Goal: Task Accomplishment & Management: Use online tool/utility

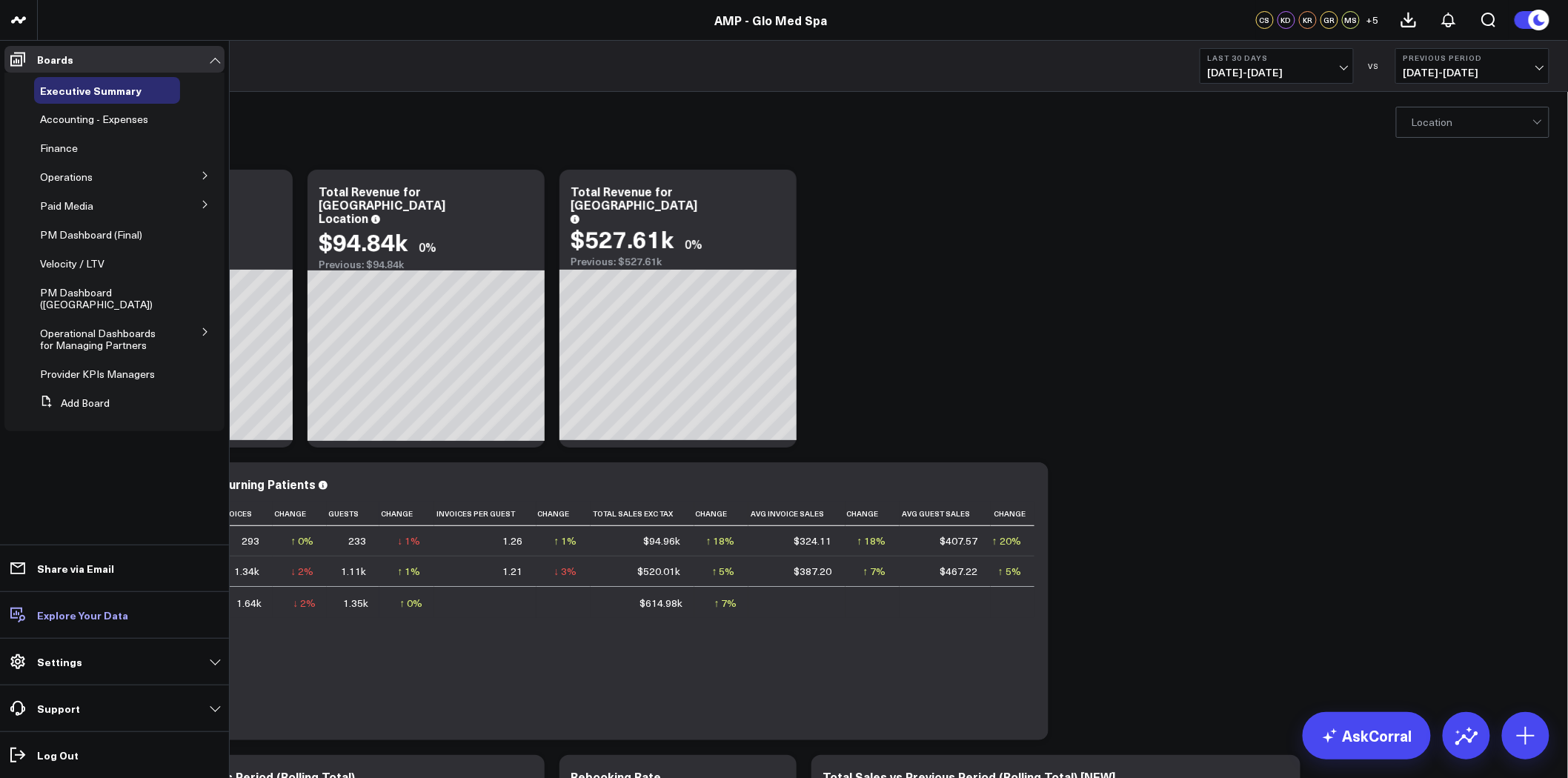
click at [82, 617] on p "Explore Your Data" at bounding box center [82, 615] width 91 height 12
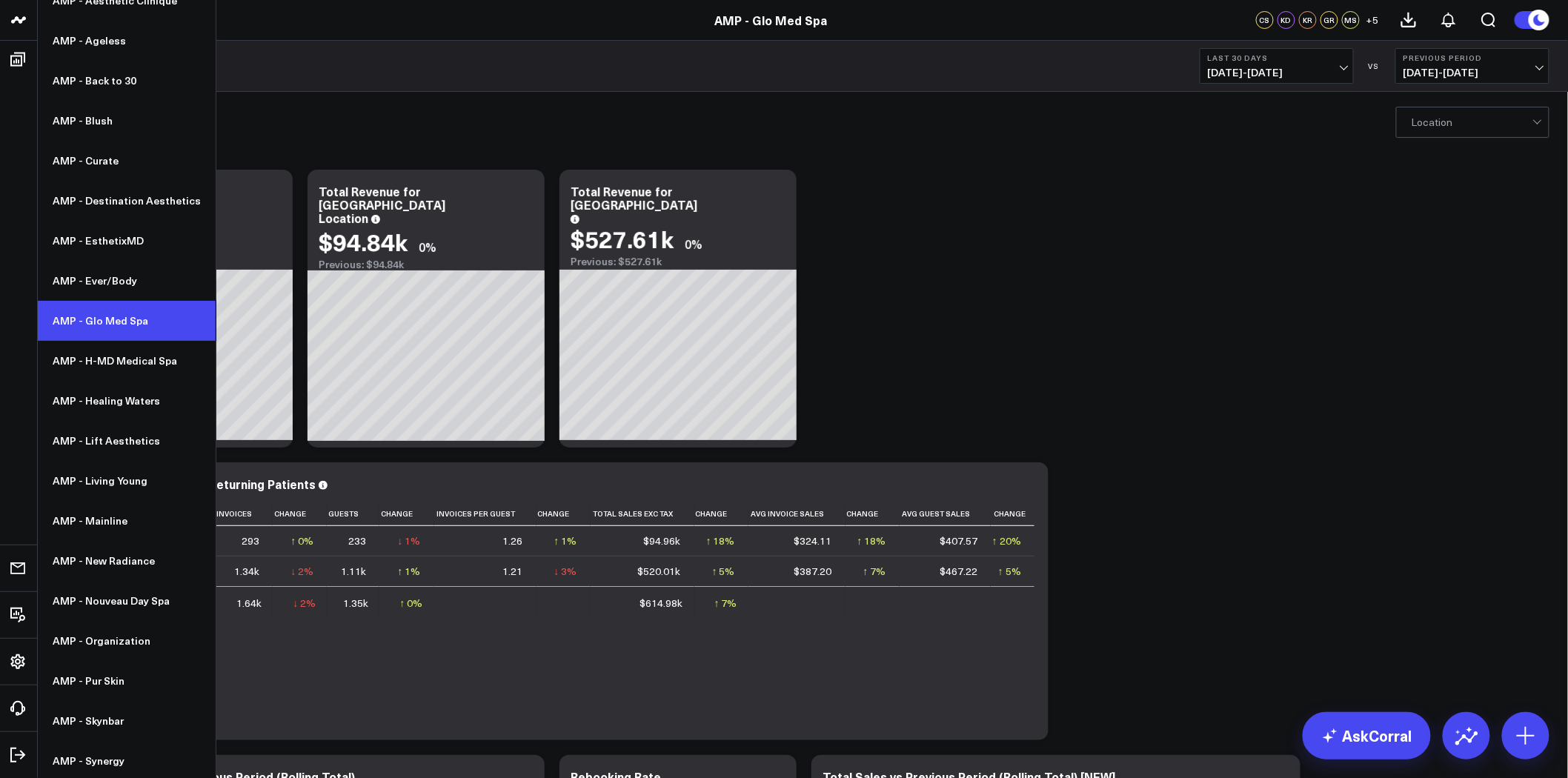
scroll to position [137, 0]
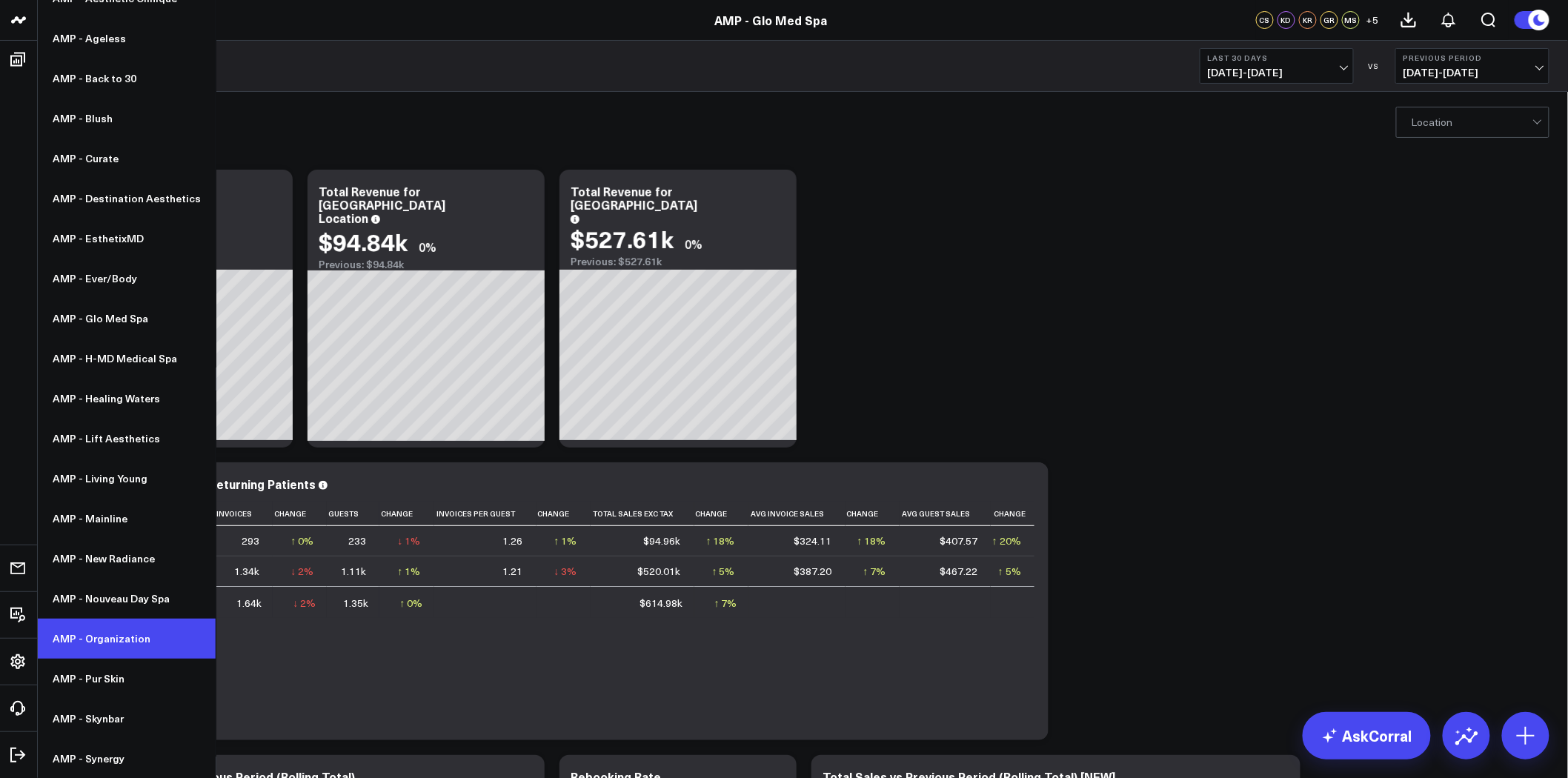
click at [128, 638] on link "AMP - Organization" at bounding box center [126, 638] width 178 height 40
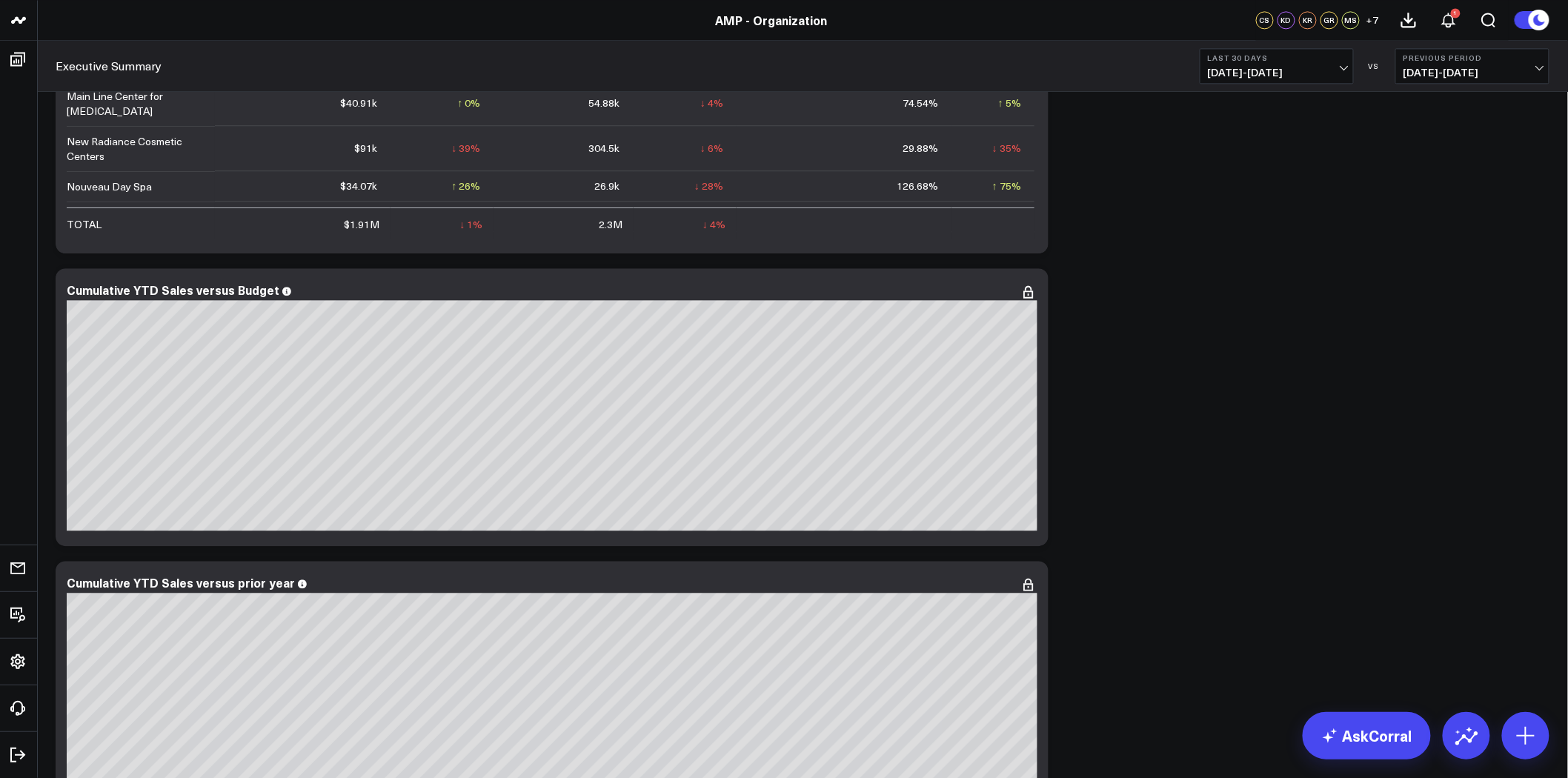
scroll to position [1398, 0]
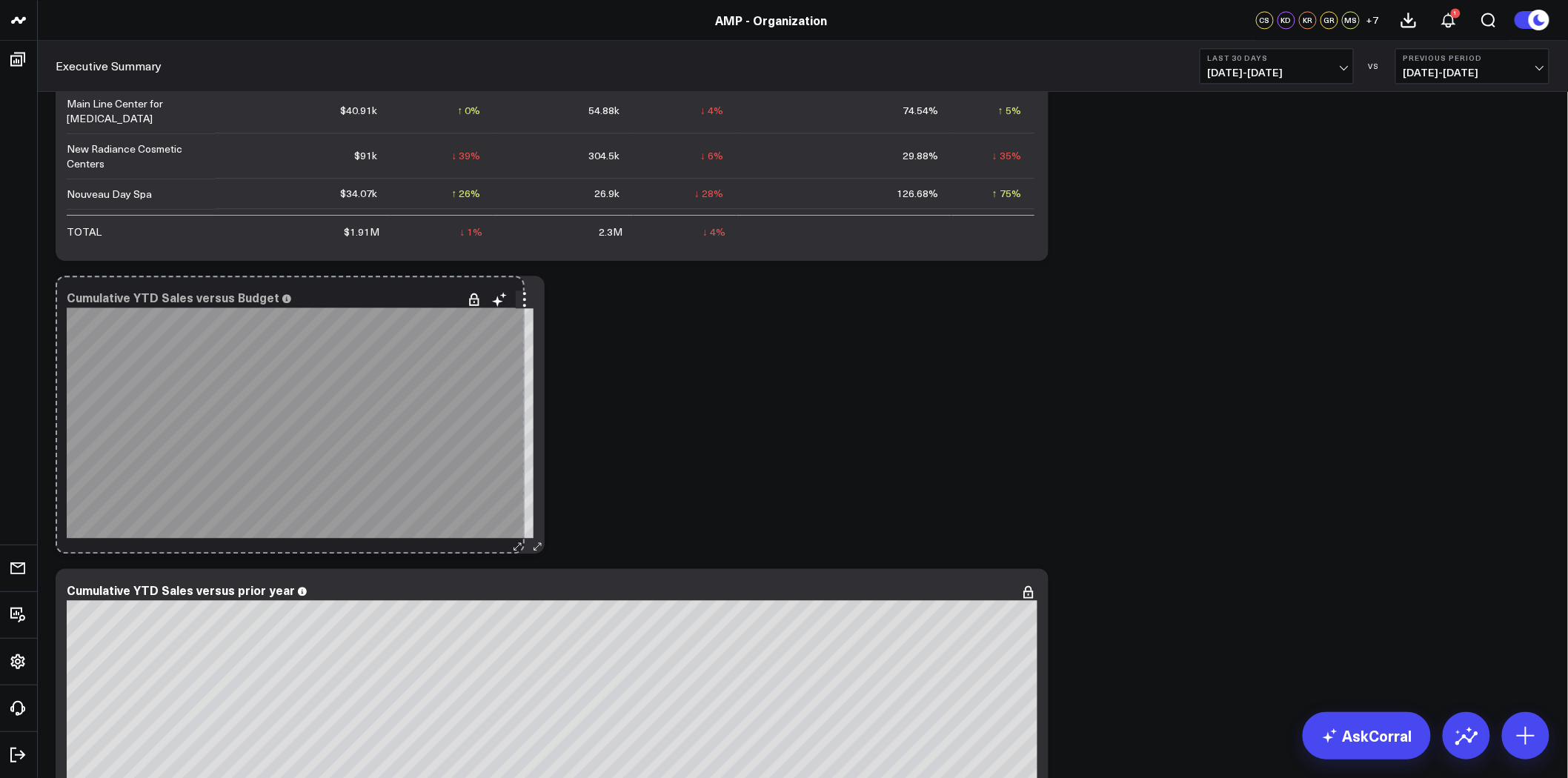
click at [521, 531] on div "Cumulative YTD Sales versus Budget [#c8c8fa fontSize:9px][/] [#fff fontSize:16p…" at bounding box center [300, 414] width 489 height 278
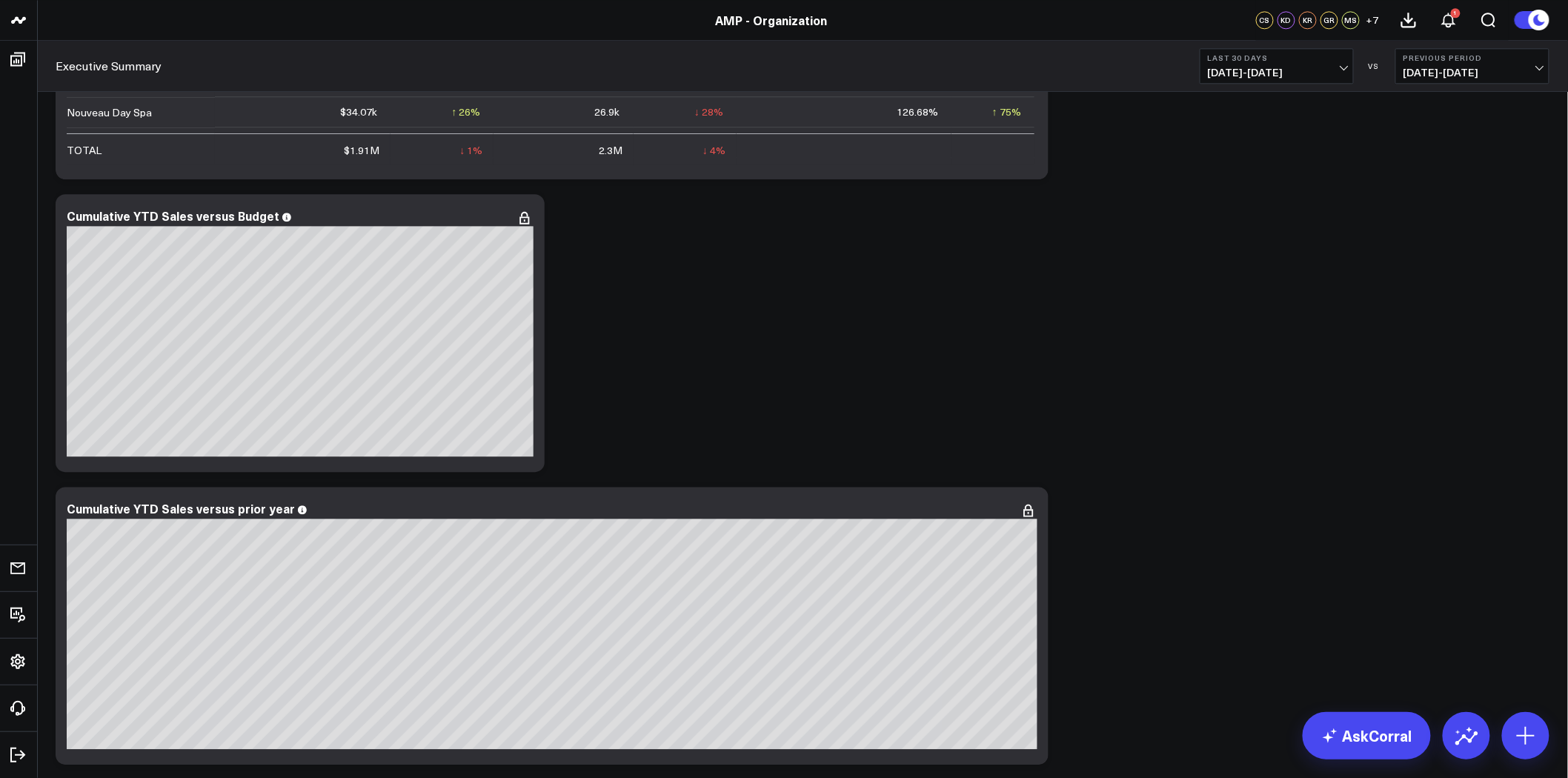
scroll to position [1564, 0]
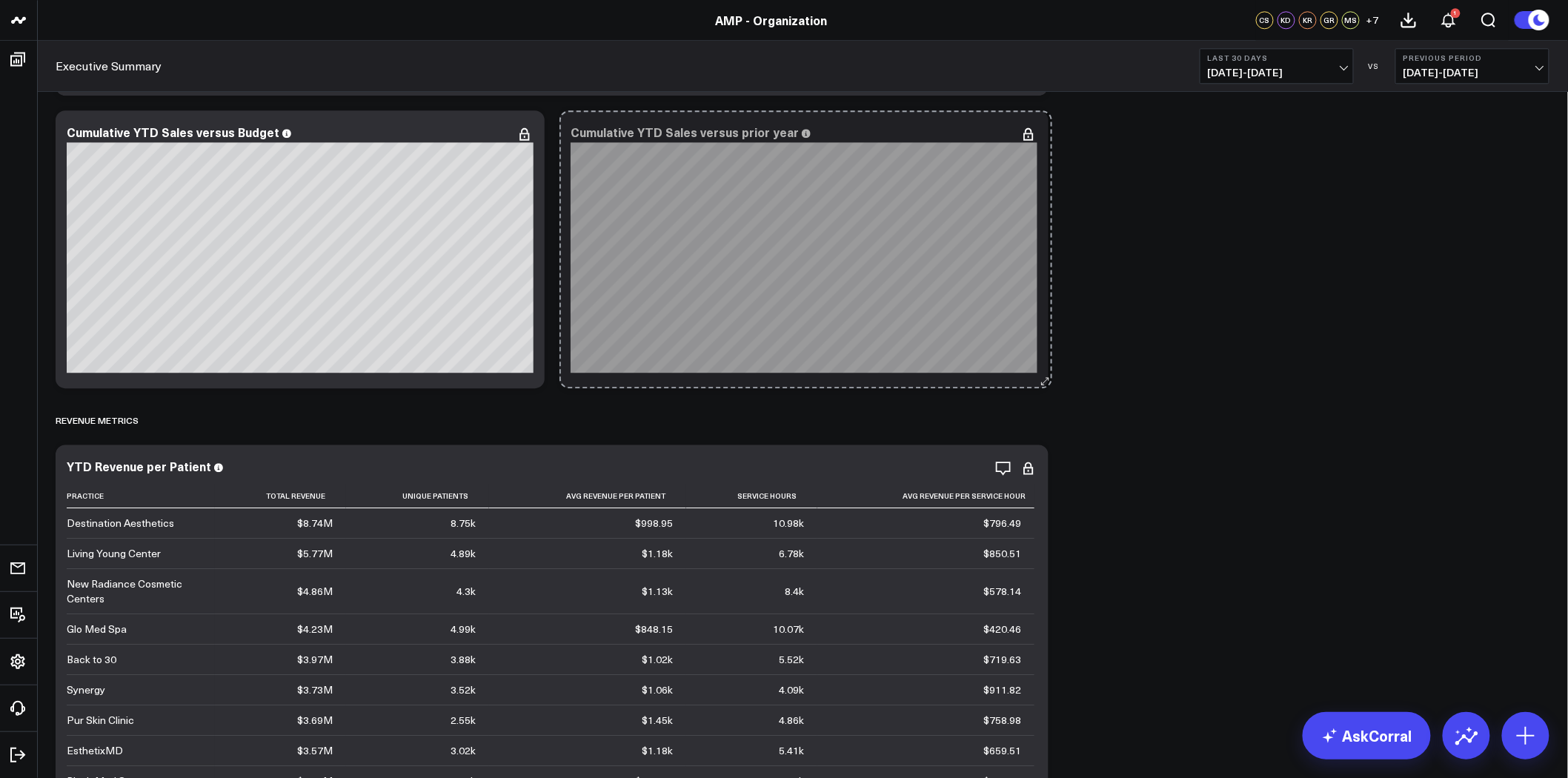
drag, startPoint x: 1045, startPoint y: 676, endPoint x: 546, endPoint y: 345, distance: 598.8
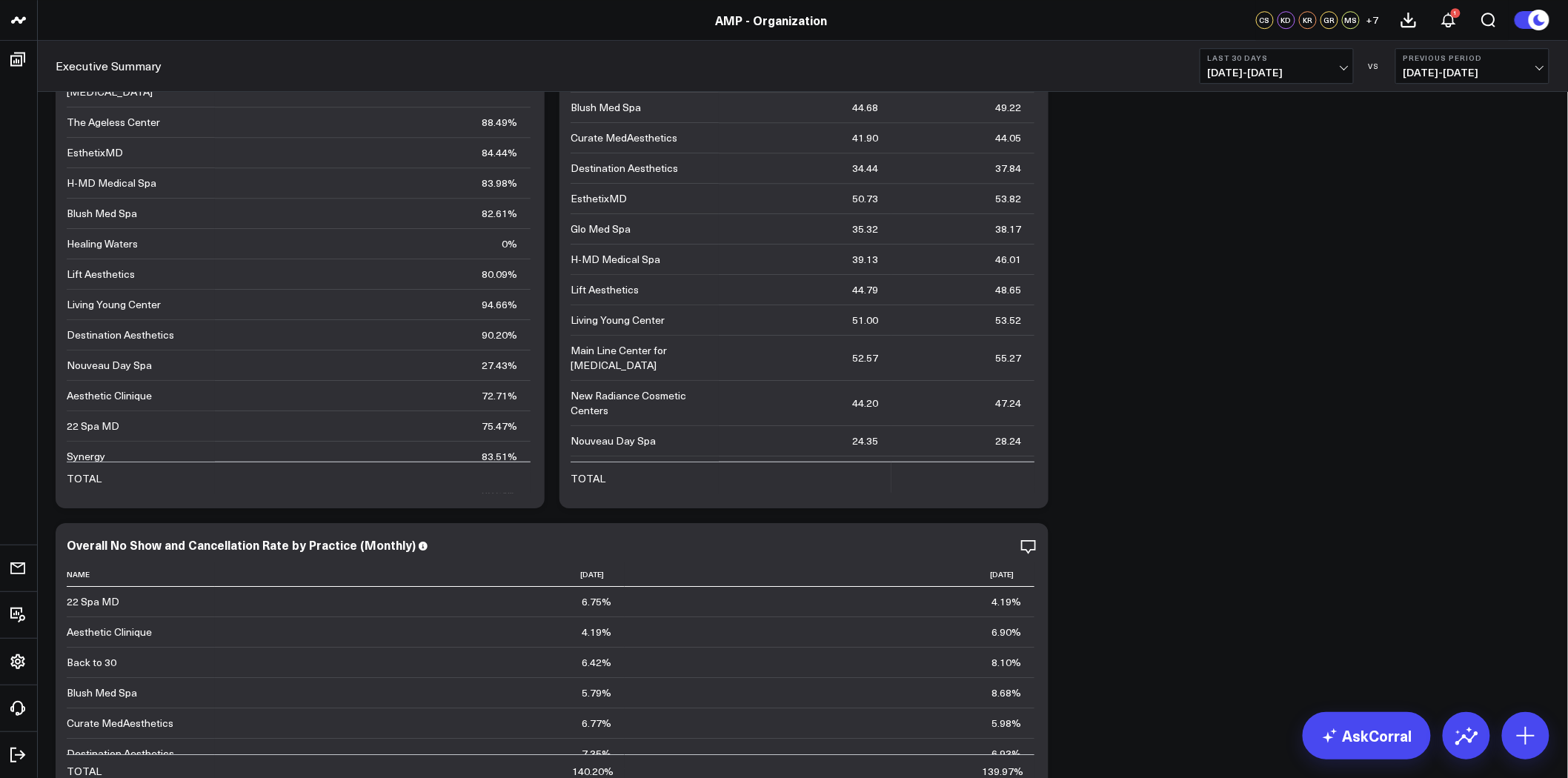
scroll to position [4279, 0]
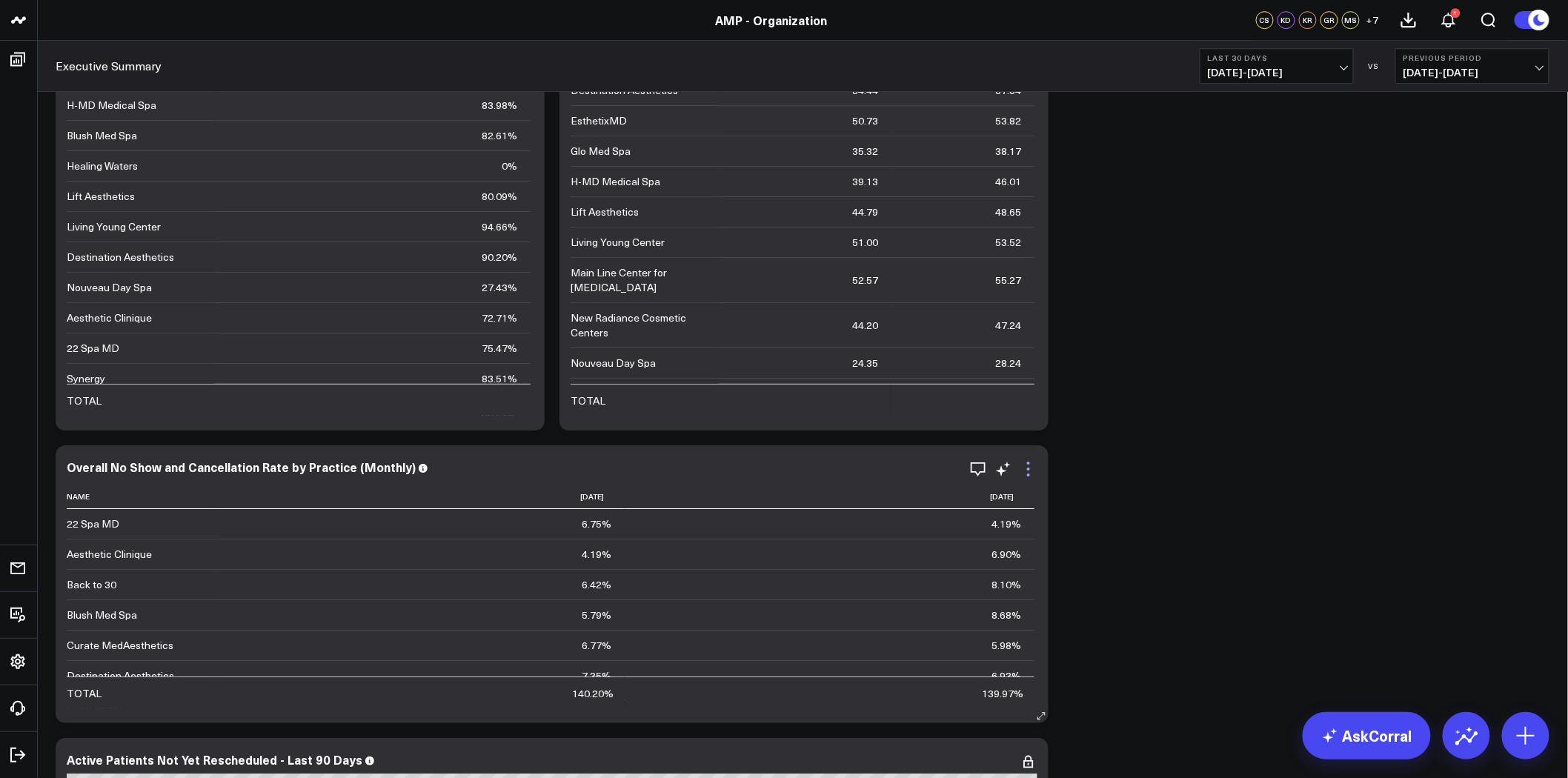
click at [1025, 470] on icon at bounding box center [1028, 468] width 18 height 18
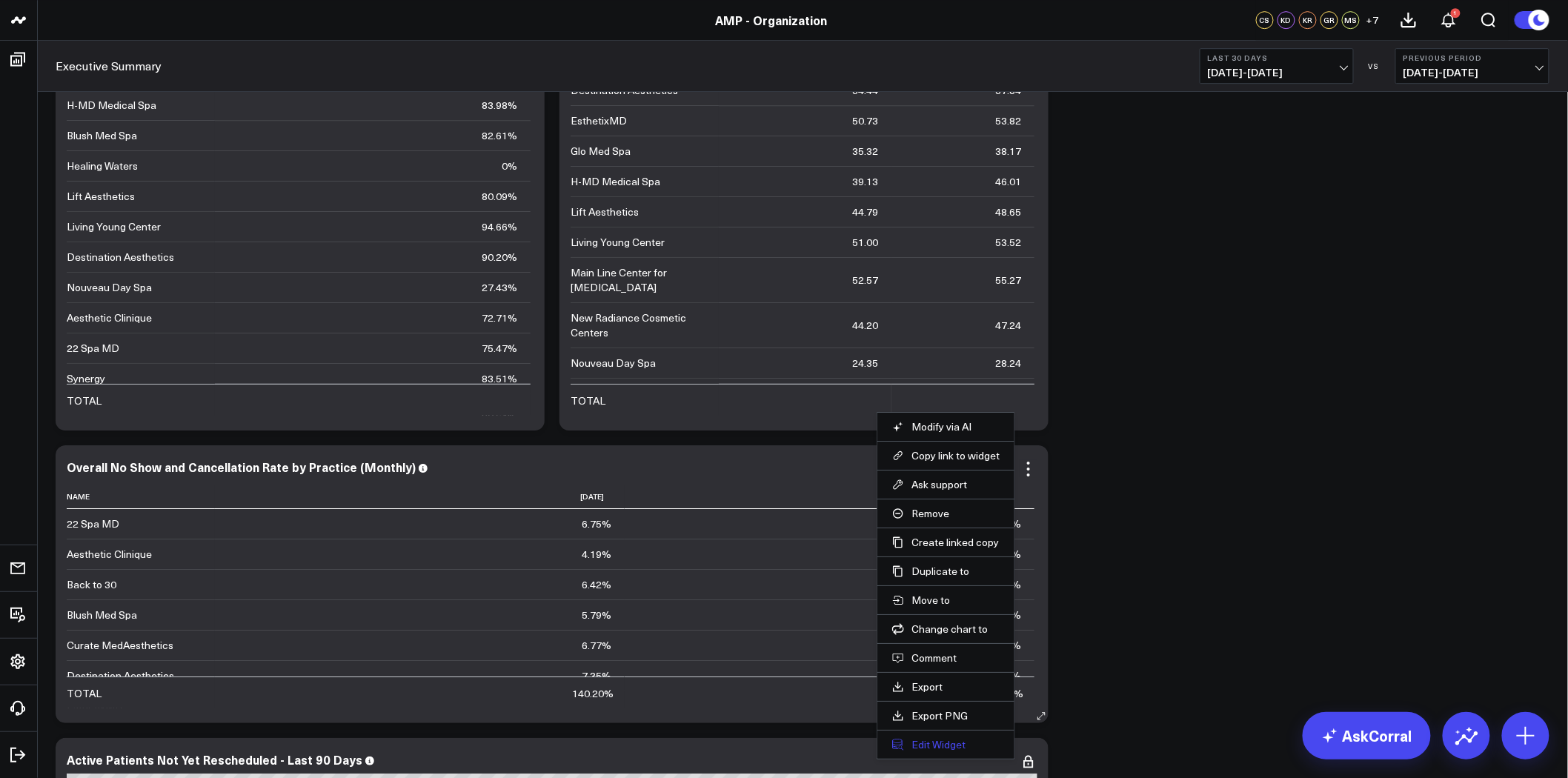
click at [952, 745] on button "Edit Widget" at bounding box center [946, 745] width 107 height 14
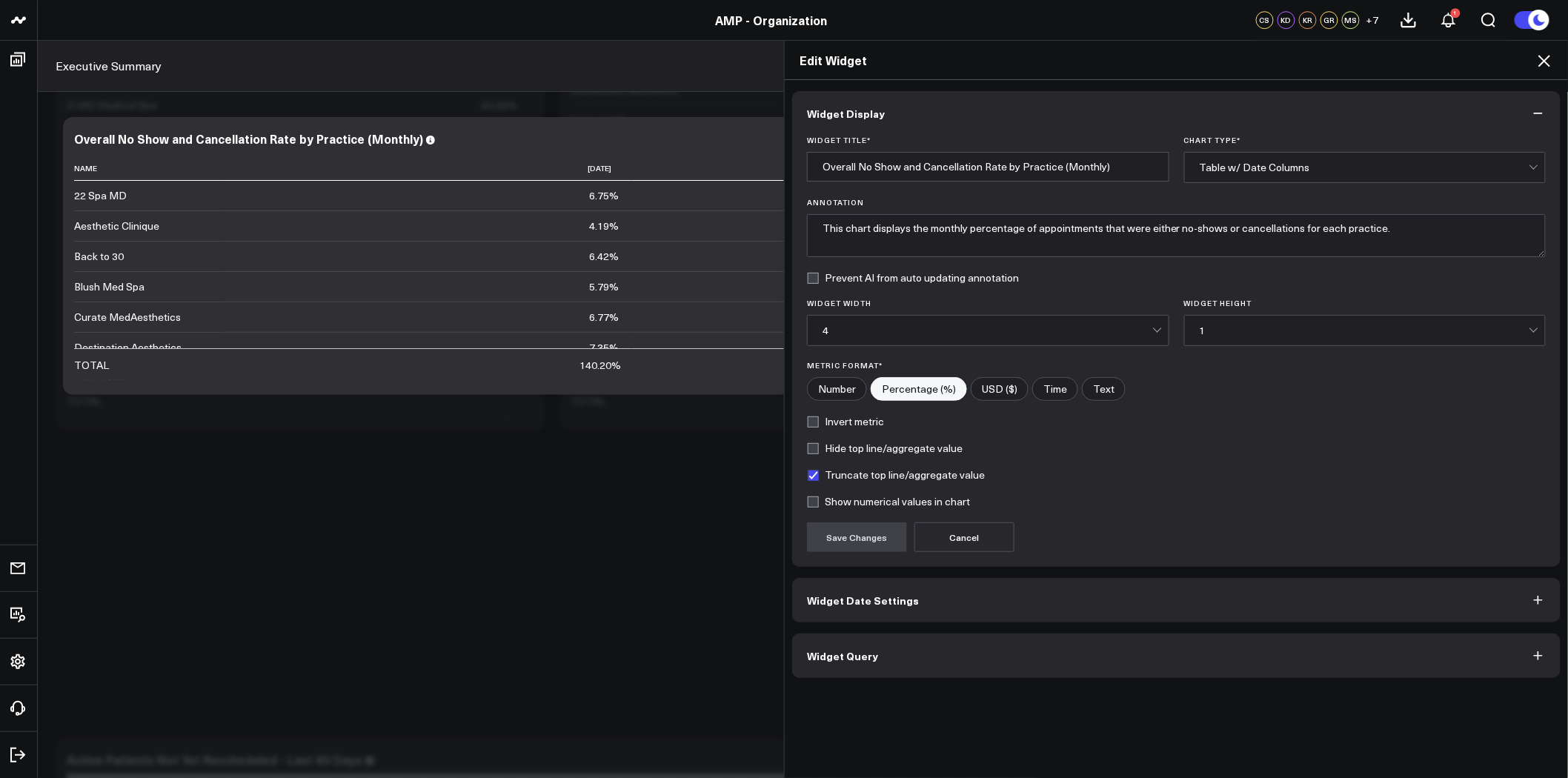
click at [964, 598] on button "Widget Date Settings" at bounding box center [1176, 600] width 768 height 45
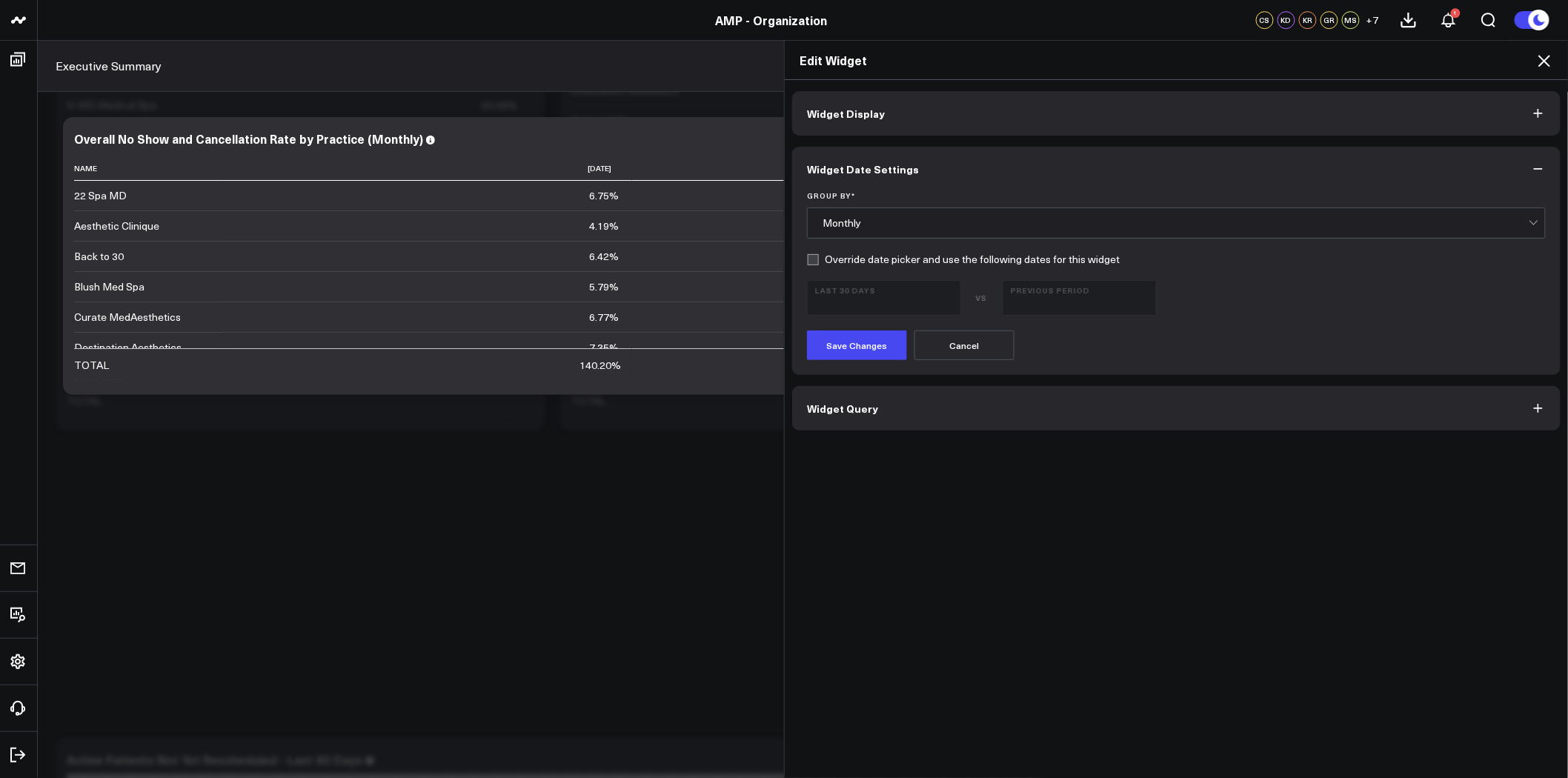
click at [817, 263] on label "Override date picker and use the following dates for this widget" at bounding box center [963, 259] width 312 height 12
click at [817, 263] on input "Override date picker and use the following dates for this widget" at bounding box center [813, 259] width 12 height 12
checkbox input "true"
click at [854, 299] on span "07/11/25 - 08/09/25" at bounding box center [884, 305] width 138 height 12
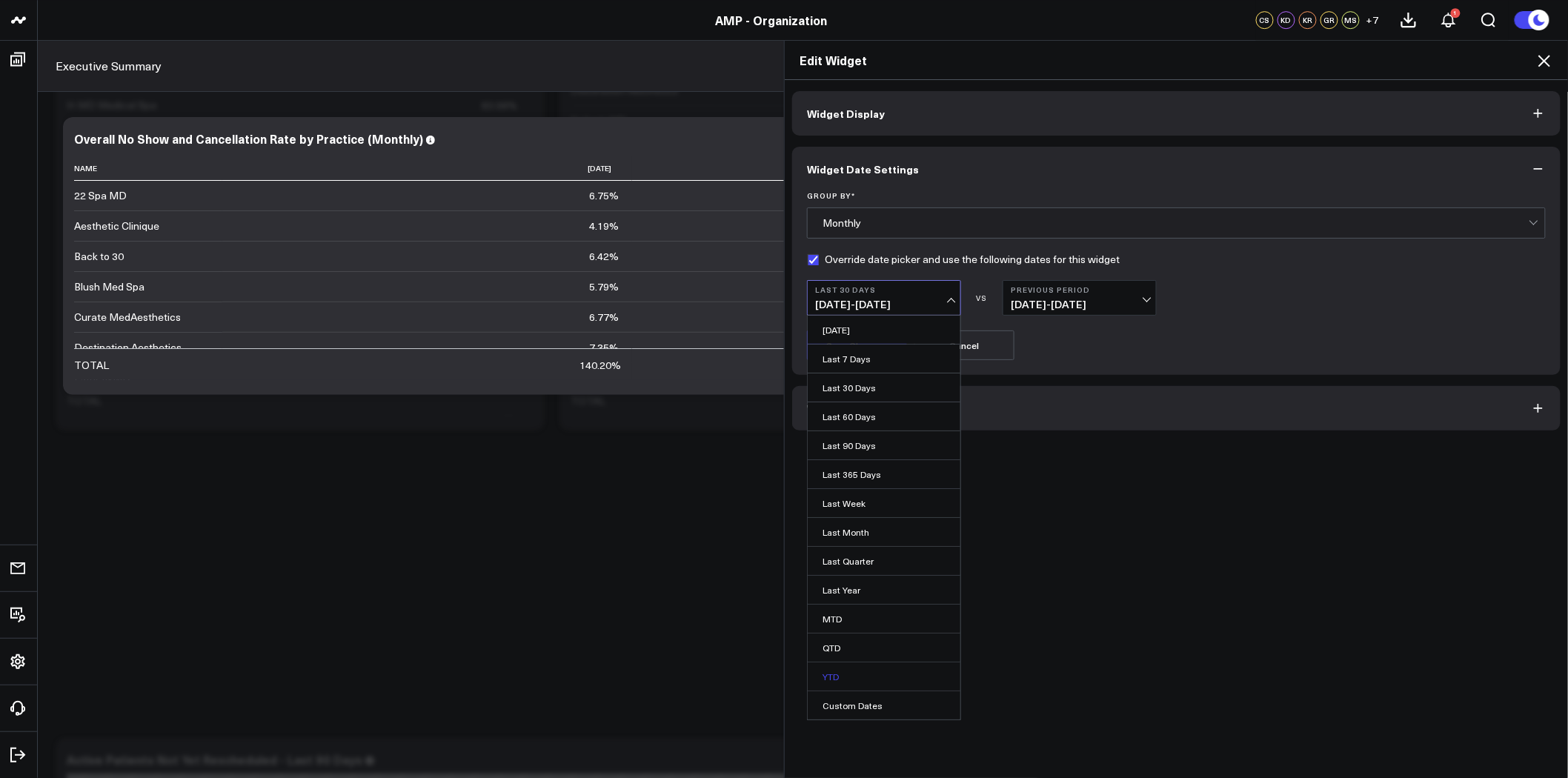
click at [861, 668] on link "YTD" at bounding box center [884, 676] width 153 height 28
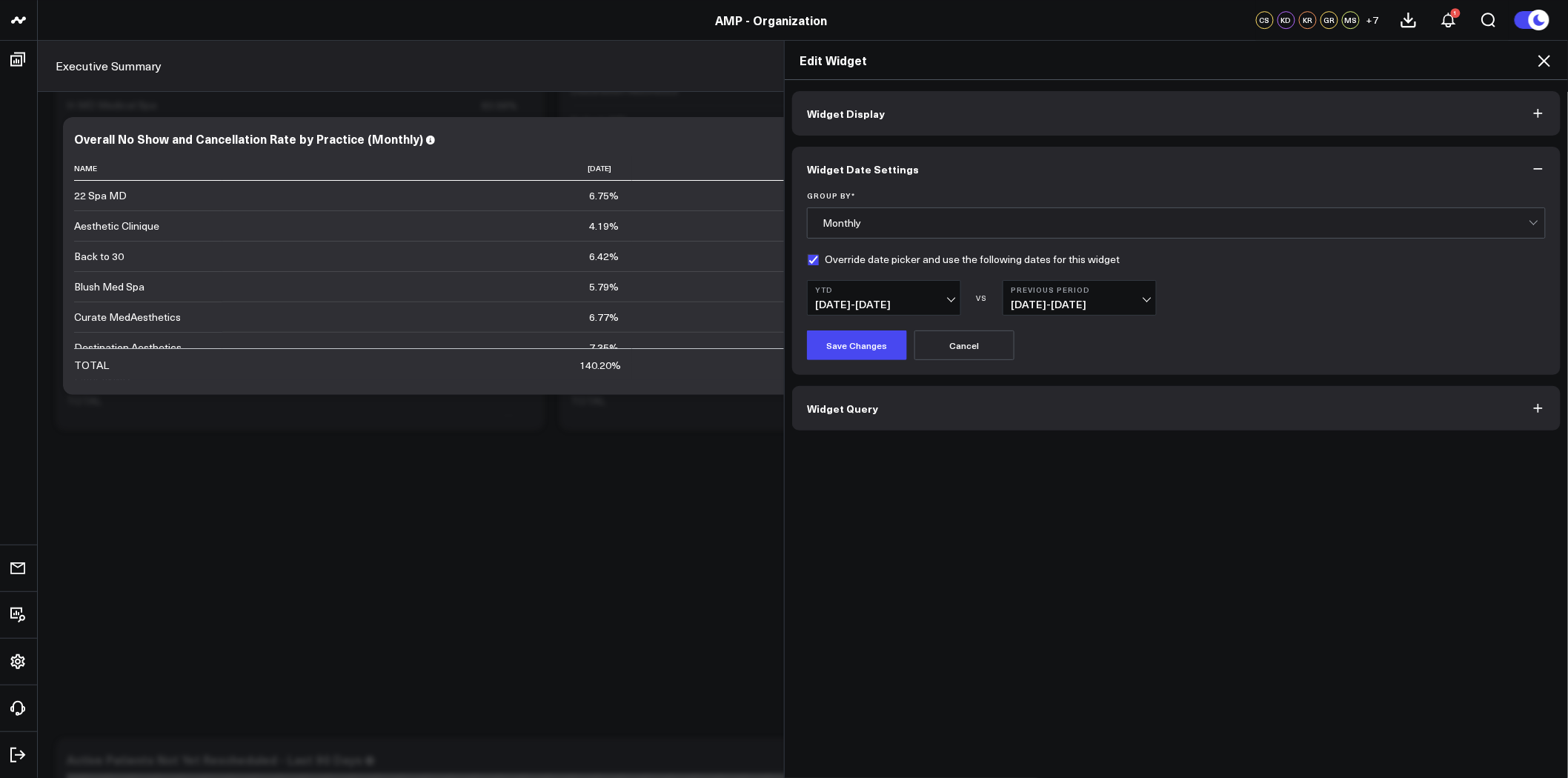
click at [1050, 289] on b "Previous Period" at bounding box center [1080, 289] width 138 height 9
click at [1061, 415] on link "No Comparison" at bounding box center [1080, 416] width 153 height 28
click at [883, 354] on button "Save Changes" at bounding box center [857, 345] width 100 height 30
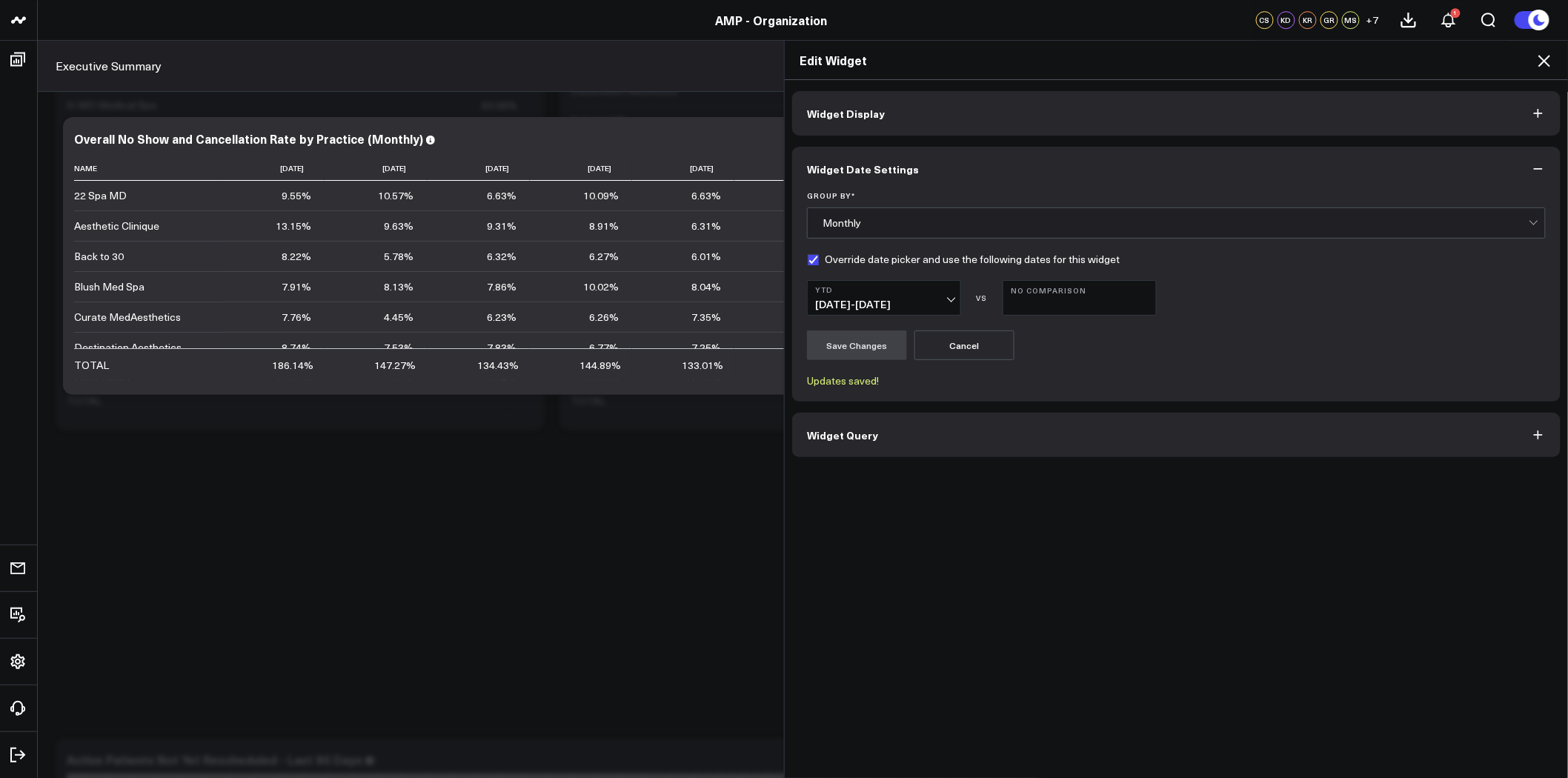
click at [1547, 57] on icon at bounding box center [1545, 61] width 12 height 12
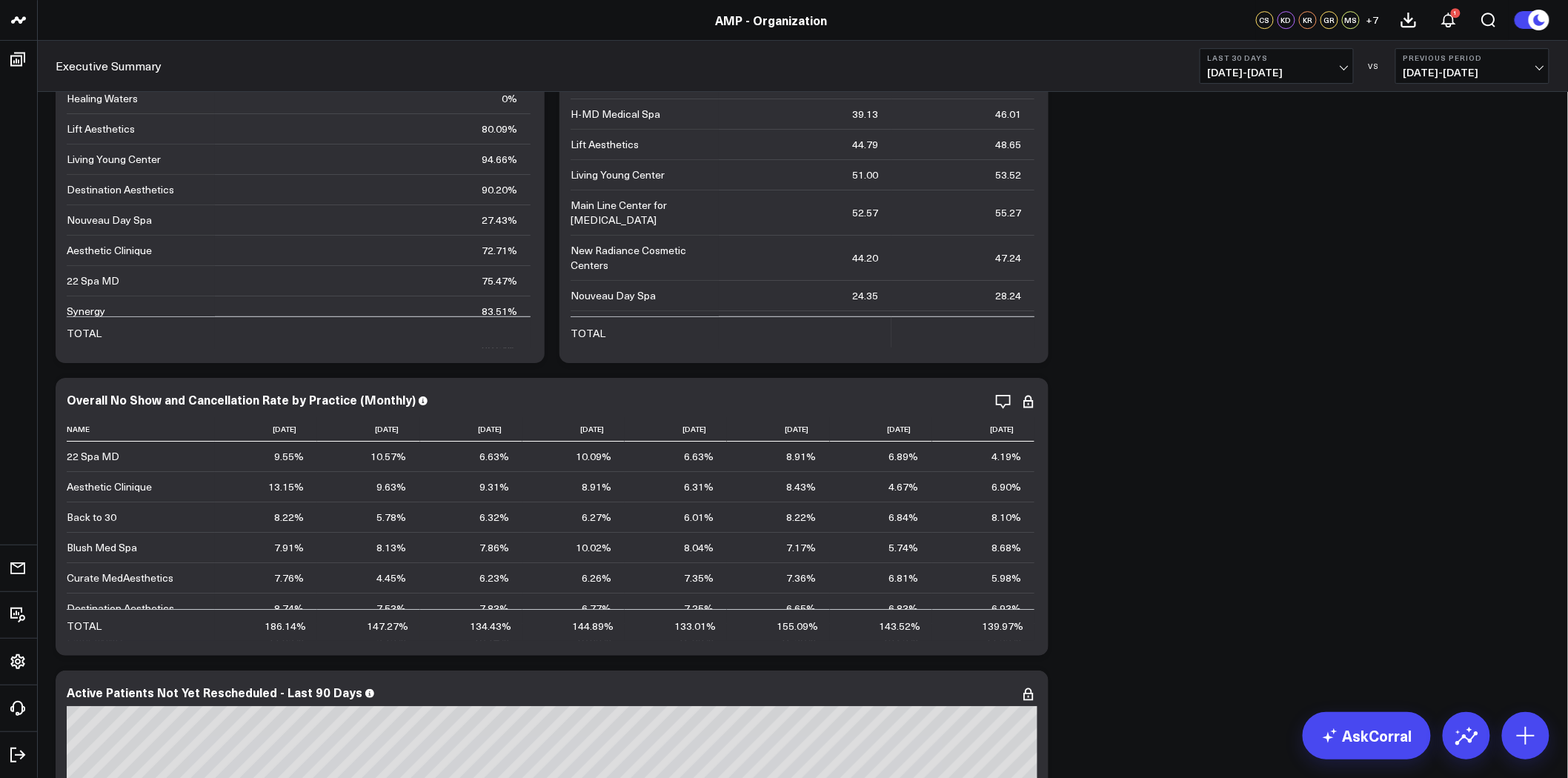
scroll to position [4361, 0]
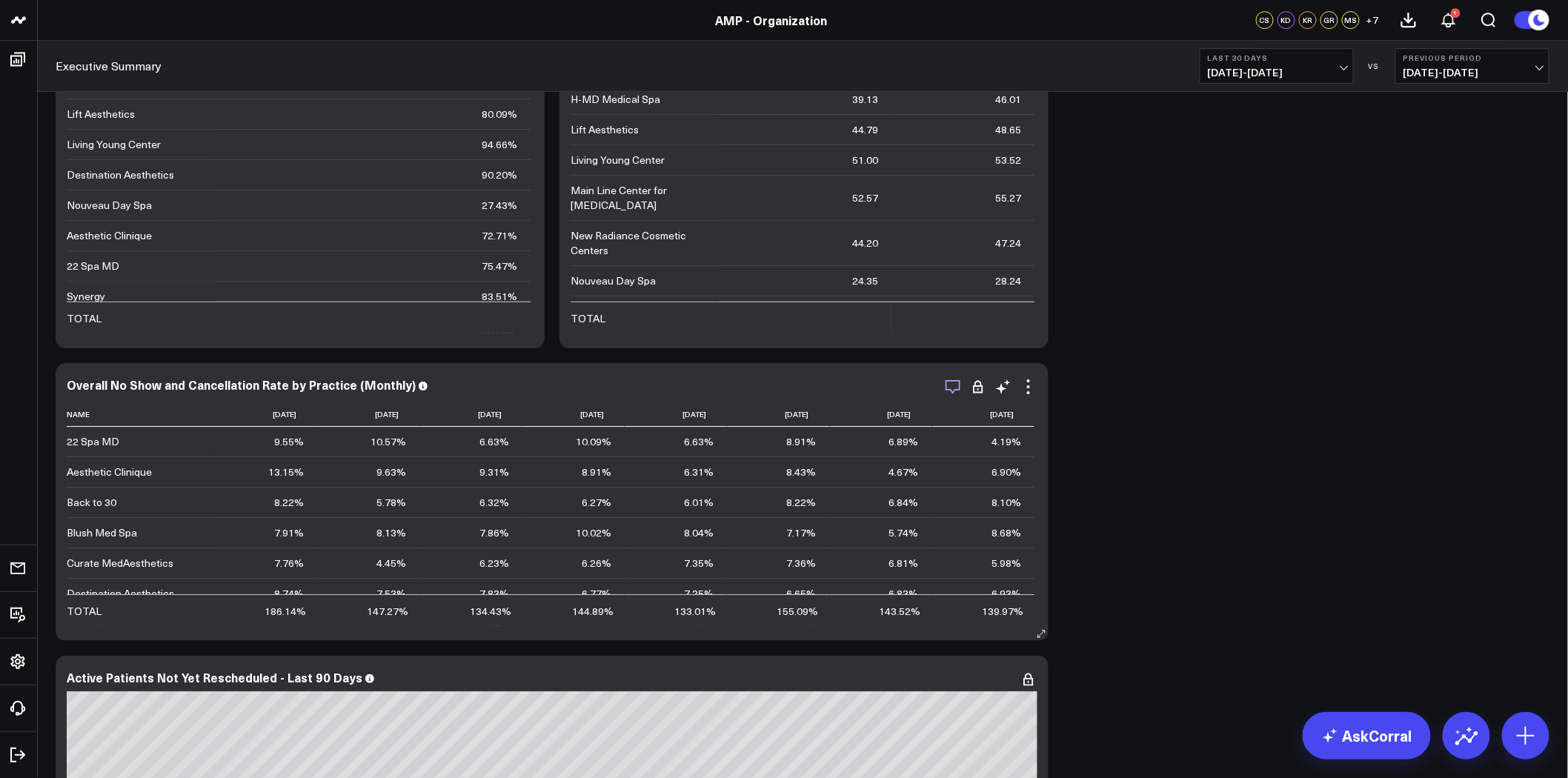
click at [959, 388] on icon "button" at bounding box center [953, 386] width 18 height 18
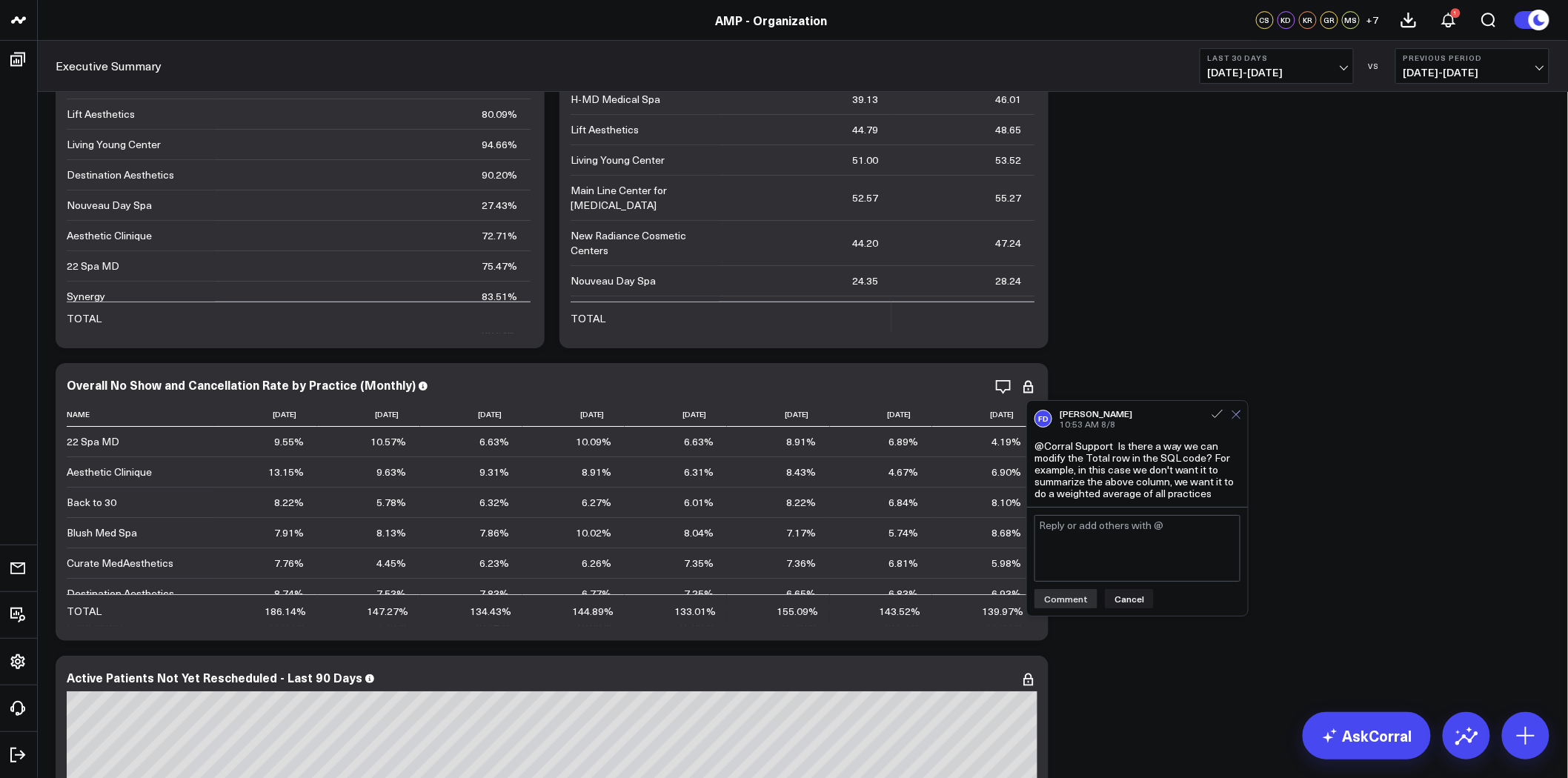
click at [1236, 412] on icon at bounding box center [1236, 414] width 9 height 9
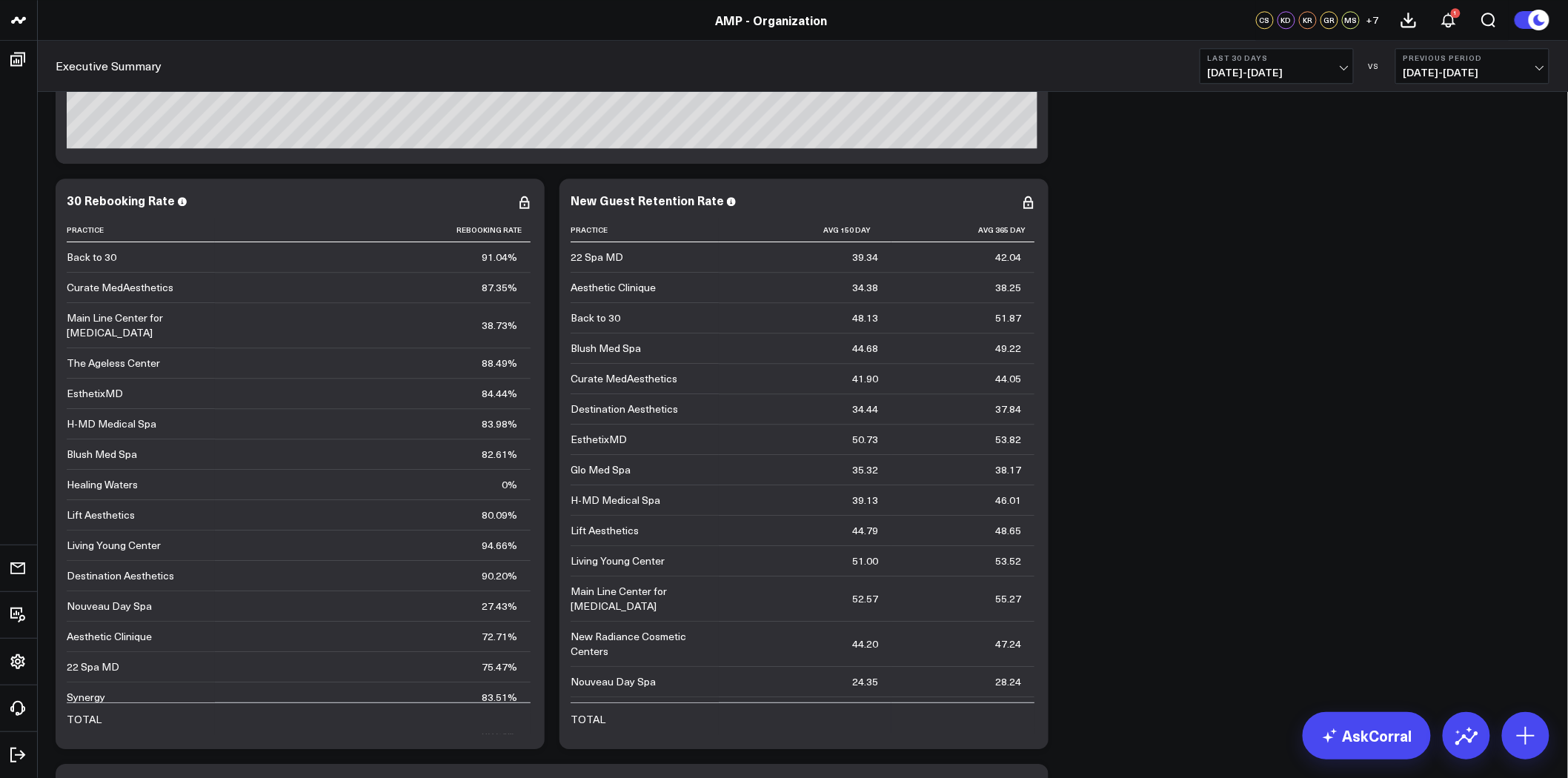
scroll to position [3868, 0]
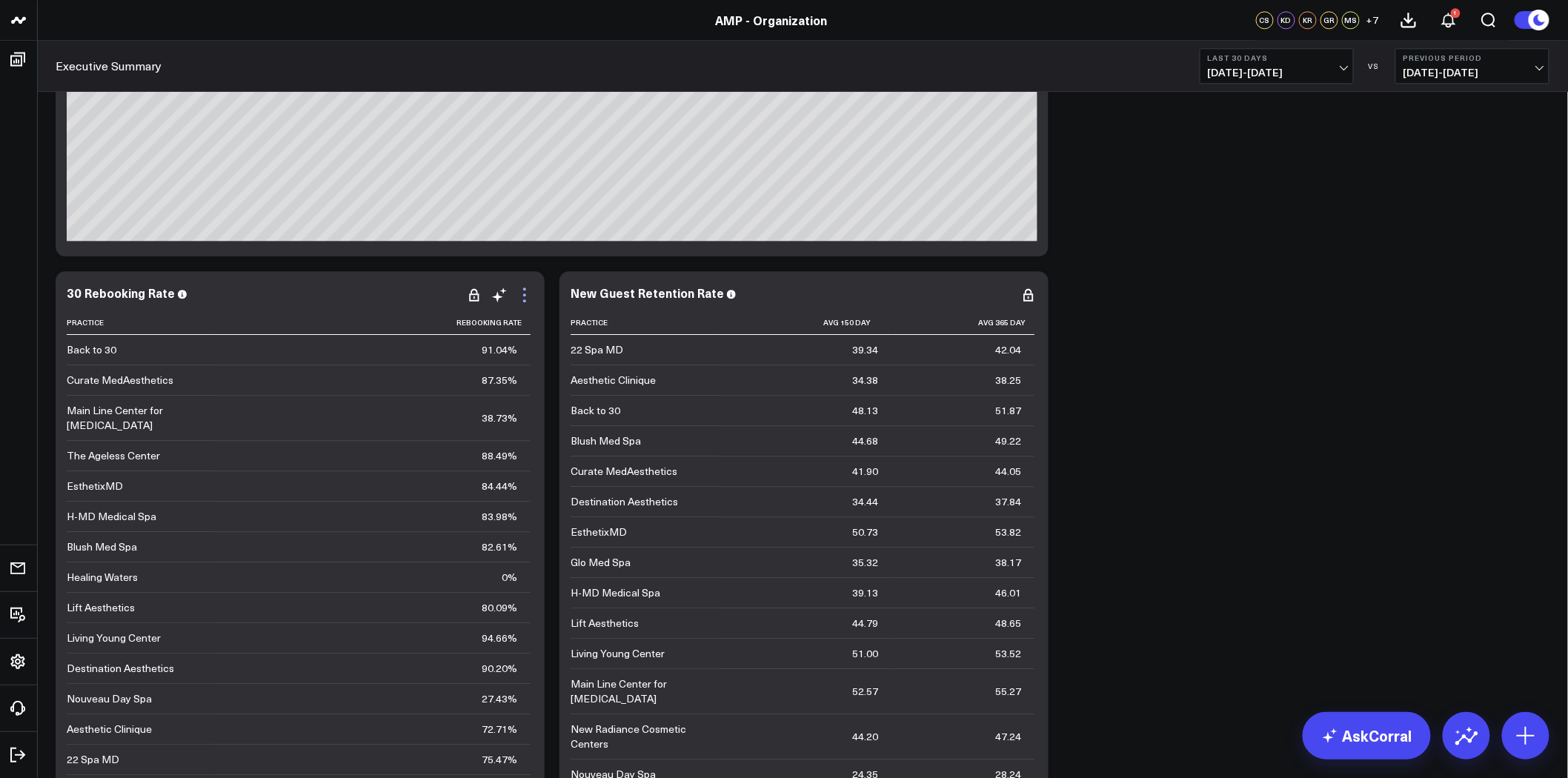
click at [526, 294] on icon at bounding box center [524, 294] width 3 height 3
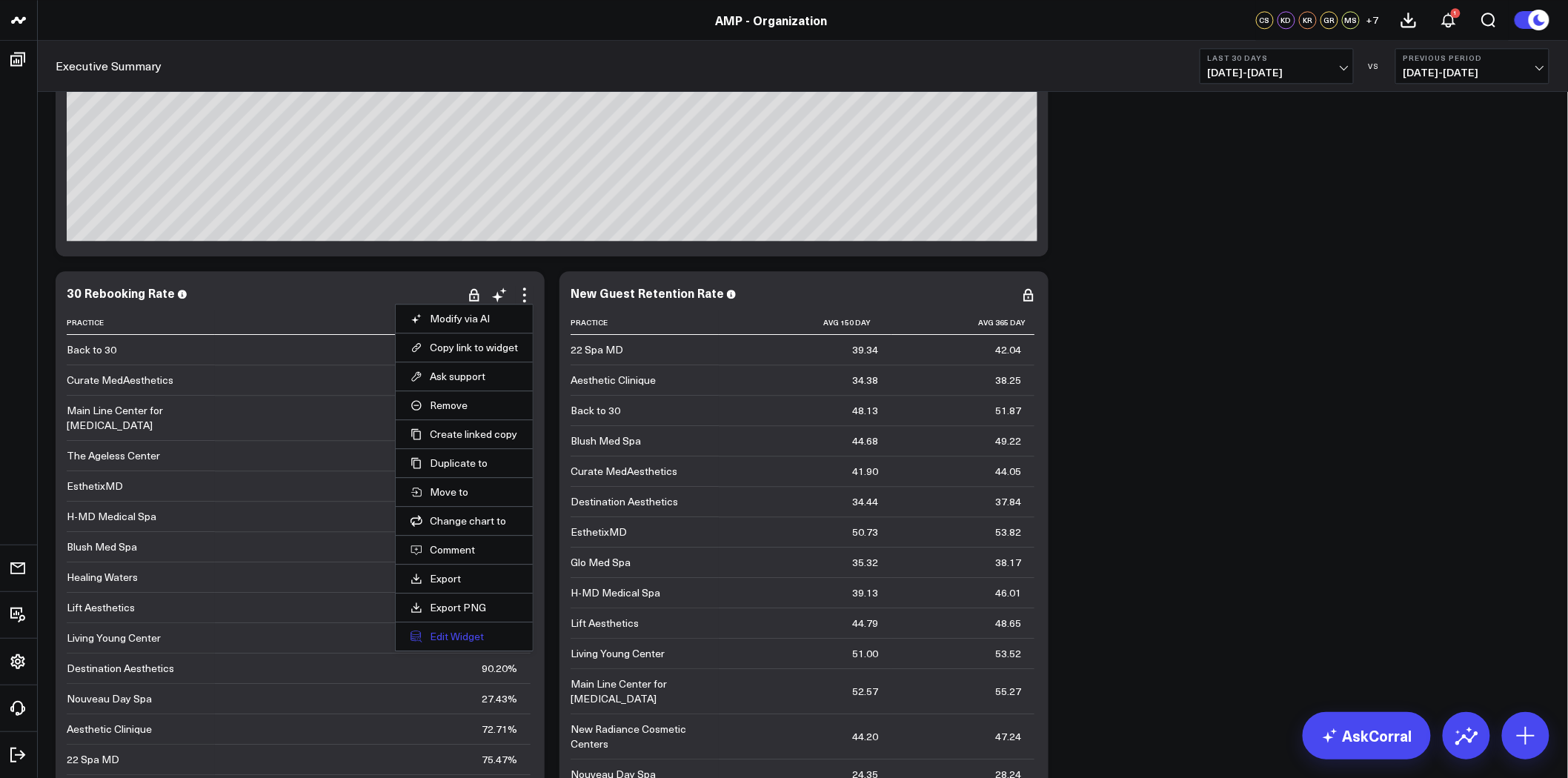
click at [472, 635] on button "Edit Widget" at bounding box center [463, 636] width 107 height 14
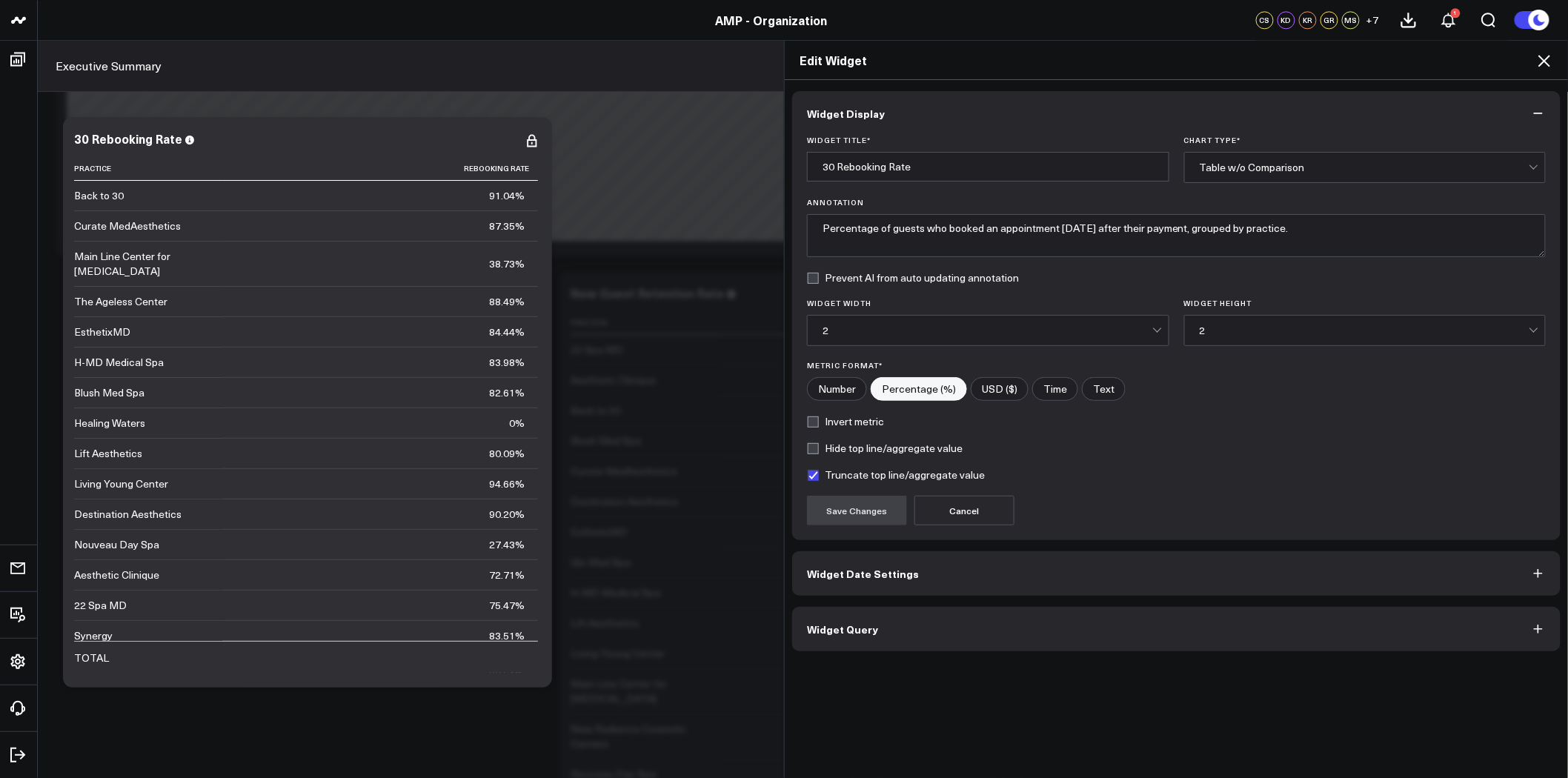
click at [930, 585] on button "Widget Date Settings" at bounding box center [1176, 573] width 768 height 45
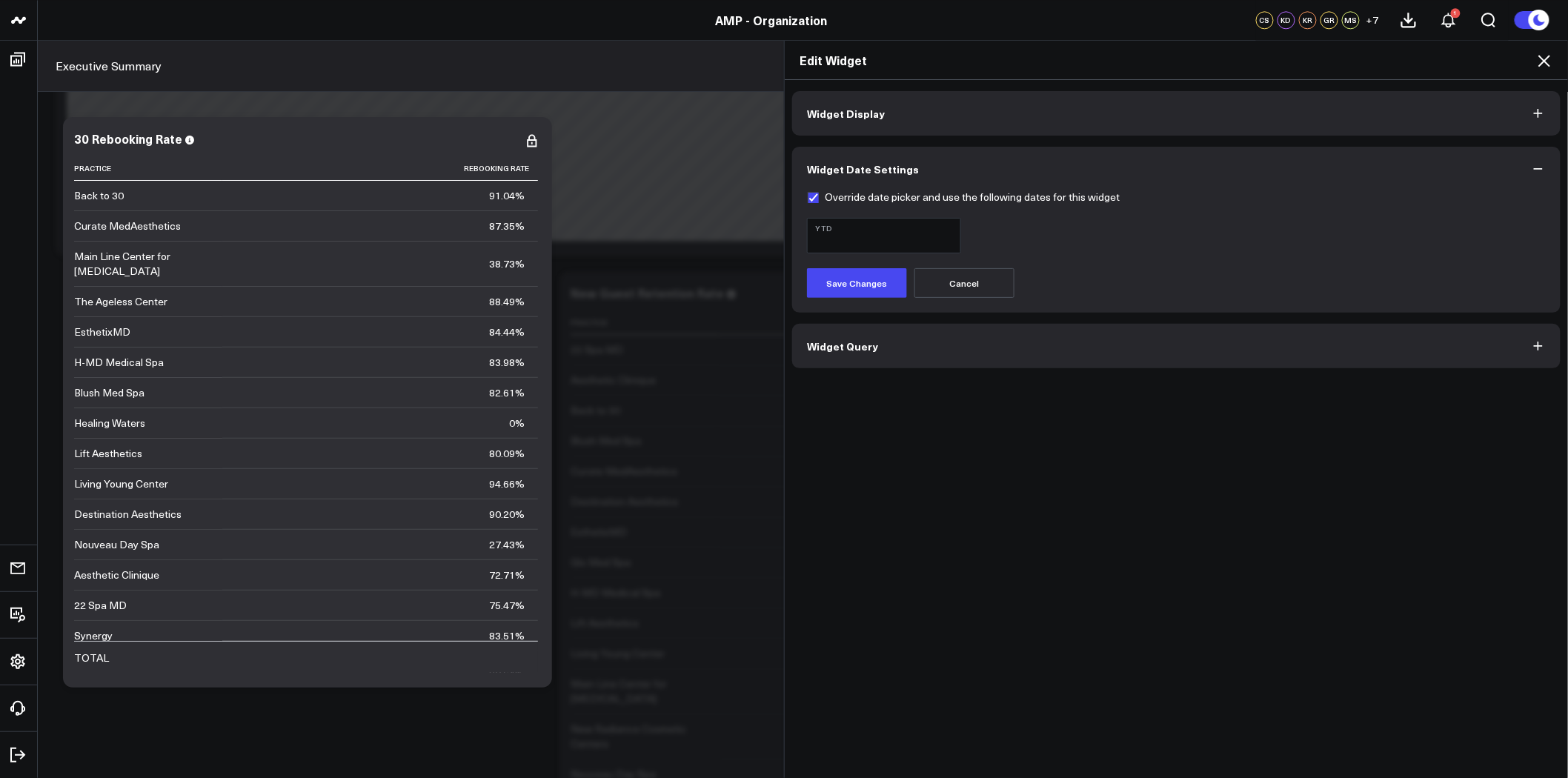
click at [1545, 53] on icon at bounding box center [1544, 60] width 18 height 18
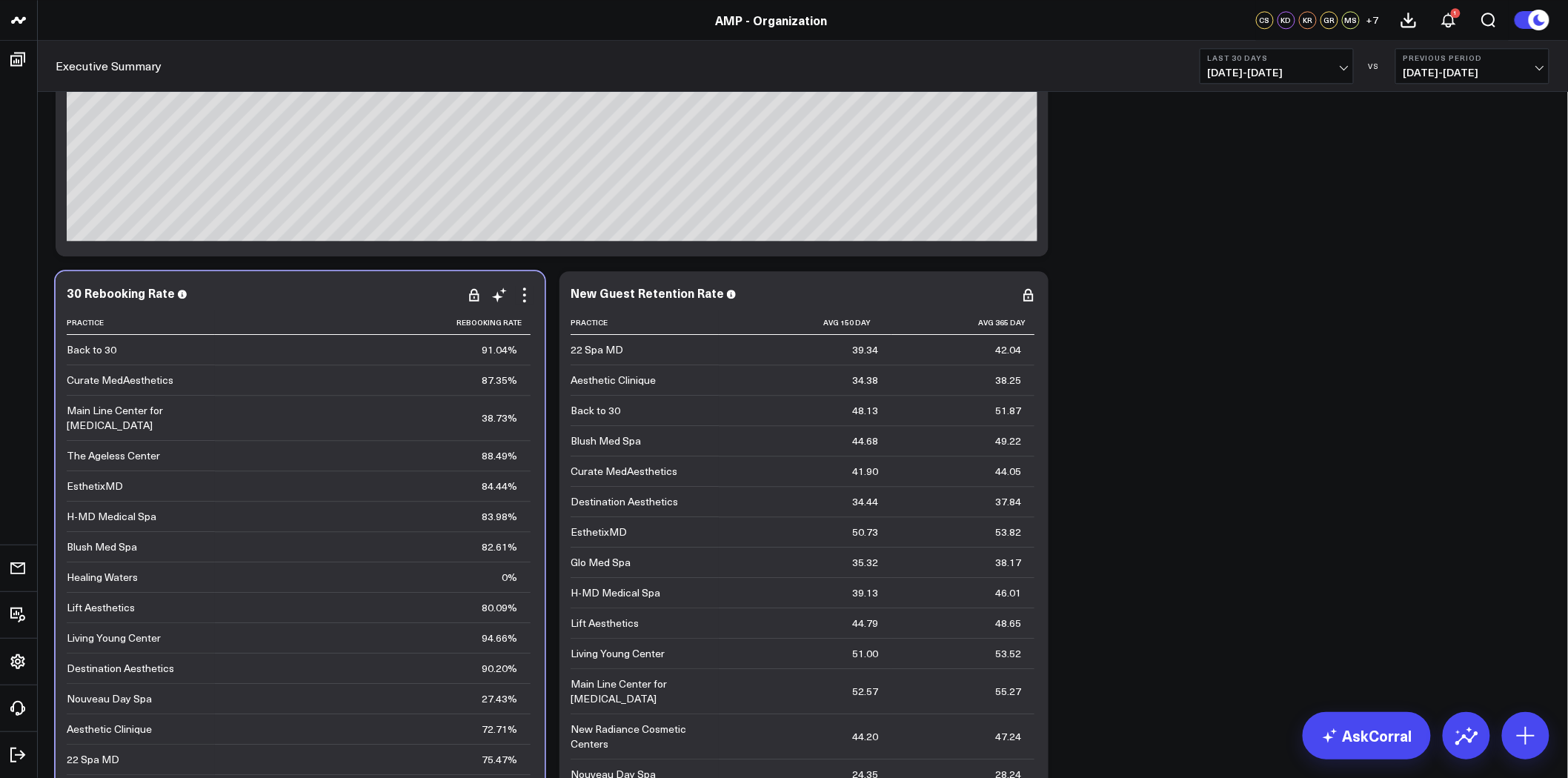
click at [171, 297] on div "30 Rebooking Rate" at bounding box center [300, 293] width 467 height 14
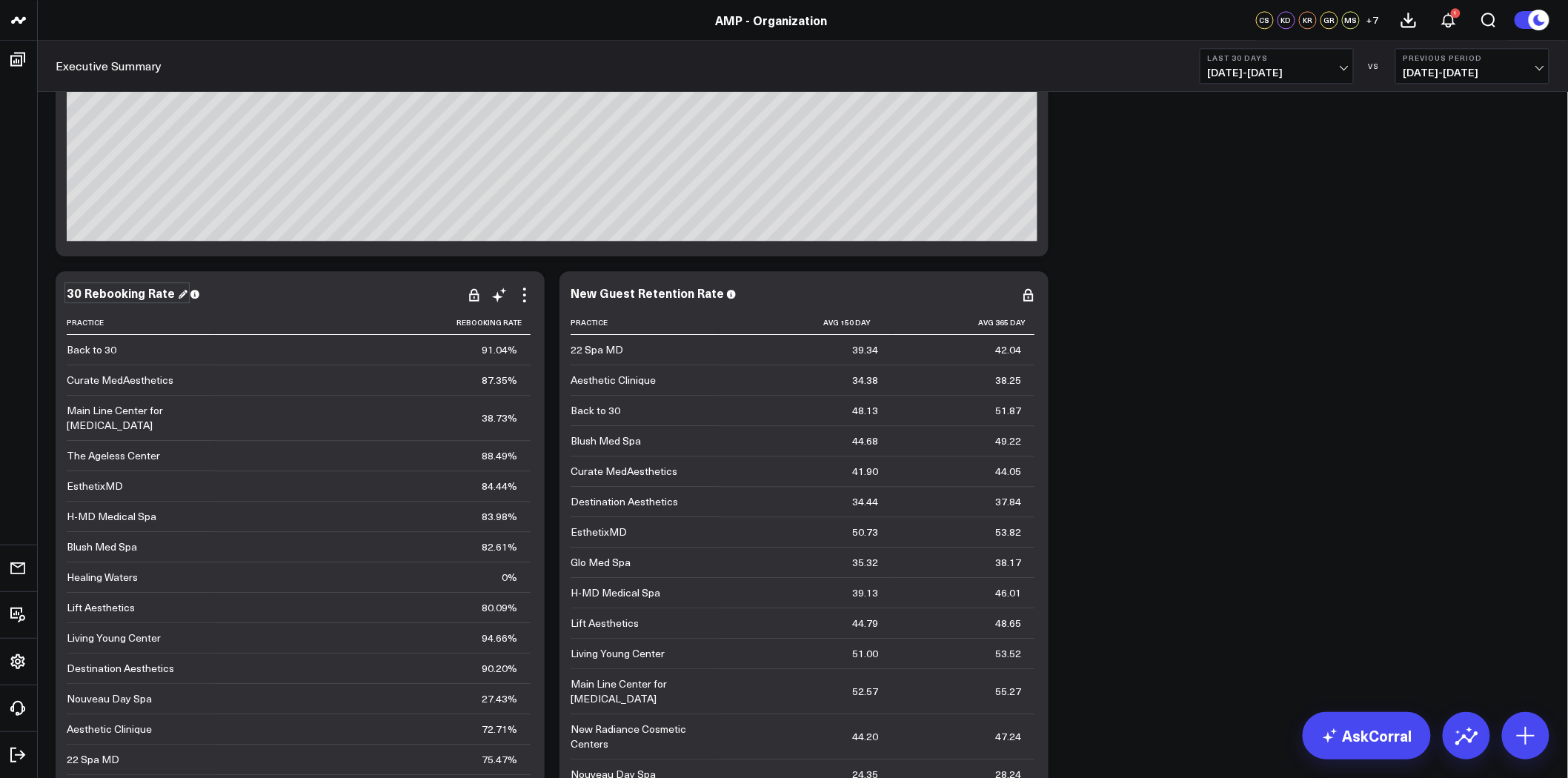
click at [166, 291] on div "30 Rebooking Rate" at bounding box center [127, 293] width 121 height 16
click at [714, 294] on div "New Guest Retention Rate" at bounding box center [653, 293] width 166 height 16
click at [1224, 302] on div "Modify via AI Copy link to widget Ask support Remove Create linked copy Executi…" at bounding box center [802, 97] width 1509 height 7605
click at [1028, 296] on icon at bounding box center [1028, 294] width 18 height 18
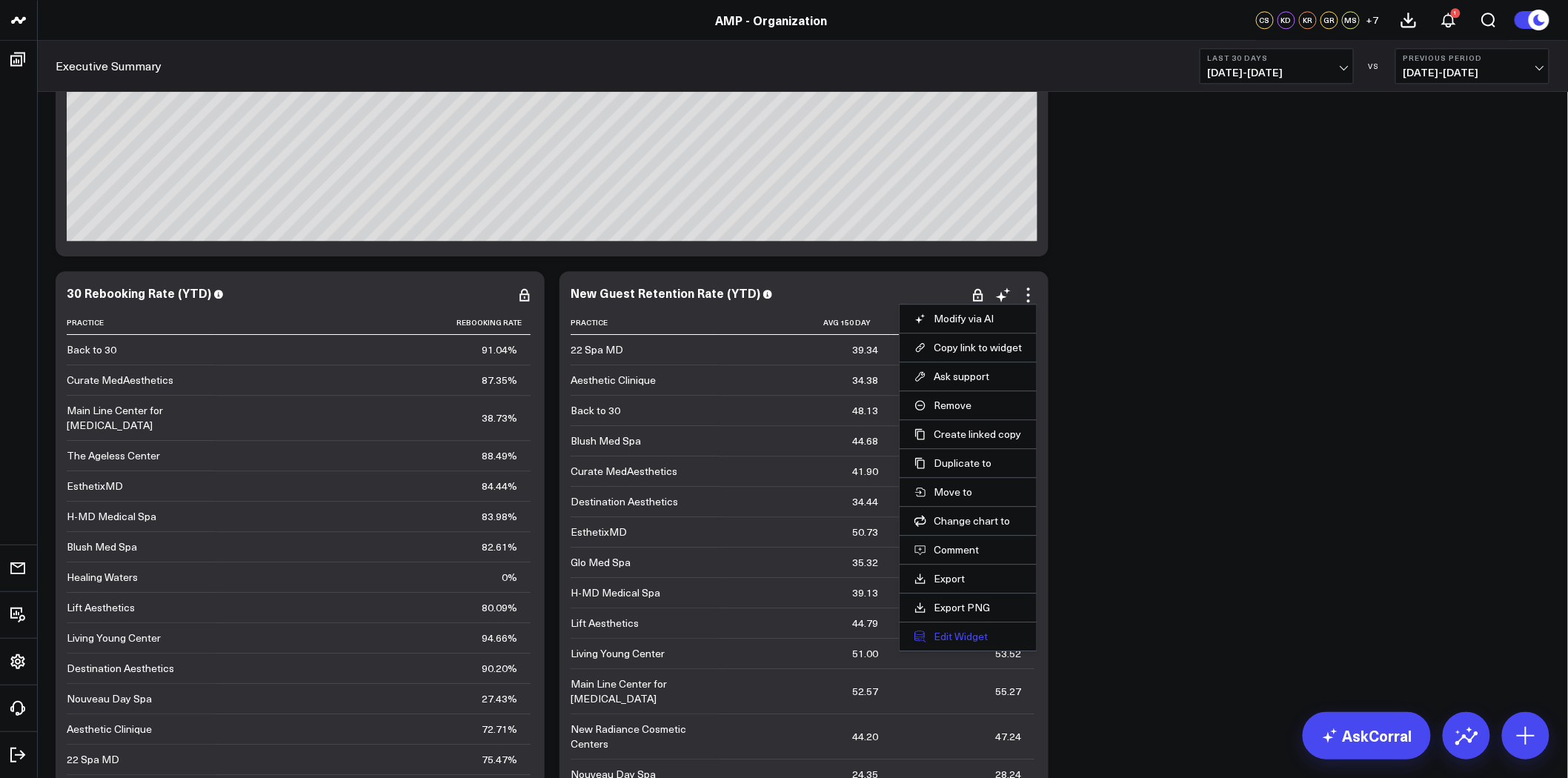
click at [984, 637] on button "Edit Widget" at bounding box center [968, 636] width 107 height 14
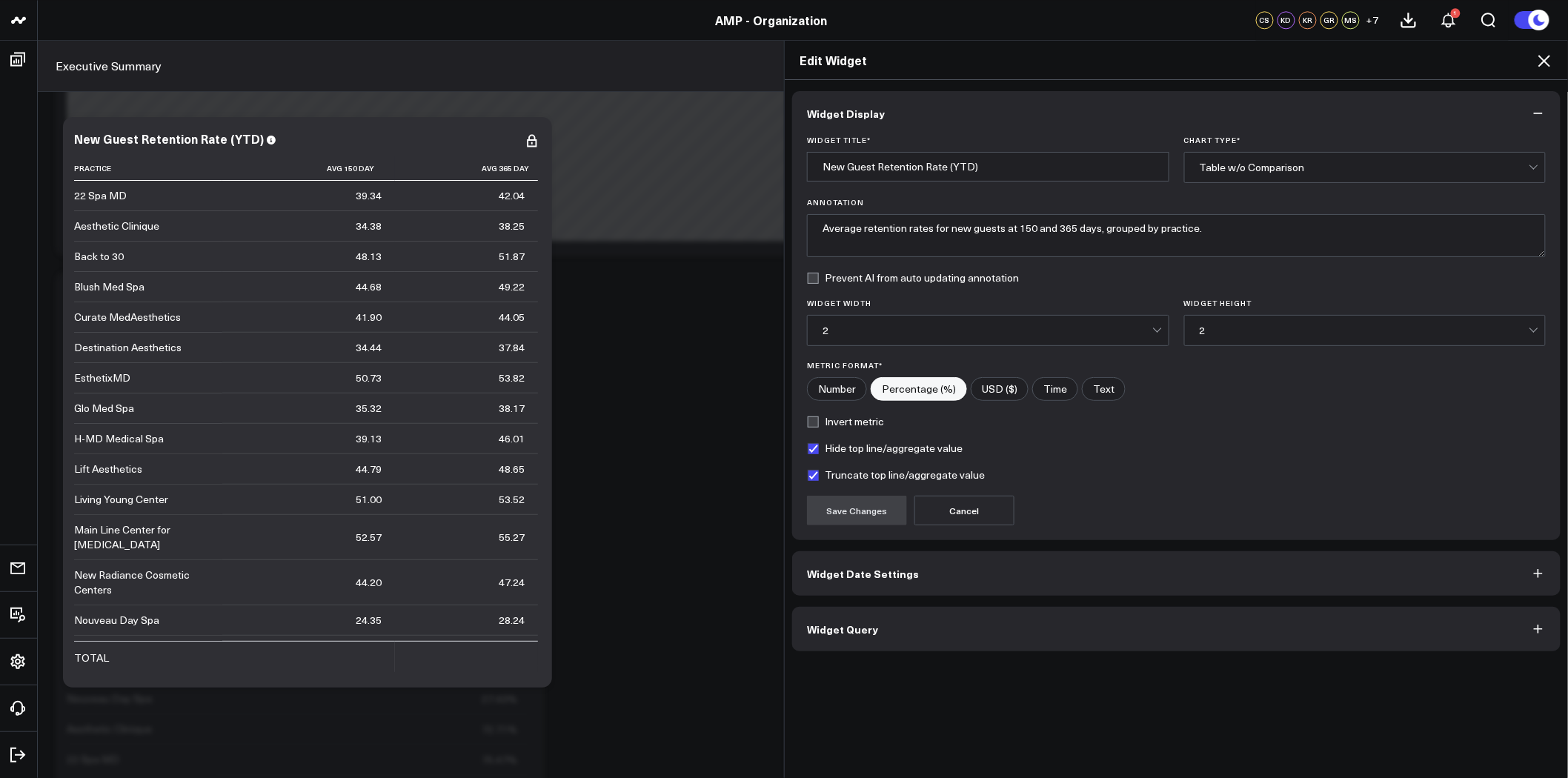
click at [1044, 583] on button "Widget Date Settings" at bounding box center [1176, 573] width 768 height 45
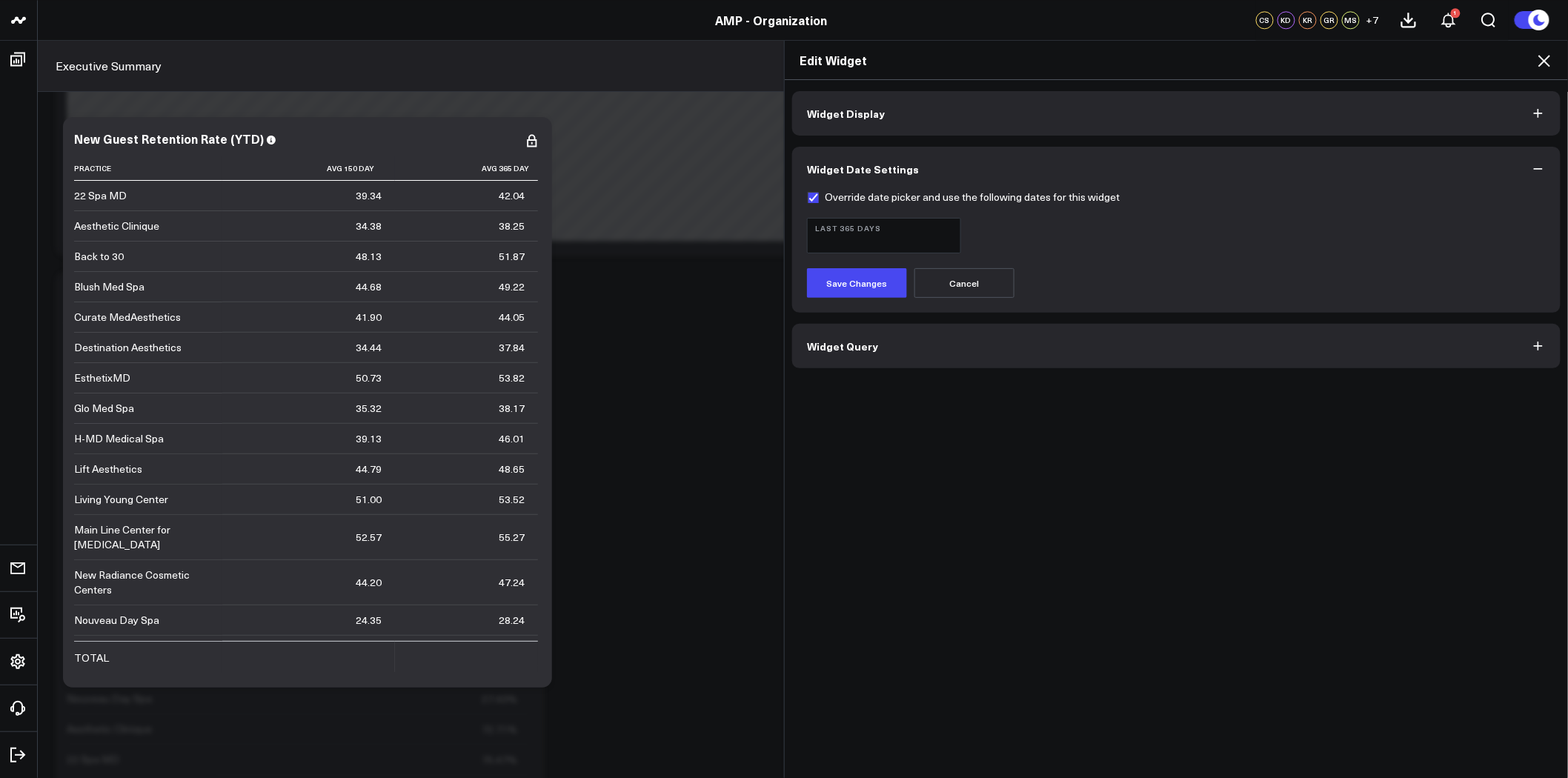
click at [1550, 59] on icon at bounding box center [1544, 60] width 18 height 18
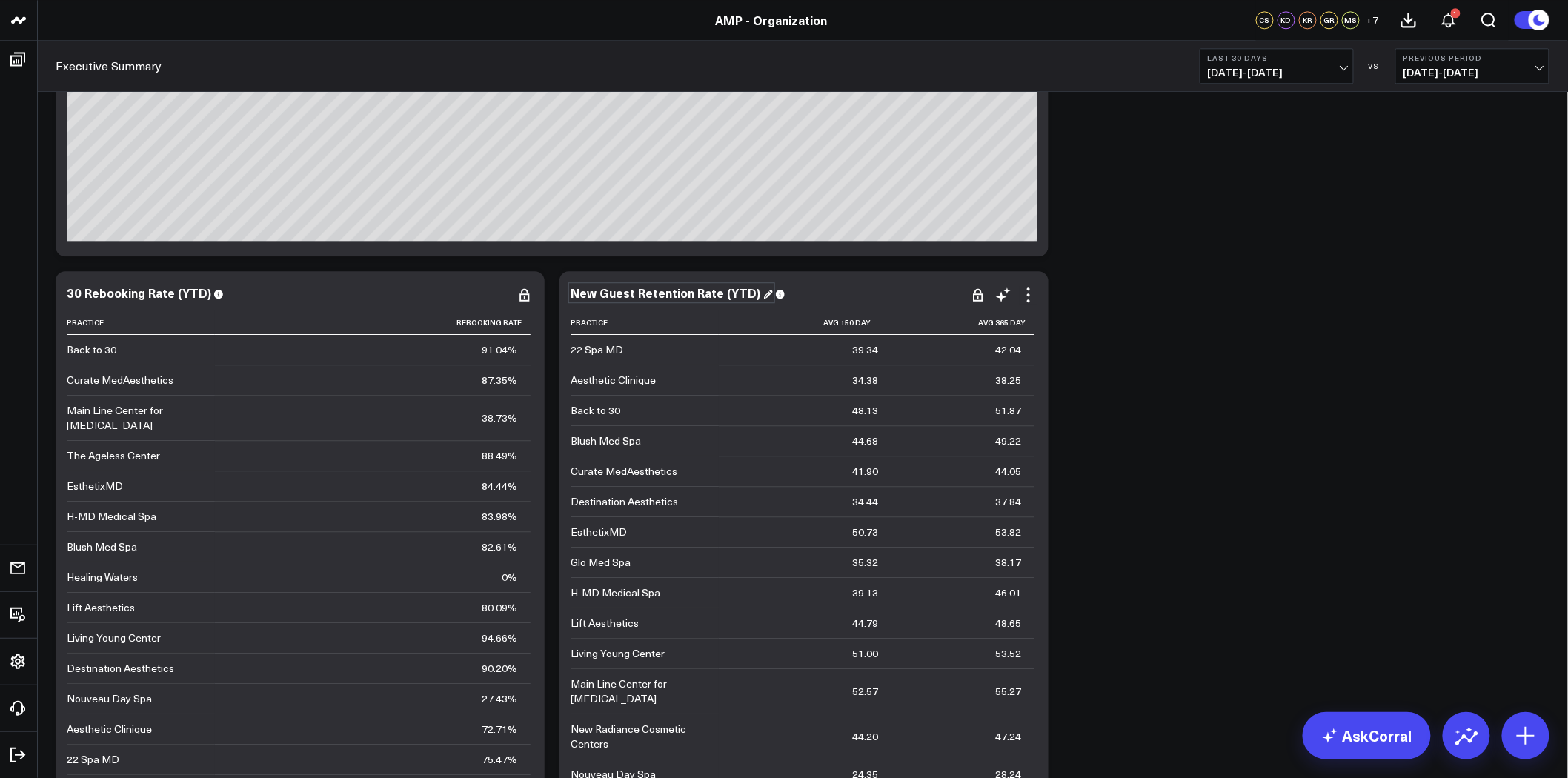
click at [748, 291] on div "New Guest Retention Rate (YTD)" at bounding box center [672, 293] width 203 height 16
click at [748, 290] on div "New Guest Retention Rate (YTD)" at bounding box center [672, 293] width 203 height 16
click at [742, 293] on div "New Guest Retention Rate (YTD)" at bounding box center [672, 293] width 203 height 16
click at [1219, 284] on div "Modify via AI Copy link to widget Ask support Remove Create linked copy Executi…" at bounding box center [802, 97] width 1509 height 7605
click at [188, 293] on div "30 Rebooking Rate (YTD)" at bounding box center [145, 293] width 157 height 16
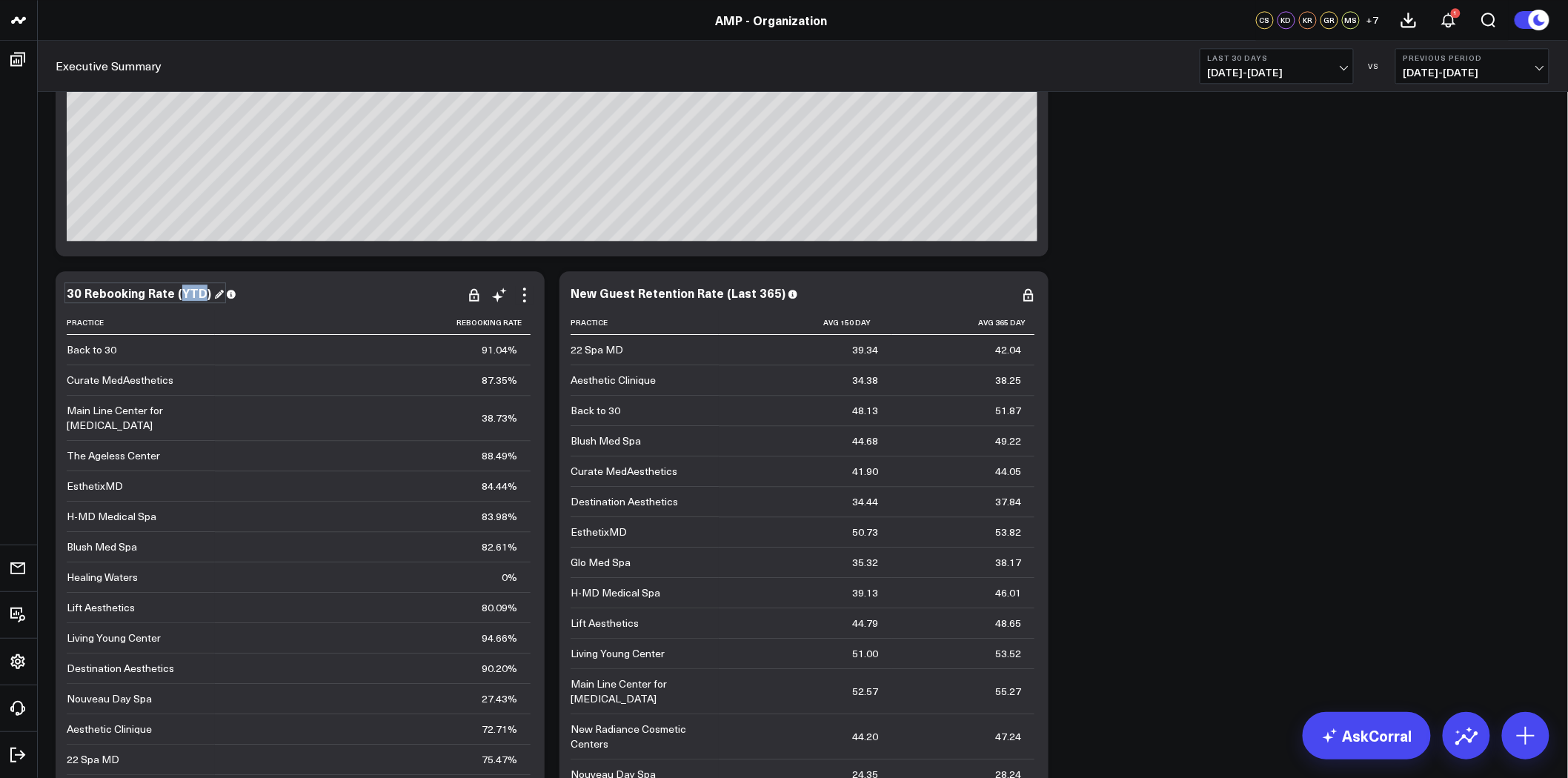
click at [188, 293] on div "30 Rebooking Rate (YTD)" at bounding box center [145, 293] width 157 height 16
click at [403, 273] on div "30 Rebooking Rate (Last 365) Practice Rebooking Rate Back to 30 91.04% Curate M…" at bounding box center [300, 556] width 489 height 570
click at [524, 286] on icon at bounding box center [524, 294] width 18 height 18
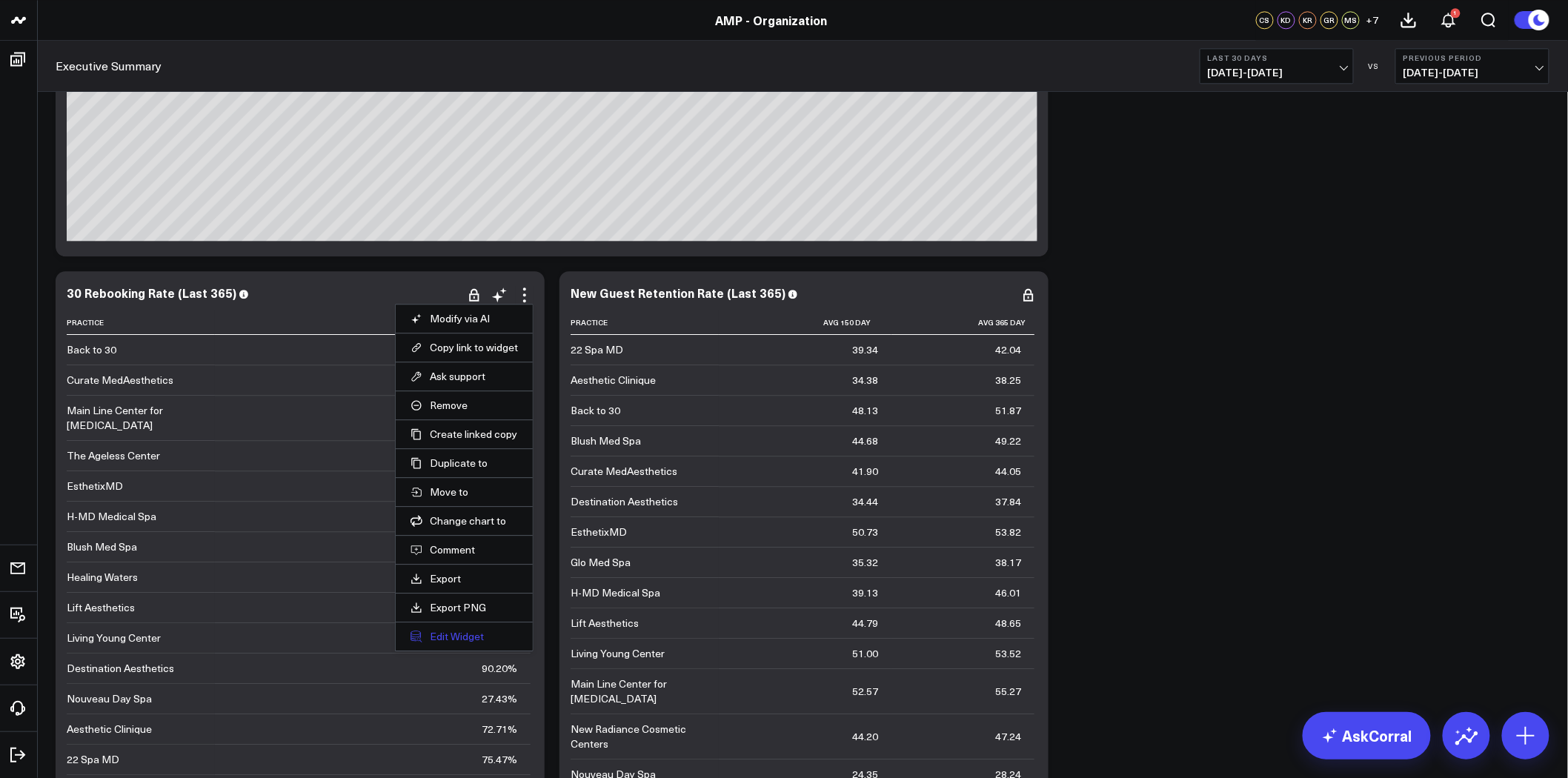
click at [471, 638] on button "Edit Widget" at bounding box center [463, 636] width 107 height 14
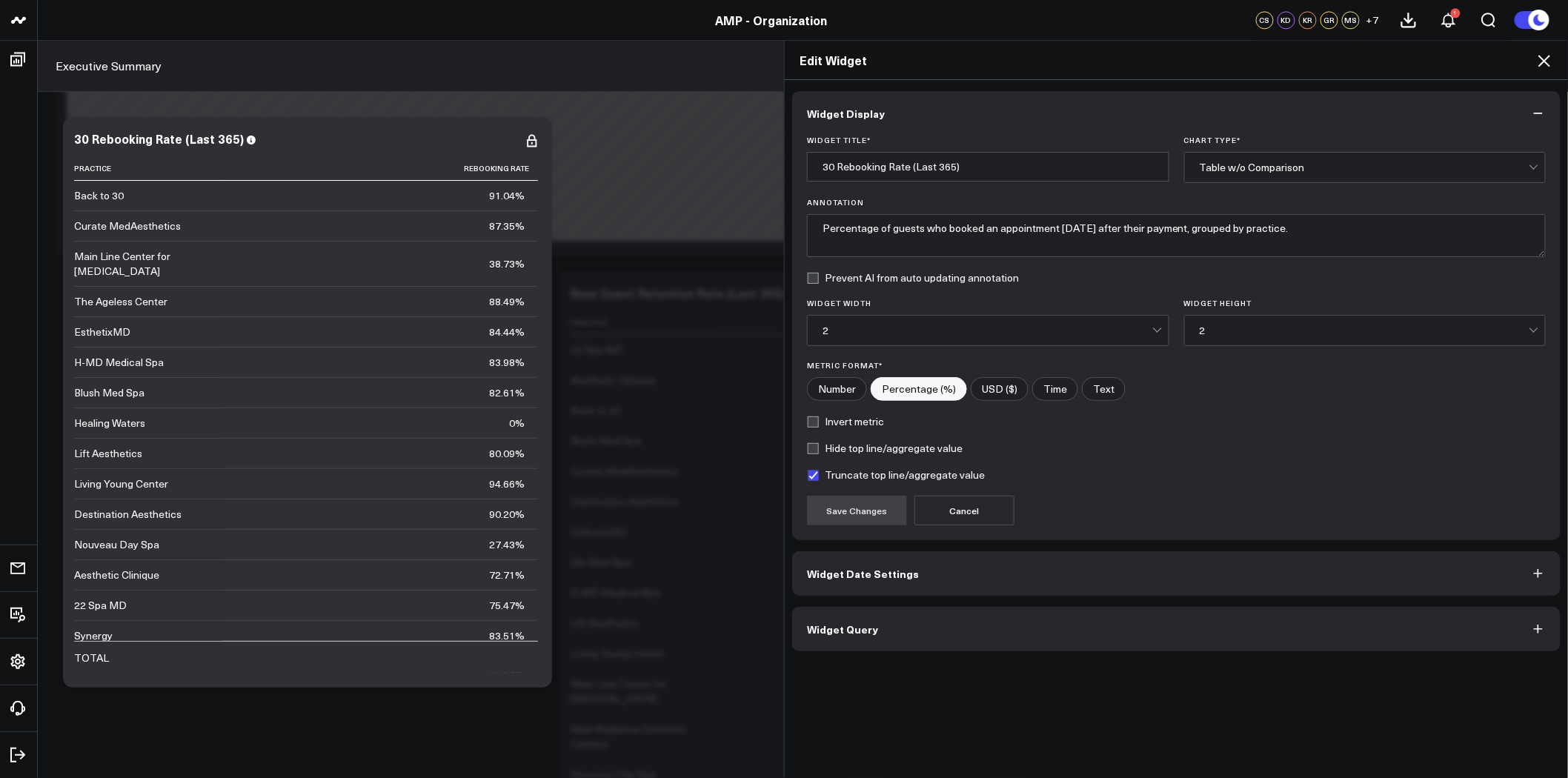
click at [956, 630] on button "Widget Query" at bounding box center [1176, 629] width 768 height 45
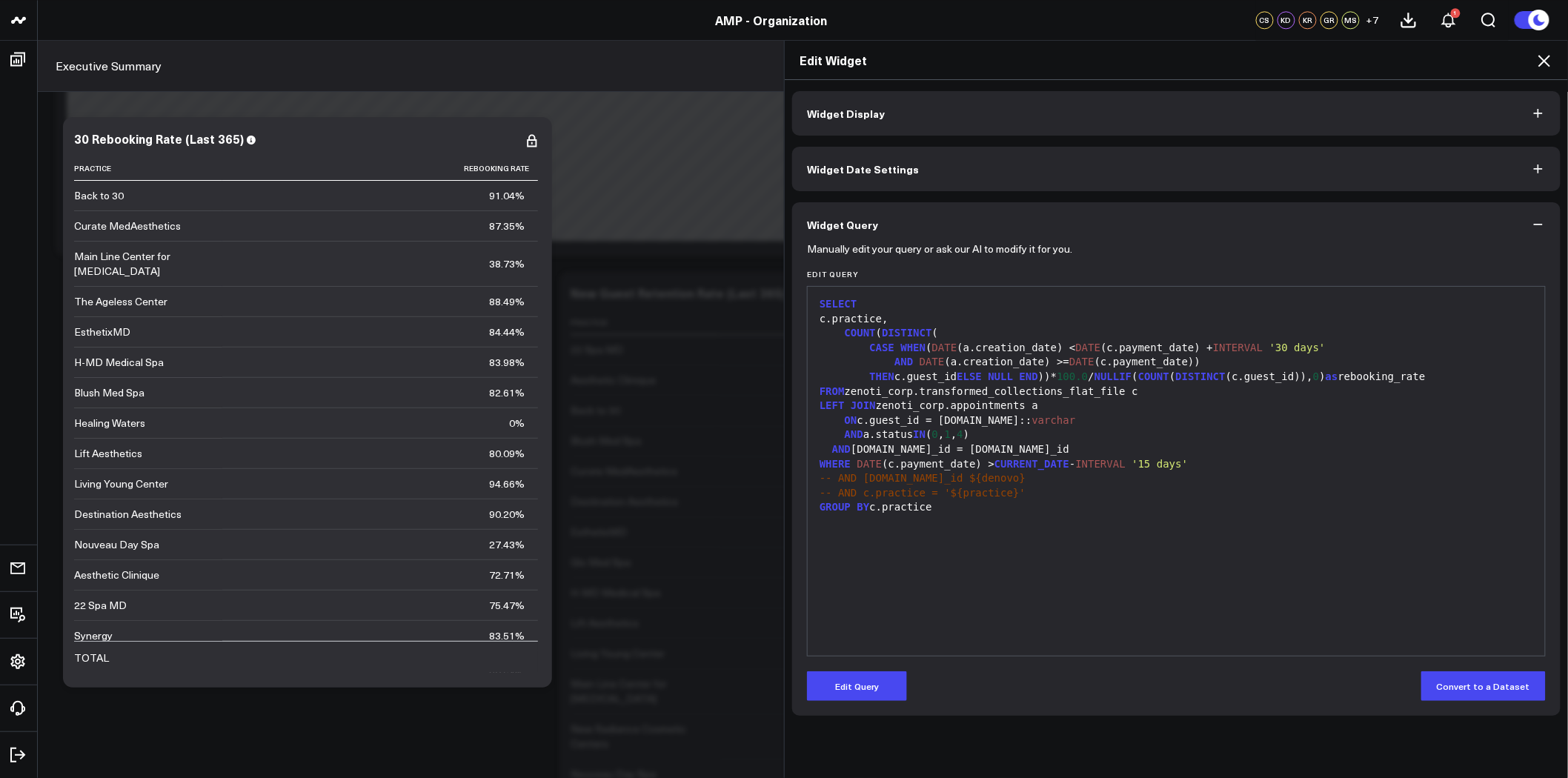
click at [920, 152] on button "Widget Date Settings" at bounding box center [1176, 169] width 768 height 45
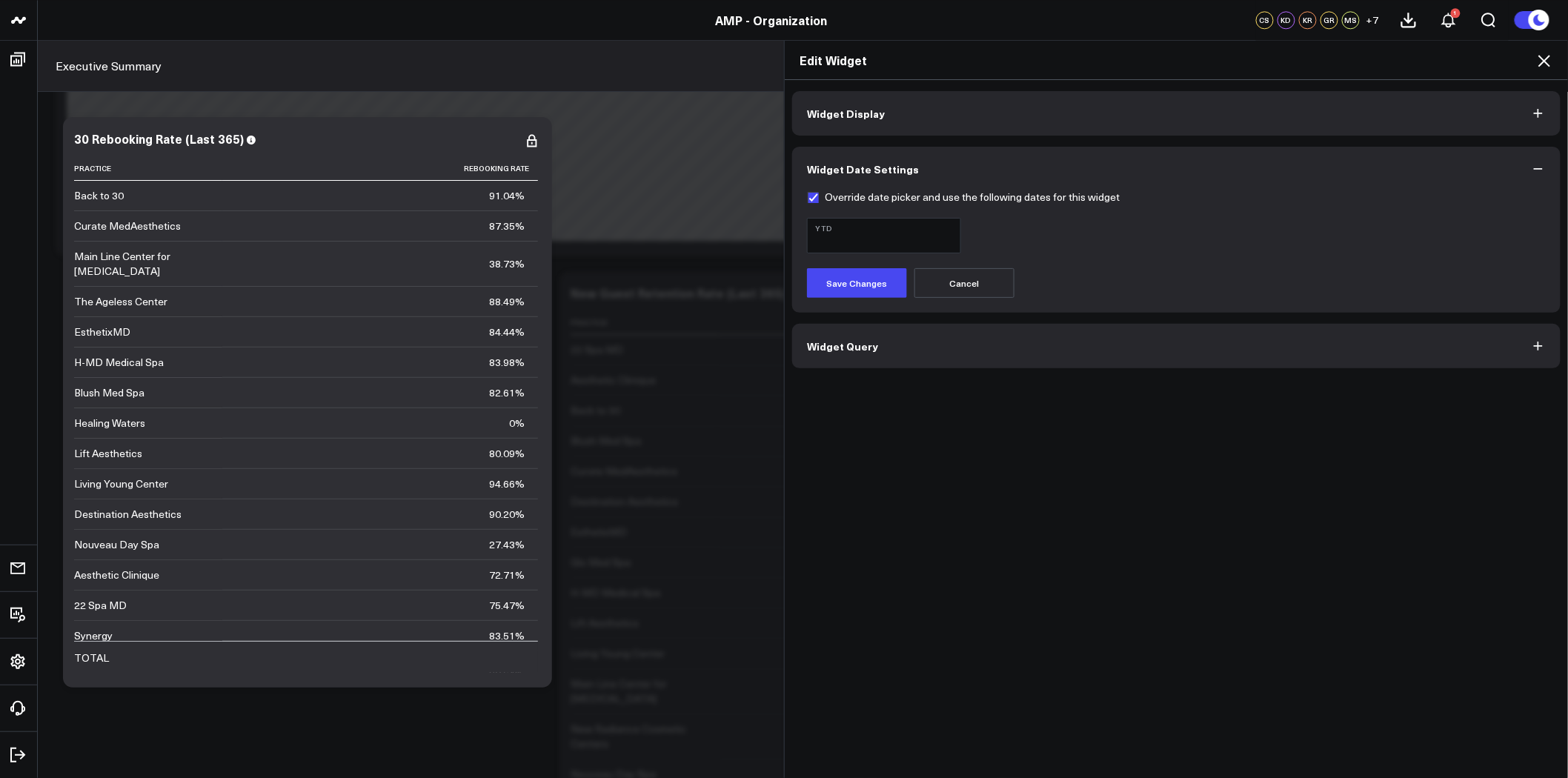
click at [906, 240] on button "YTD" at bounding box center [884, 235] width 154 height 35
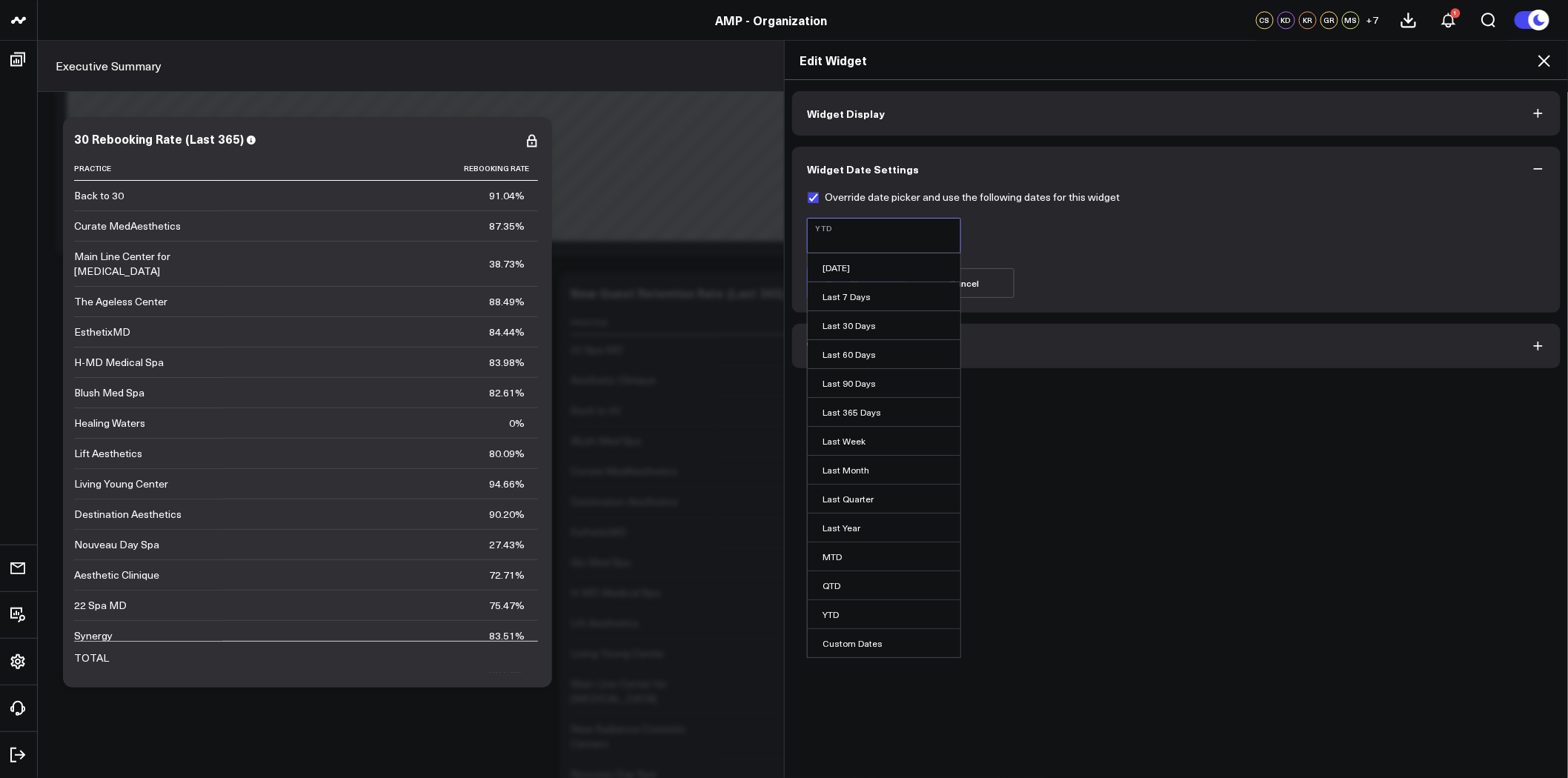
click at [875, 409] on link "Last 365 Days" at bounding box center [884, 412] width 153 height 28
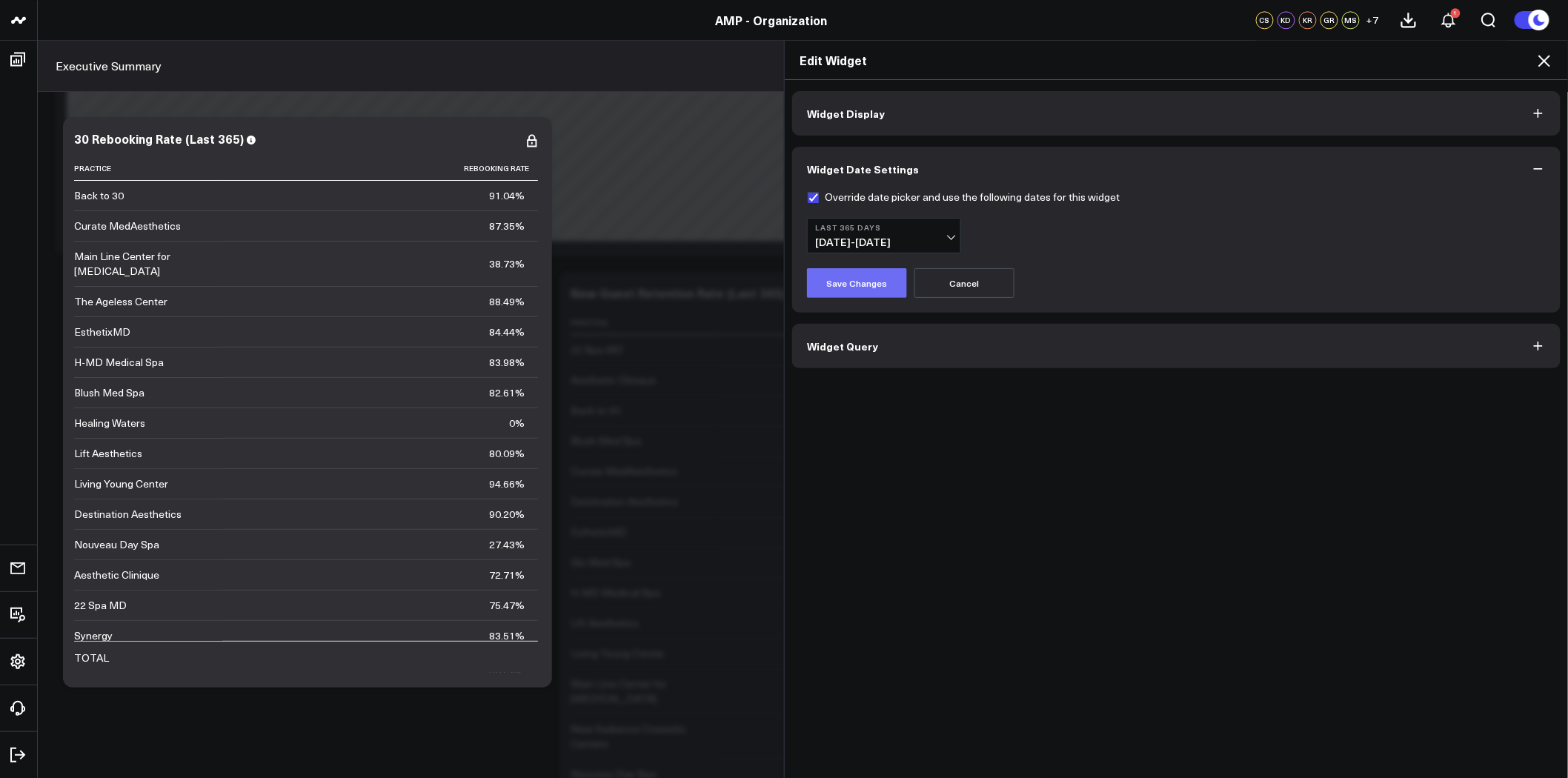
click at [868, 285] on button "Save Changes" at bounding box center [857, 283] width 100 height 30
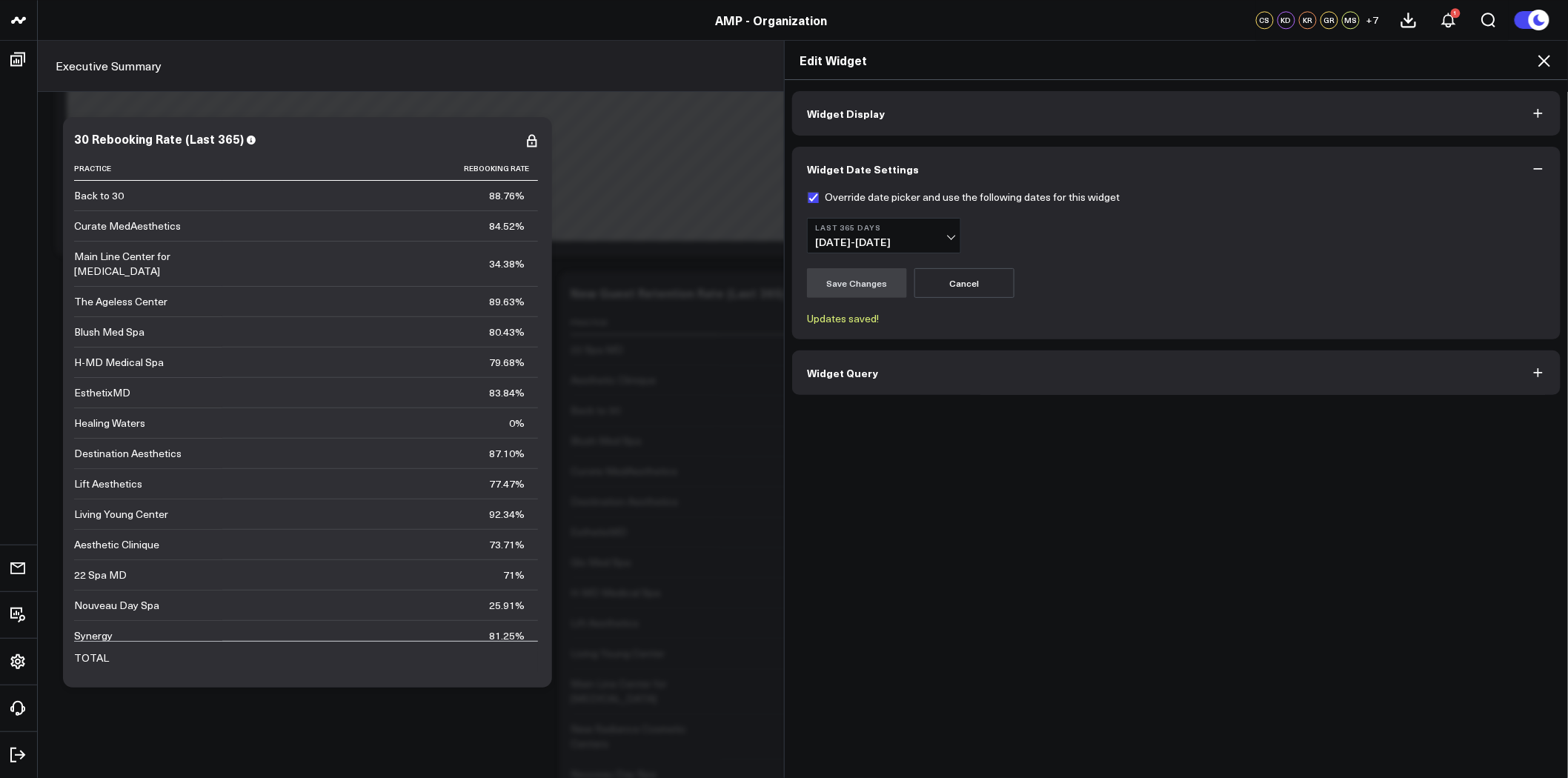
click at [1265, 504] on div "Widget Display Widget Date Settings Override date picker and use the following …" at bounding box center [1176, 429] width 784 height 698
click at [1545, 63] on icon at bounding box center [1544, 60] width 18 height 18
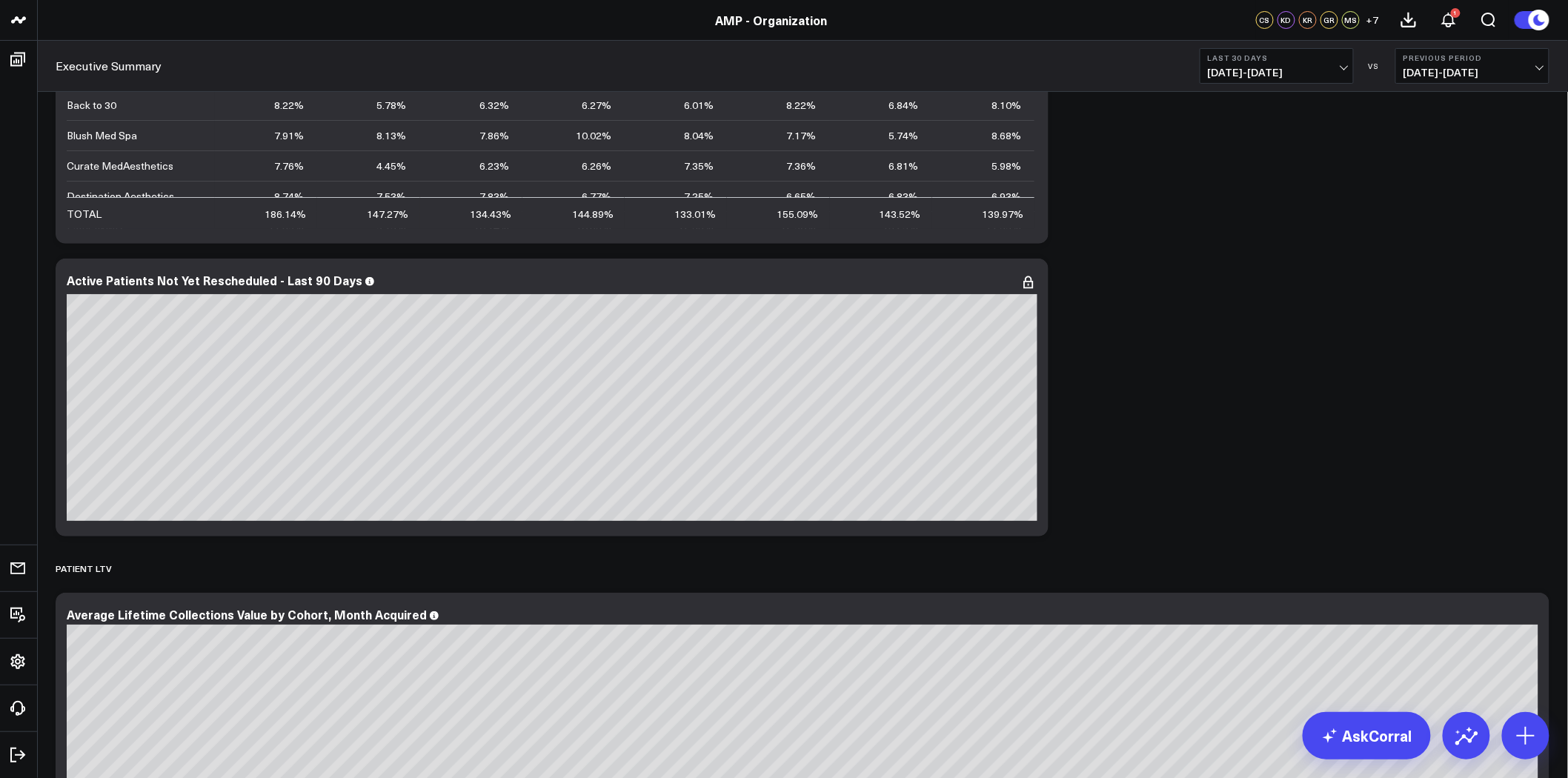
scroll to position [4773, 0]
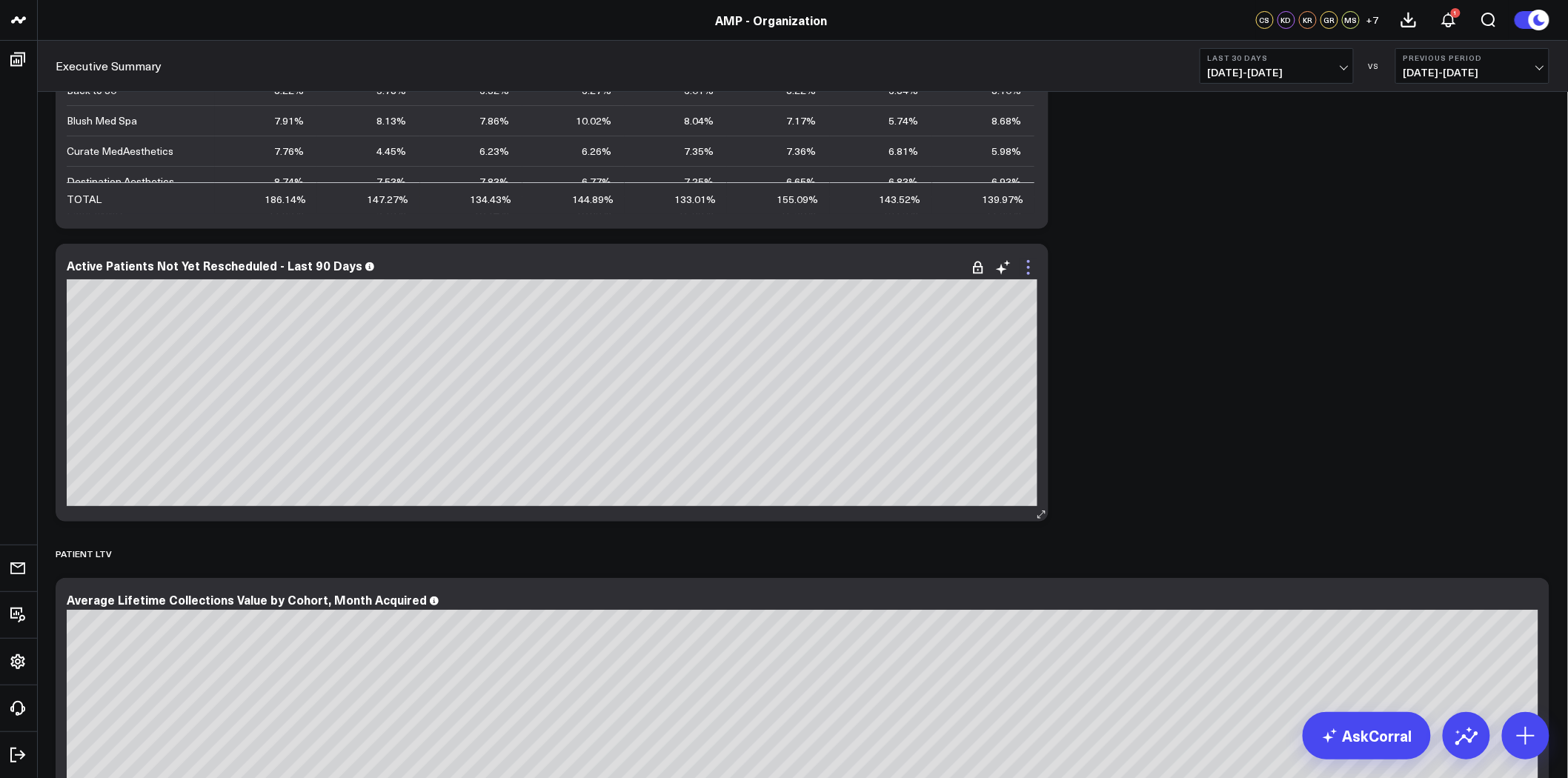
click at [1028, 268] on icon at bounding box center [1028, 267] width 18 height 18
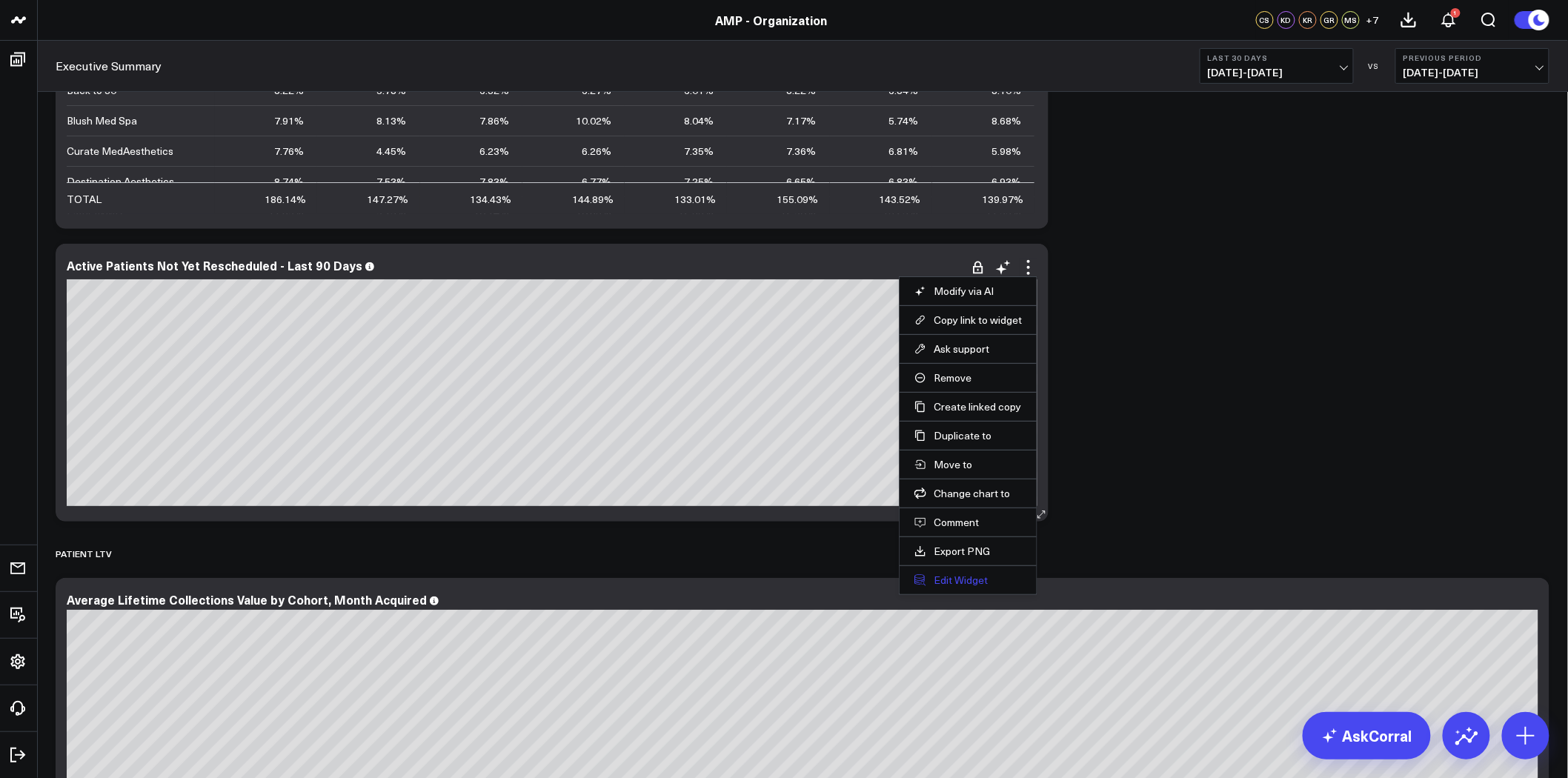
click at [974, 582] on button "Edit Widget" at bounding box center [968, 580] width 107 height 14
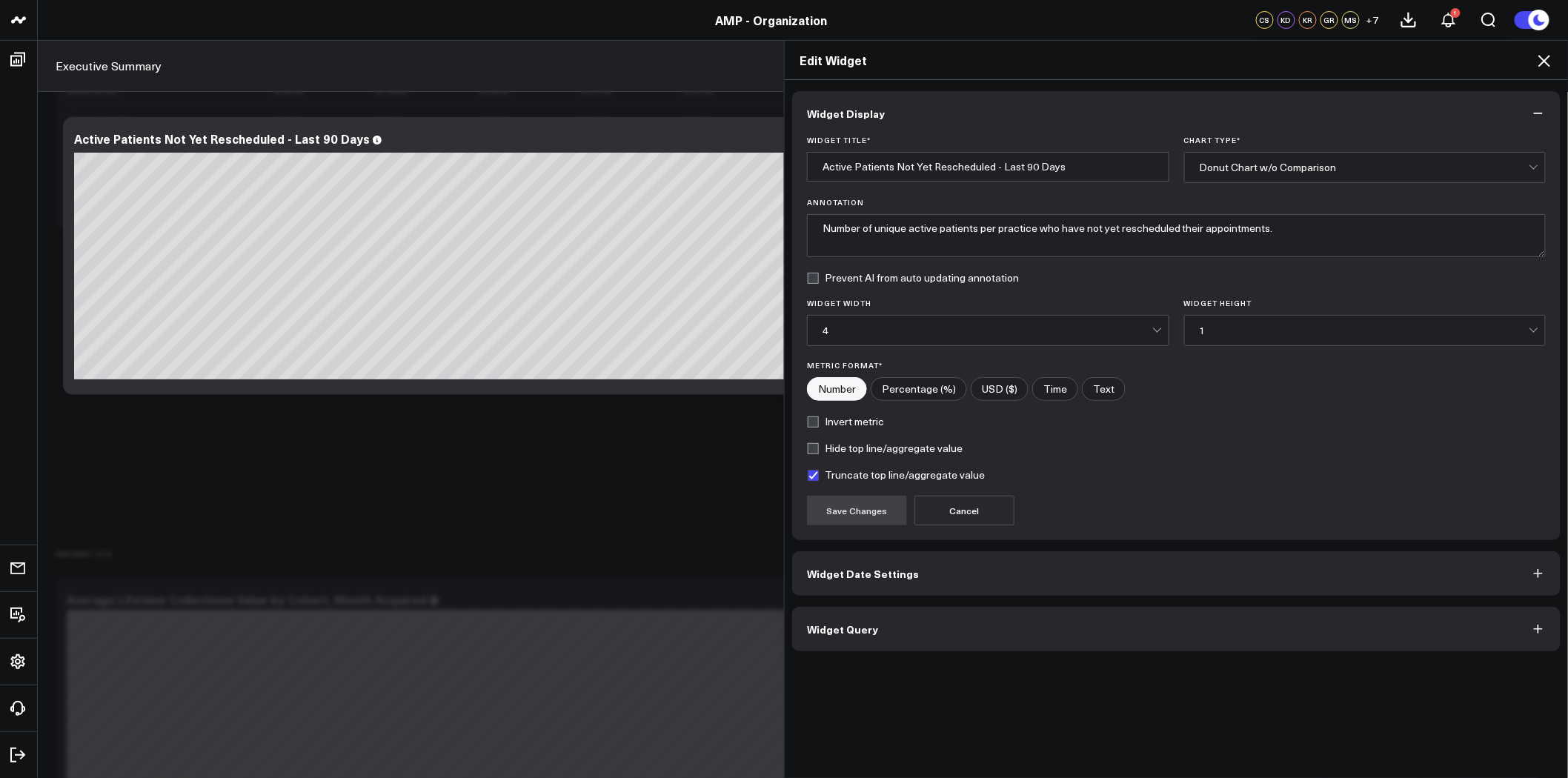
click at [1543, 113] on icon "button" at bounding box center [1538, 113] width 9 height 2
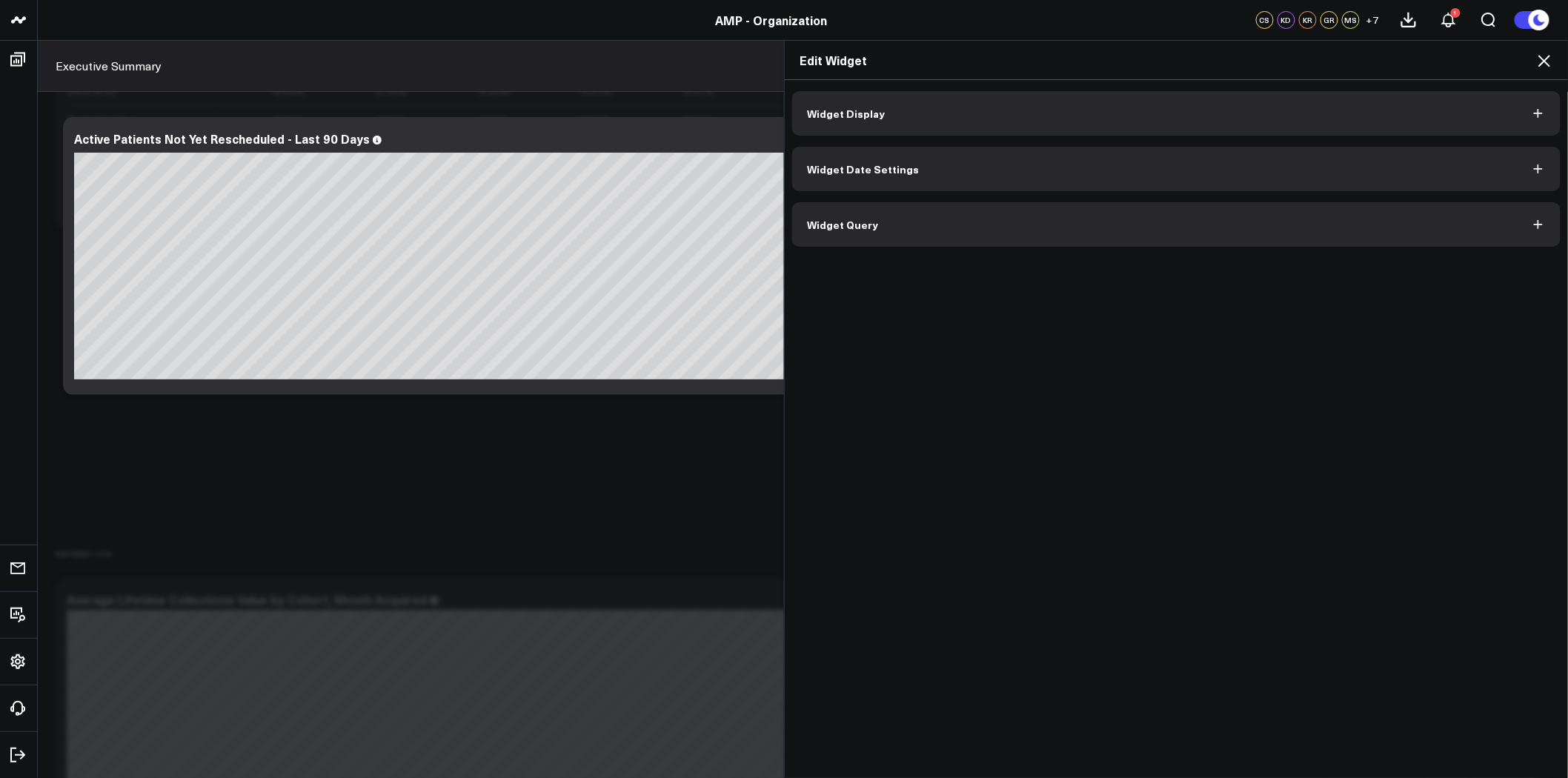
click at [1545, 60] on icon at bounding box center [1545, 61] width 12 height 12
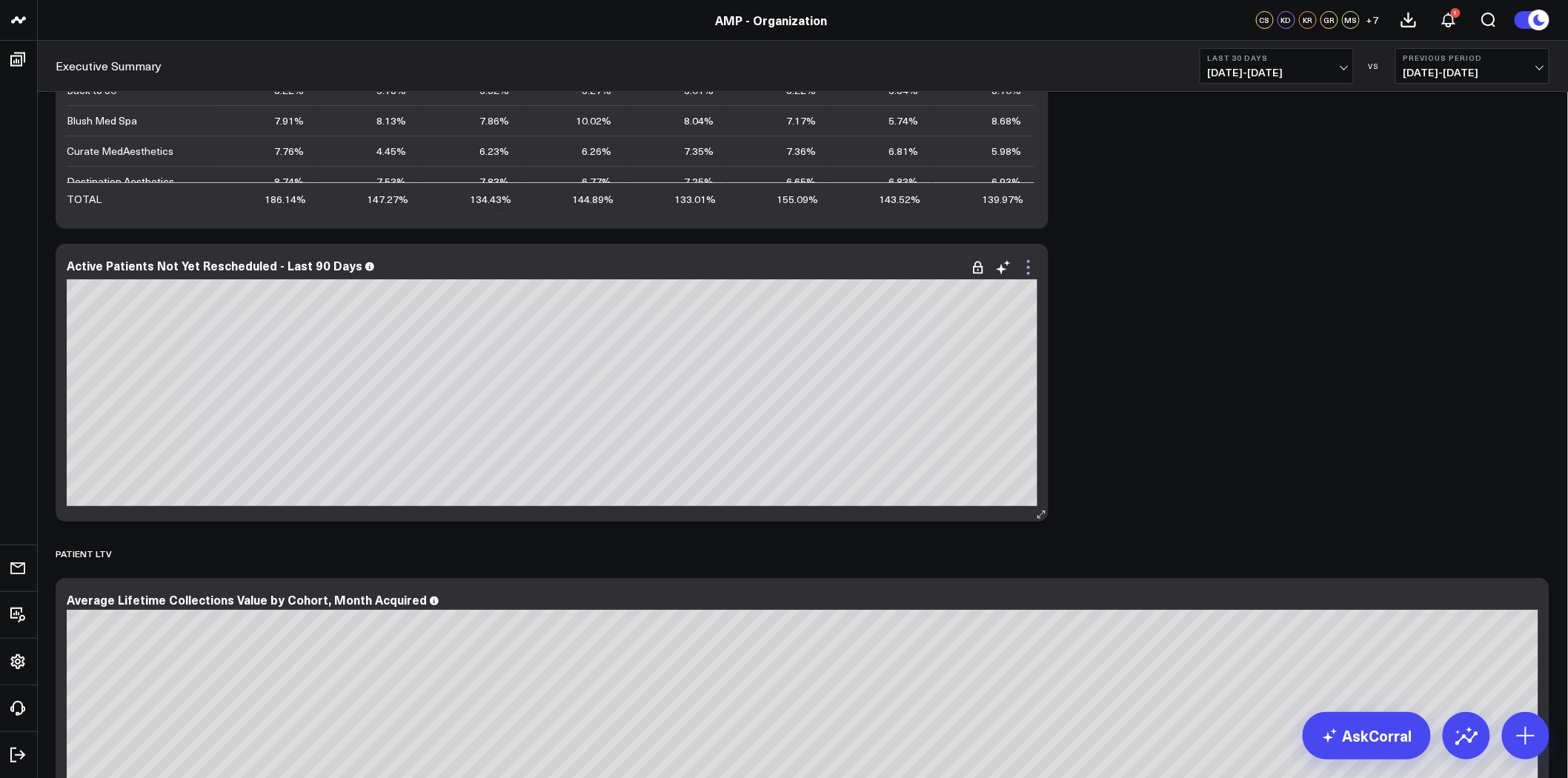
click at [1031, 270] on icon at bounding box center [1028, 267] width 18 height 18
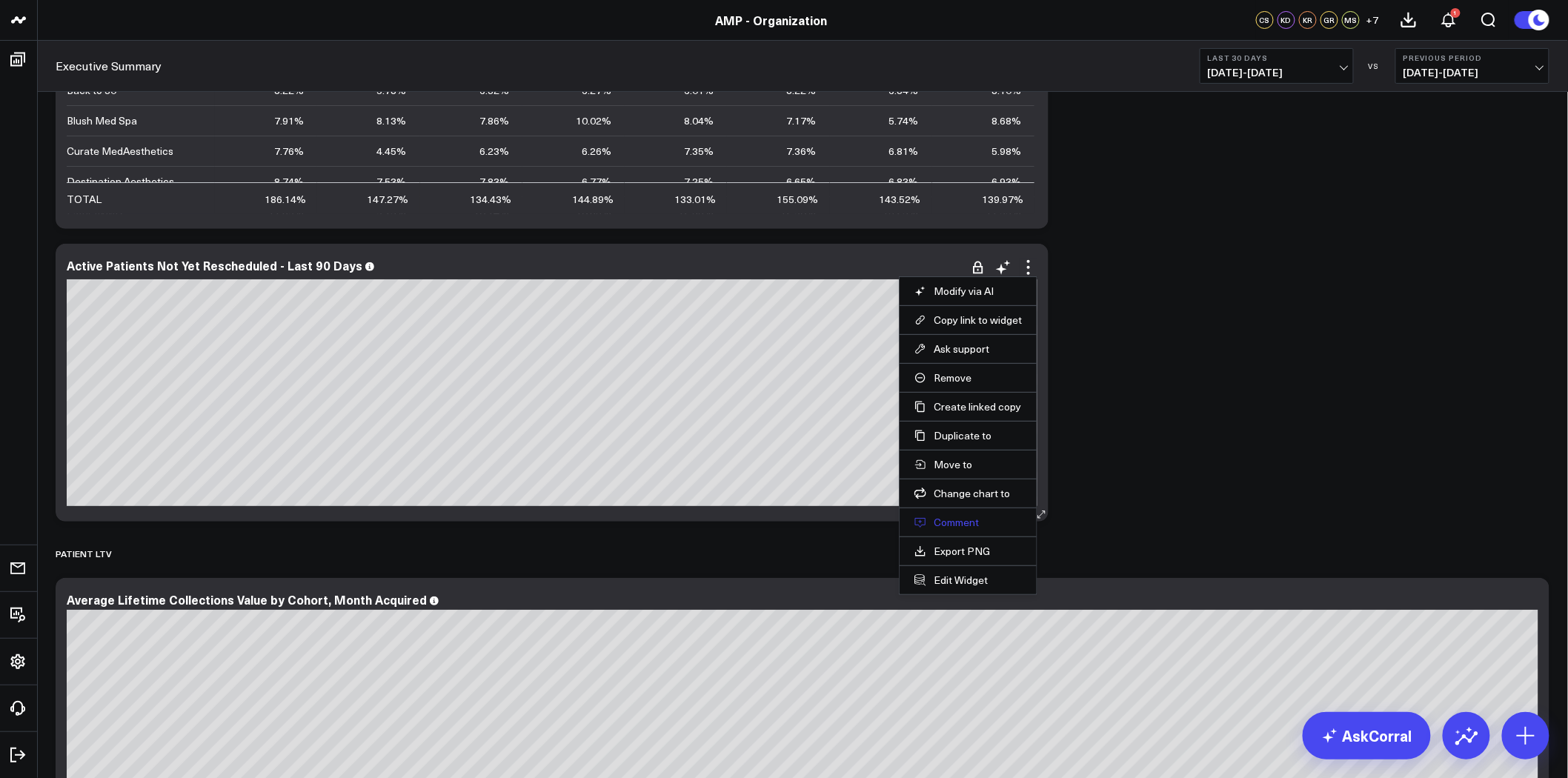
click at [966, 521] on button "Comment" at bounding box center [968, 522] width 107 height 14
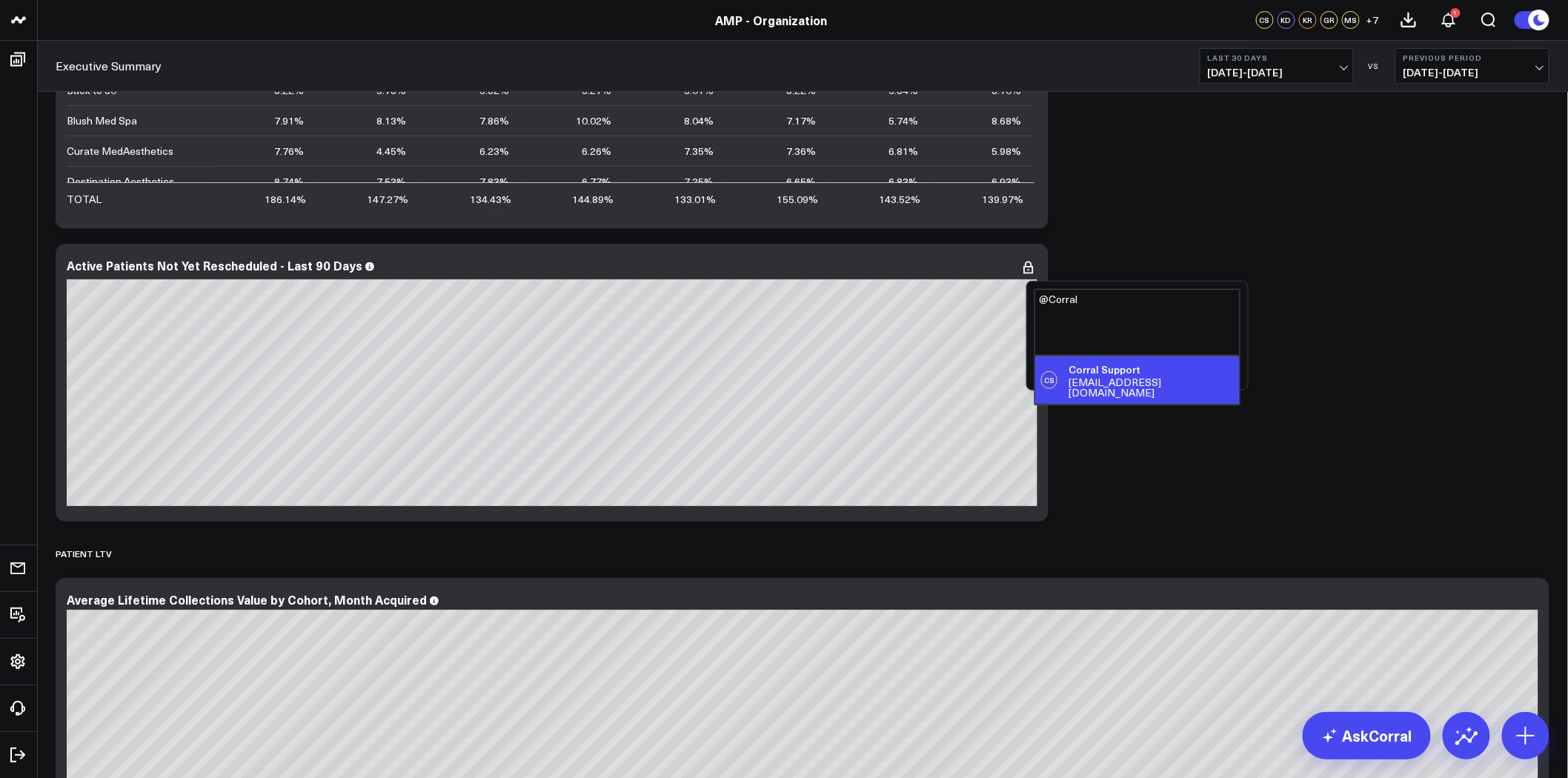
click at [1129, 378] on div "support@corraldata.com" at bounding box center [1151, 388] width 166 height 21
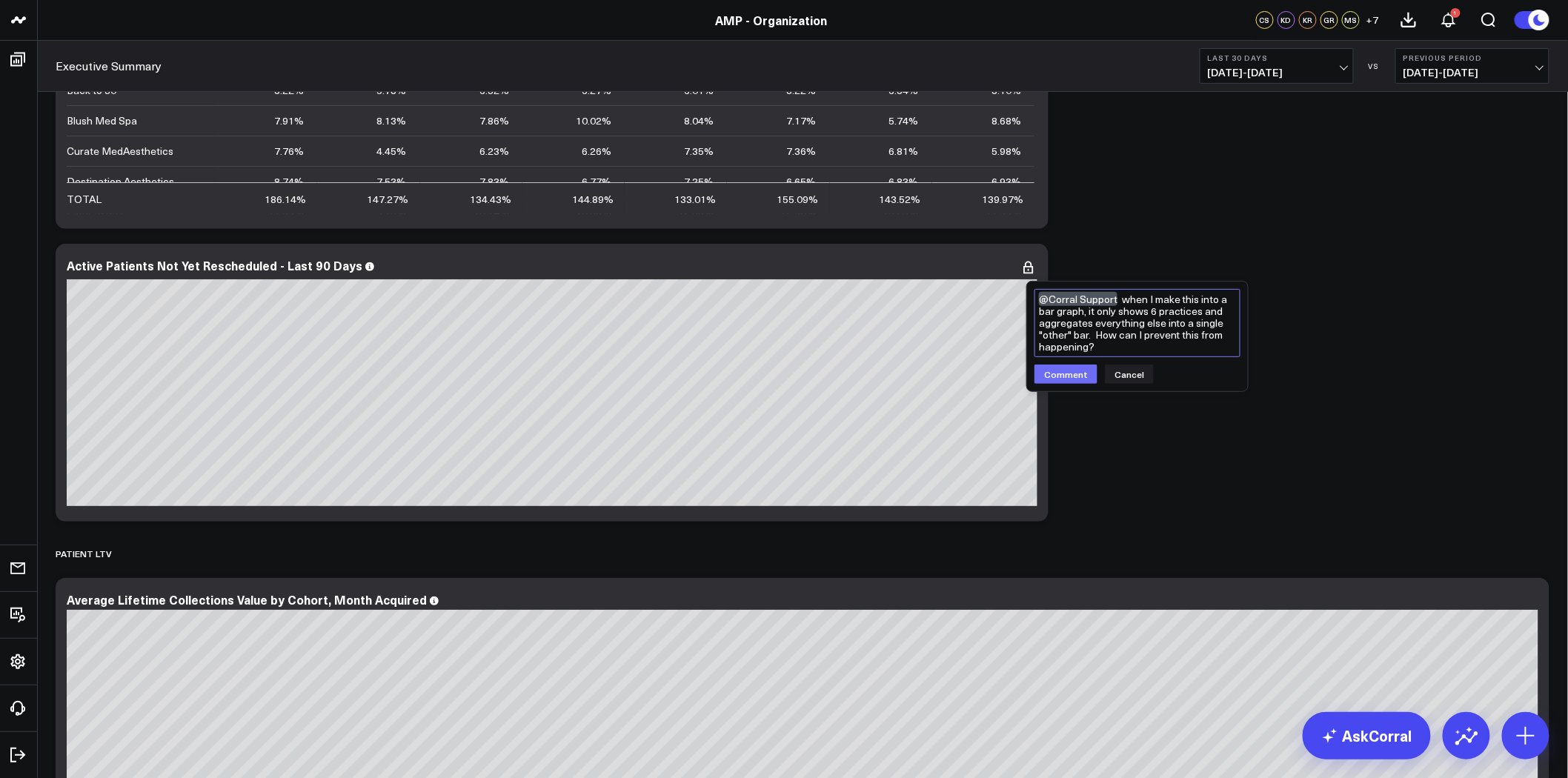
type textarea "@Corral Support when I make this into a bar graph, it only shows 6 practices an…"
click at [1071, 371] on button "Comment" at bounding box center [1065, 374] width 63 height 19
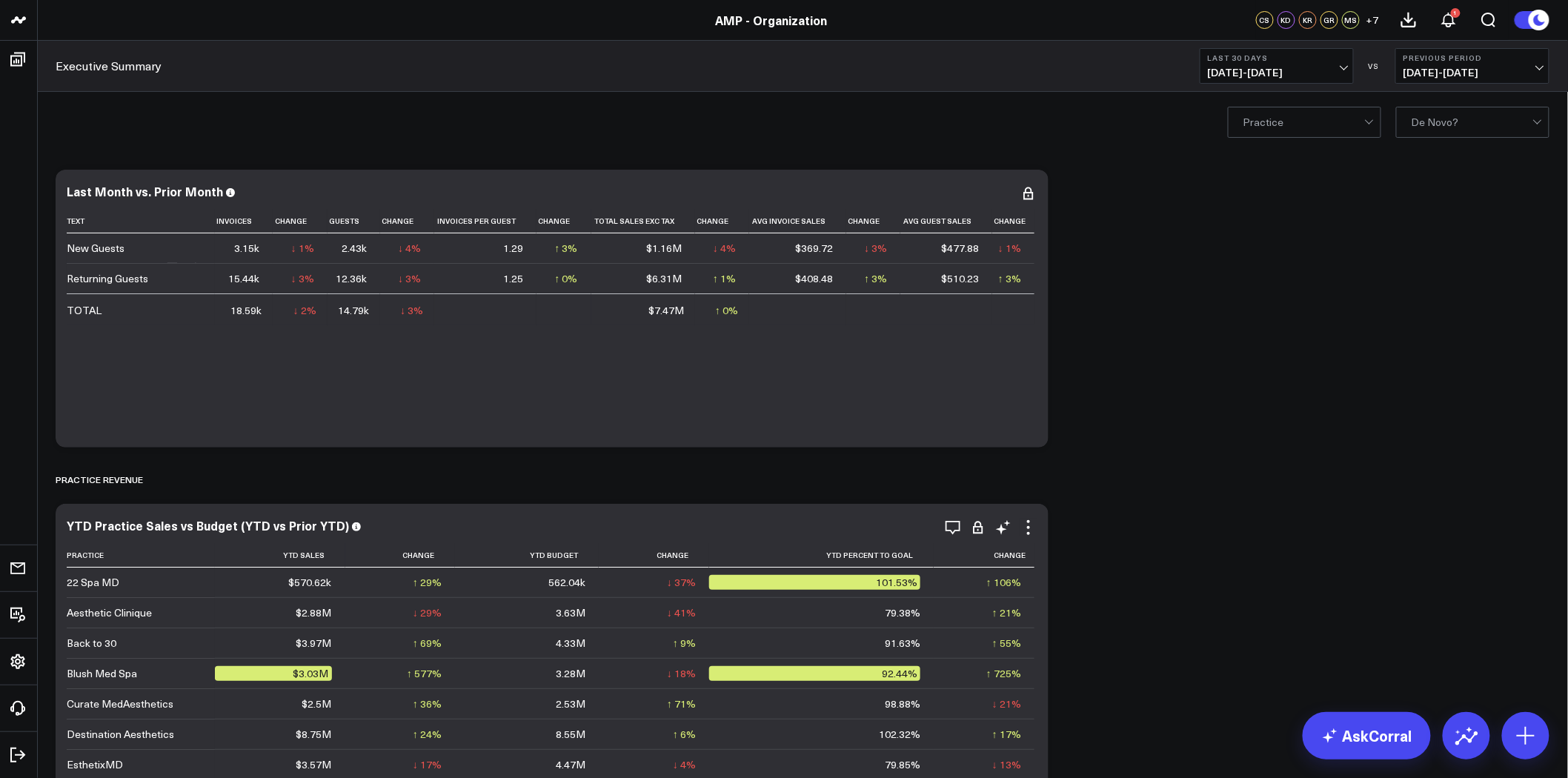
click at [964, 529] on div "Modify via AI Copy link to widget Ask support Remove Create linked copy Executi…" at bounding box center [990, 527] width 94 height 18
click at [956, 526] on icon "button" at bounding box center [953, 527] width 18 height 18
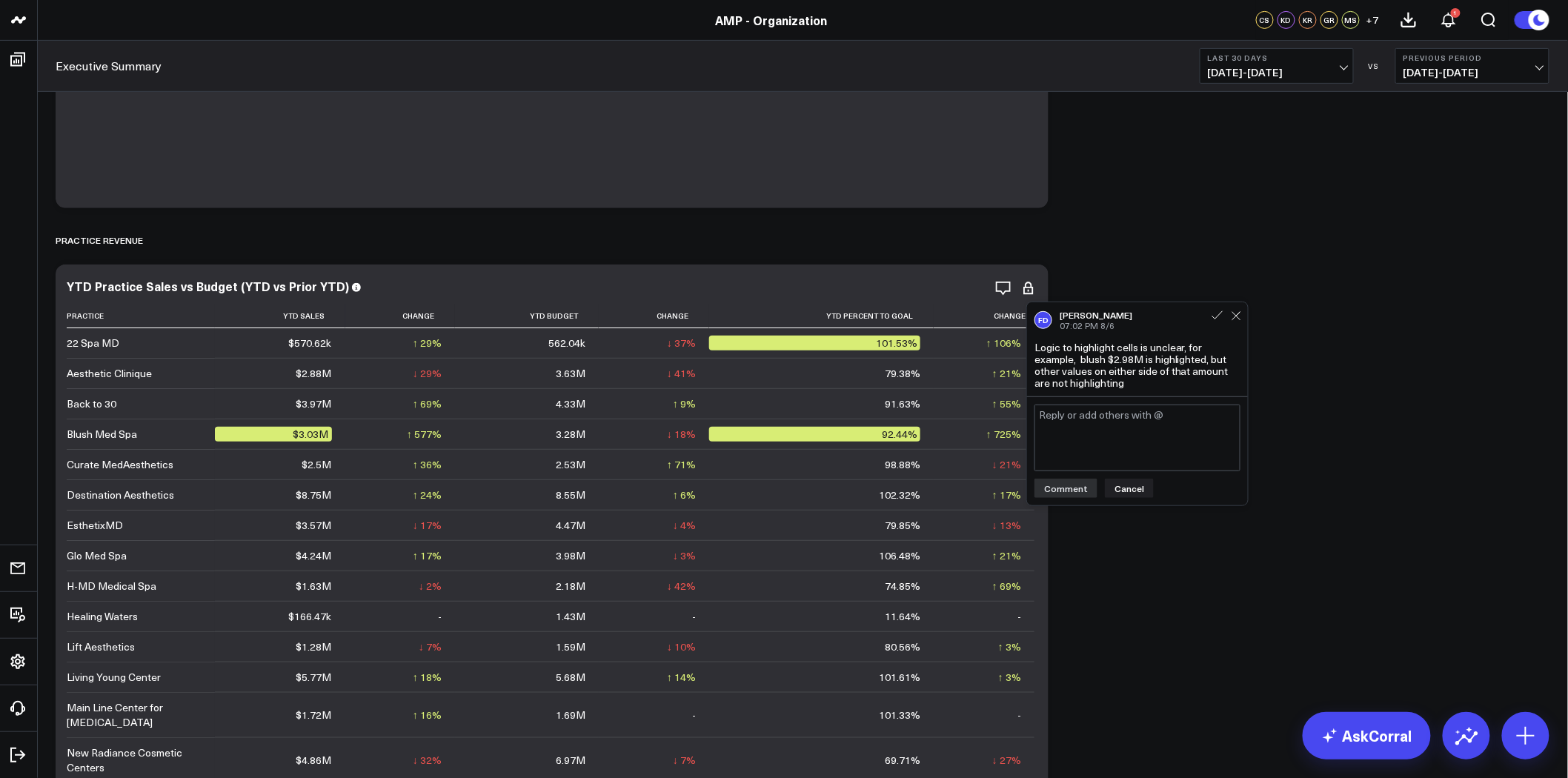
scroll to position [223, 0]
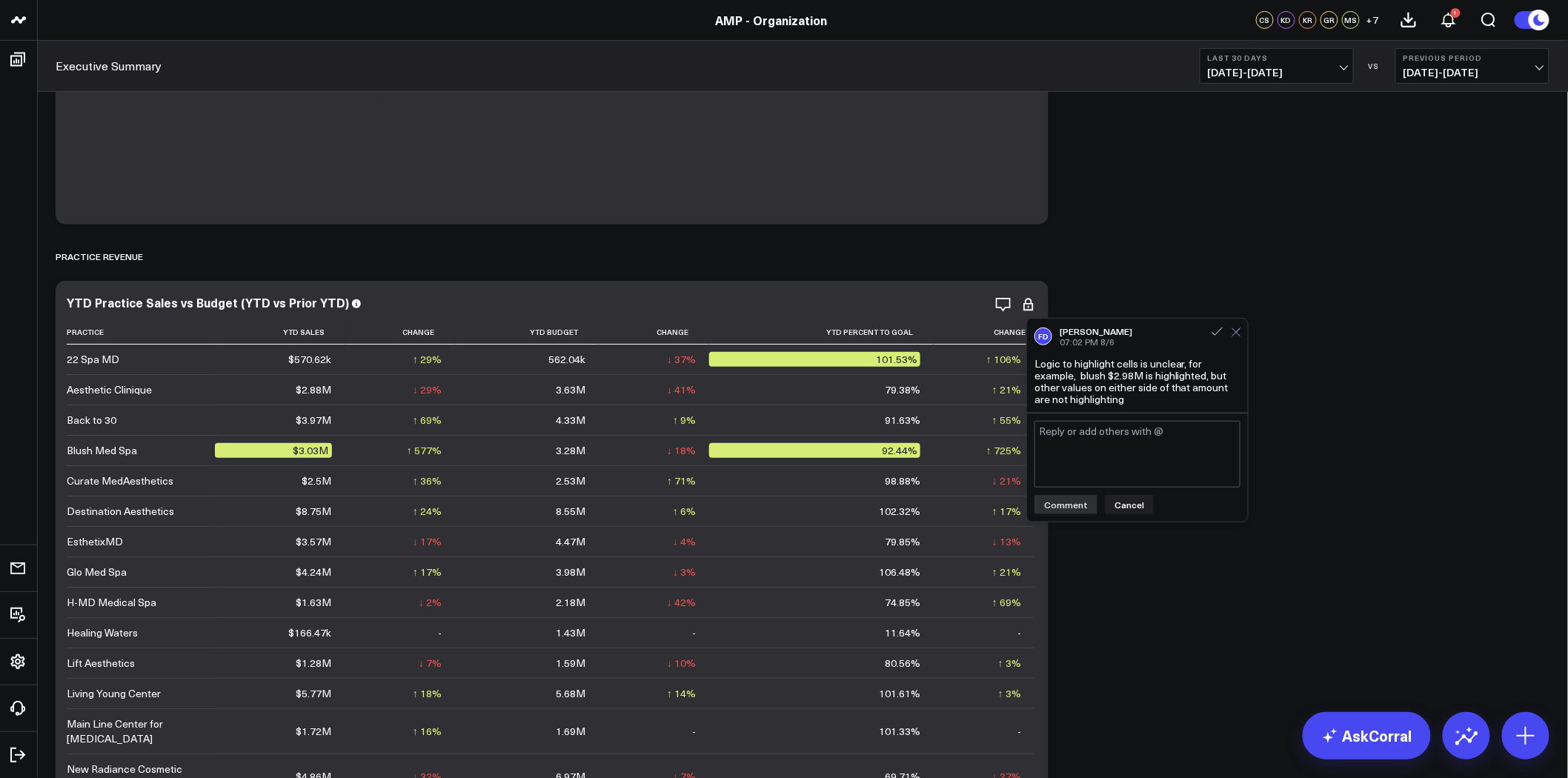
click at [1238, 328] on icon at bounding box center [1236, 332] width 9 height 9
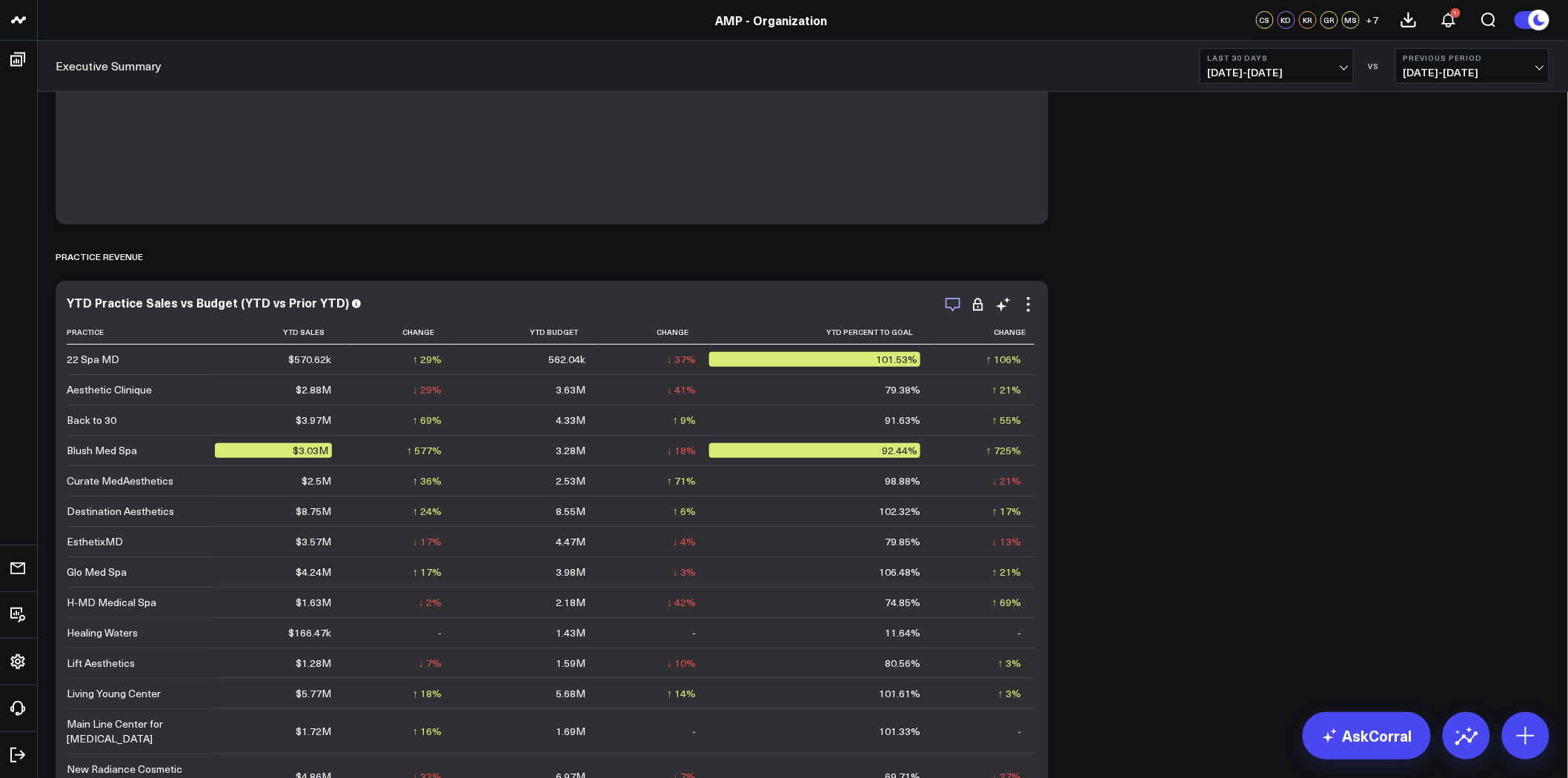
click at [946, 305] on icon "button" at bounding box center [953, 305] width 15 height 14
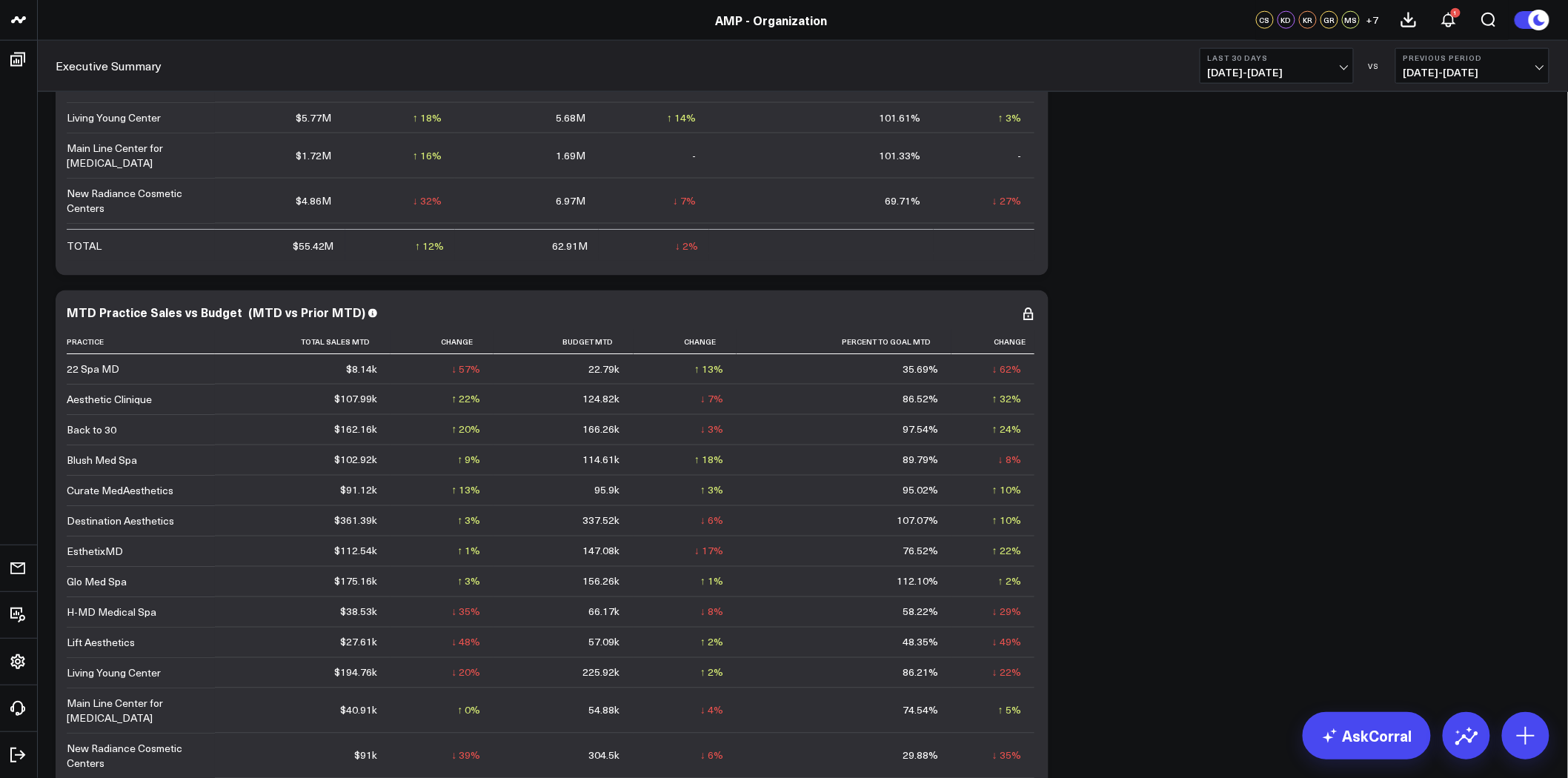
scroll to position [305, 0]
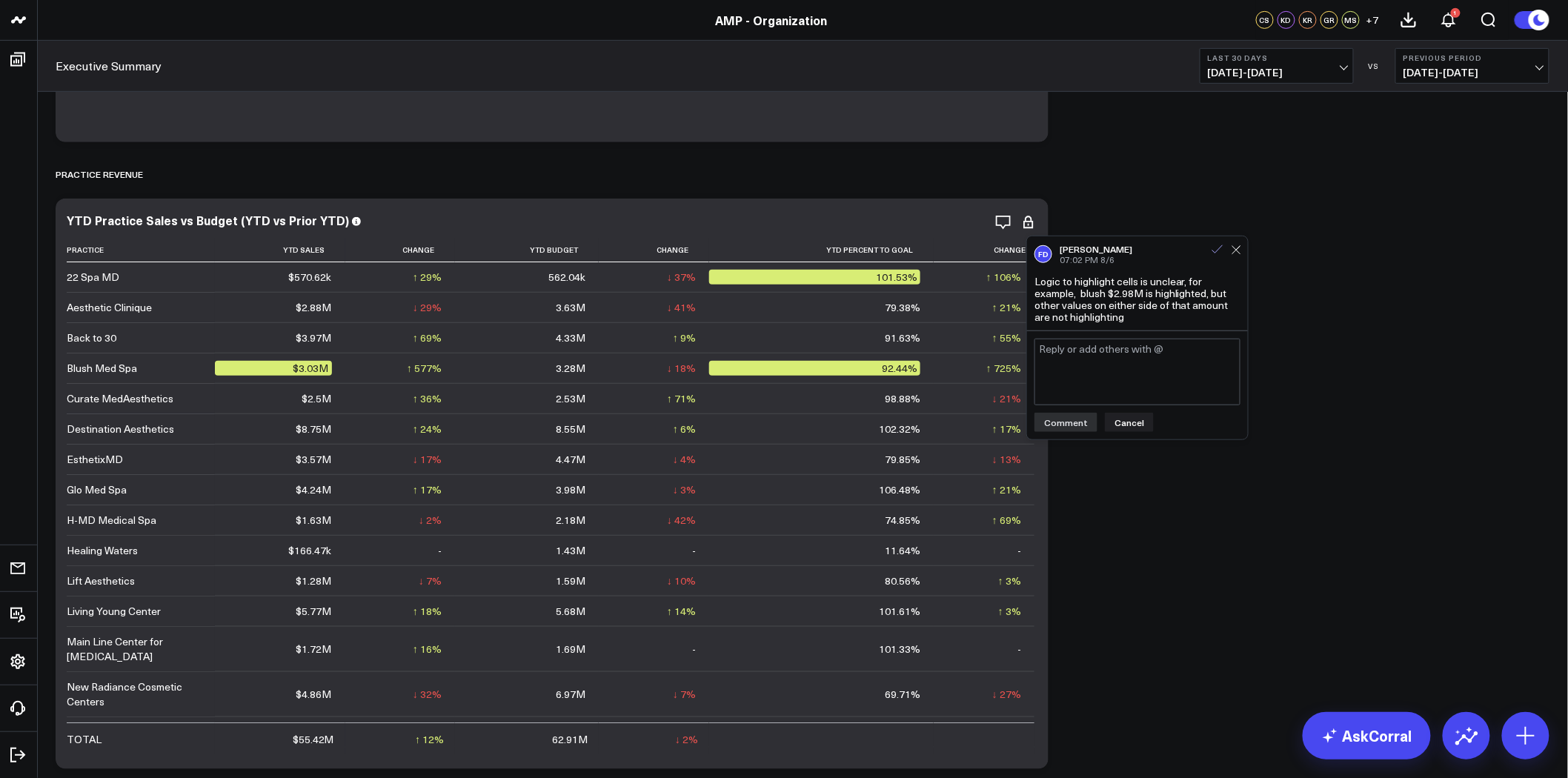
click at [1220, 247] on use at bounding box center [1218, 249] width 10 height 8
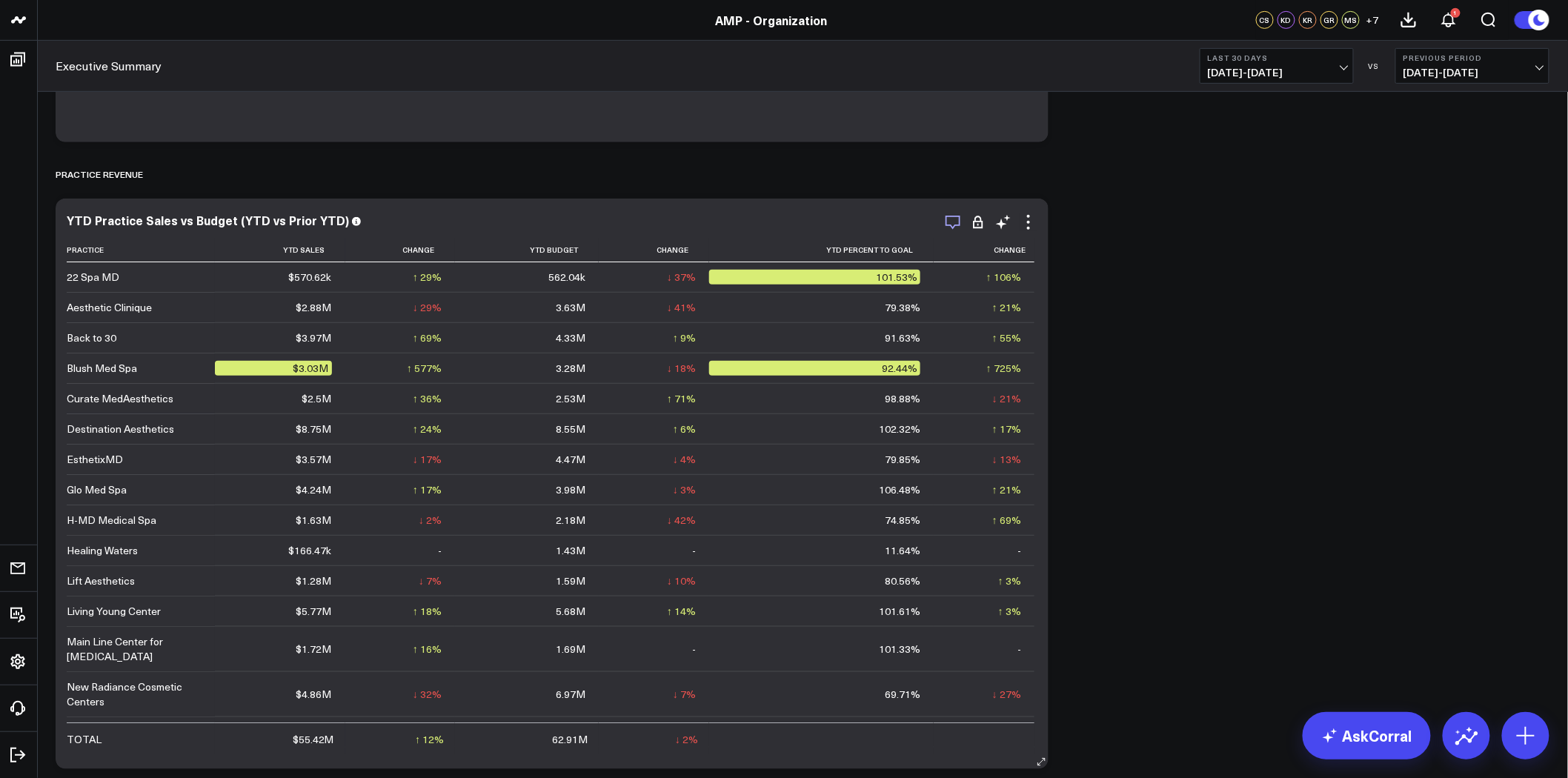
click at [959, 220] on icon "button" at bounding box center [953, 222] width 18 height 18
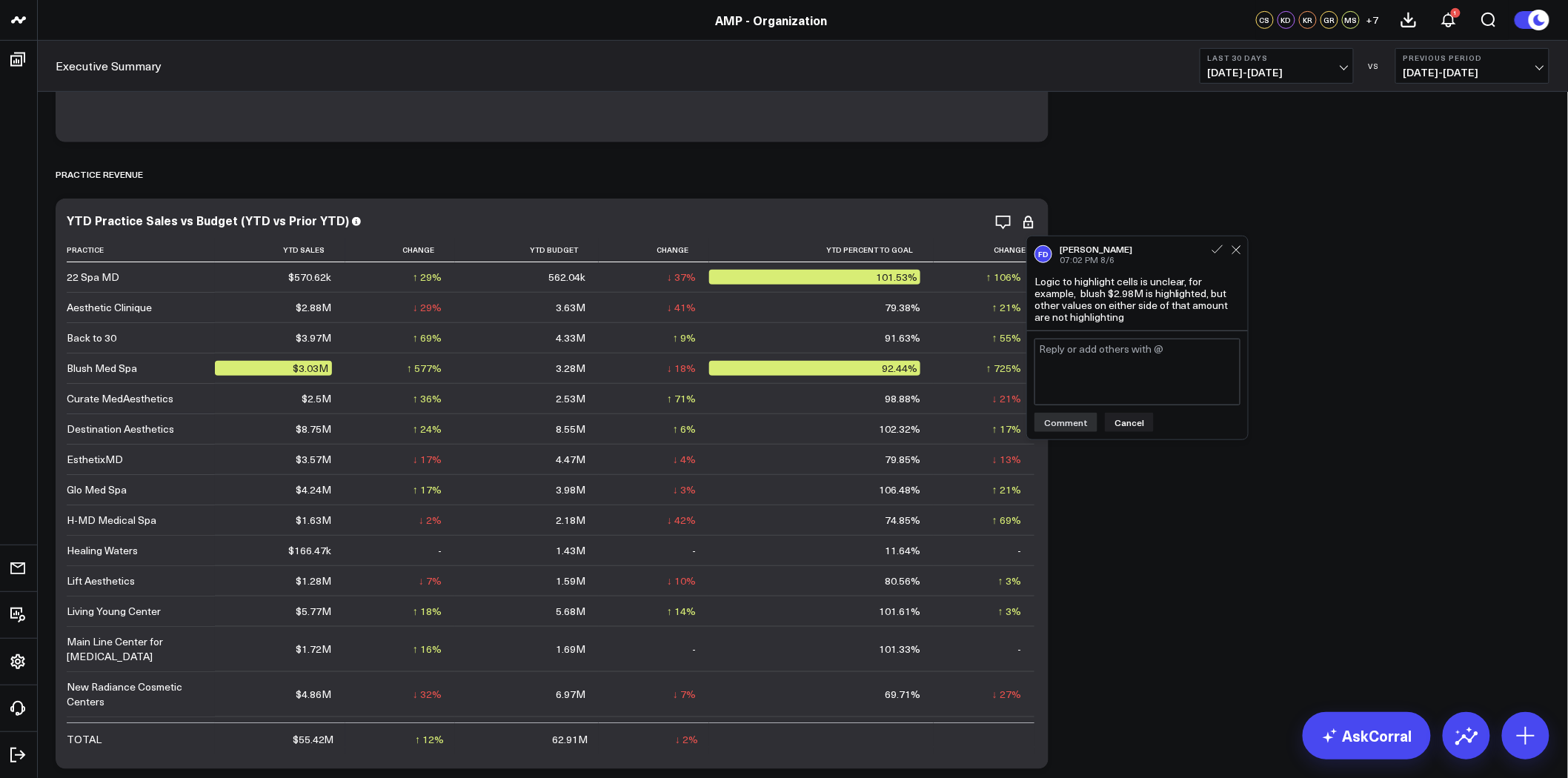
click at [1116, 310] on div "Logic to highlight cells is unclear, for example, blush $2.98M is highlighted, …" at bounding box center [1137, 299] width 206 height 47
click at [1106, 350] on textarea at bounding box center [1137, 372] width 206 height 67
click at [1049, 255] on div "FD" at bounding box center [1043, 254] width 18 height 18
click at [1093, 353] on textarea at bounding box center [1137, 372] width 206 height 67
type textarea "@Corral Support right now it sounds like the highlighting is based on having mo…"
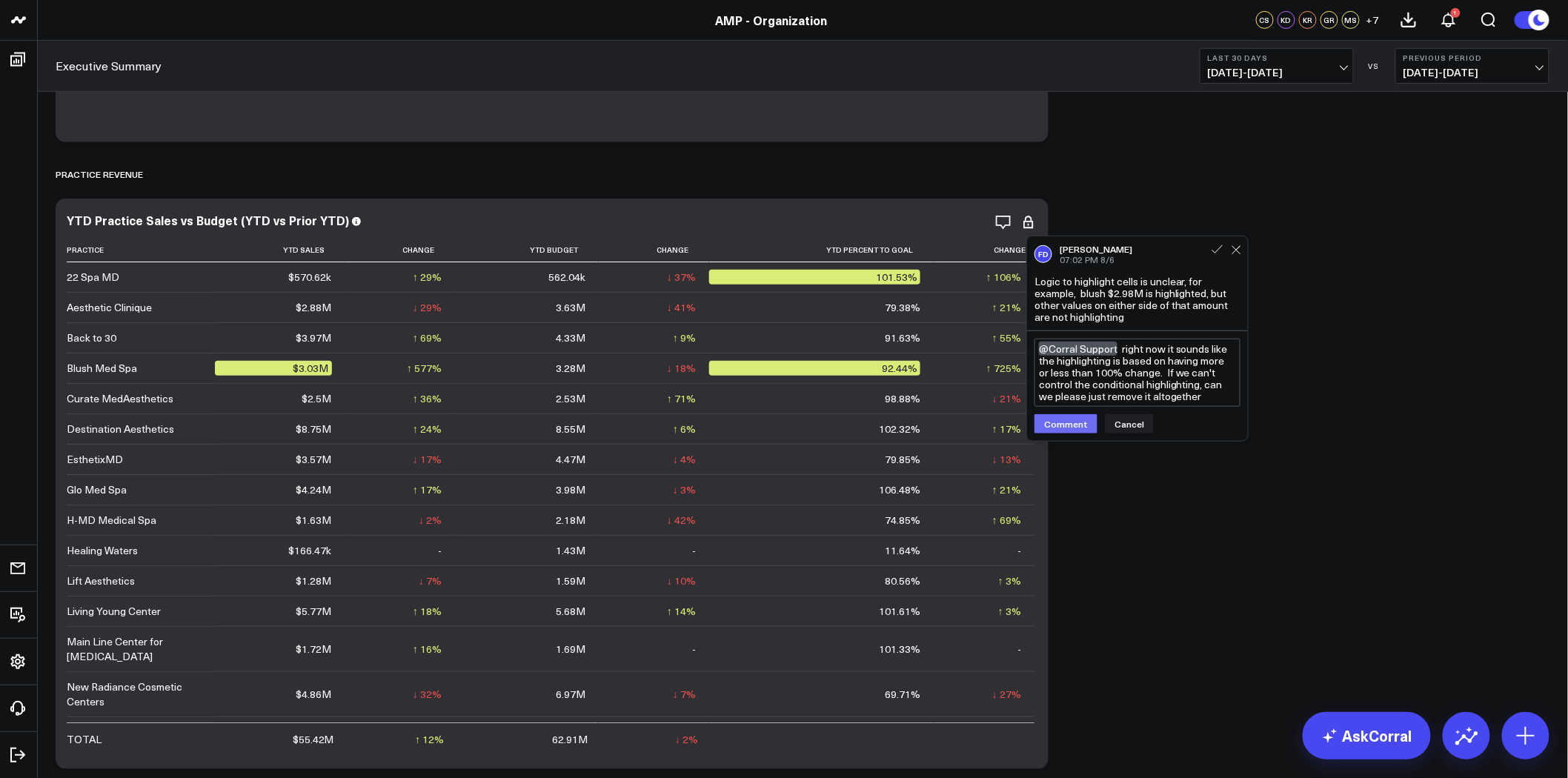
click at [1081, 420] on button "Comment" at bounding box center [1065, 424] width 63 height 19
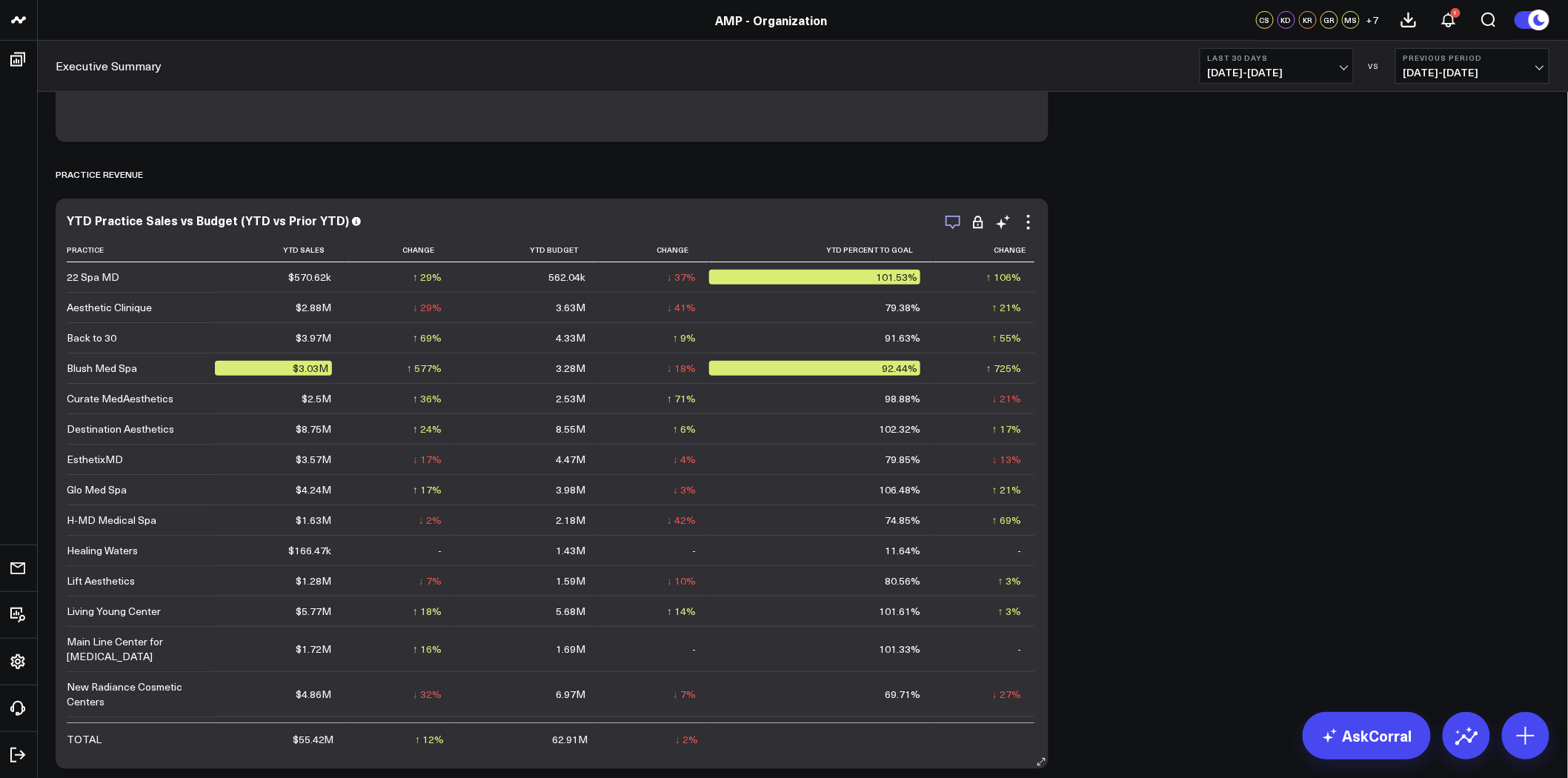
click at [960, 226] on icon "button" at bounding box center [953, 222] width 15 height 14
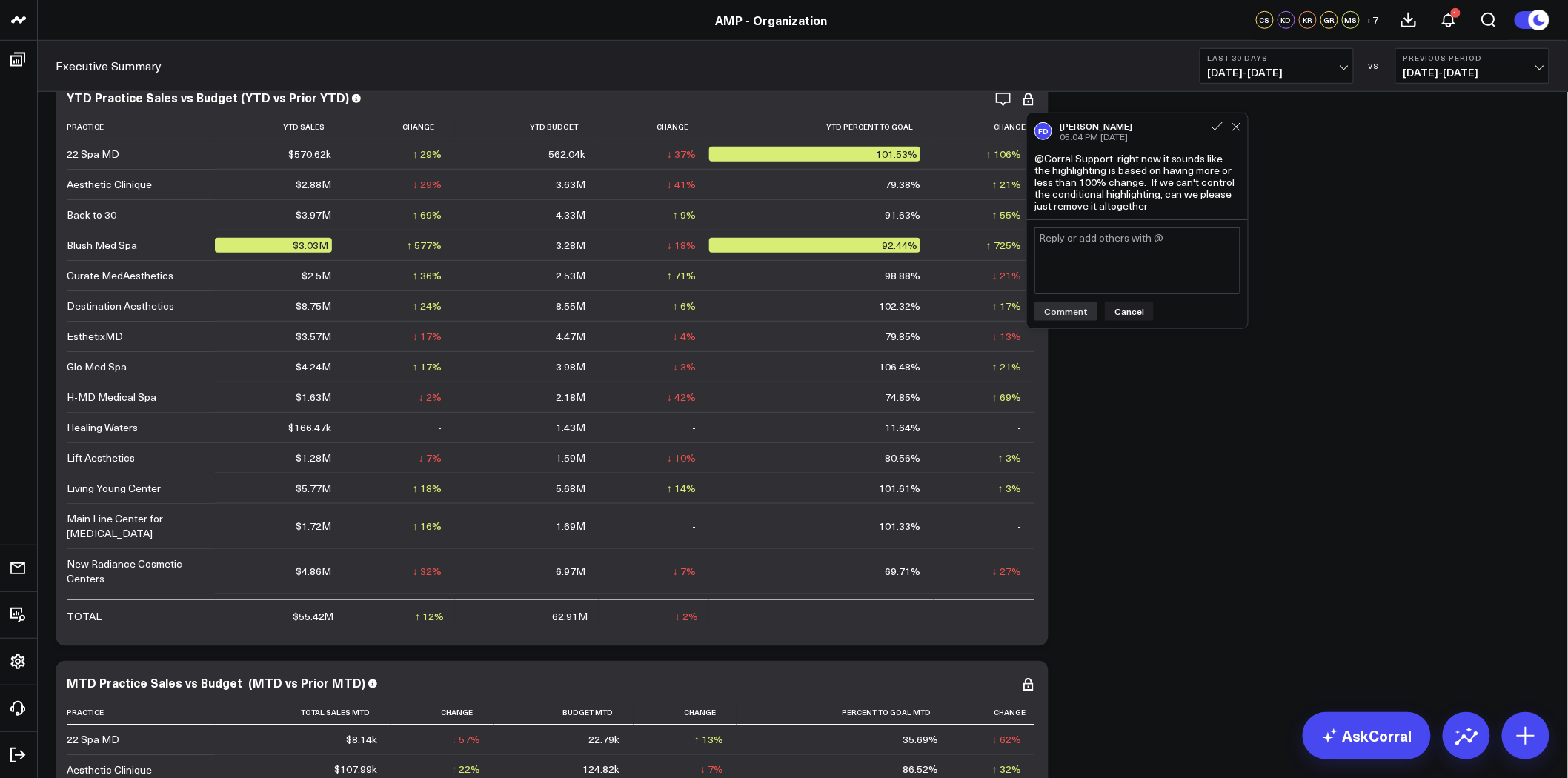
scroll to position [317, 0]
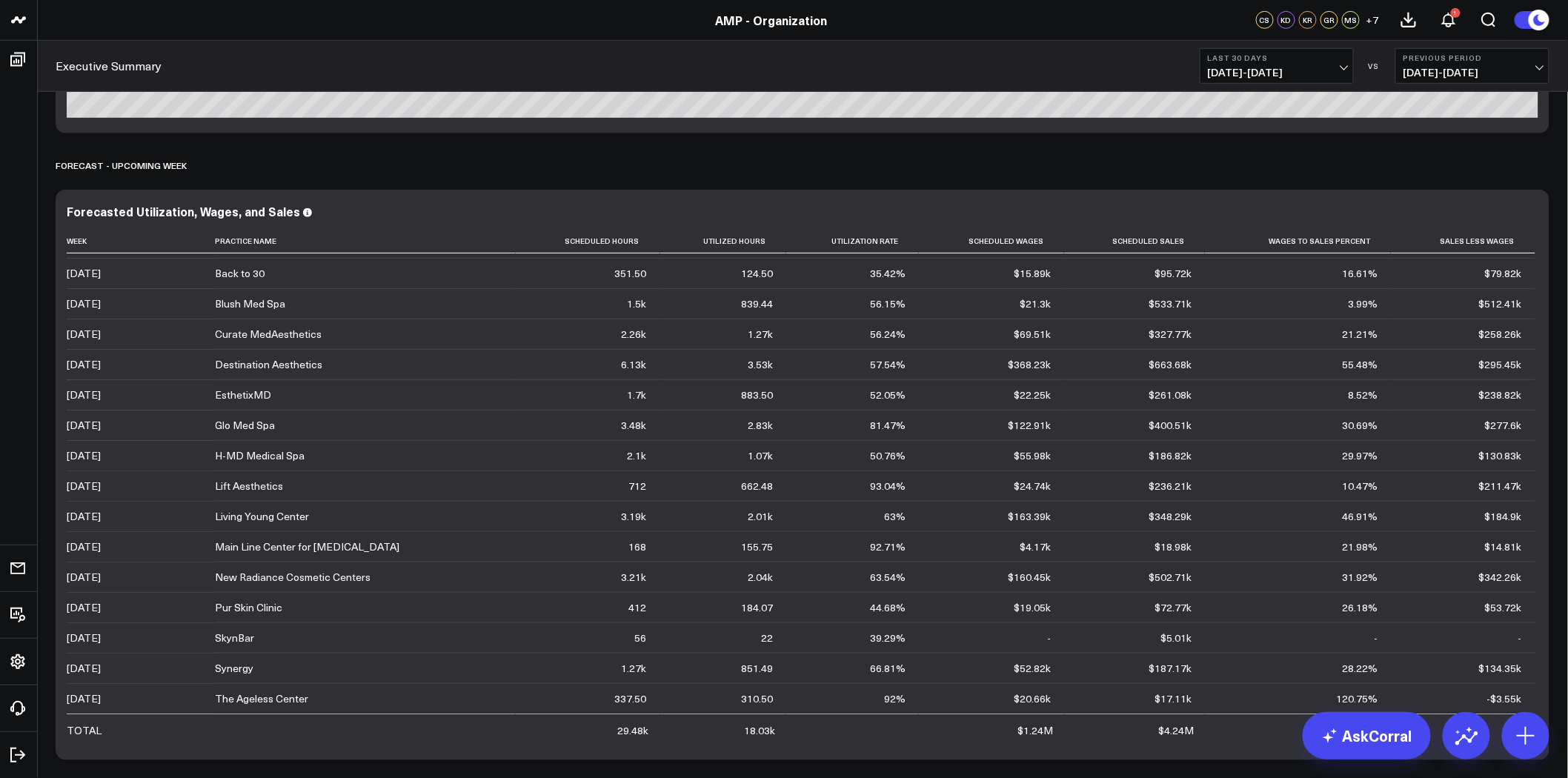
scroll to position [2797, 0]
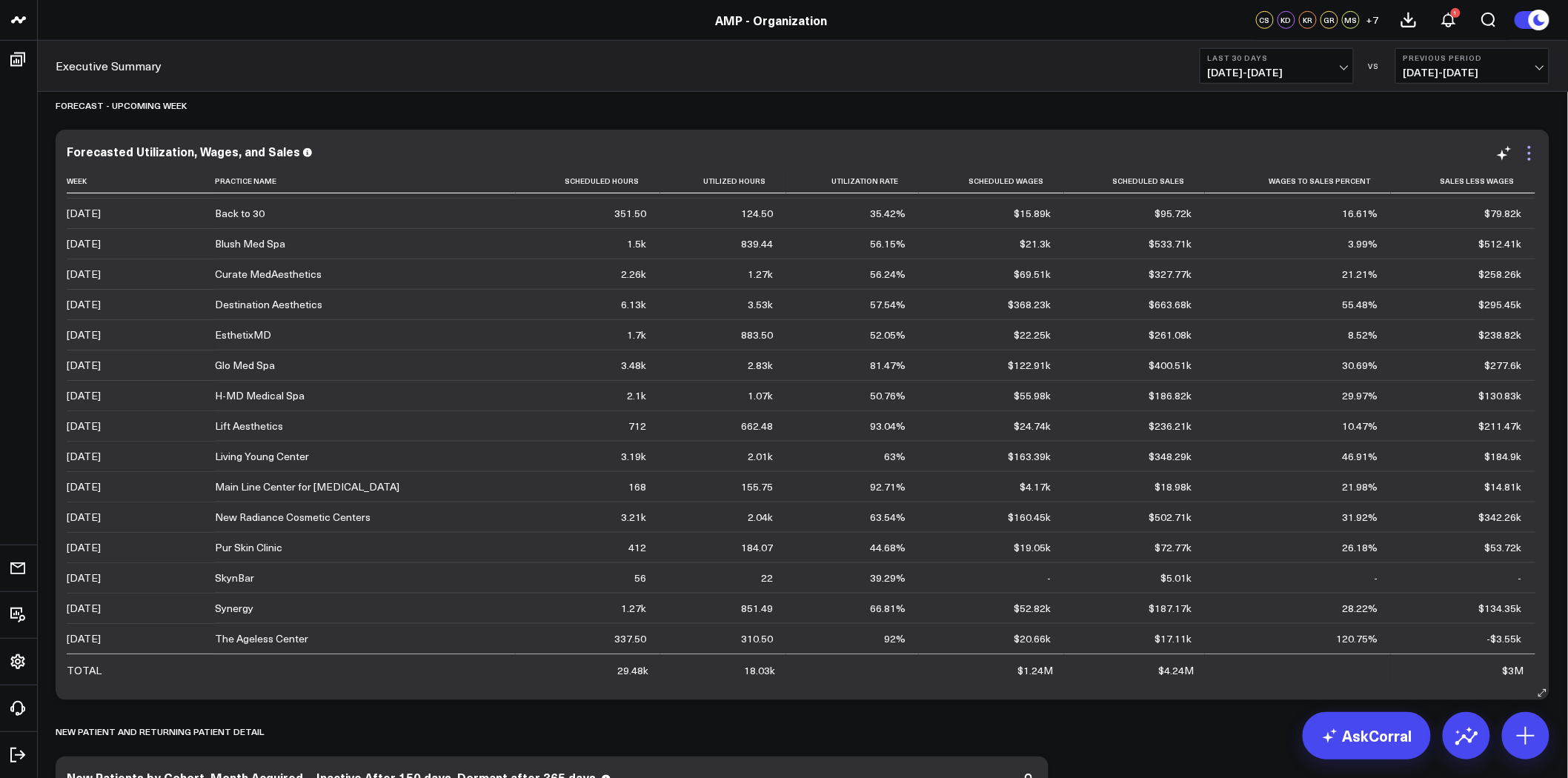
click at [1529, 147] on icon at bounding box center [1529, 147] width 3 height 3
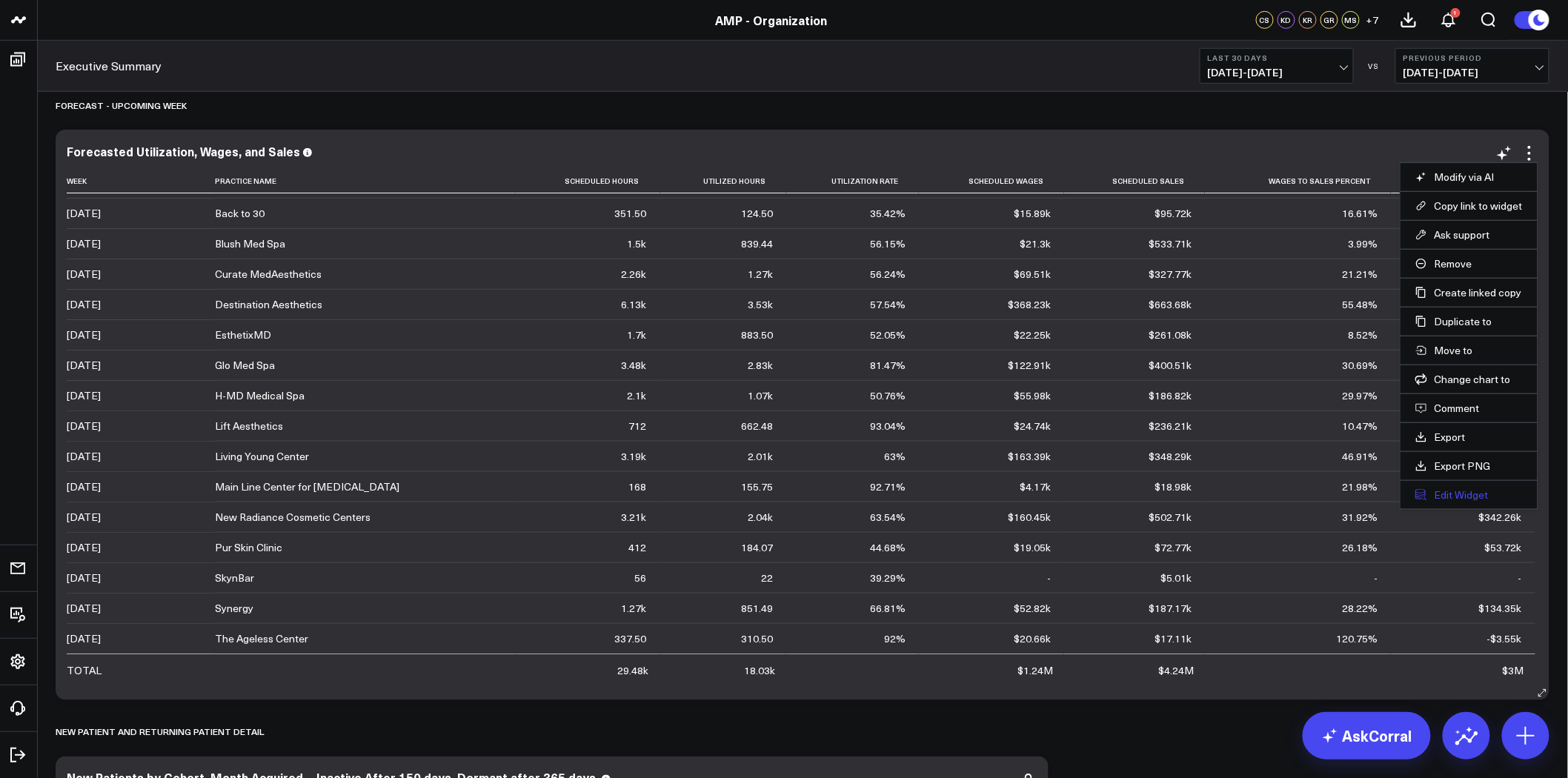
click at [1452, 493] on button "Edit Widget" at bounding box center [1468, 495] width 107 height 14
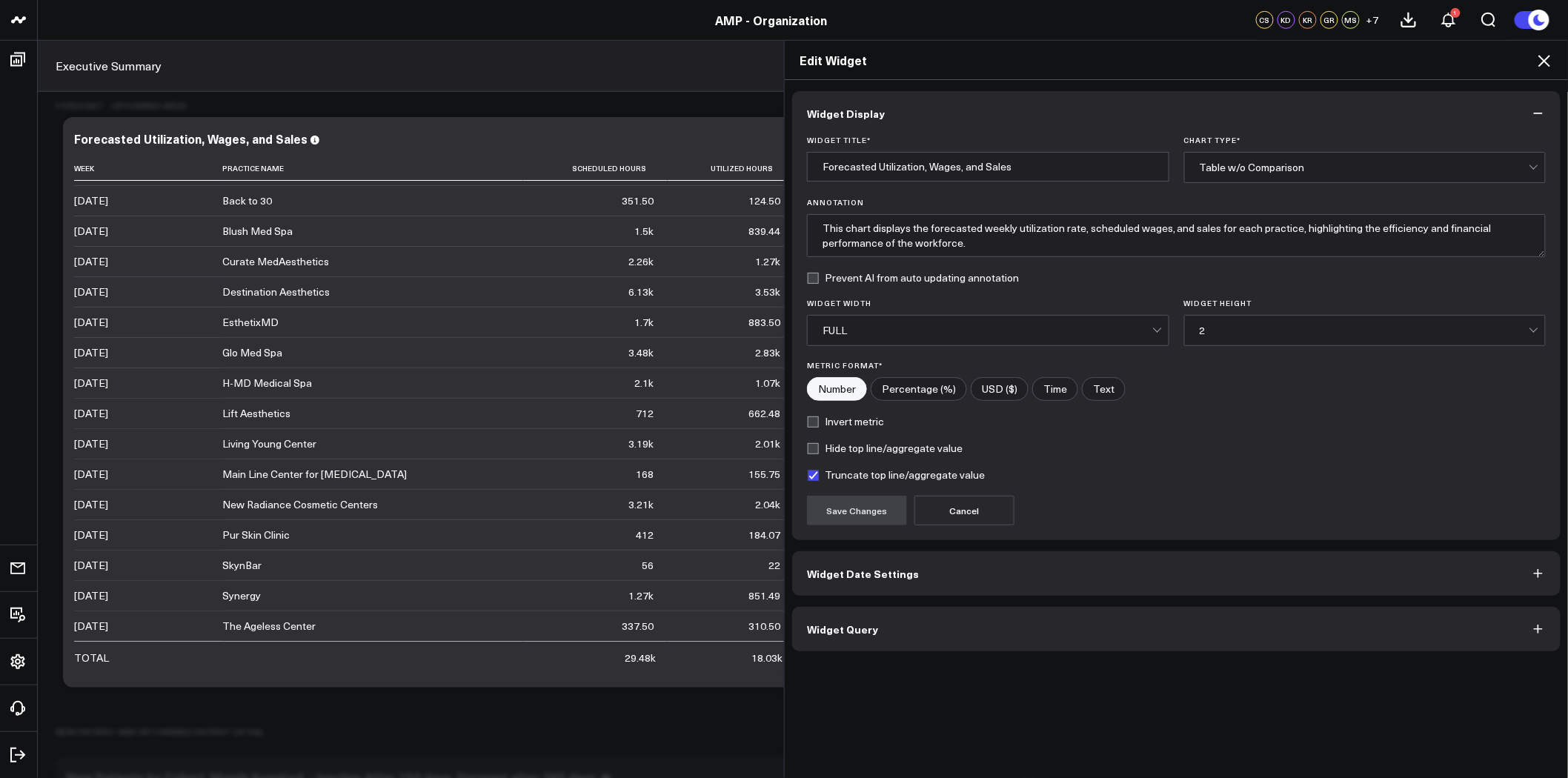
click at [990, 637] on button "Widget Query" at bounding box center [1176, 629] width 768 height 45
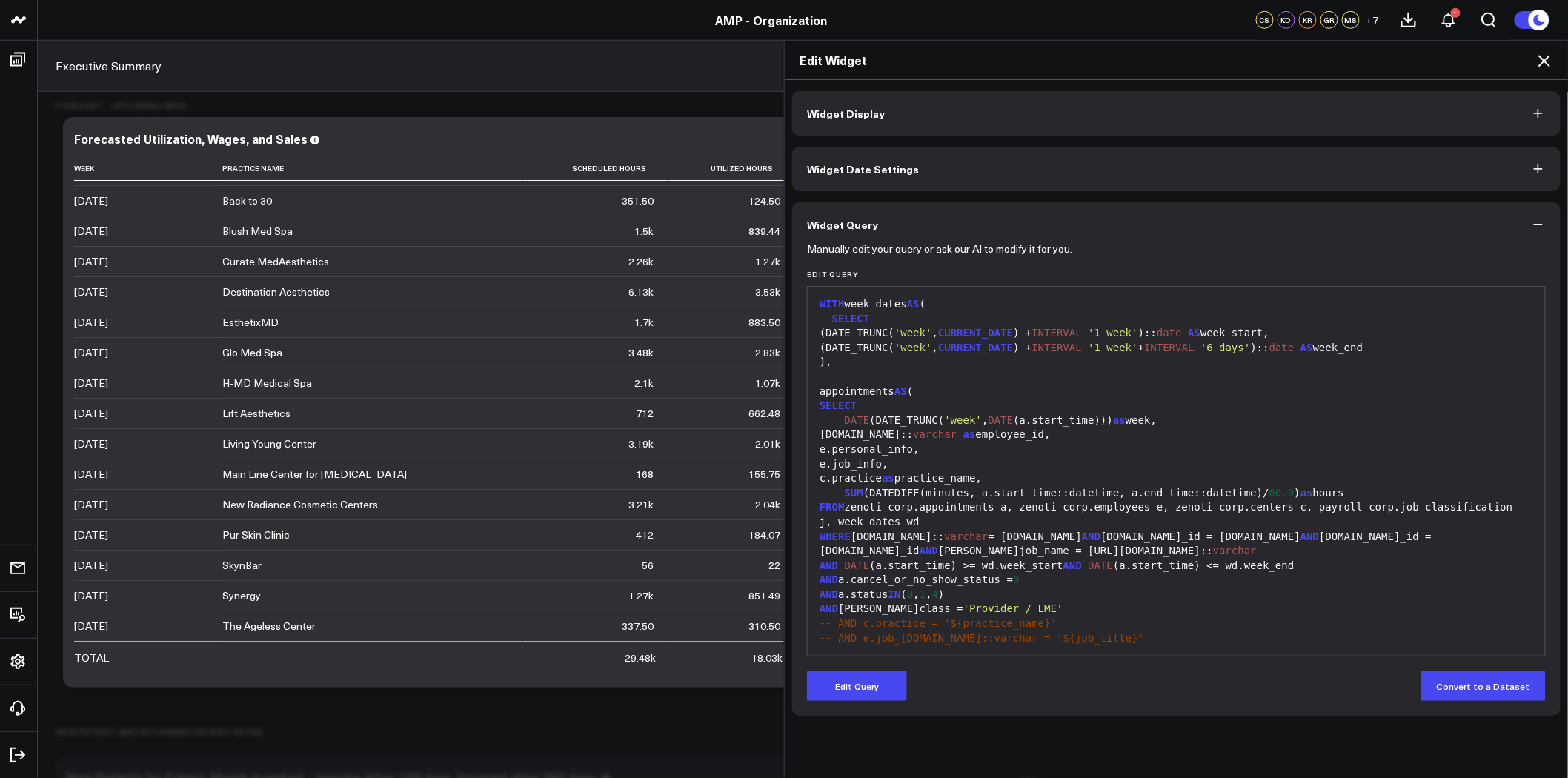
click at [1054, 467] on div "e.job_info," at bounding box center [1177, 464] width 723 height 15
click at [1549, 60] on icon at bounding box center [1544, 60] width 18 height 18
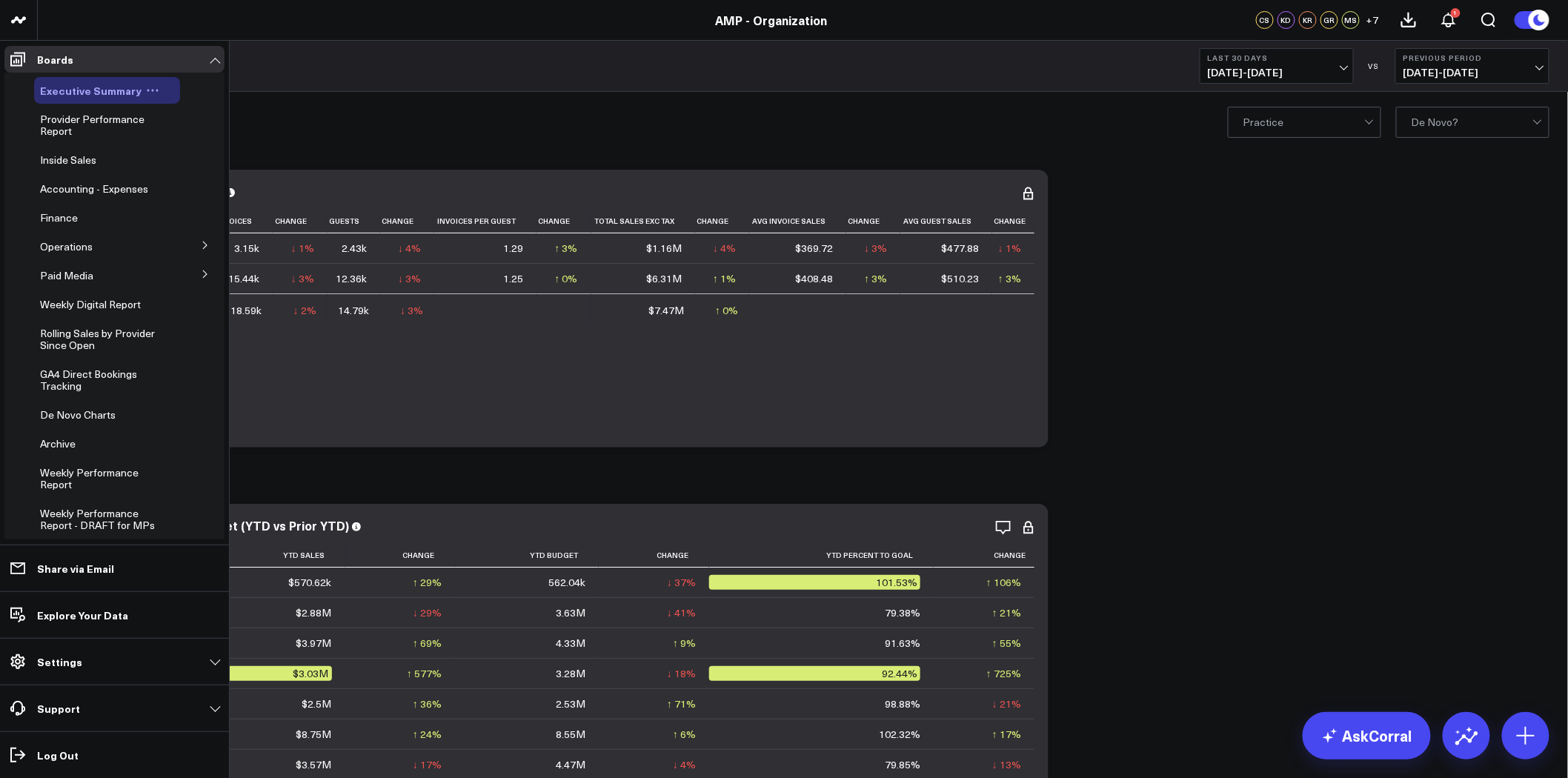
click at [156, 89] on icon at bounding box center [157, 90] width 3 height 3
click at [203, 166] on button "Duplicate Board" at bounding box center [215, 168] width 120 height 29
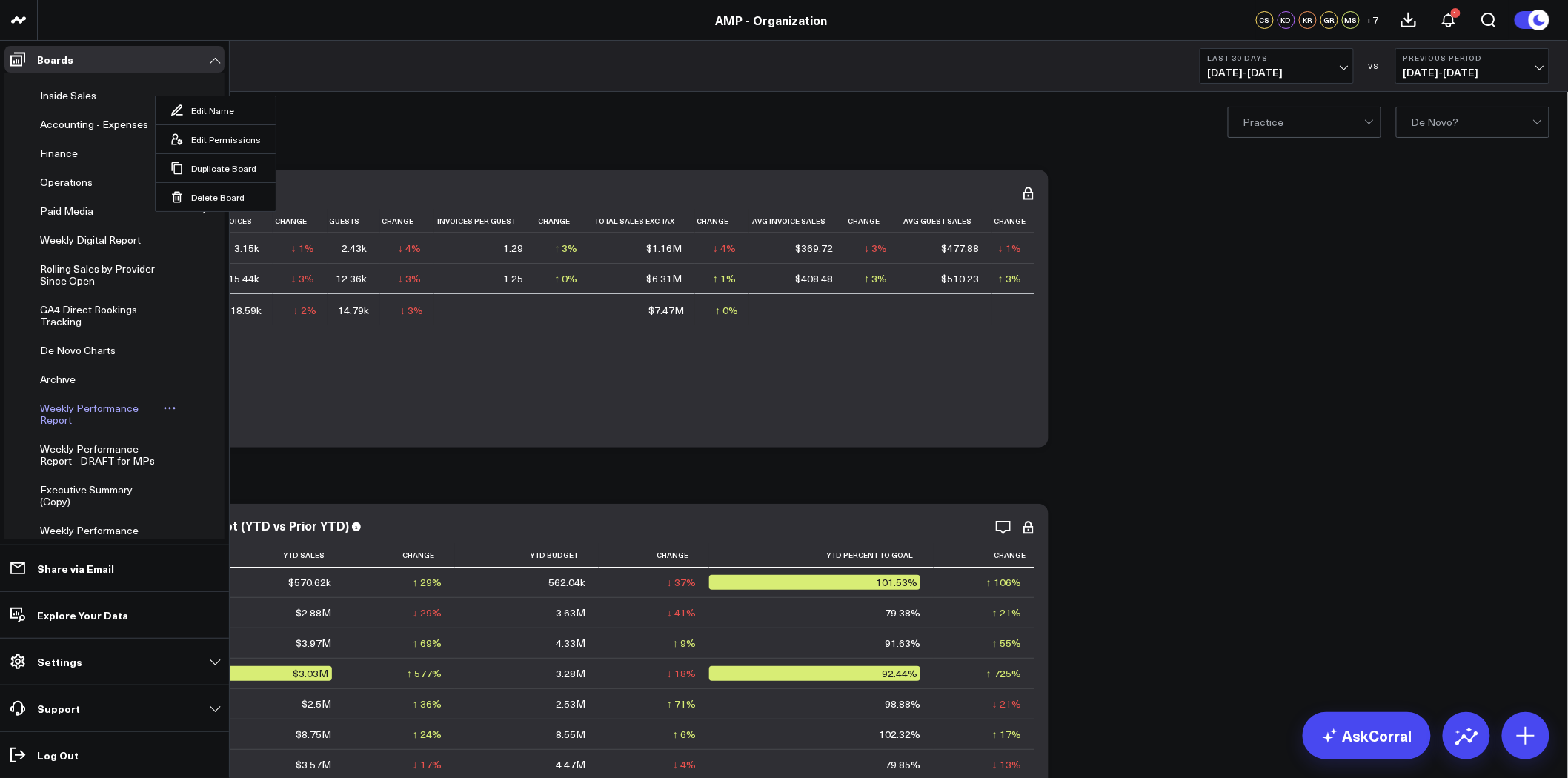
scroll to position [173, 0]
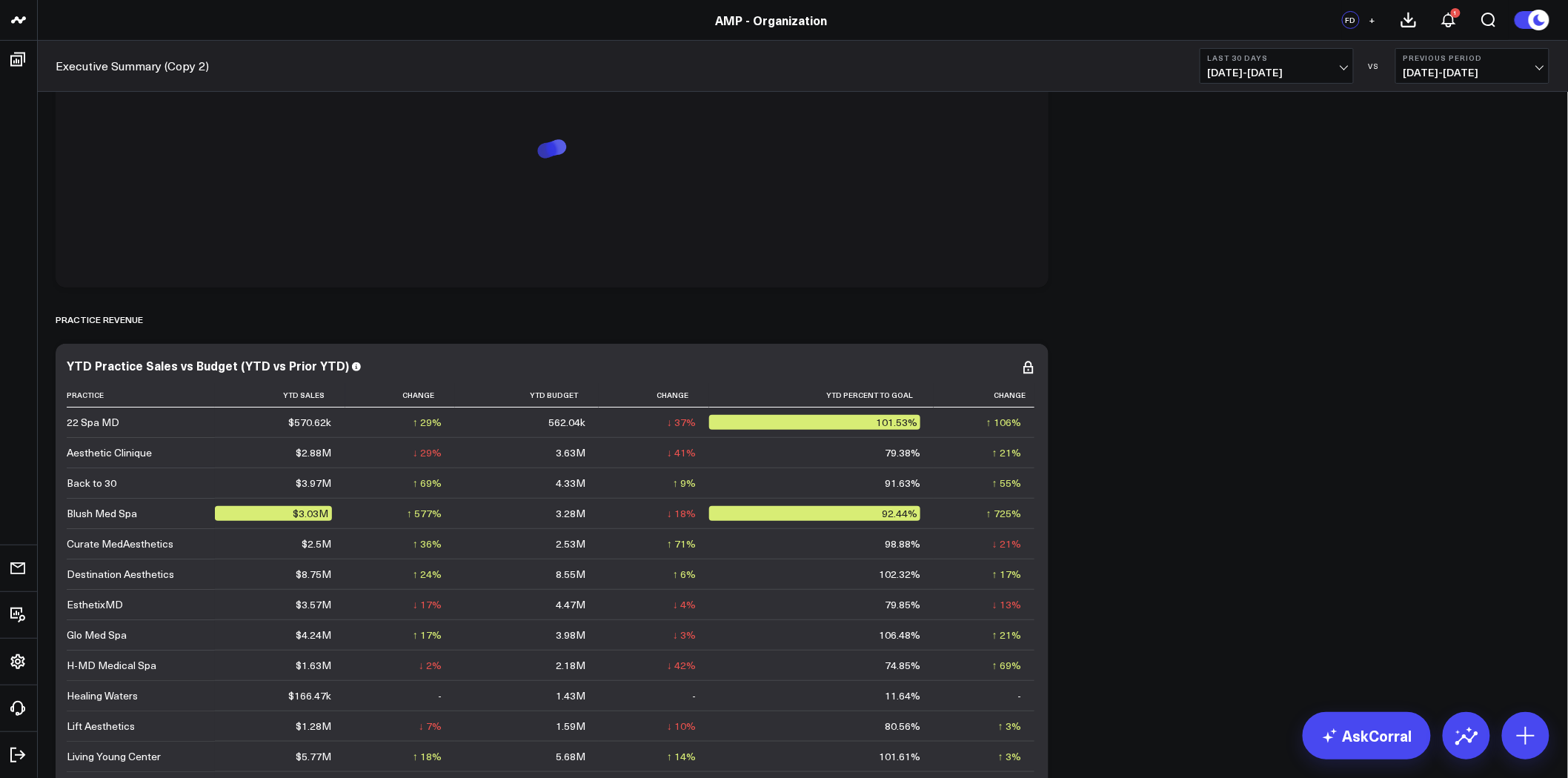
scroll to position [165, 0]
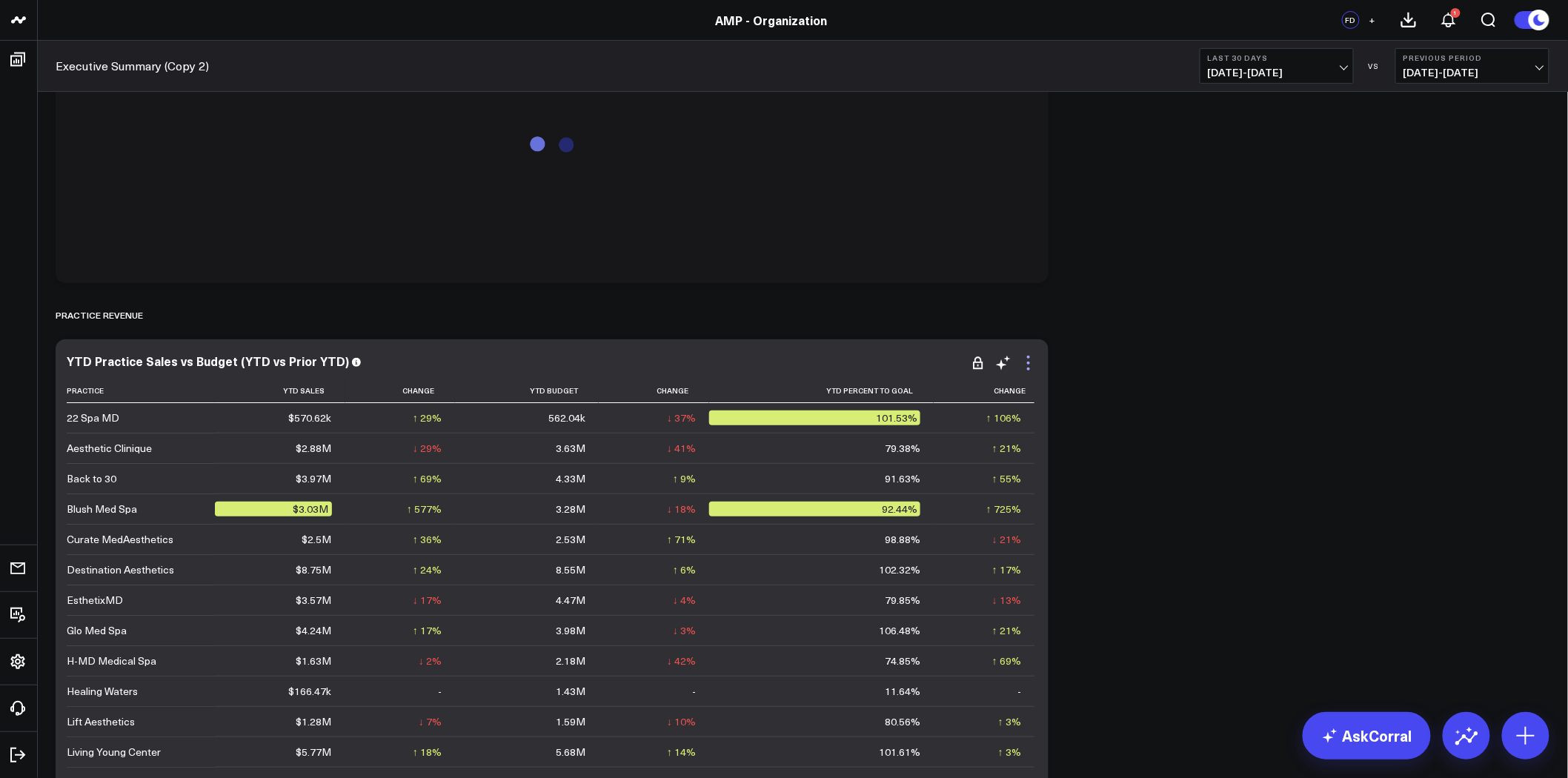
click at [1024, 359] on icon at bounding box center [1028, 363] width 18 height 18
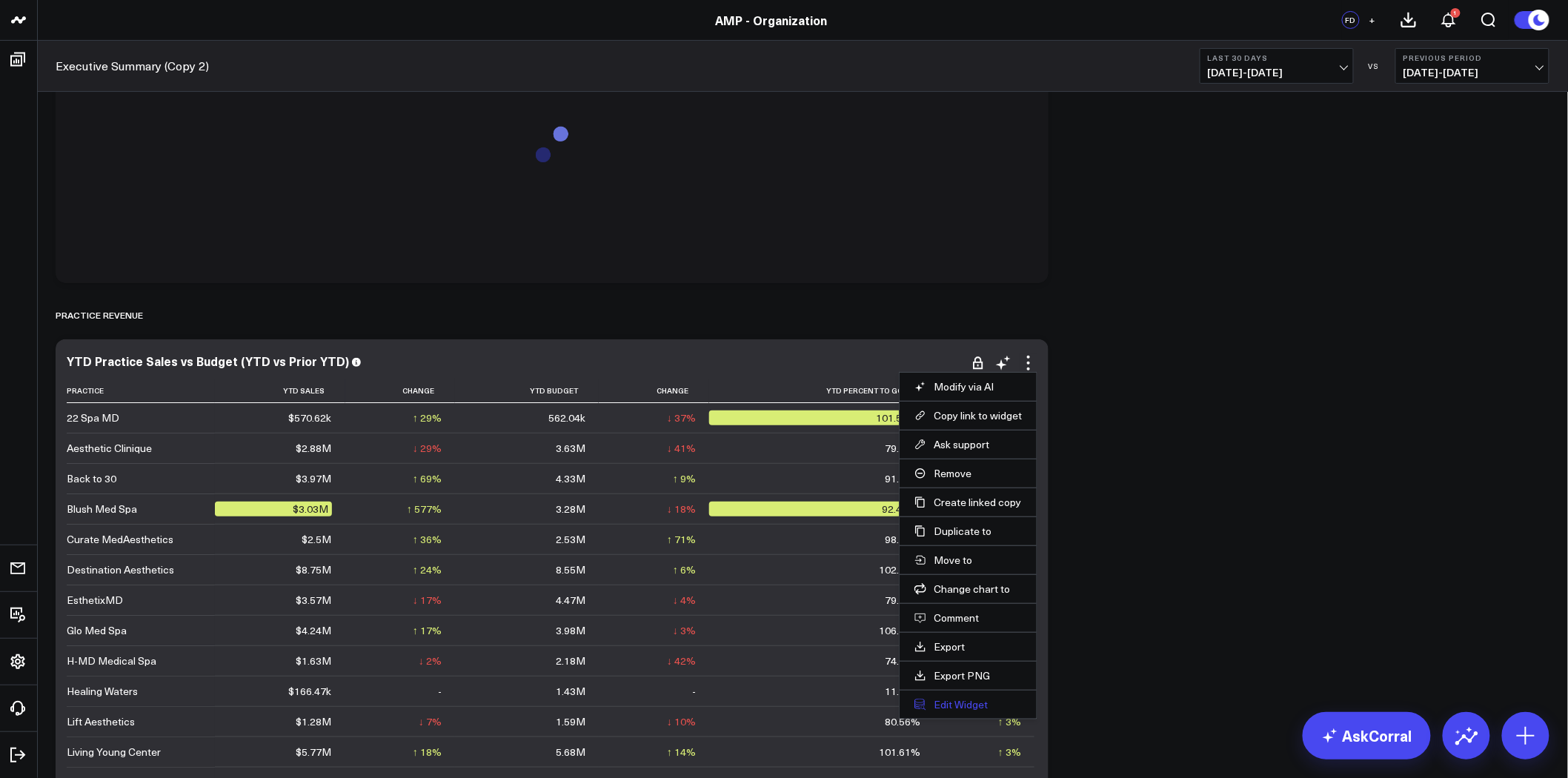
click at [953, 698] on button "Edit Widget" at bounding box center [968, 704] width 107 height 14
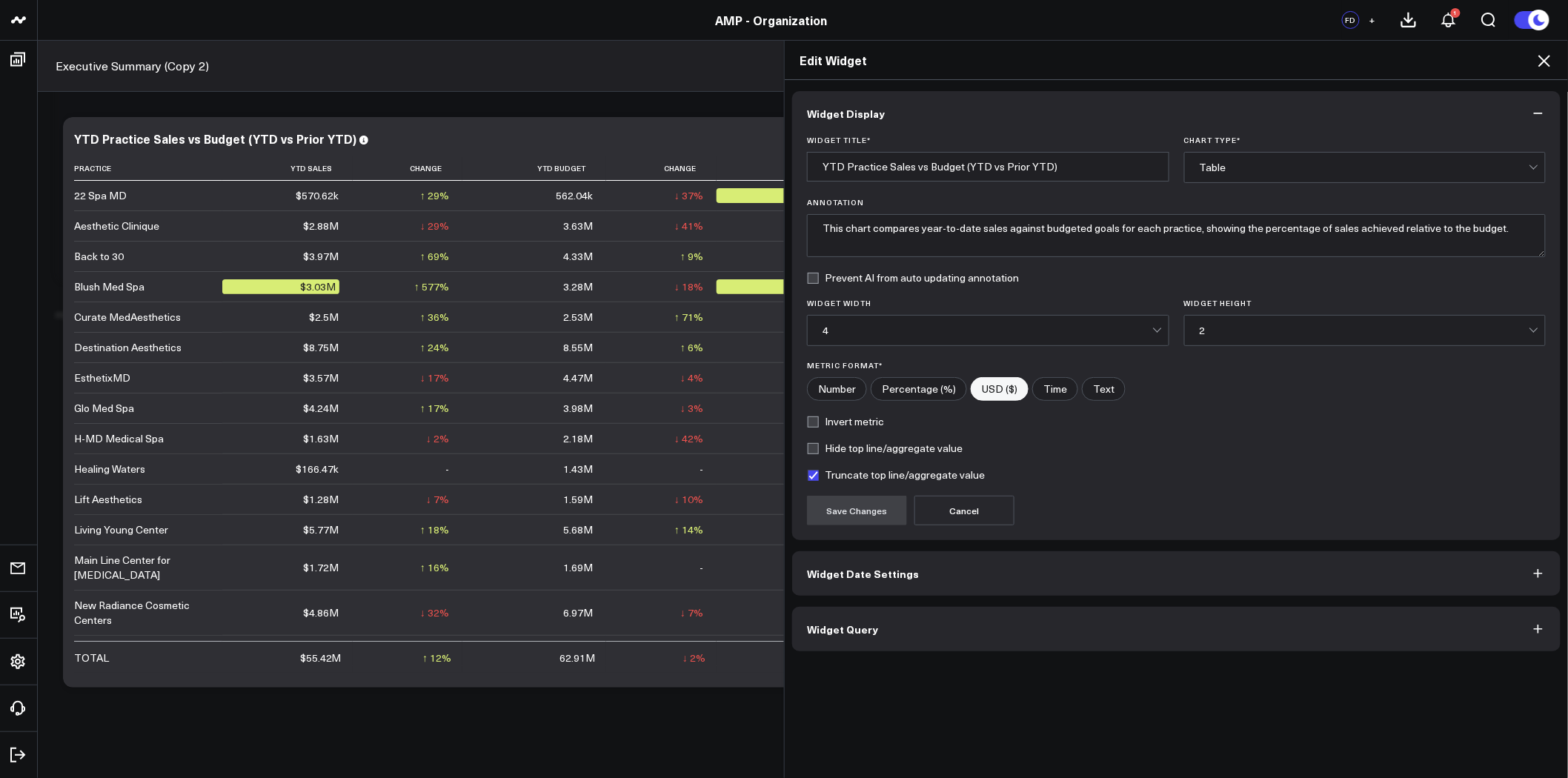
click at [875, 570] on span "Widget Date Settings" at bounding box center [863, 573] width 112 height 12
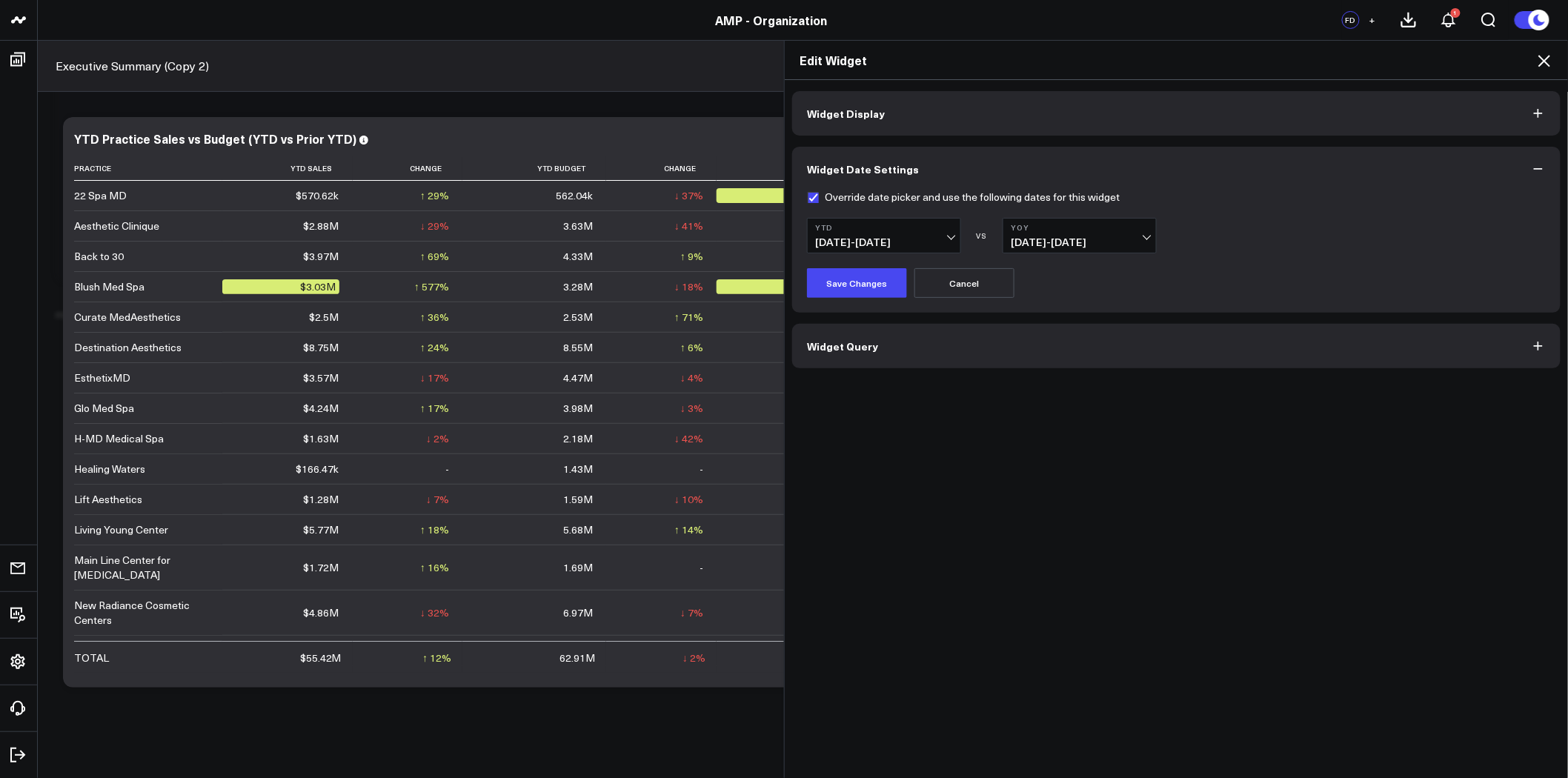
click at [931, 351] on button "Widget Query" at bounding box center [1176, 346] width 768 height 45
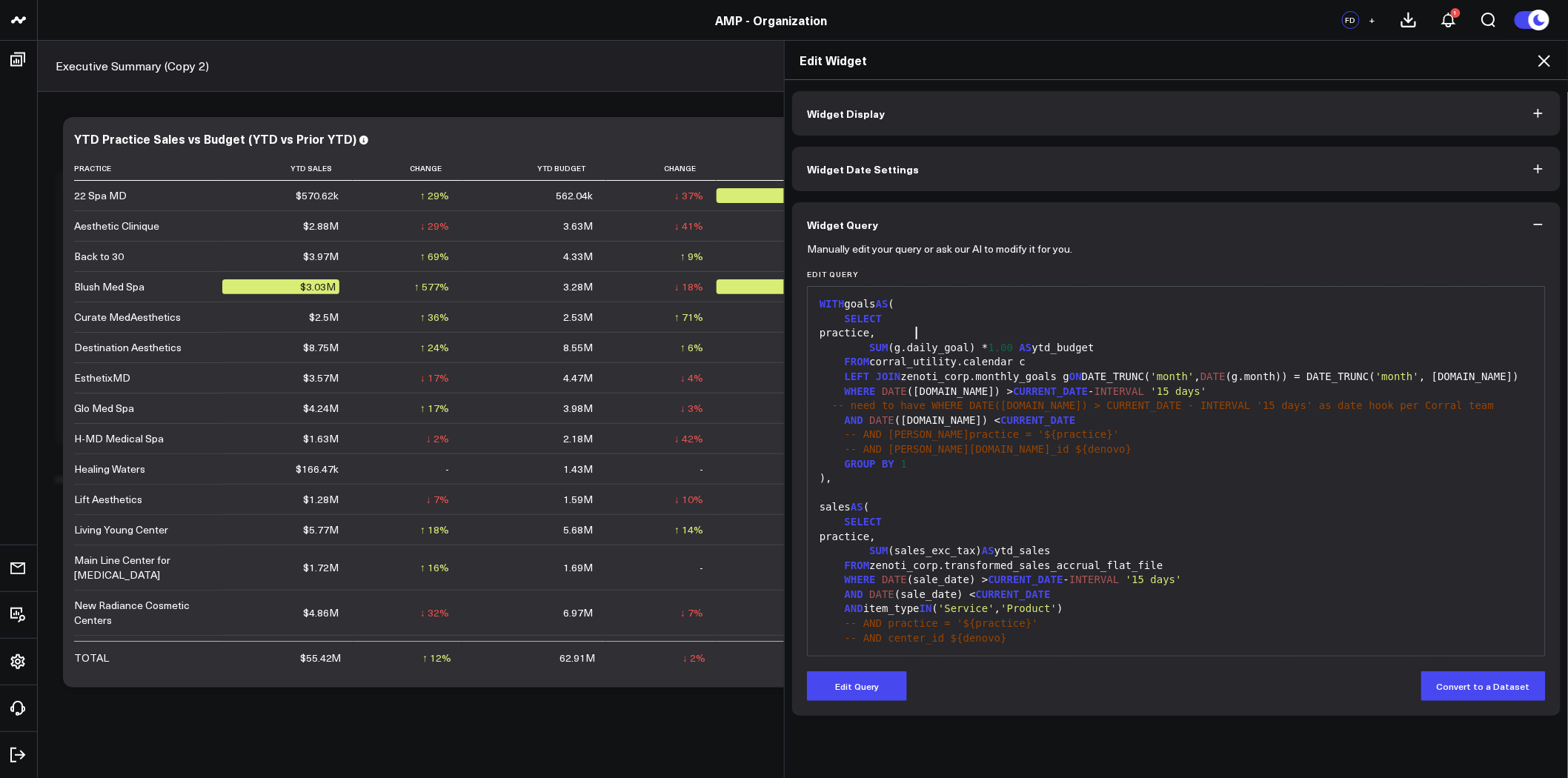
click at [910, 335] on div "practice," at bounding box center [1177, 333] width 723 height 15
drag, startPoint x: 905, startPoint y: 334, endPoint x: 860, endPoint y: 331, distance: 45.1
click at [860, 331] on div "practice," at bounding box center [1177, 333] width 723 height 15
click at [886, 686] on button "Edit Query" at bounding box center [857, 685] width 100 height 30
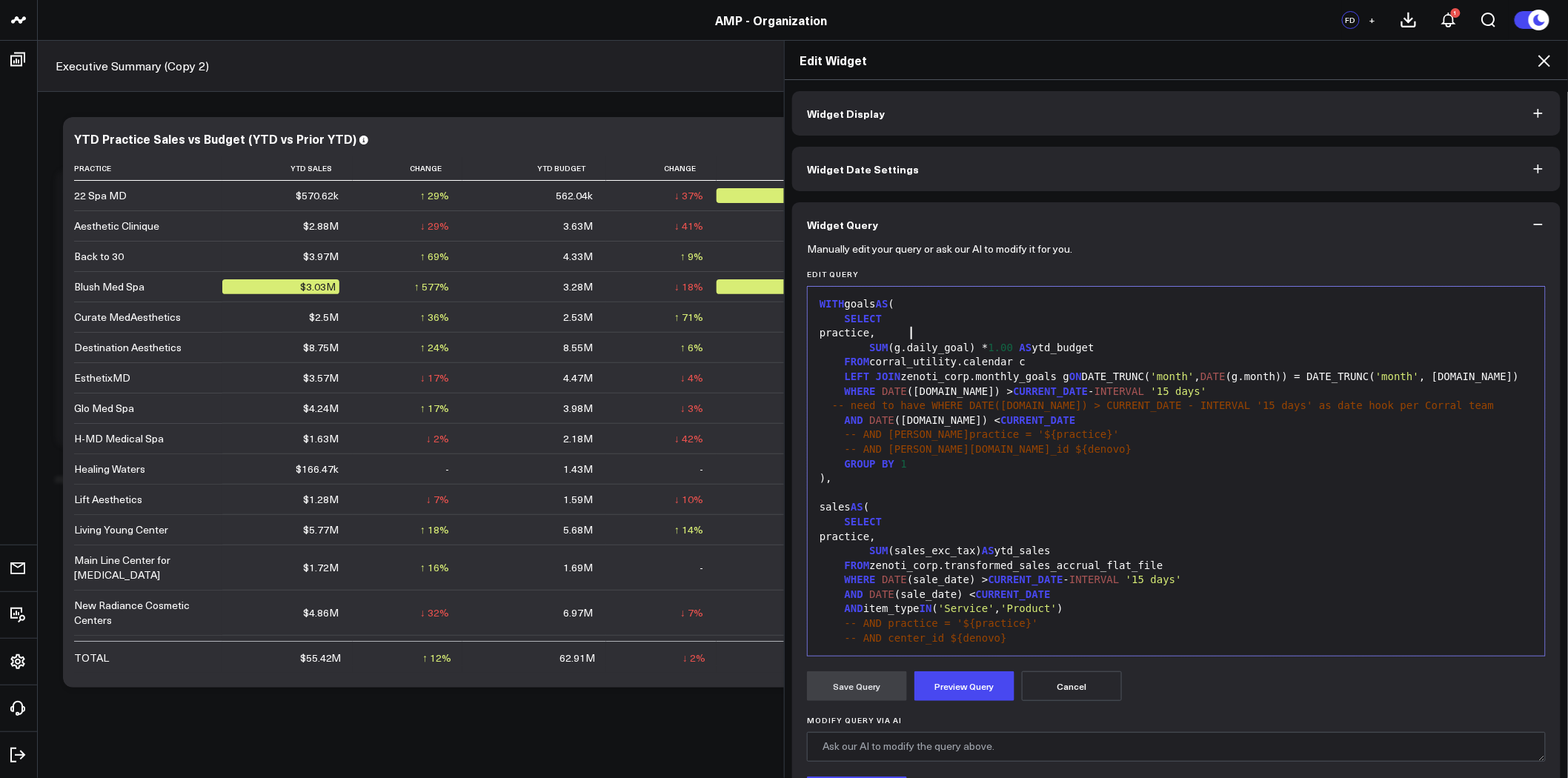
click at [905, 334] on div "practice," at bounding box center [1177, 333] width 723 height 15
drag, startPoint x: 905, startPoint y: 334, endPoint x: 860, endPoint y: 334, distance: 45.0
click at [860, 334] on div "practice," at bounding box center [1177, 333] width 723 height 15
click at [869, 336] on span "location" at bounding box center [894, 333] width 50 height 12
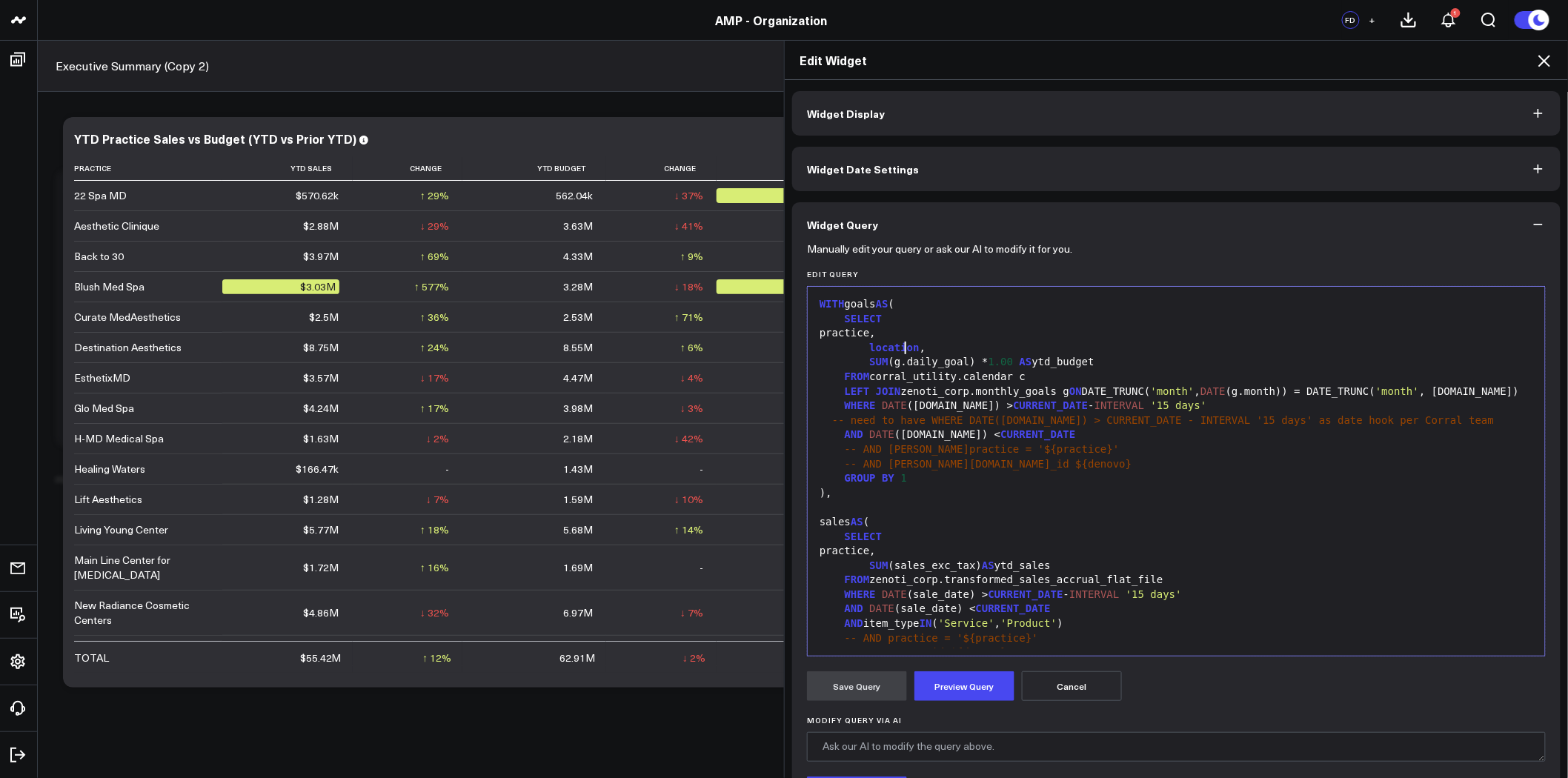
click at [899, 346] on span "location" at bounding box center [894, 347] width 50 height 12
drag, startPoint x: 906, startPoint y: 348, endPoint x: 861, endPoint y: 350, distance: 45.0
click at [861, 350] on div "location ," at bounding box center [1177, 347] width 723 height 15
click at [1164, 330] on div "practice," at bounding box center [1177, 333] width 723 height 15
click at [893, 346] on span "location" at bounding box center [894, 347] width 50 height 12
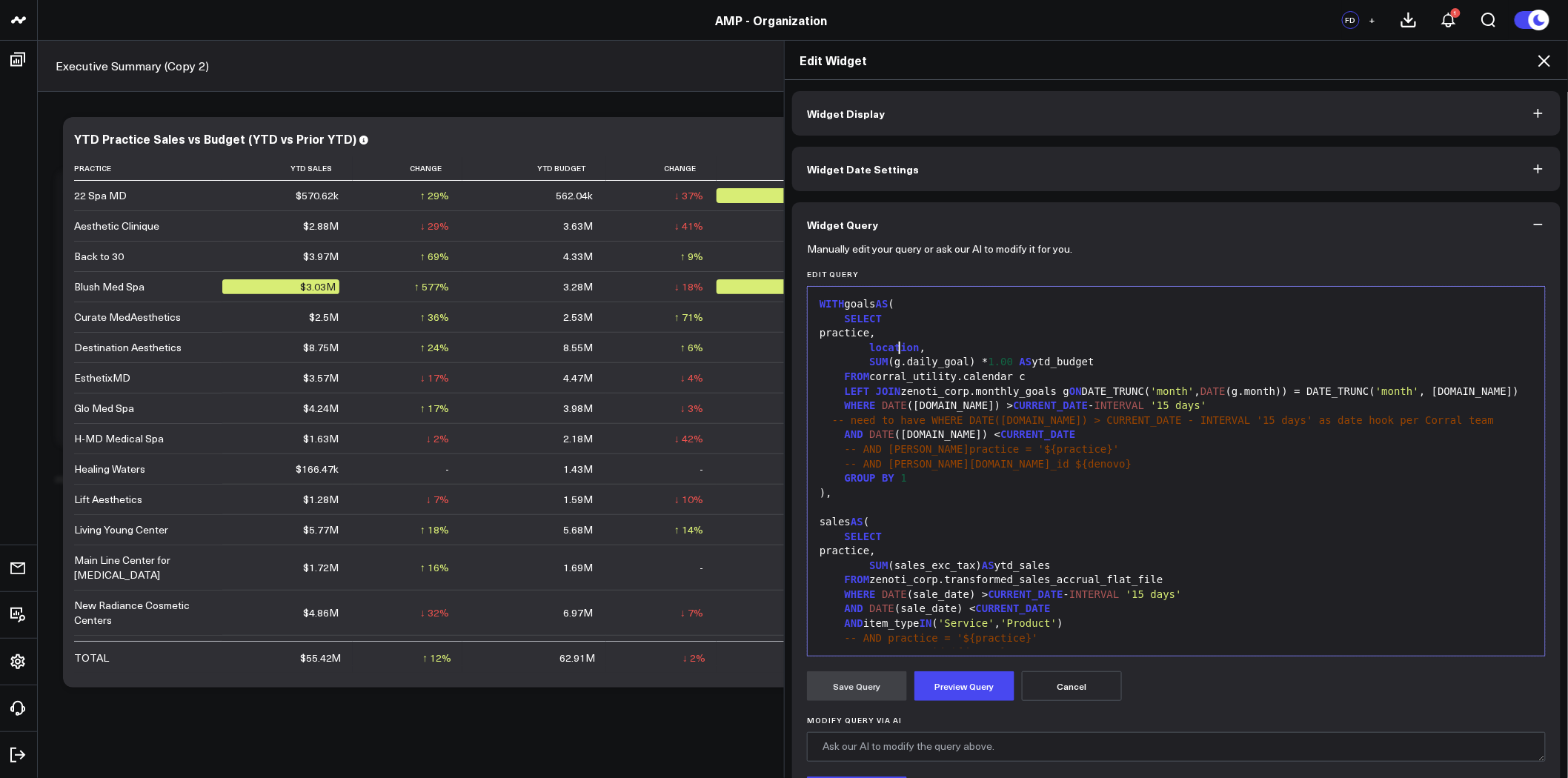
click at [893, 346] on span "location" at bounding box center [894, 347] width 50 height 12
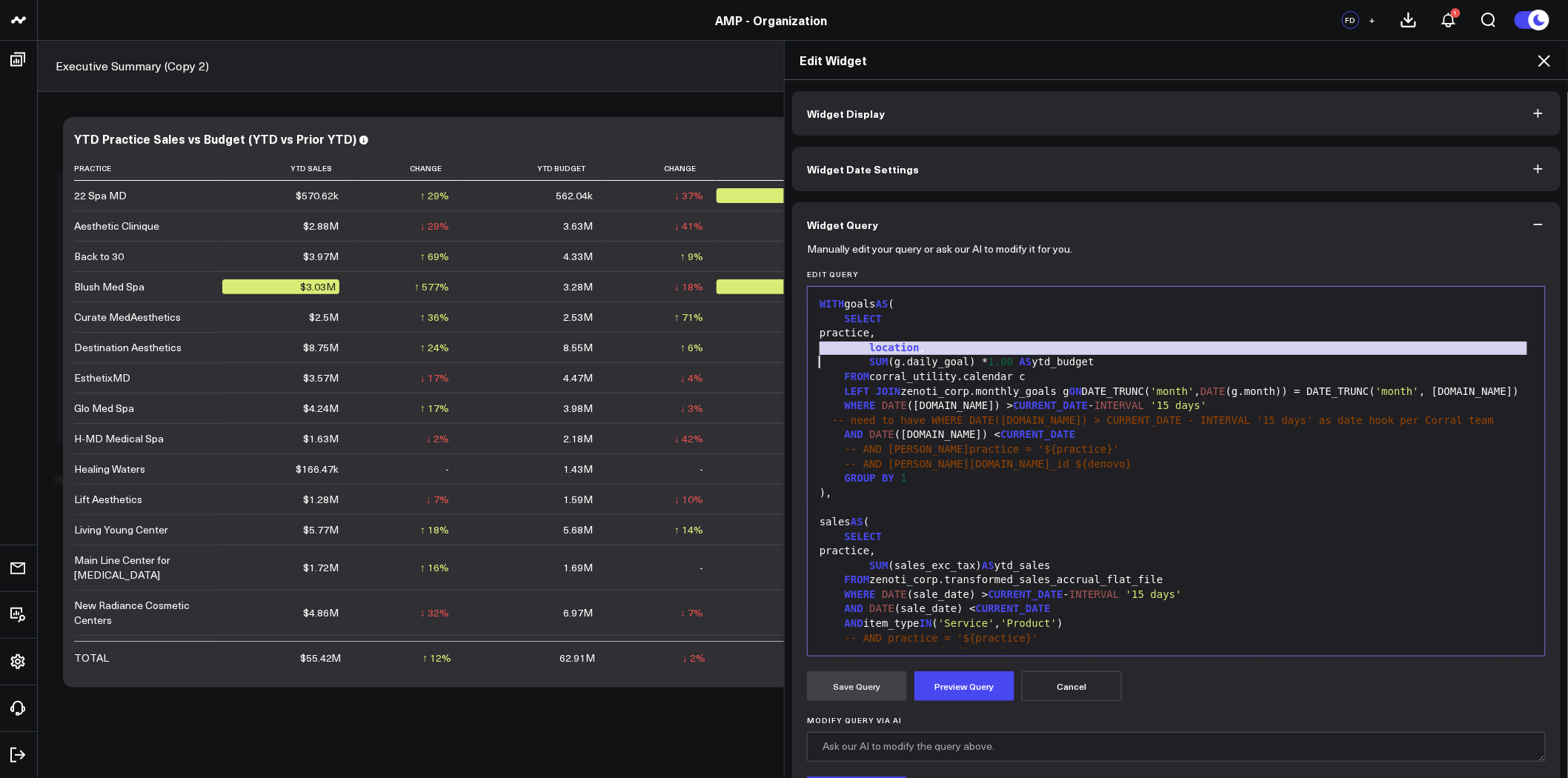
click at [893, 346] on span "location" at bounding box center [894, 347] width 50 height 12
click at [893, 349] on span "location" at bounding box center [894, 347] width 50 height 12
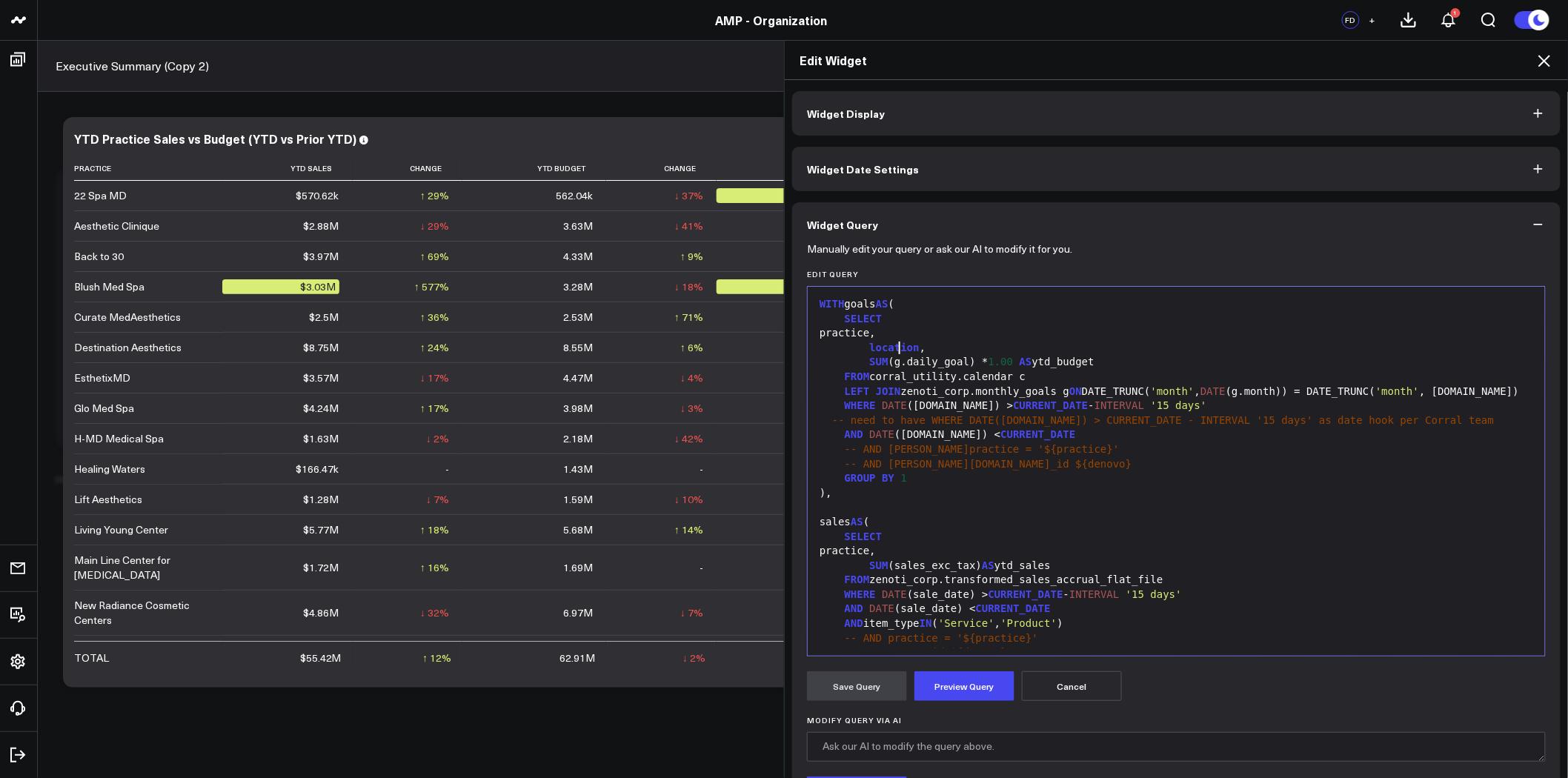
click at [900, 335] on div "practice," at bounding box center [1177, 333] width 723 height 15
click at [1082, 448] on div "-- AND [PERSON_NAME]practice = '${practice}'" at bounding box center [1177, 449] width 723 height 15
click at [910, 552] on div "practice," at bounding box center [1177, 551] width 723 height 15
click at [883, 567] on span "location" at bounding box center [894, 565] width 50 height 12
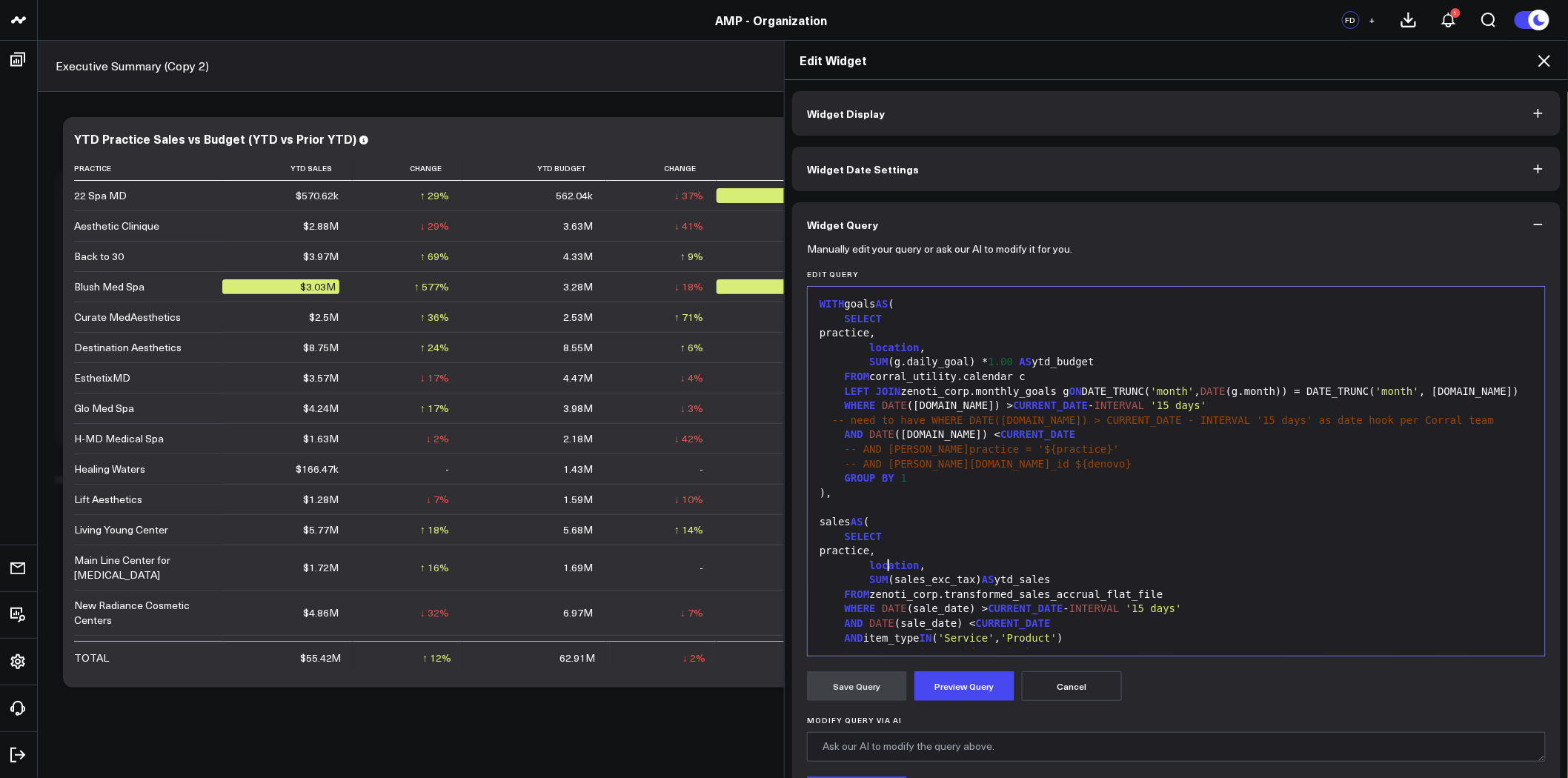
click at [886, 350] on span "location" at bounding box center [894, 347] width 50 height 12
click at [905, 347] on div "location ," at bounding box center [1177, 347] width 723 height 15
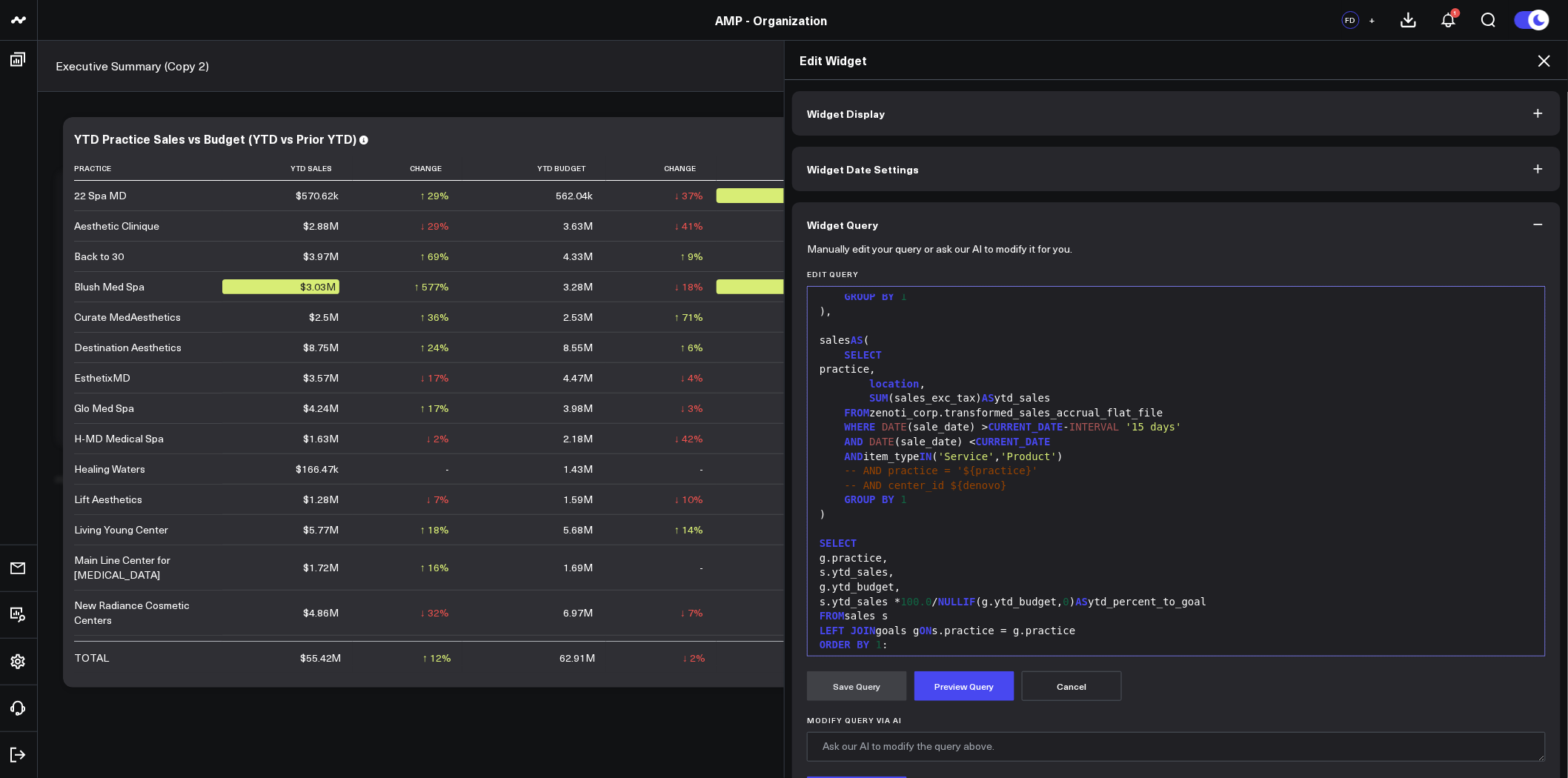
scroll to position [188, 0]
click at [836, 567] on div "s.ytd_sales," at bounding box center [1177, 565] width 723 height 15
click at [1024, 519] on div at bounding box center [1177, 522] width 723 height 15
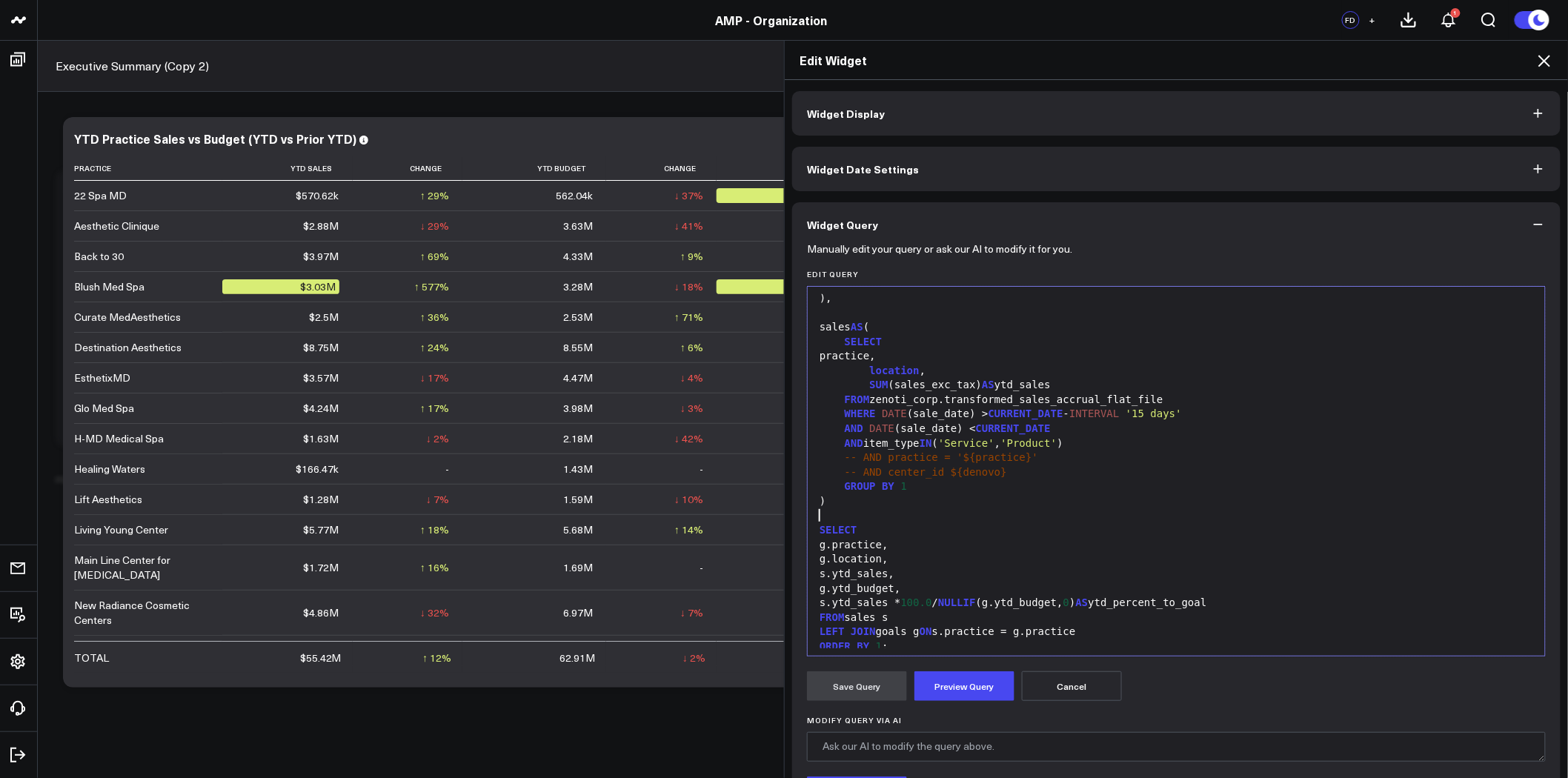
scroll to position [203, 0]
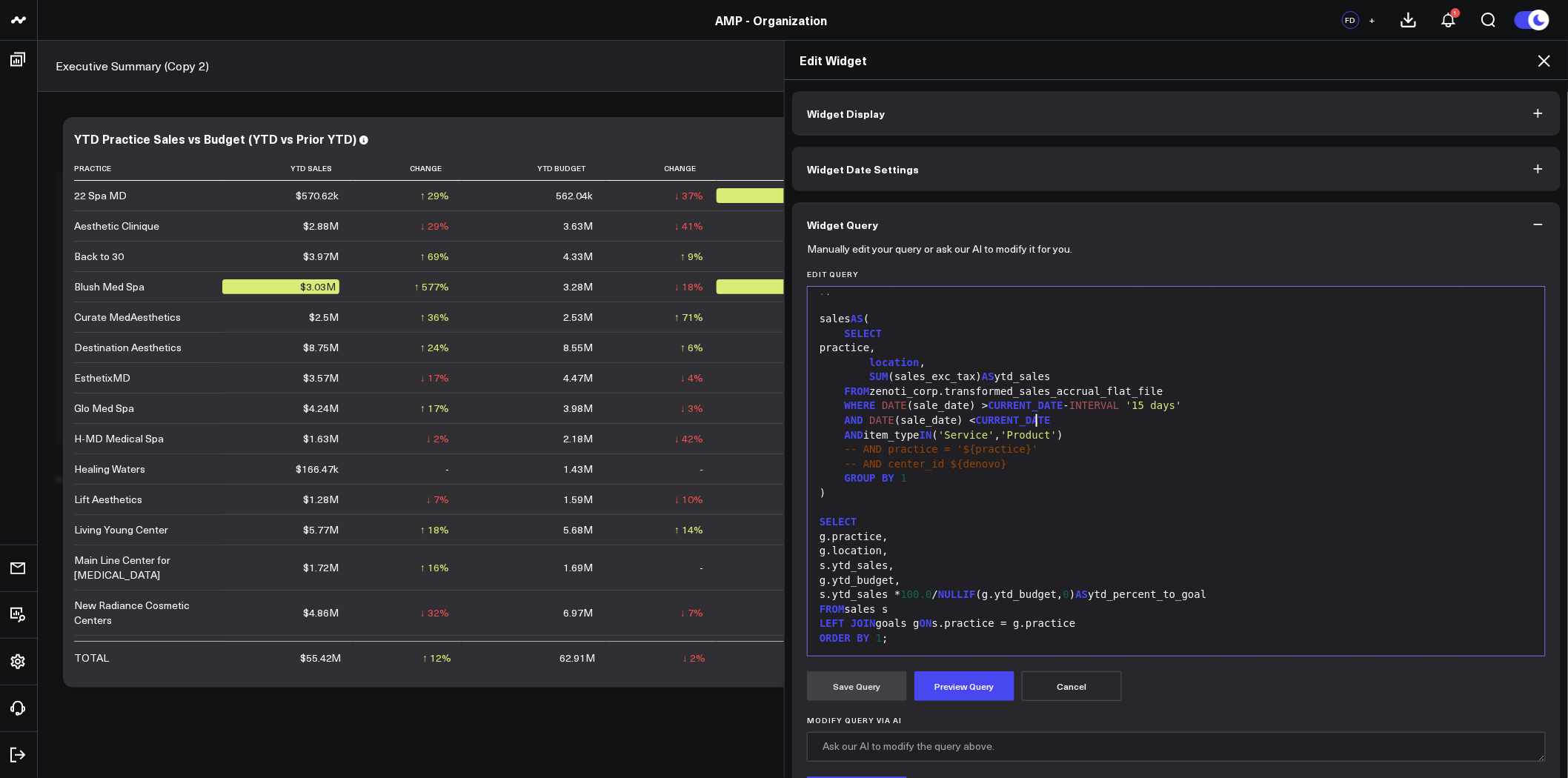
click at [1081, 413] on div "AND DATE (sale_date) < CURRENT_DATE" at bounding box center [1177, 420] width 723 height 15
drag, startPoint x: 1138, startPoint y: 390, endPoint x: 868, endPoint y: 394, distance: 270.0
click at [868, 394] on div "FROM zenoti_corp.transformed_sales_accrual_flat_file" at bounding box center [1177, 391] width 723 height 15
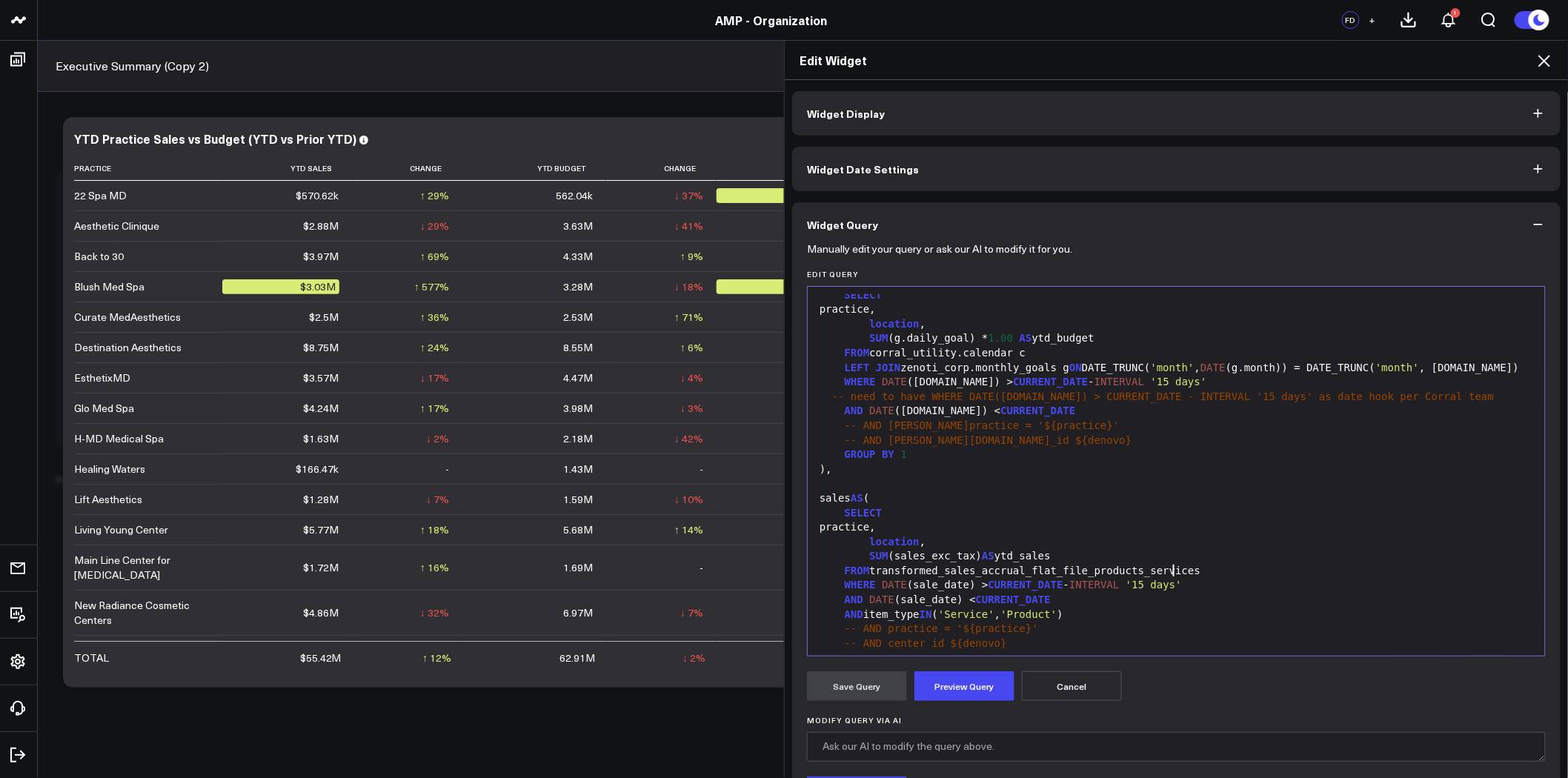
scroll to position [0, 0]
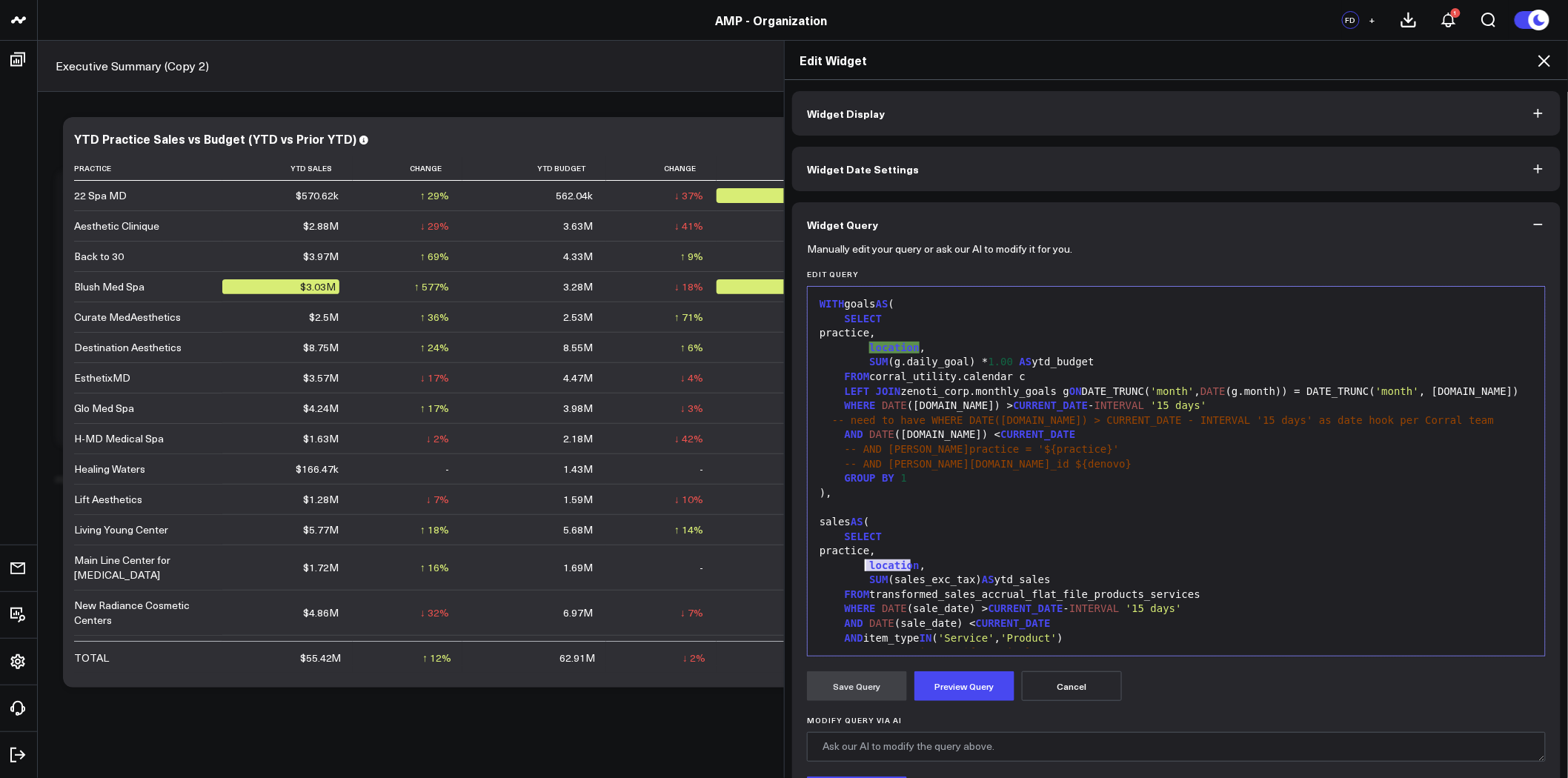
drag, startPoint x: 906, startPoint y: 565, endPoint x: 862, endPoint y: 564, distance: 44.0
click at [862, 564] on div "location ," at bounding box center [1177, 565] width 723 height 15
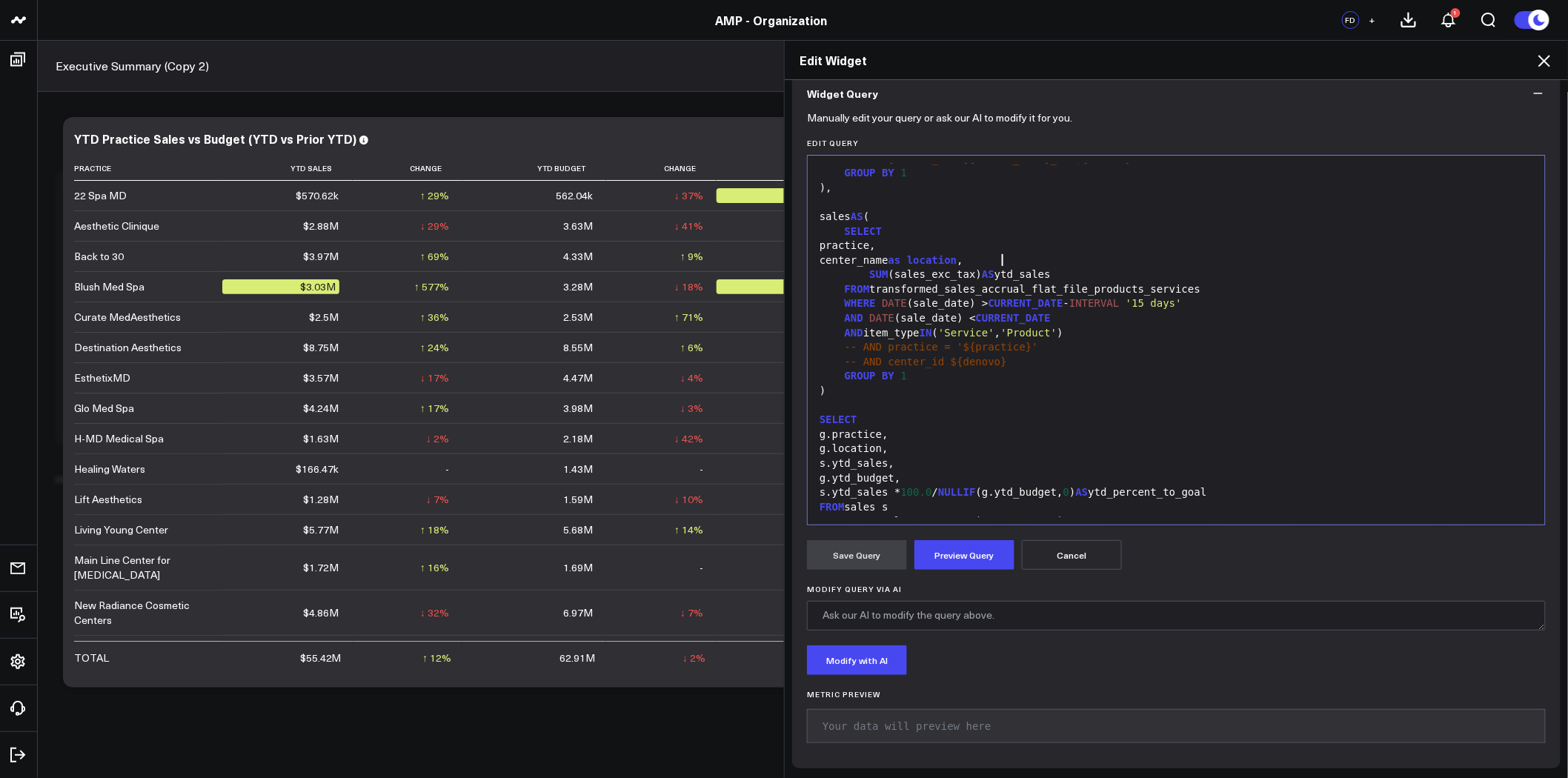
scroll to position [203, 0]
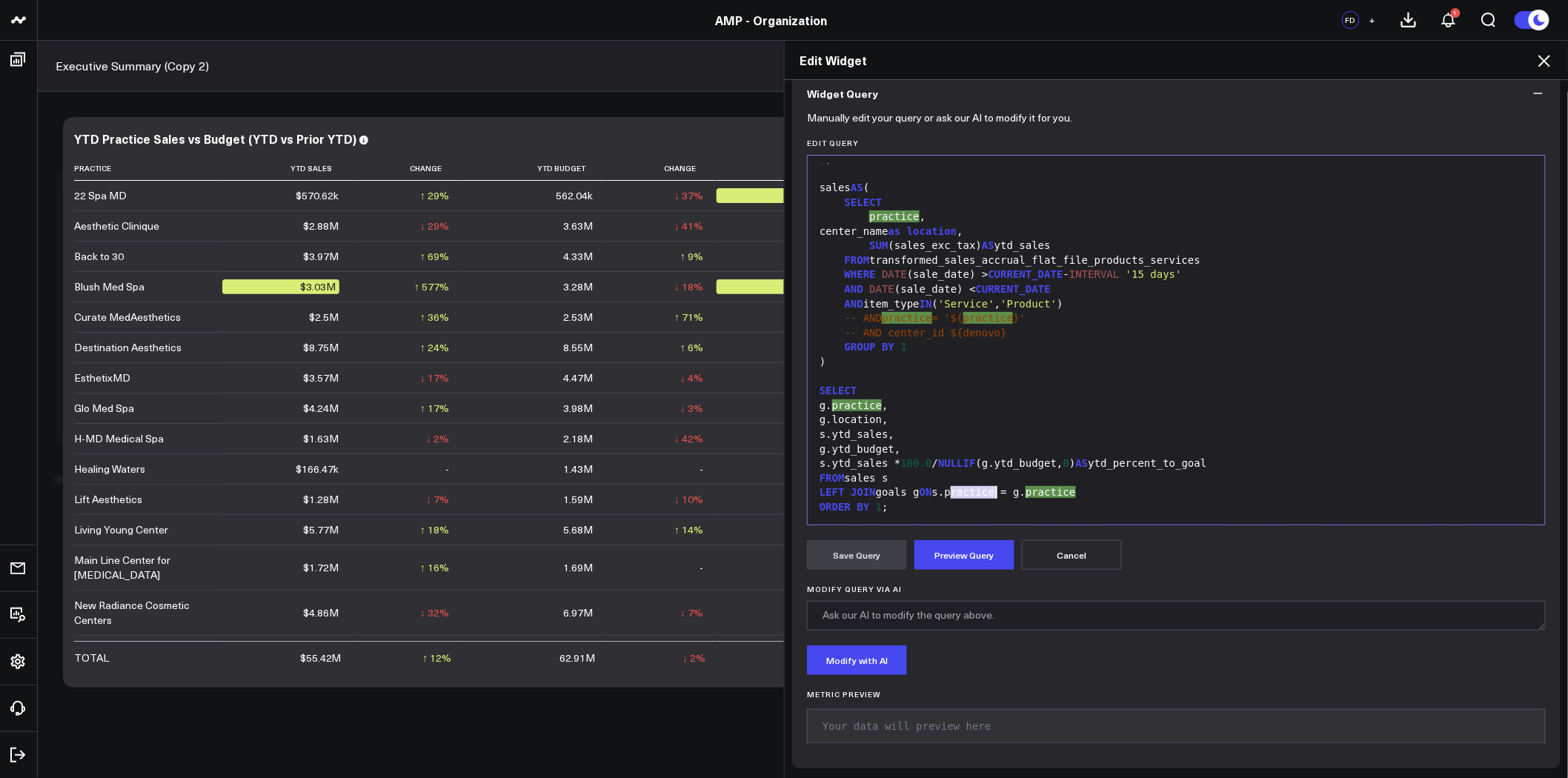
drag, startPoint x: 944, startPoint y: 492, endPoint x: 990, endPoint y: 493, distance: 46.0
click at [990, 493] on div "LEFT JOIN goals g ON s.practice = g. practice" at bounding box center [1177, 492] width 723 height 15
click at [1052, 489] on div "LEFT JOIN goals g ON s.location = g.practice" at bounding box center [1177, 492] width 723 height 15
drag, startPoint x: 1050, startPoint y: 493, endPoint x: 1020, endPoint y: 494, distance: 30.0
click at [1020, 494] on div "LEFT JOIN goals g ON s.location = g.practice" at bounding box center [1177, 492] width 723 height 15
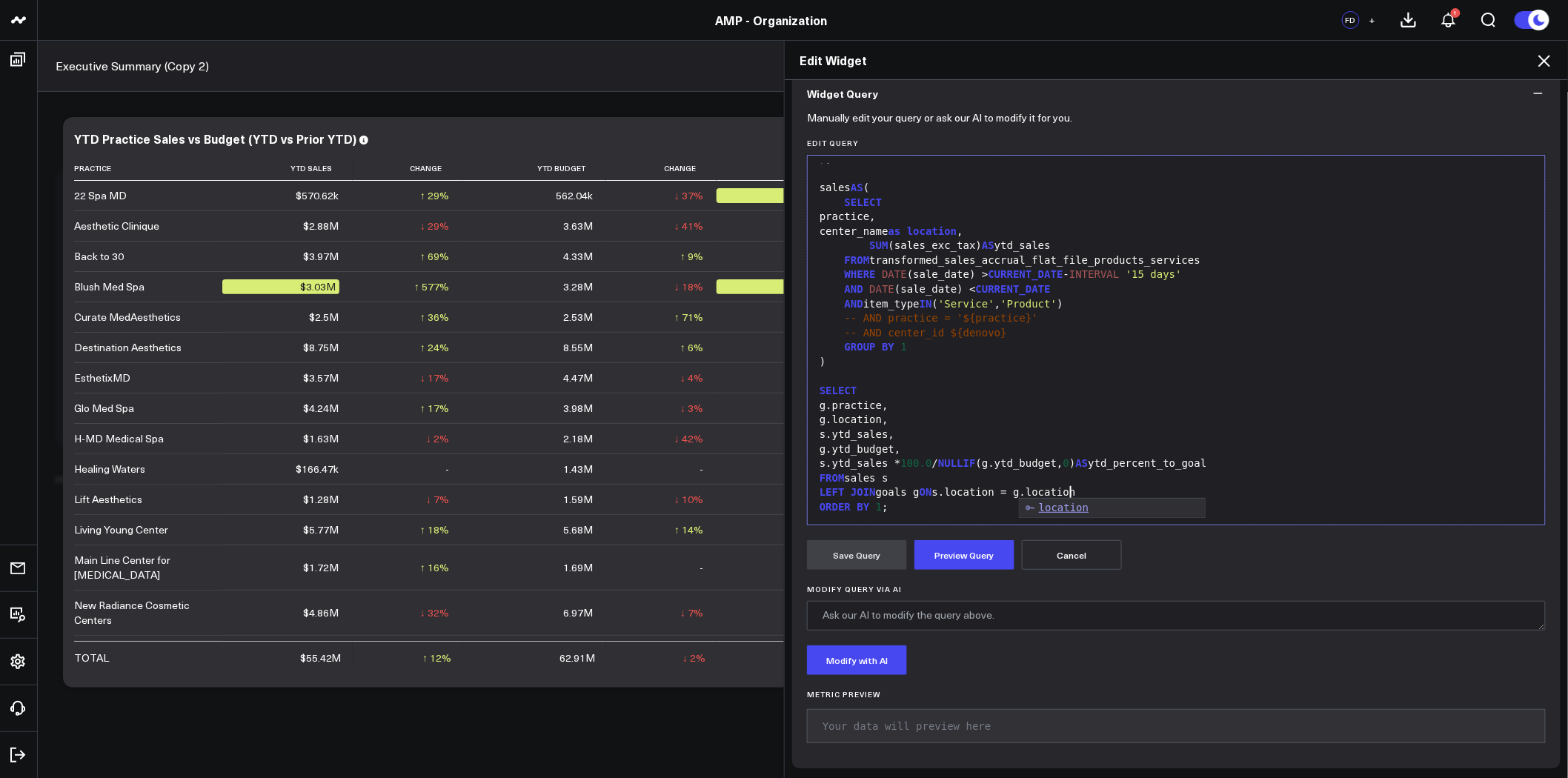
click at [1202, 386] on div "SELECT" at bounding box center [1177, 390] width 723 height 15
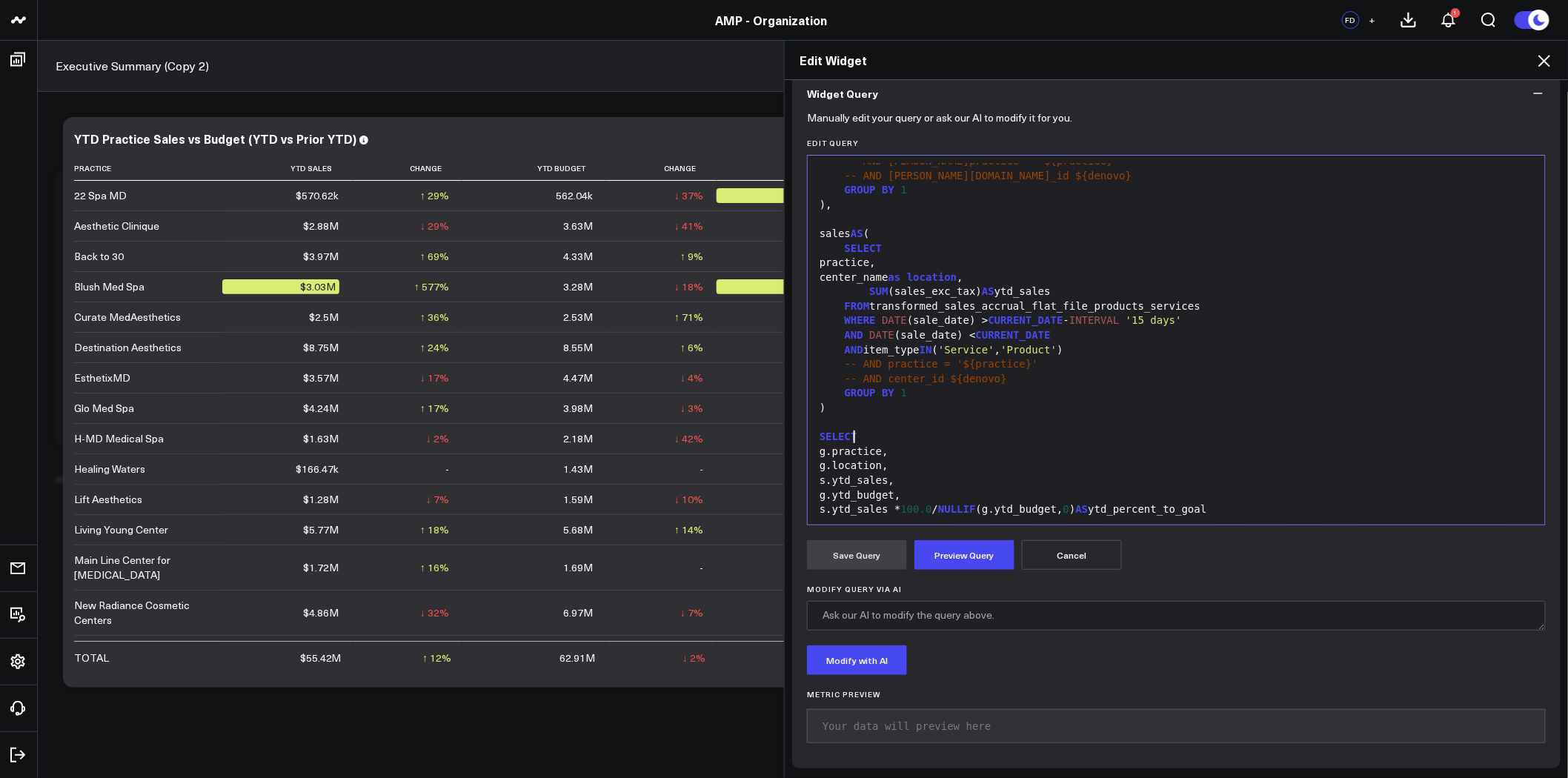
scroll to position [121, 0]
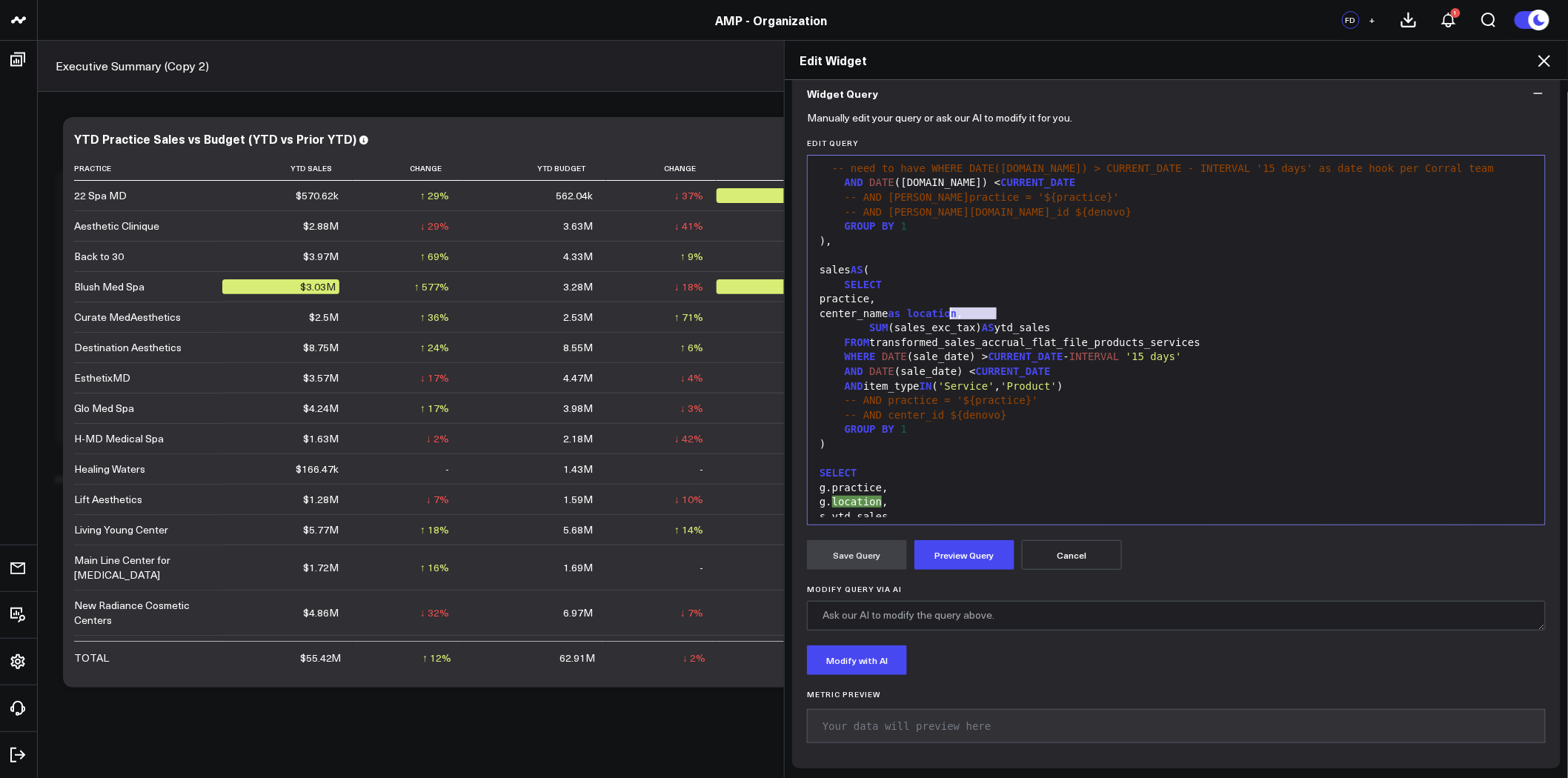
drag, startPoint x: 990, startPoint y: 313, endPoint x: 947, endPoint y: 313, distance: 43.0
click at [947, 313] on div "center_name as location ," at bounding box center [1177, 313] width 723 height 15
drag, startPoint x: 980, startPoint y: 329, endPoint x: 1069, endPoint y: 292, distance: 96.4
click at [1069, 292] on div "practice," at bounding box center [1177, 299] width 723 height 15
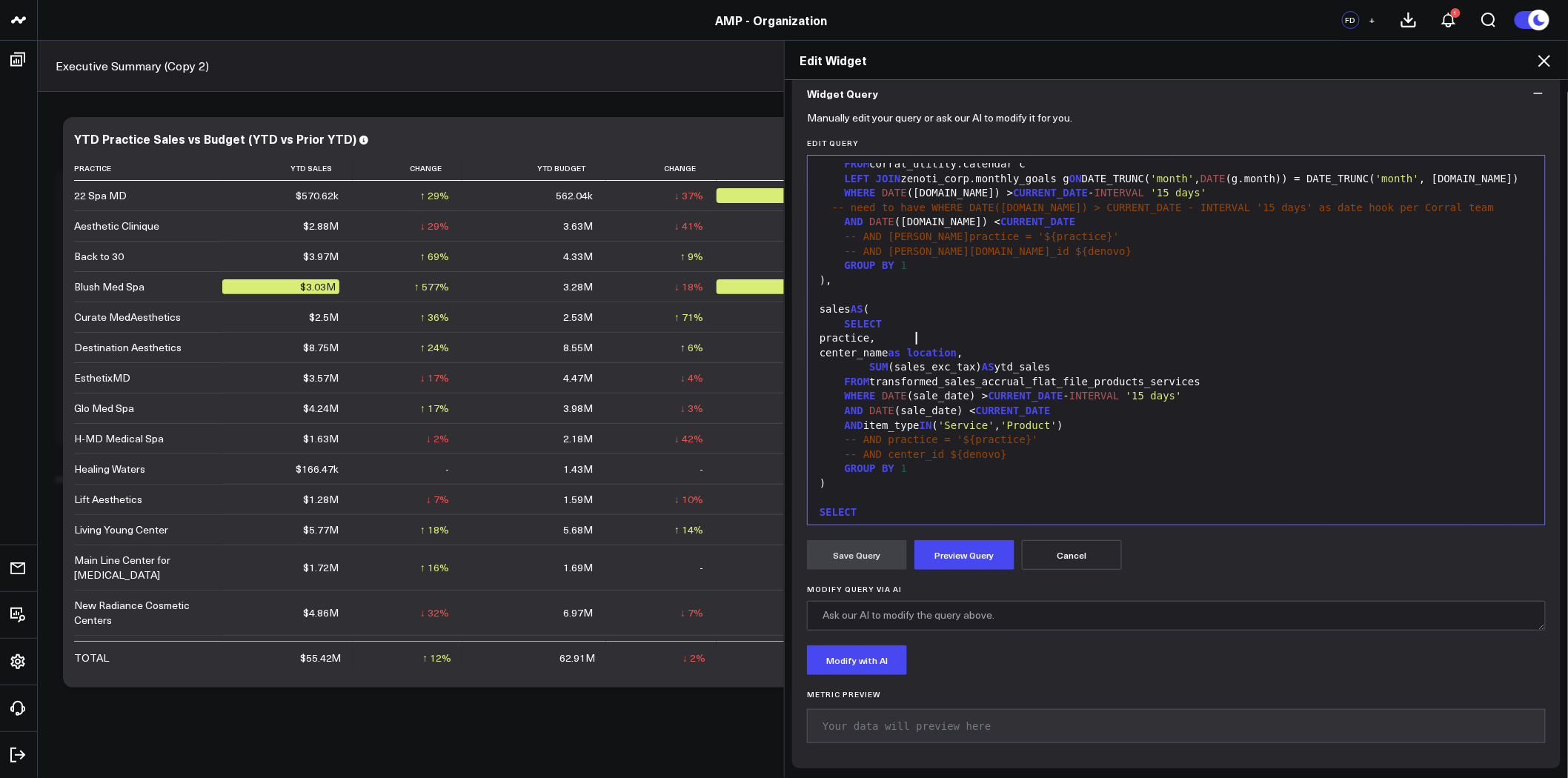
scroll to position [203, 0]
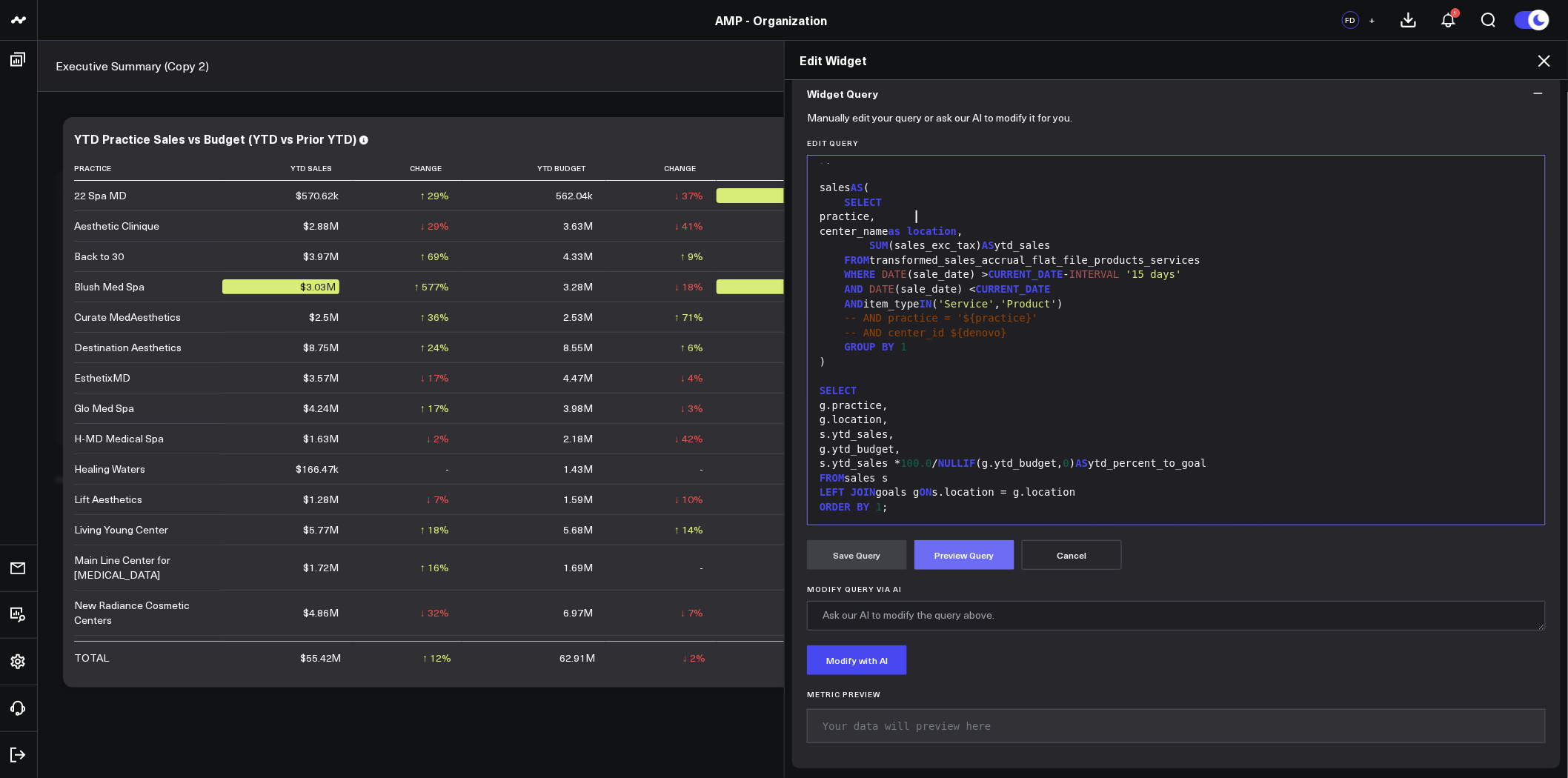
click at [972, 561] on button "Preview Query" at bounding box center [965, 555] width 100 height 30
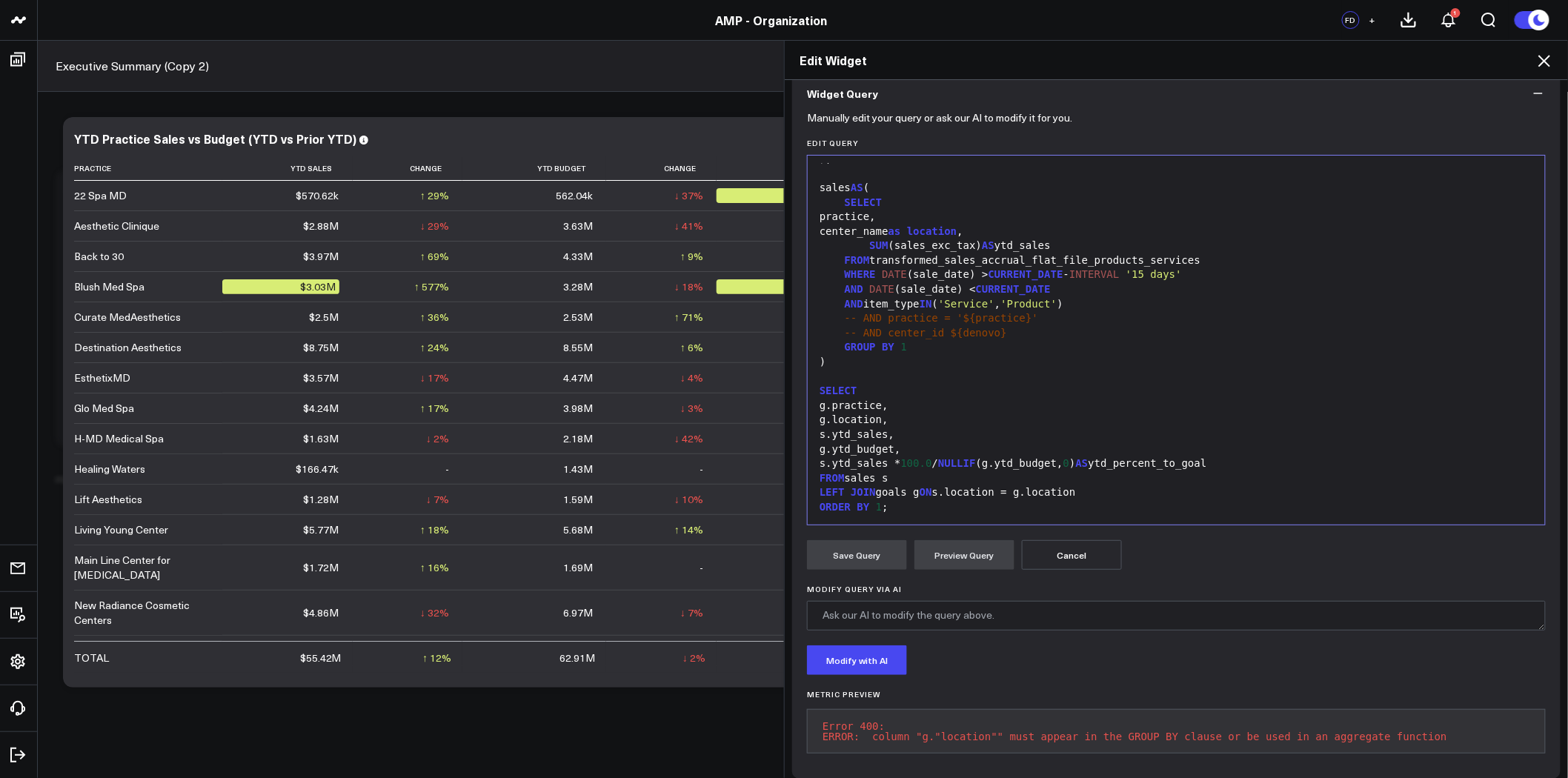
click at [926, 351] on div "GROUP BY 1" at bounding box center [1177, 347] width 723 height 15
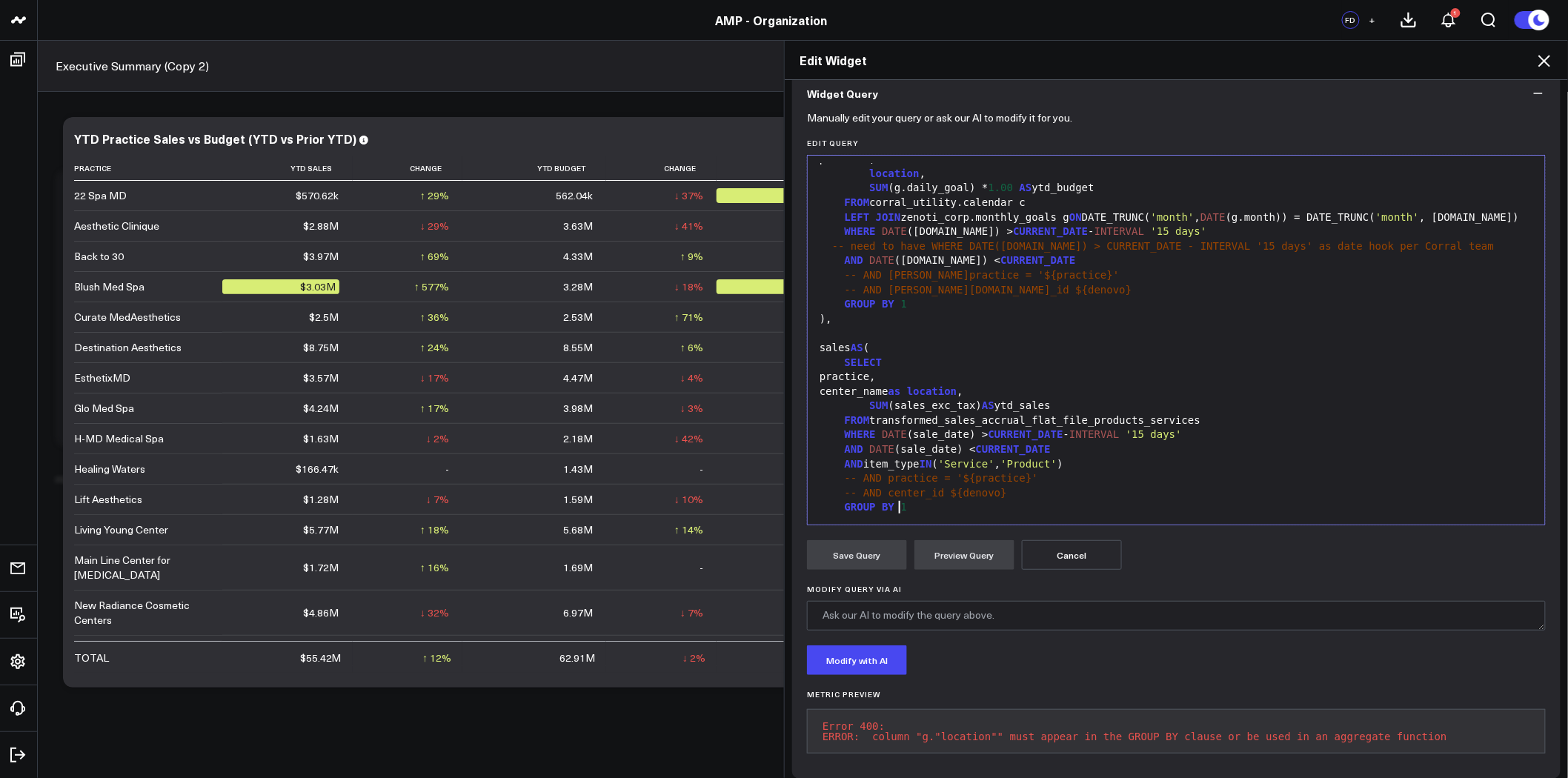
scroll to position [82, 0]
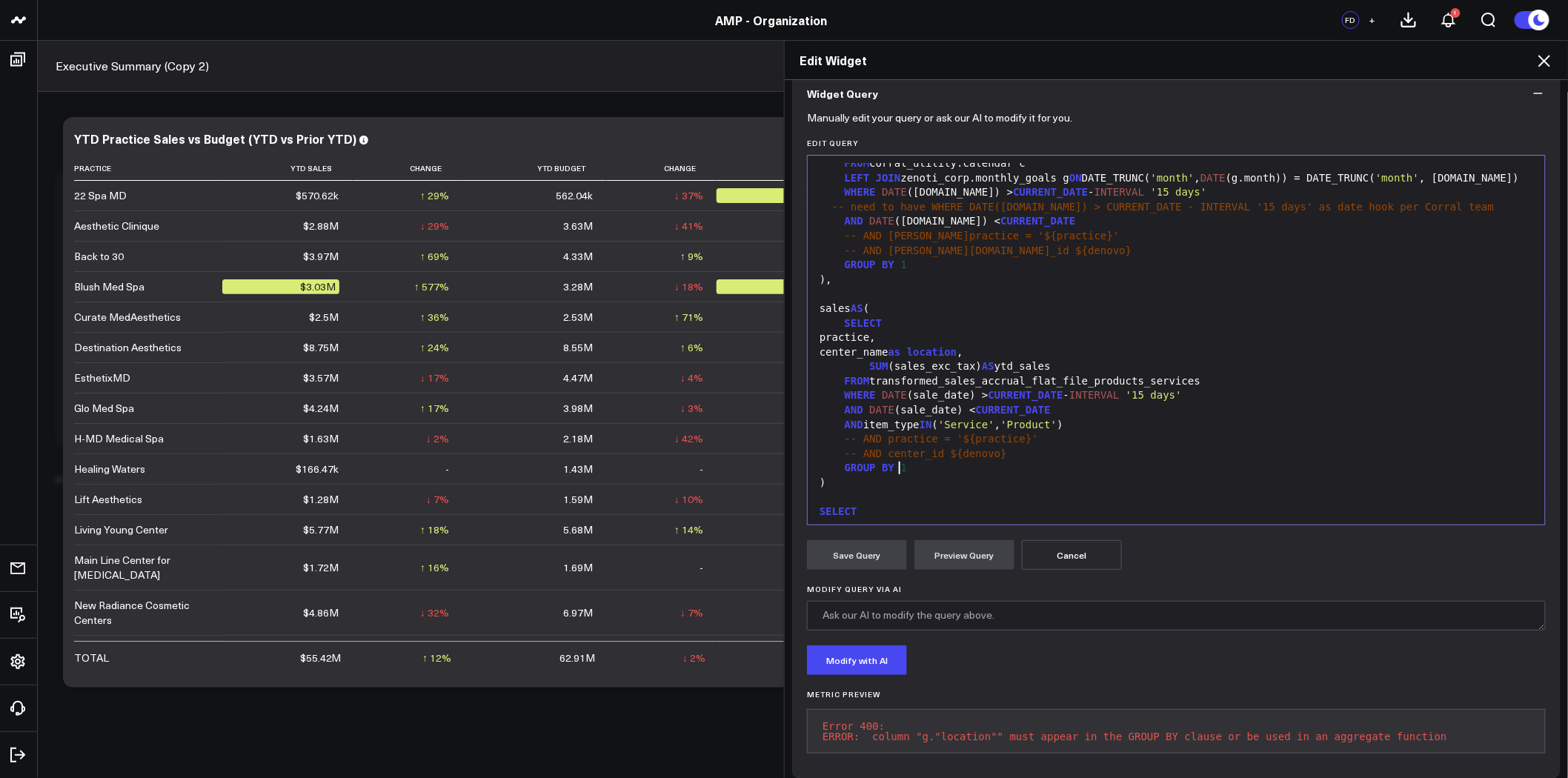
click at [909, 262] on div "GROUP BY 1" at bounding box center [1177, 265] width 723 height 15
click at [898, 460] on div "-- AND center_id ${denovo}" at bounding box center [1177, 454] width 723 height 15
click at [899, 464] on div "GROUP BY 1" at bounding box center [1177, 467] width 723 height 15
click at [961, 551] on button "Preview Query" at bounding box center [965, 555] width 100 height 30
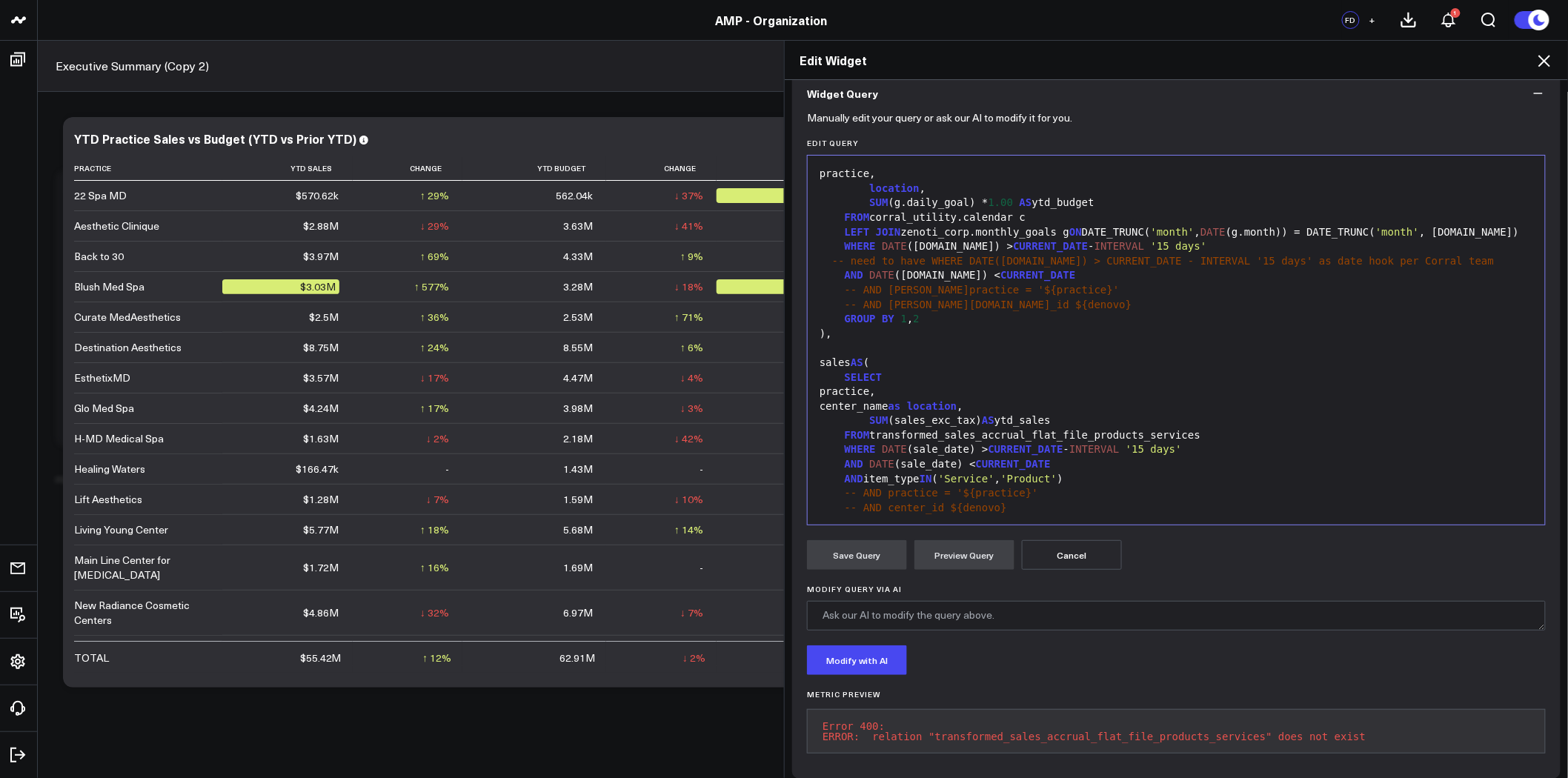
scroll to position [0, 0]
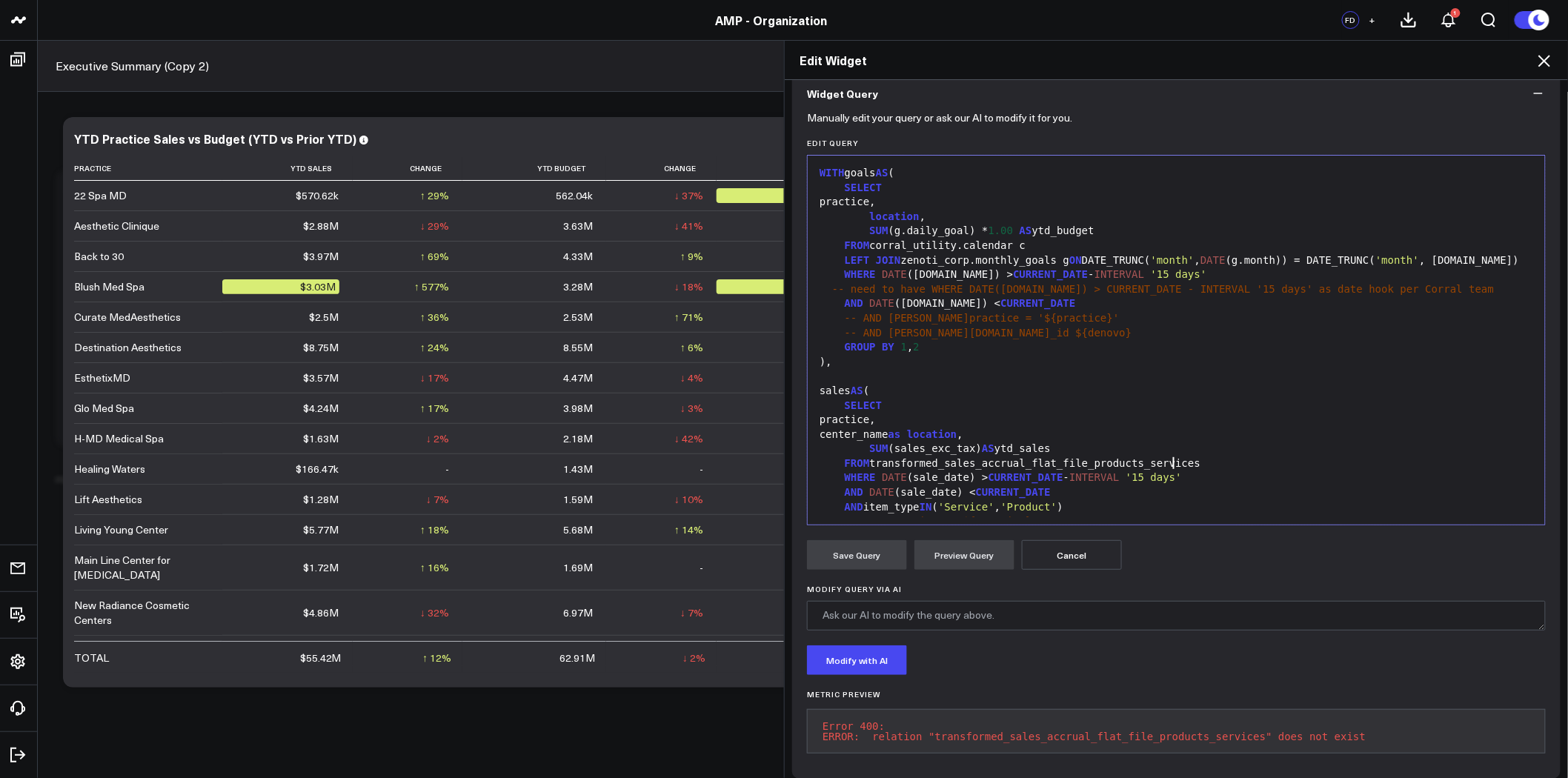
click at [1180, 457] on div "FROM transformed_sales_accrual_flat_file_products_services" at bounding box center [1177, 463] width 723 height 15
drag, startPoint x: 1329, startPoint y: 735, endPoint x: 787, endPoint y: 728, distance: 542.0
click at [792, 728] on div "Manually edit your query or ask our AI to modify it for you. Edit Query 99 1 2 …" at bounding box center [1176, 447] width 768 height 663
copy pre "Error 400: ERROR: relation "transformed_sales_accrual_flat_file_products_servic…"
click at [1169, 393] on div "sales AS (" at bounding box center [1177, 390] width 723 height 15
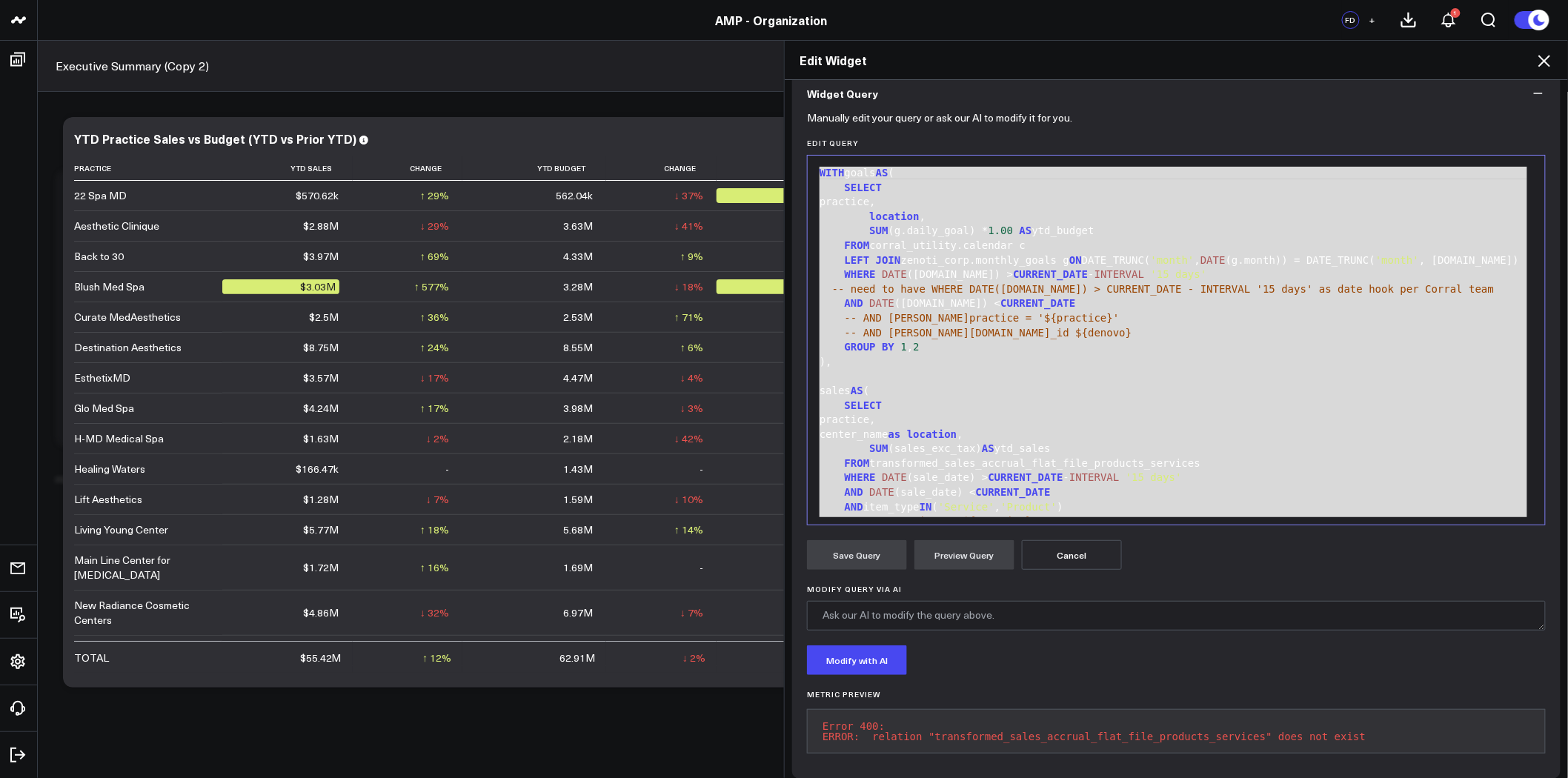
click at [1251, 723] on pre "Error 400: ERROR: relation "transformed_sales_accrual_flat_file_products_servic…" at bounding box center [1176, 731] width 739 height 45
drag, startPoint x: 1329, startPoint y: 736, endPoint x: 805, endPoint y: 726, distance: 524.1
click at [807, 726] on pre "Error 400: ERROR: relation "transformed_sales_accrual_flat_file_products_servic…" at bounding box center [1176, 731] width 739 height 45
copy pre "Error 400: ERROR: relation "transformed_sales_accrual_flat_file_products_servic…"
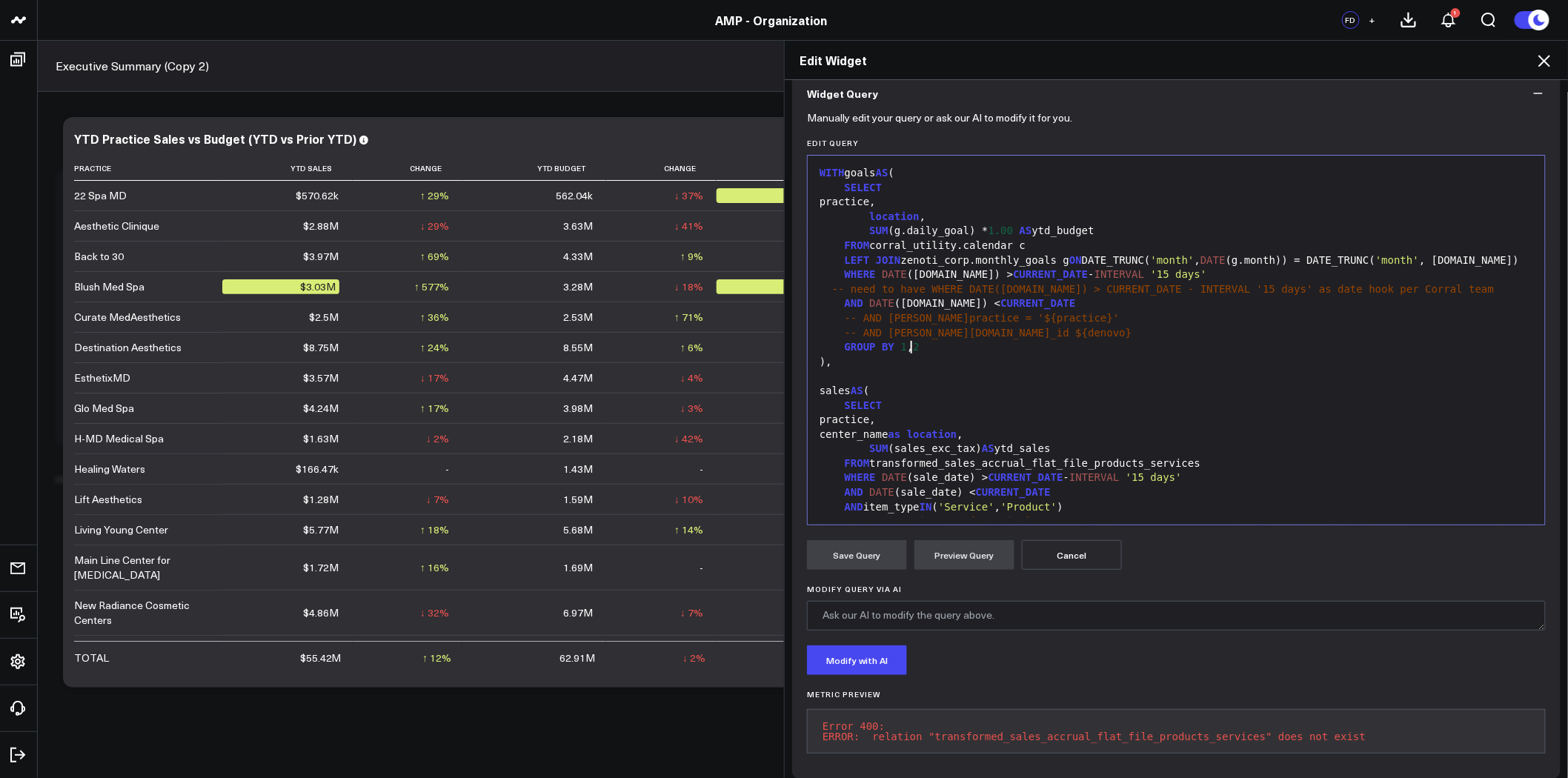
click at [1201, 342] on div "GROUP BY 1 , 2" at bounding box center [1177, 347] width 723 height 15
click at [1087, 556] on button "Cancel" at bounding box center [1072, 555] width 100 height 30
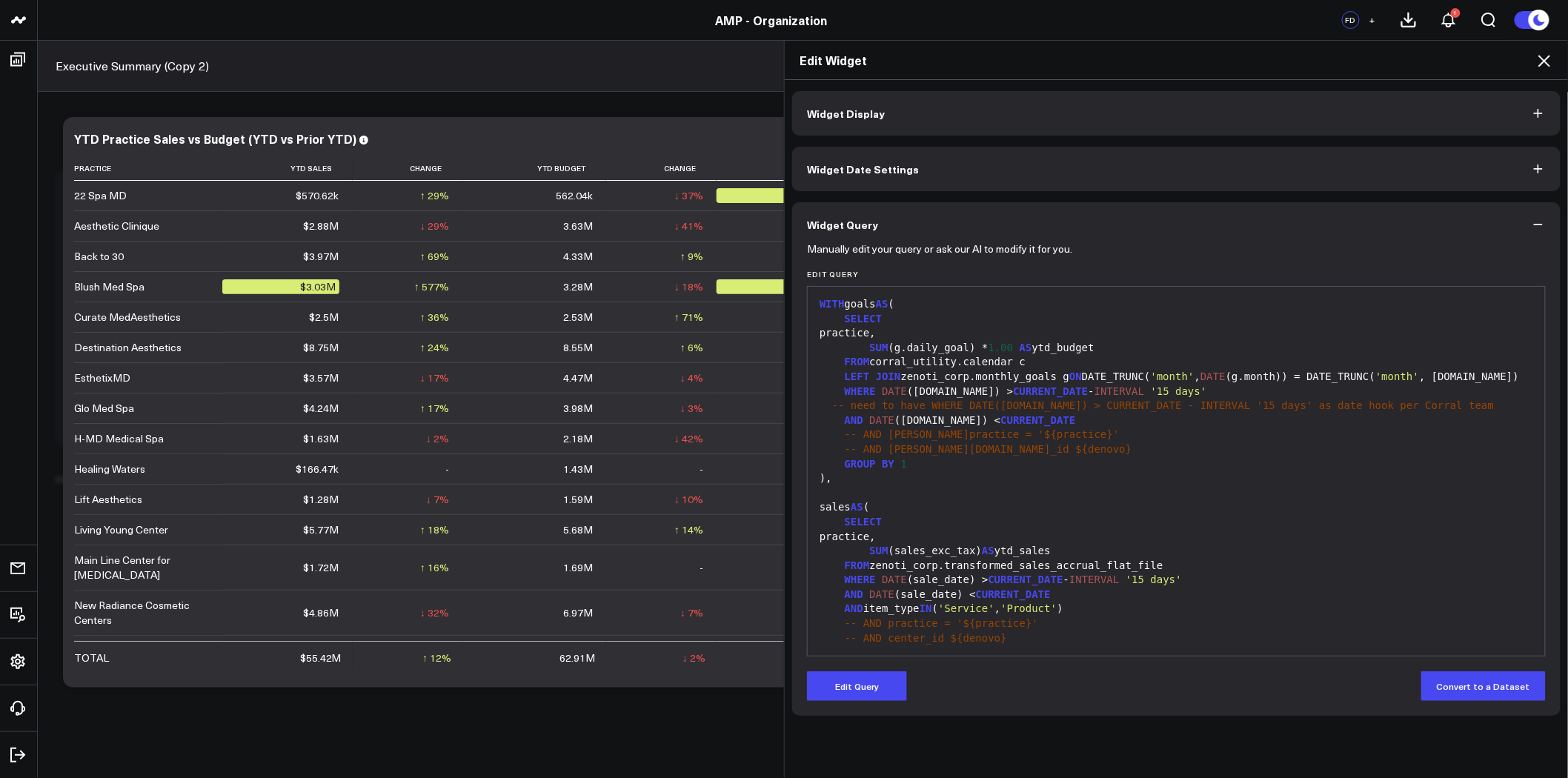
click at [1045, 565] on div "FROM zenoti_corp.transformed_sales_accrual_flat_file" at bounding box center [1177, 565] width 723 height 15
click at [1130, 560] on div "FROM zenoti_corp.transformed_sales_accrual_flat_file" at bounding box center [1177, 565] width 723 height 15
click at [1135, 563] on div "FROM zenoti_corp.transformed_sales_accrual_flat_file" at bounding box center [1177, 565] width 723 height 15
click at [910, 330] on div "practice," at bounding box center [1177, 333] width 723 height 15
drag, startPoint x: 850, startPoint y: 683, endPoint x: 856, endPoint y: 644, distance: 39.5
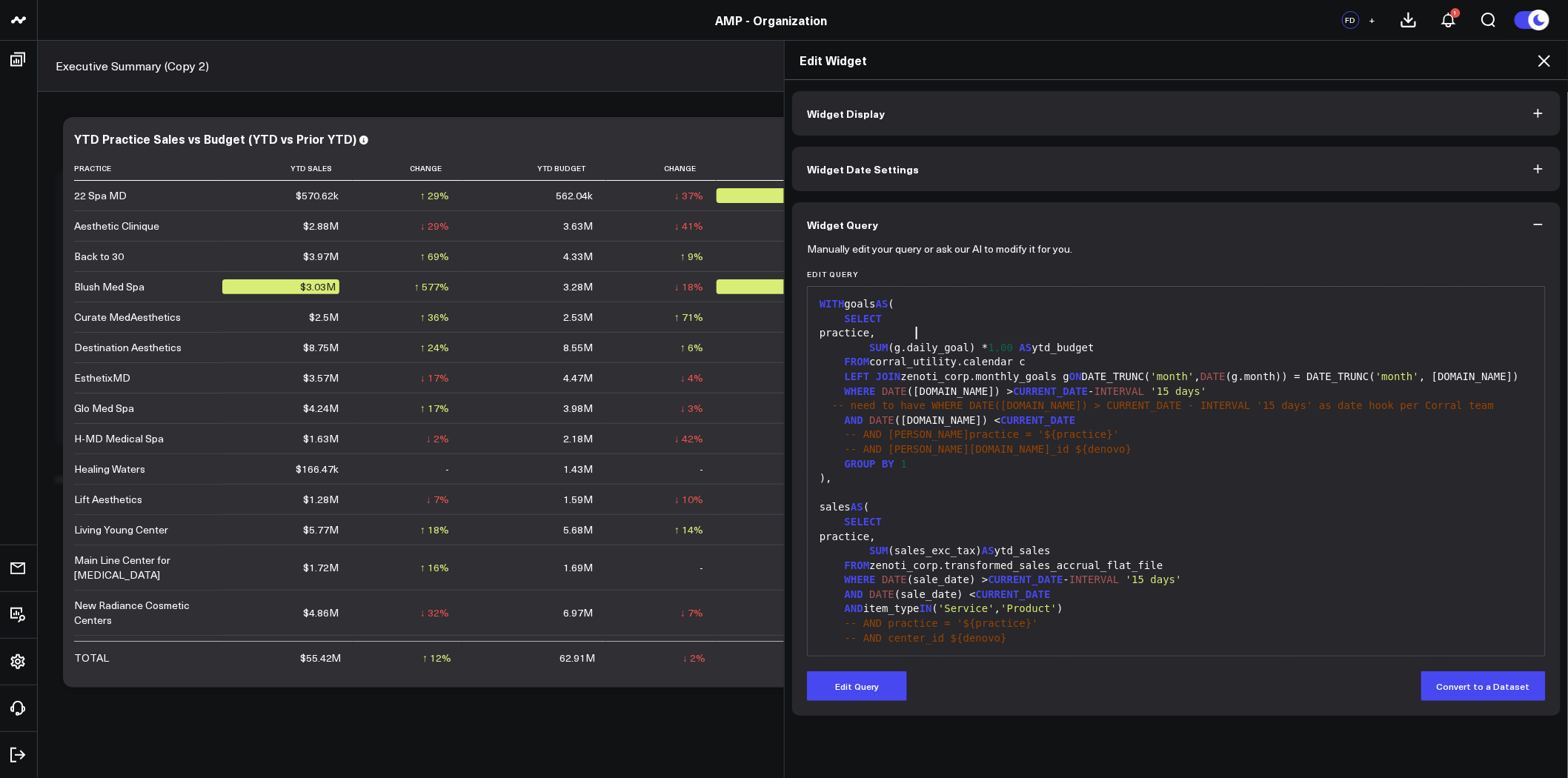
click at [850, 682] on button "Edit Query" at bounding box center [857, 685] width 100 height 30
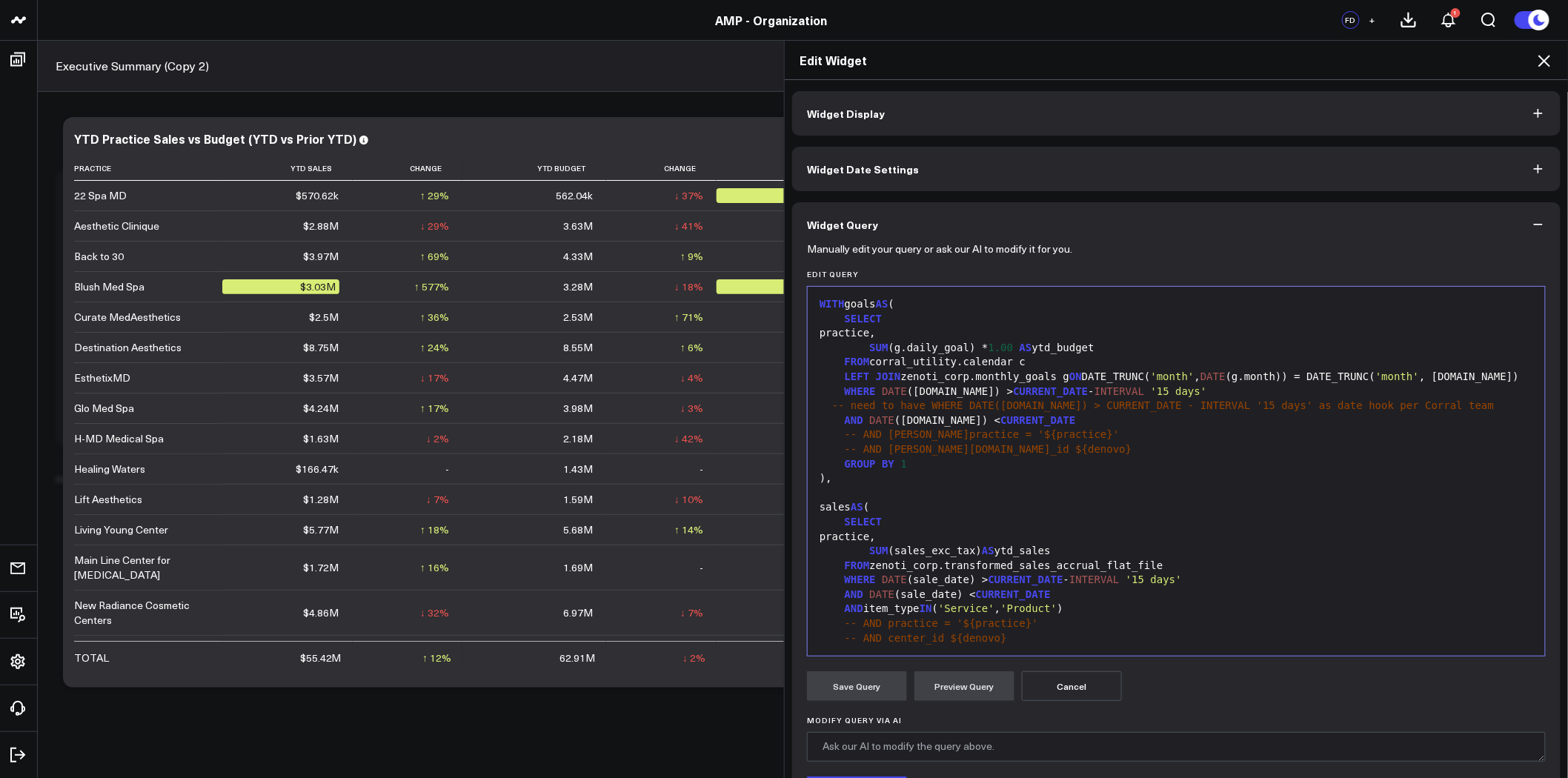
click at [926, 326] on div "practice," at bounding box center [1177, 333] width 723 height 15
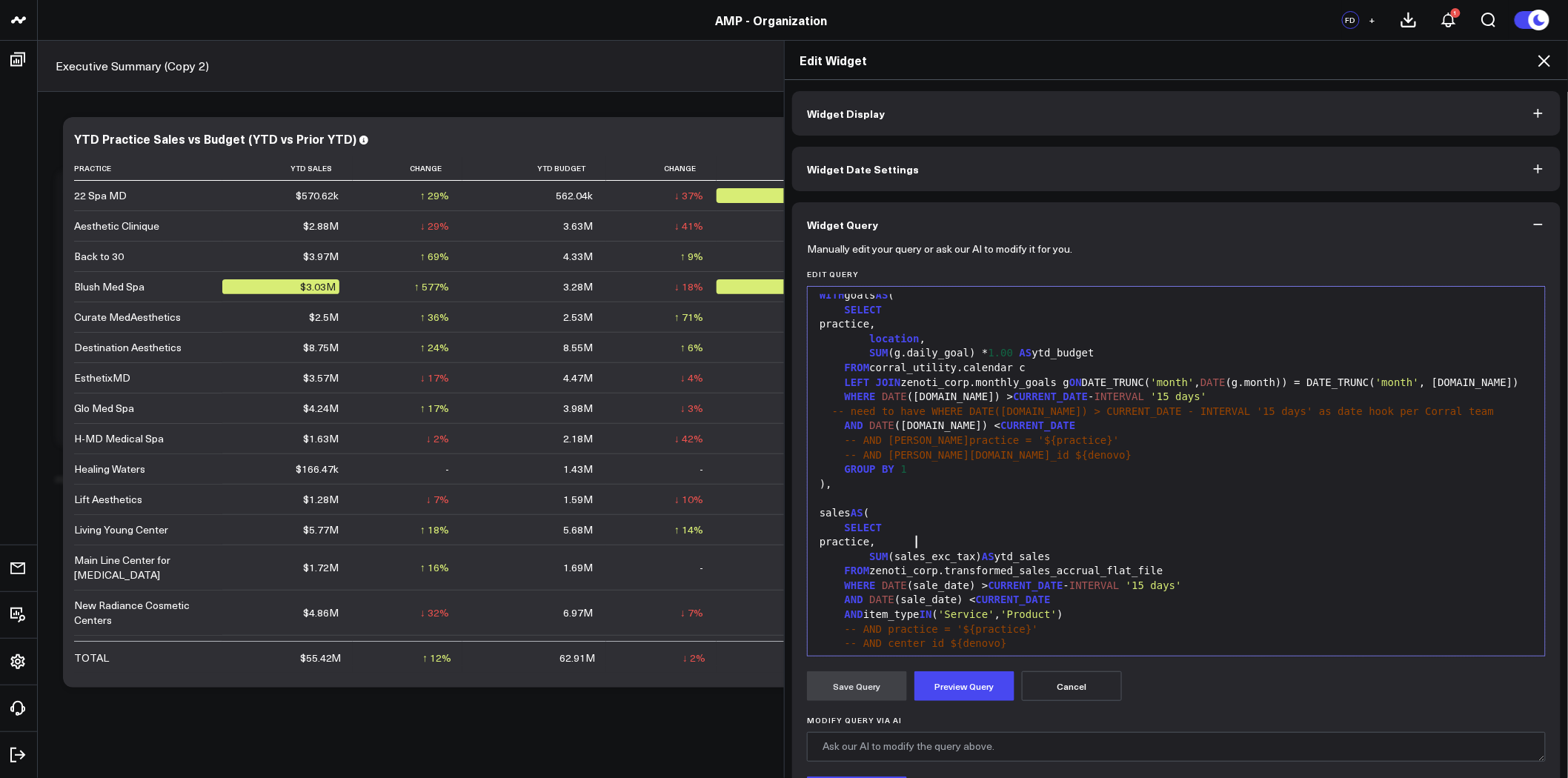
click at [920, 543] on div "practice," at bounding box center [1177, 541] width 723 height 15
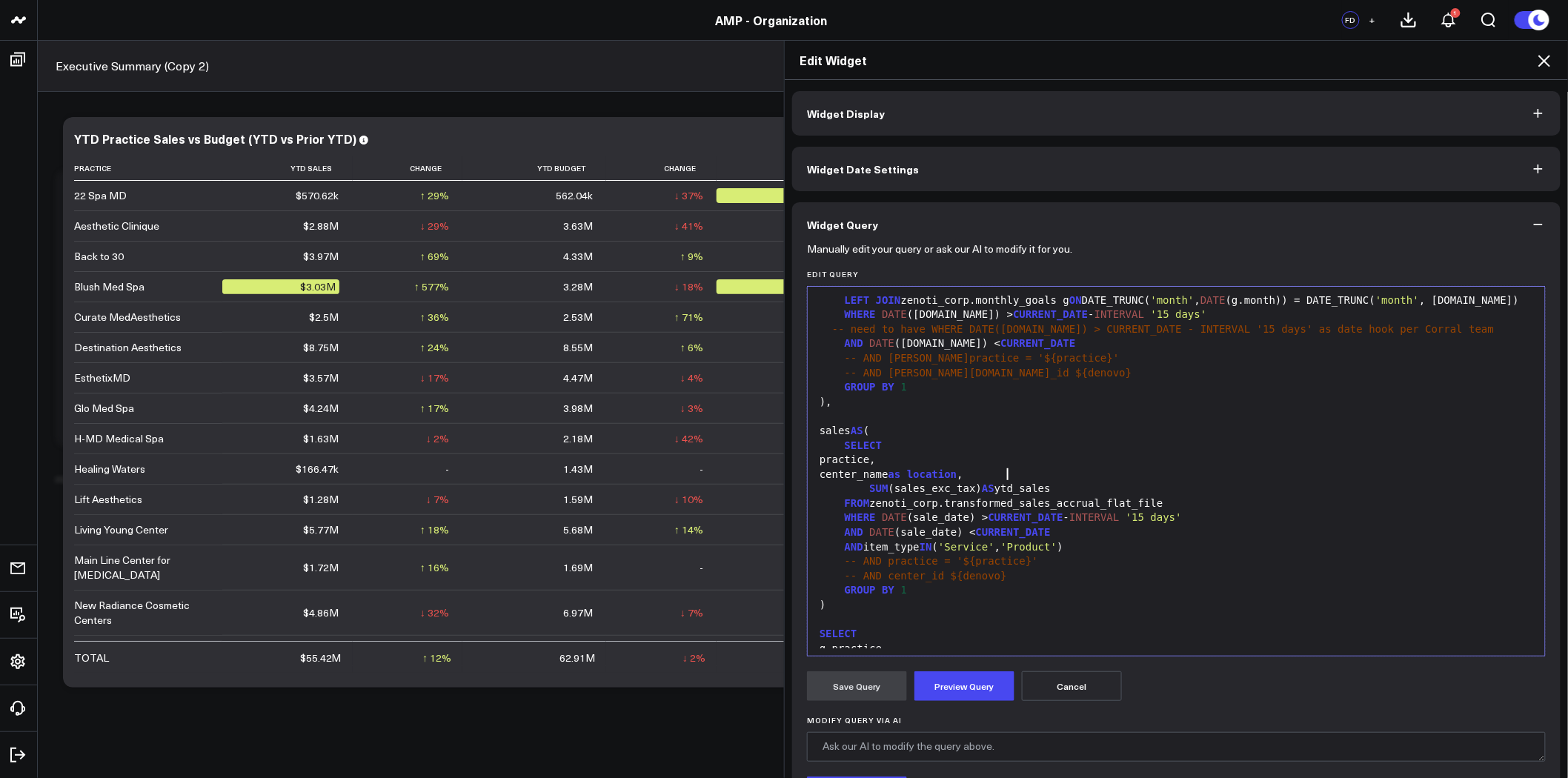
scroll to position [188, 0]
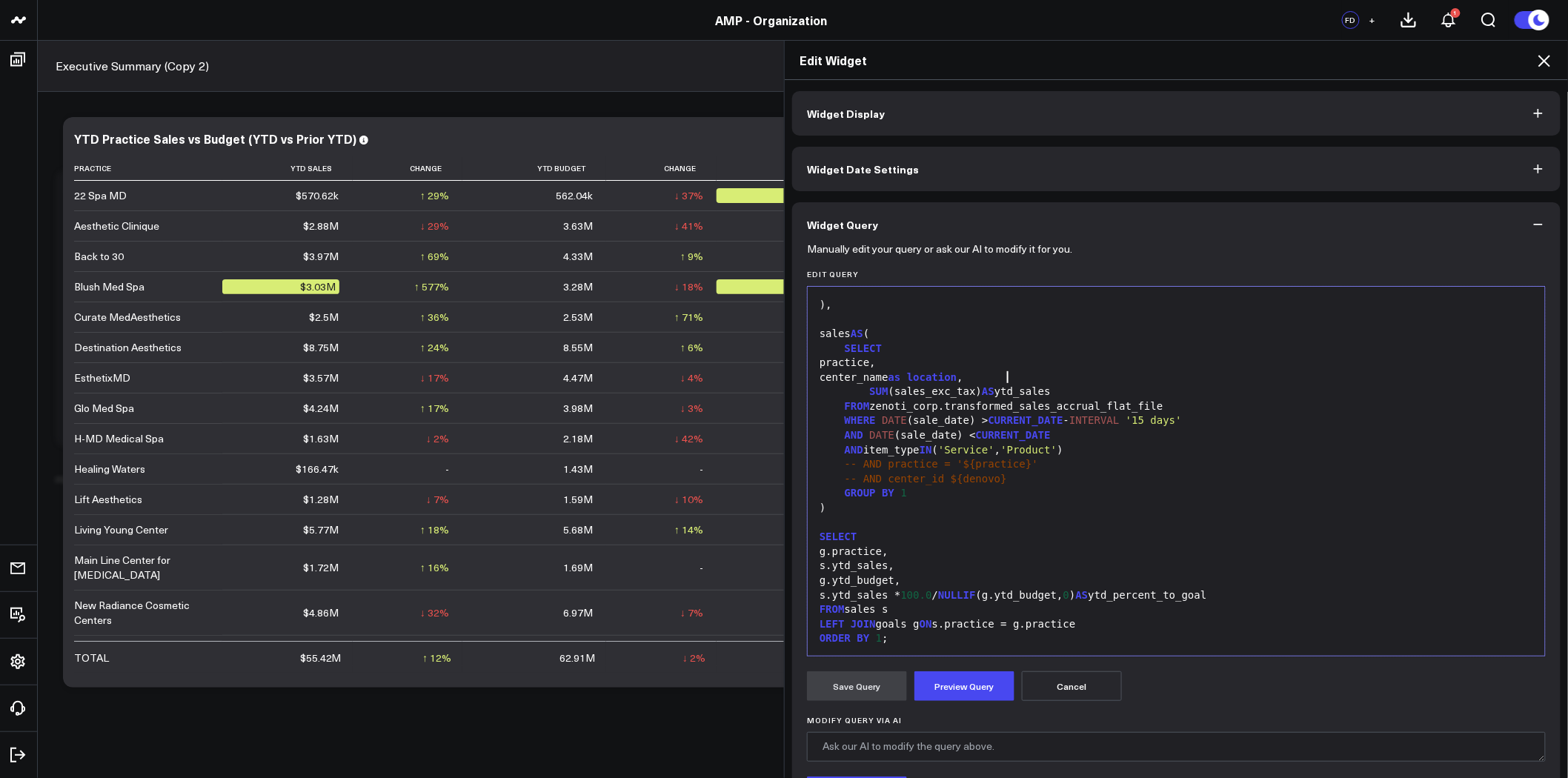
click at [910, 551] on div "g.practice," at bounding box center [1177, 552] width 723 height 15
drag, startPoint x: 990, startPoint y: 622, endPoint x: 944, endPoint y: 627, distance: 46.3
click at [944, 627] on div "LEFT JOIN goals g ON s.practice = g. practice" at bounding box center [1177, 624] width 723 height 15
drag, startPoint x: 1020, startPoint y: 624, endPoint x: 1062, endPoint y: 624, distance: 42.0
click at [1062, 624] on div "LEFT JOIN goals g ON s.location = g.practice" at bounding box center [1177, 624] width 723 height 15
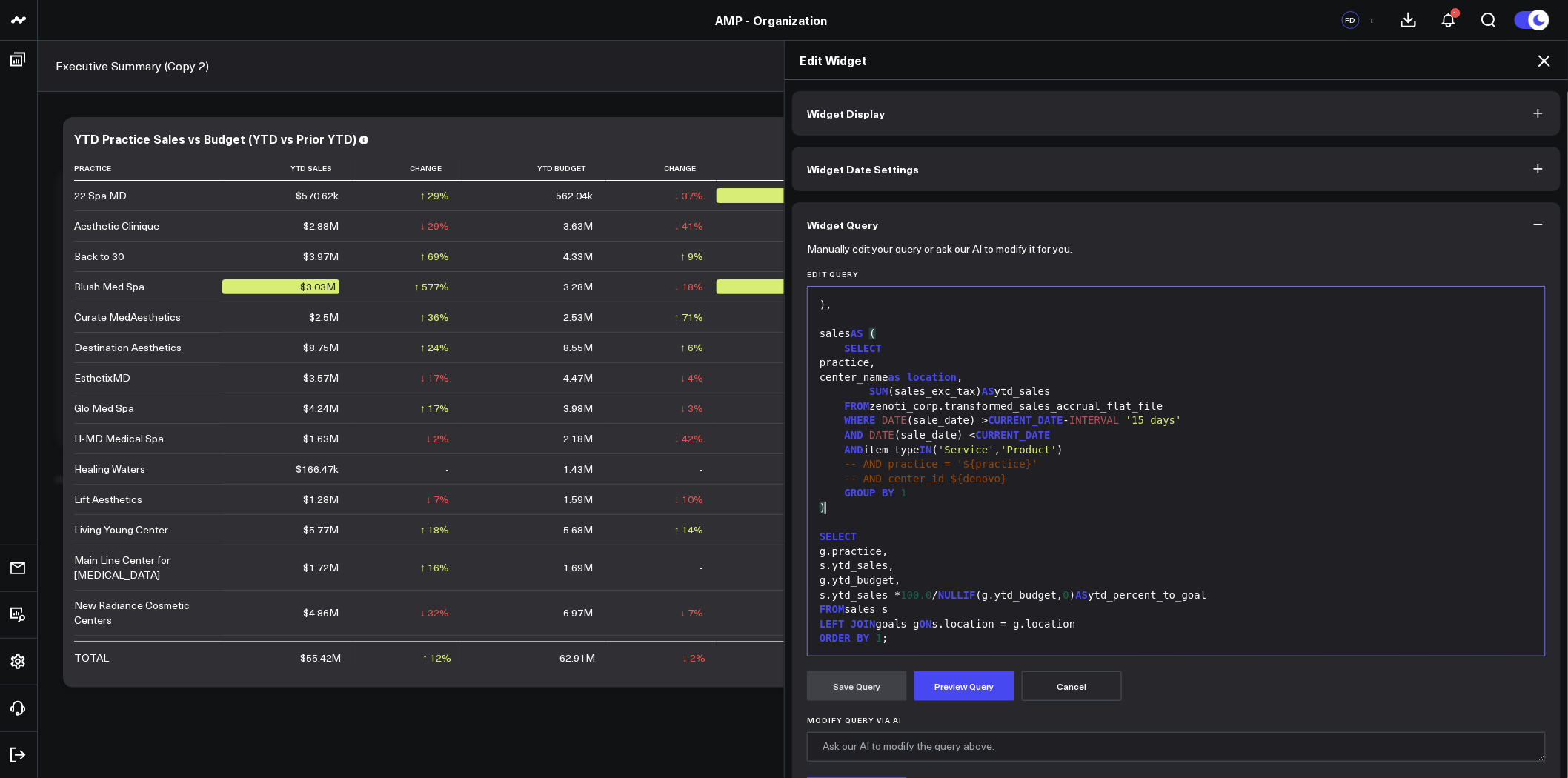
click at [1308, 507] on div ")" at bounding box center [1177, 508] width 723 height 15
click at [951, 546] on div "g.practice," at bounding box center [1177, 552] width 723 height 15
click at [825, 567] on div "g.location," at bounding box center [1177, 565] width 723 height 15
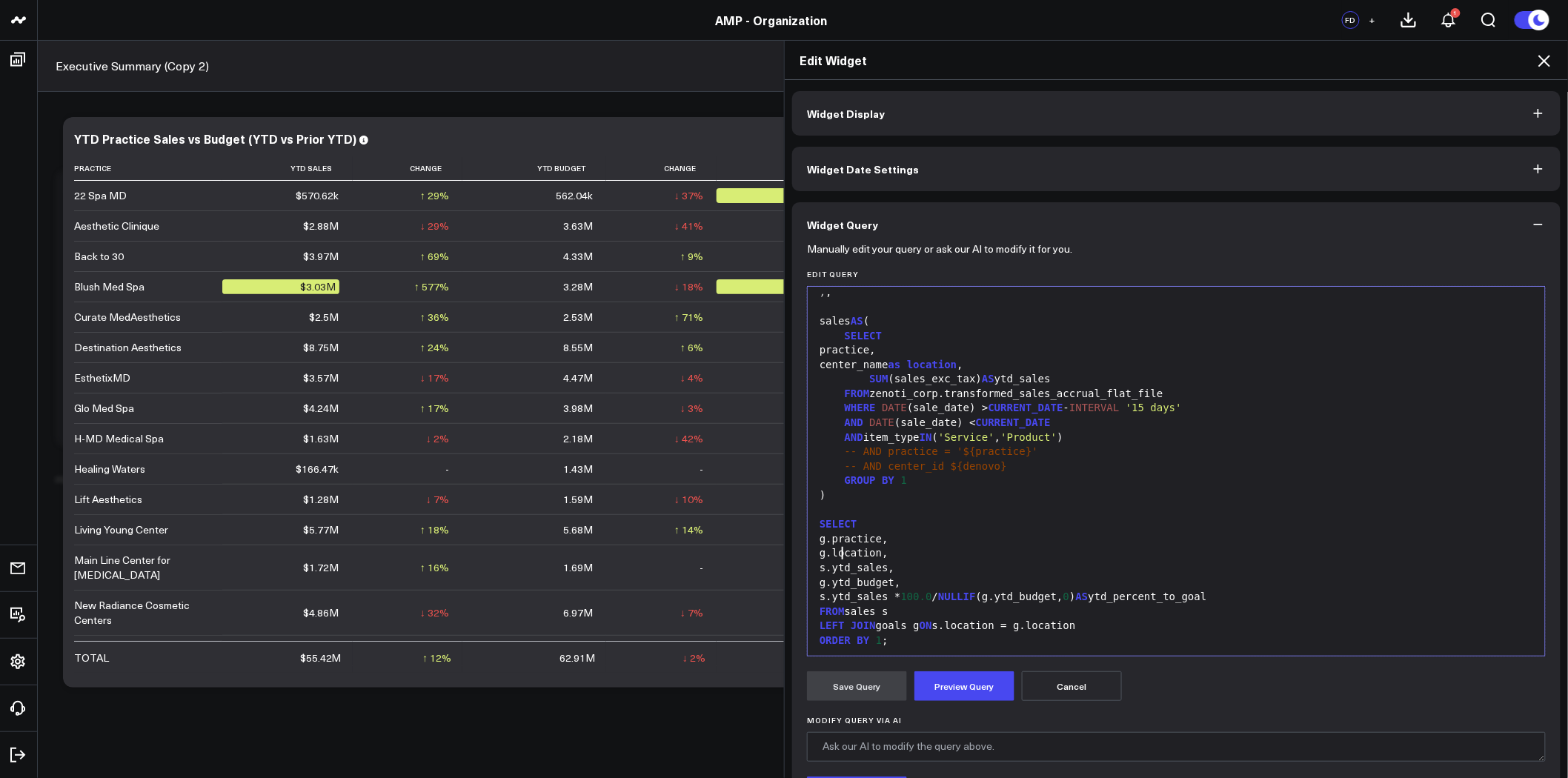
scroll to position [203, 0]
click at [969, 686] on button "Preview Query" at bounding box center [965, 685] width 100 height 30
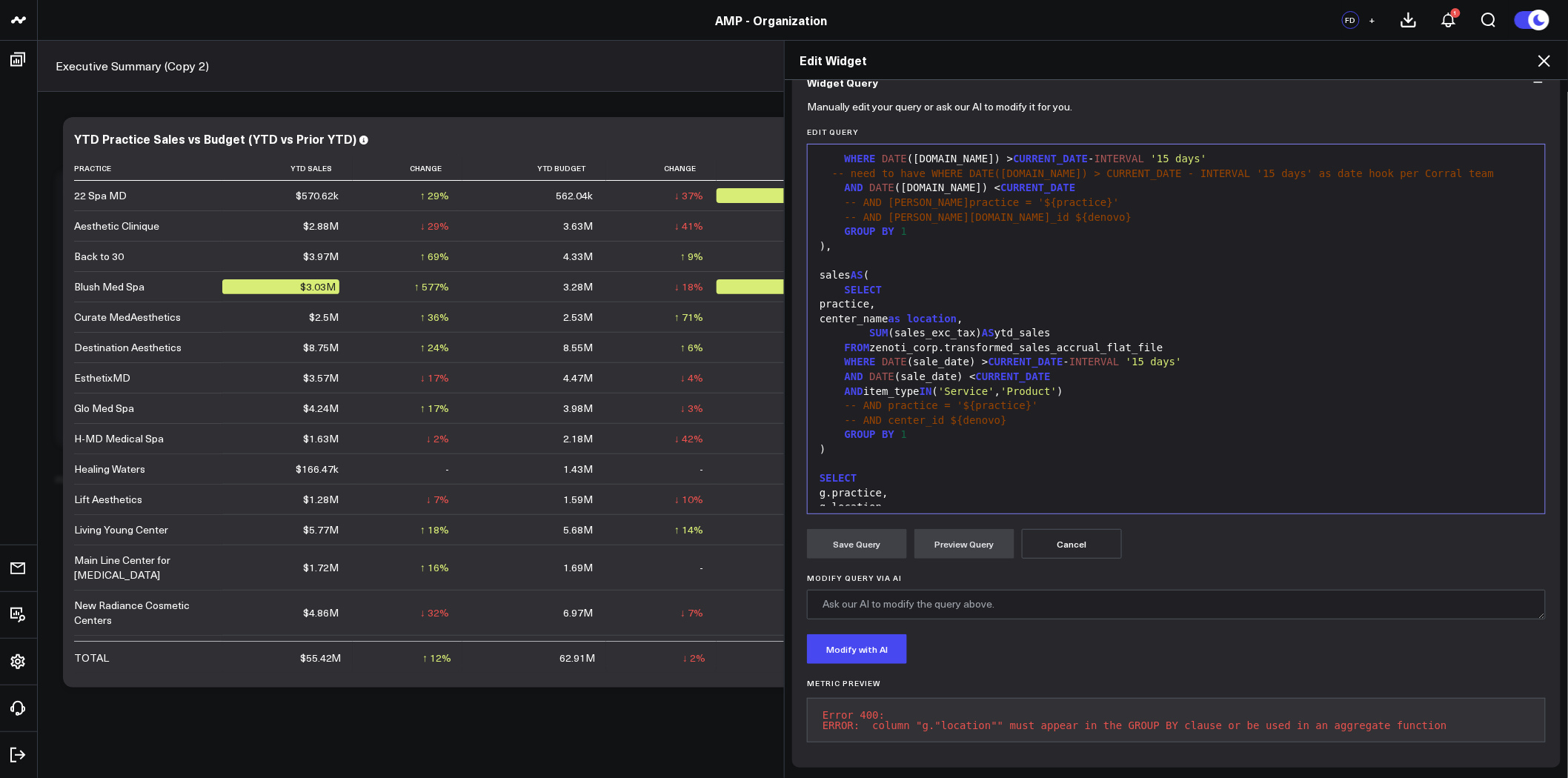
scroll to position [0, 0]
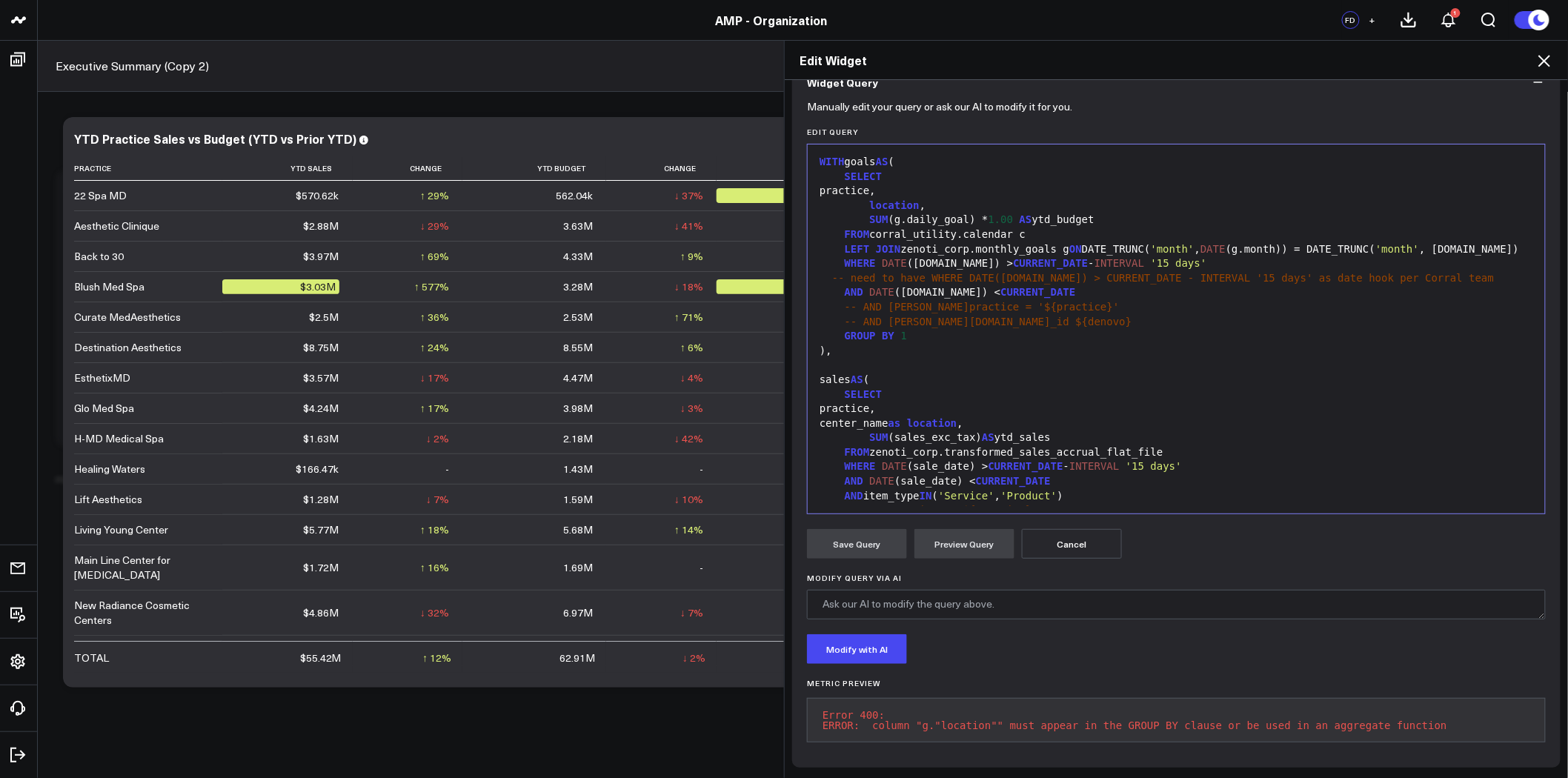
click at [941, 329] on div "GROUP BY 1" at bounding box center [1177, 335] width 723 height 15
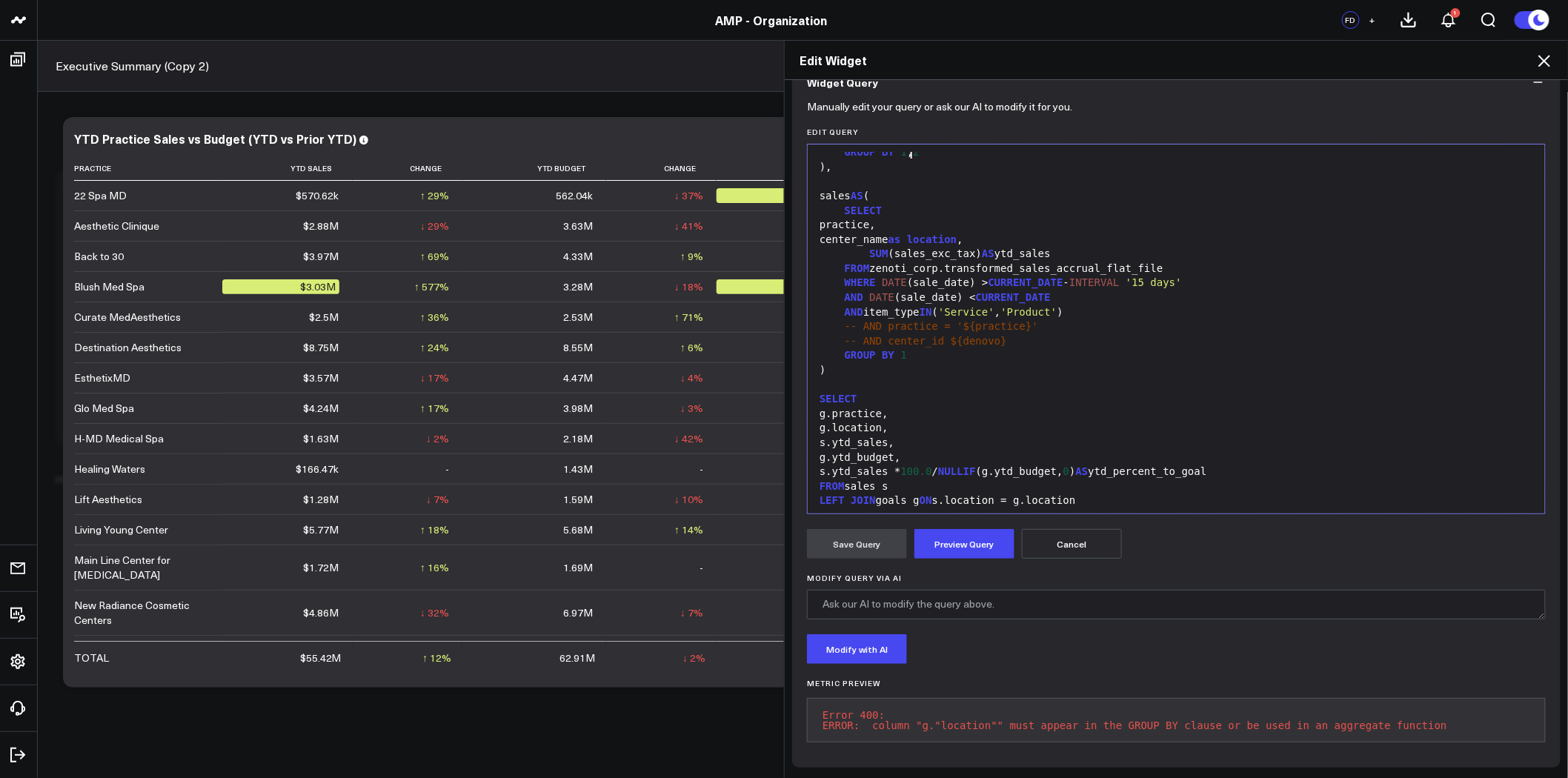
scroll to position [203, 0]
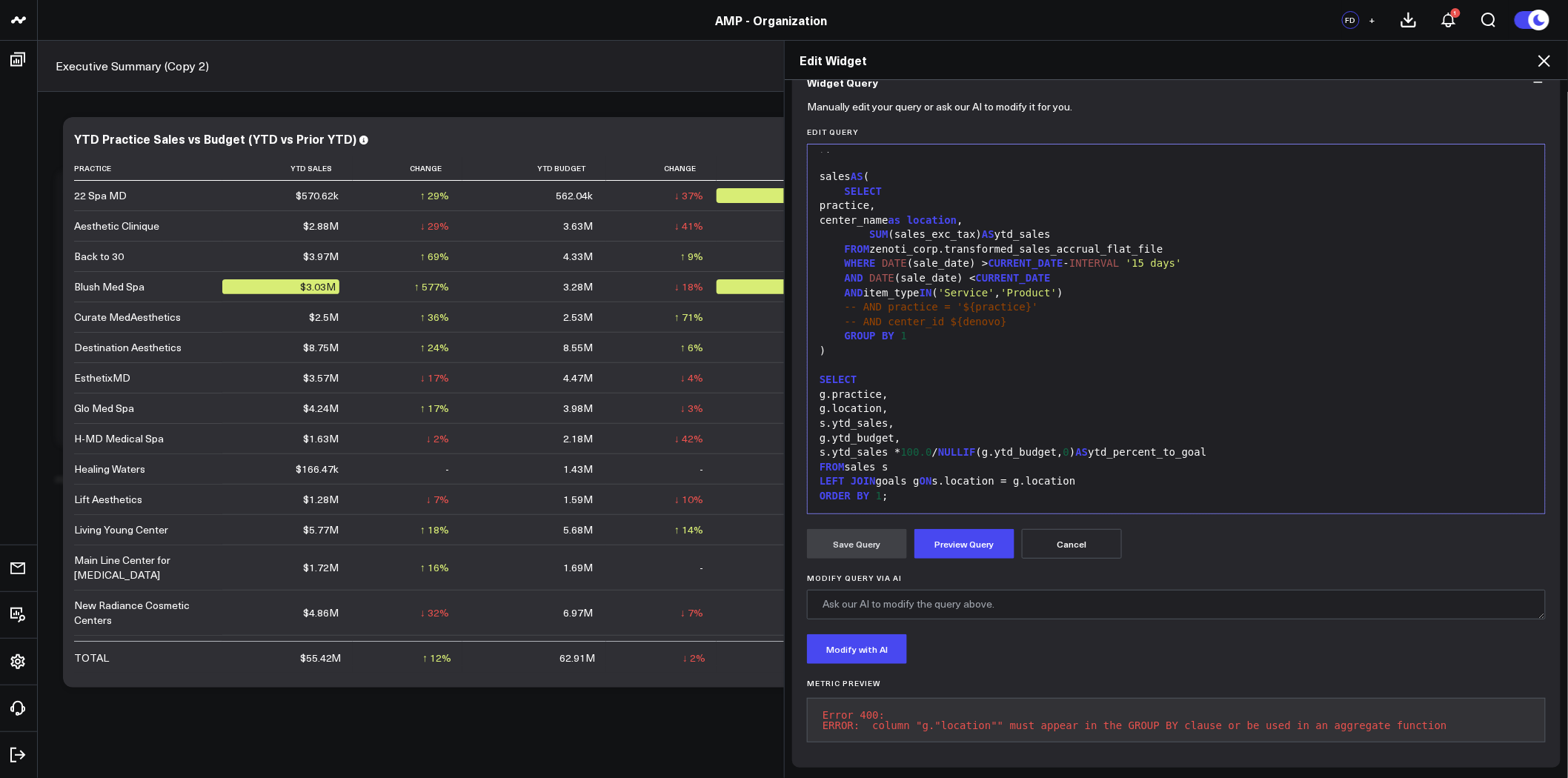
click at [942, 330] on div "GROUP BY 1" at bounding box center [1177, 335] width 723 height 15
click at [959, 534] on button "Preview Query" at bounding box center [965, 544] width 100 height 30
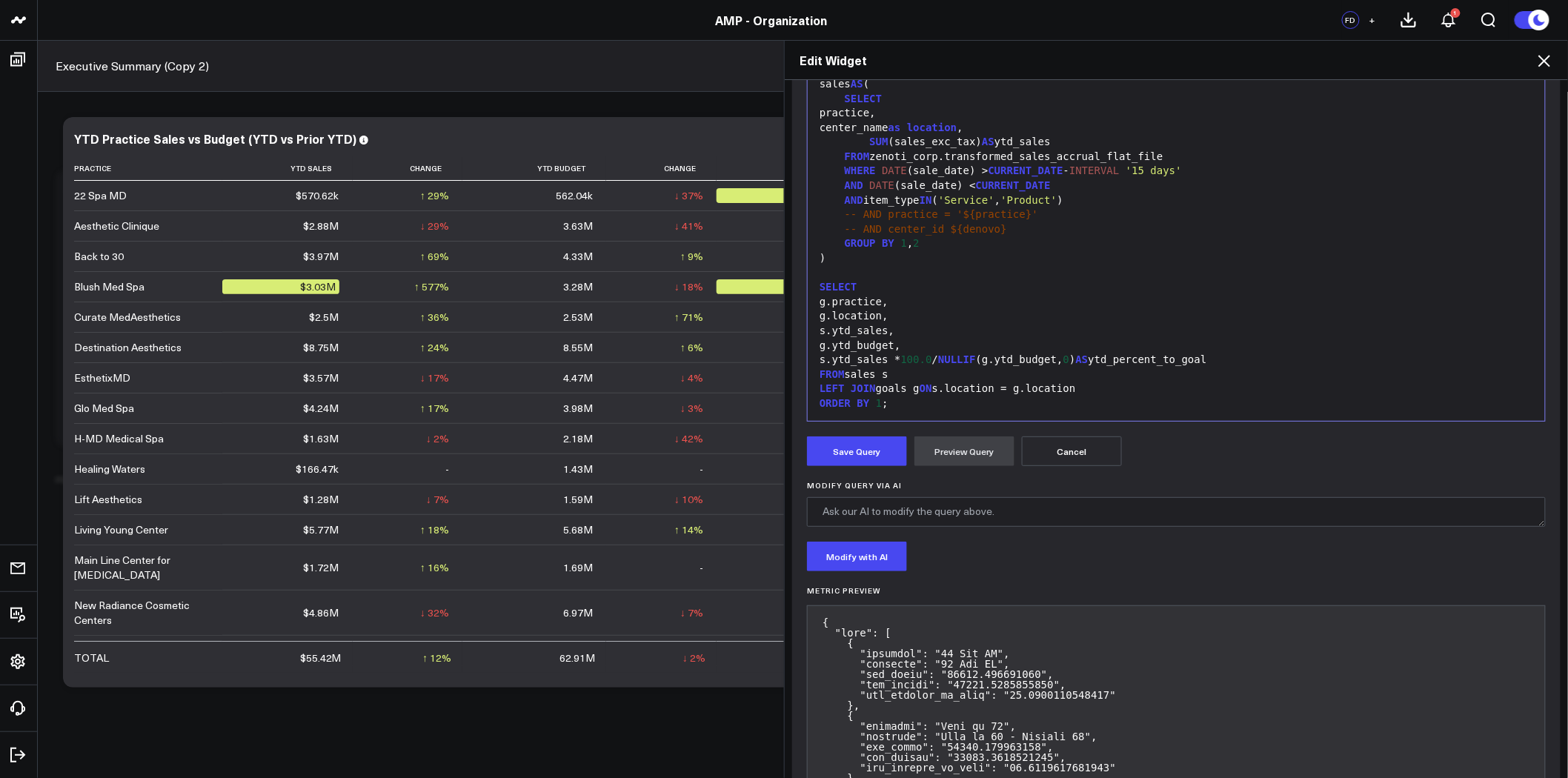
scroll to position [0, 0]
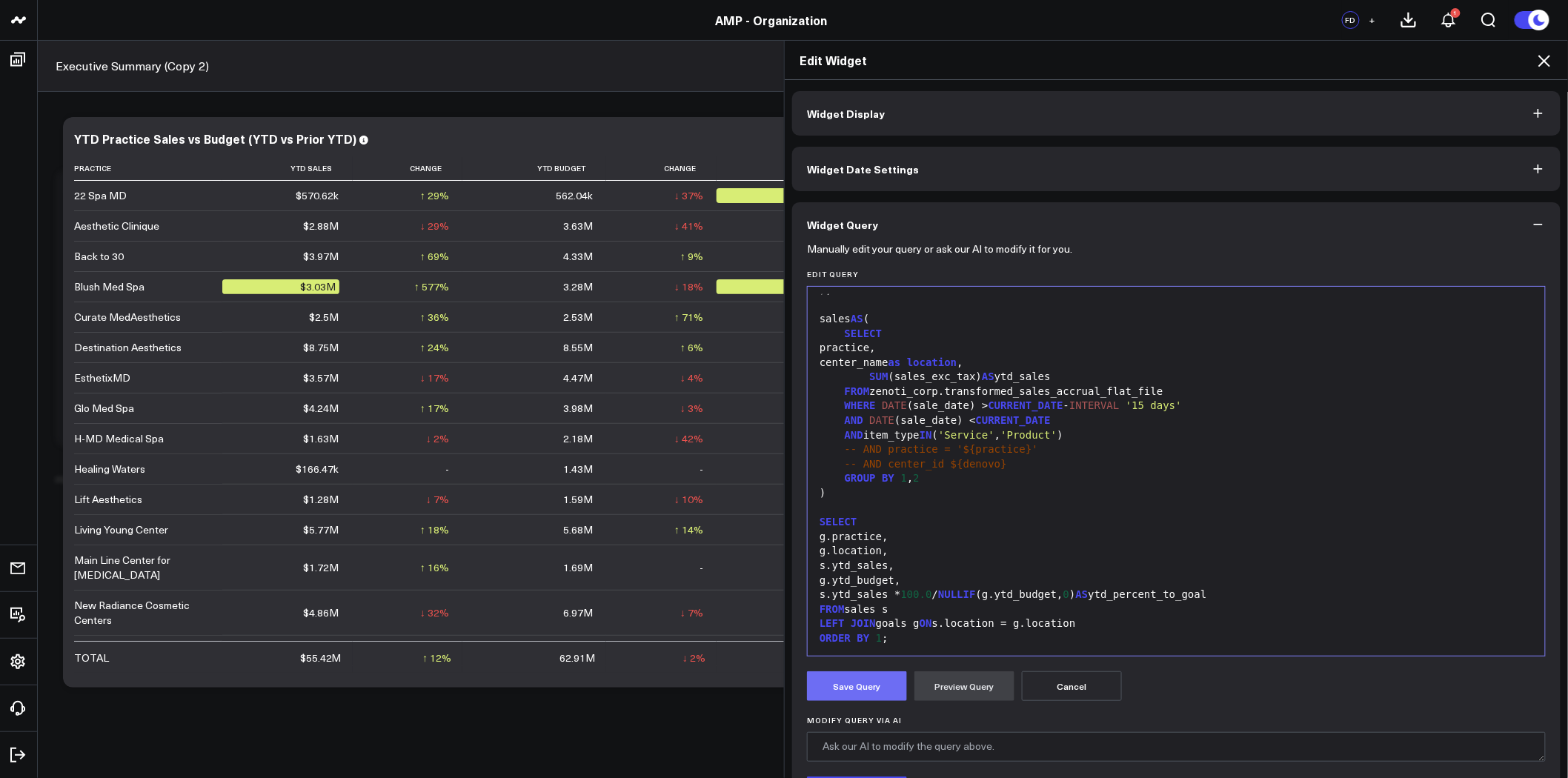
click at [866, 685] on button "Save Query" at bounding box center [857, 685] width 100 height 30
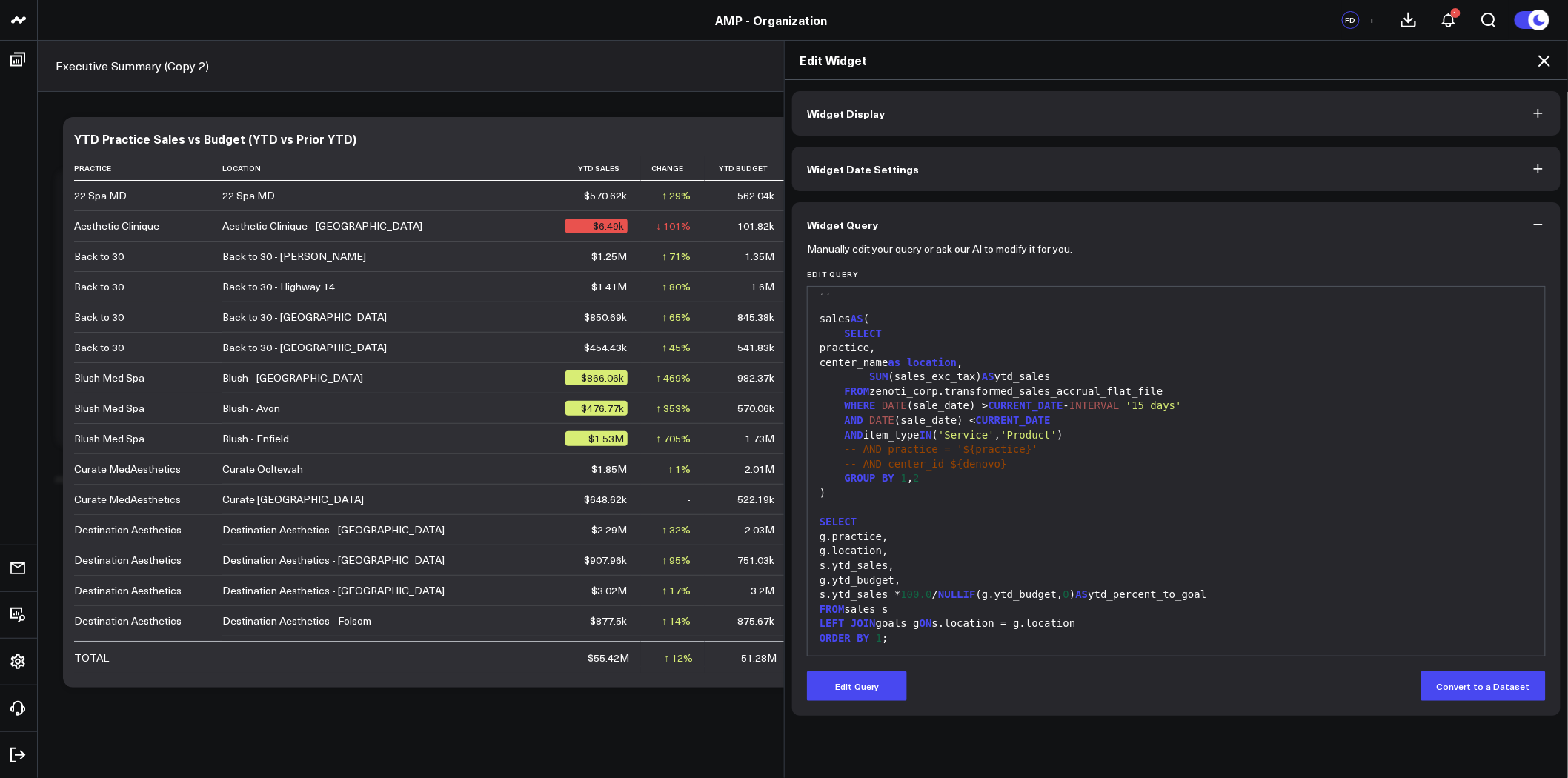
click at [164, 161] on div "Edit Widget Widget Display Widget Date Settings Widget Query Manually edit your…" at bounding box center [784, 409] width 1568 height 738
click at [1544, 63] on icon at bounding box center [1544, 60] width 18 height 18
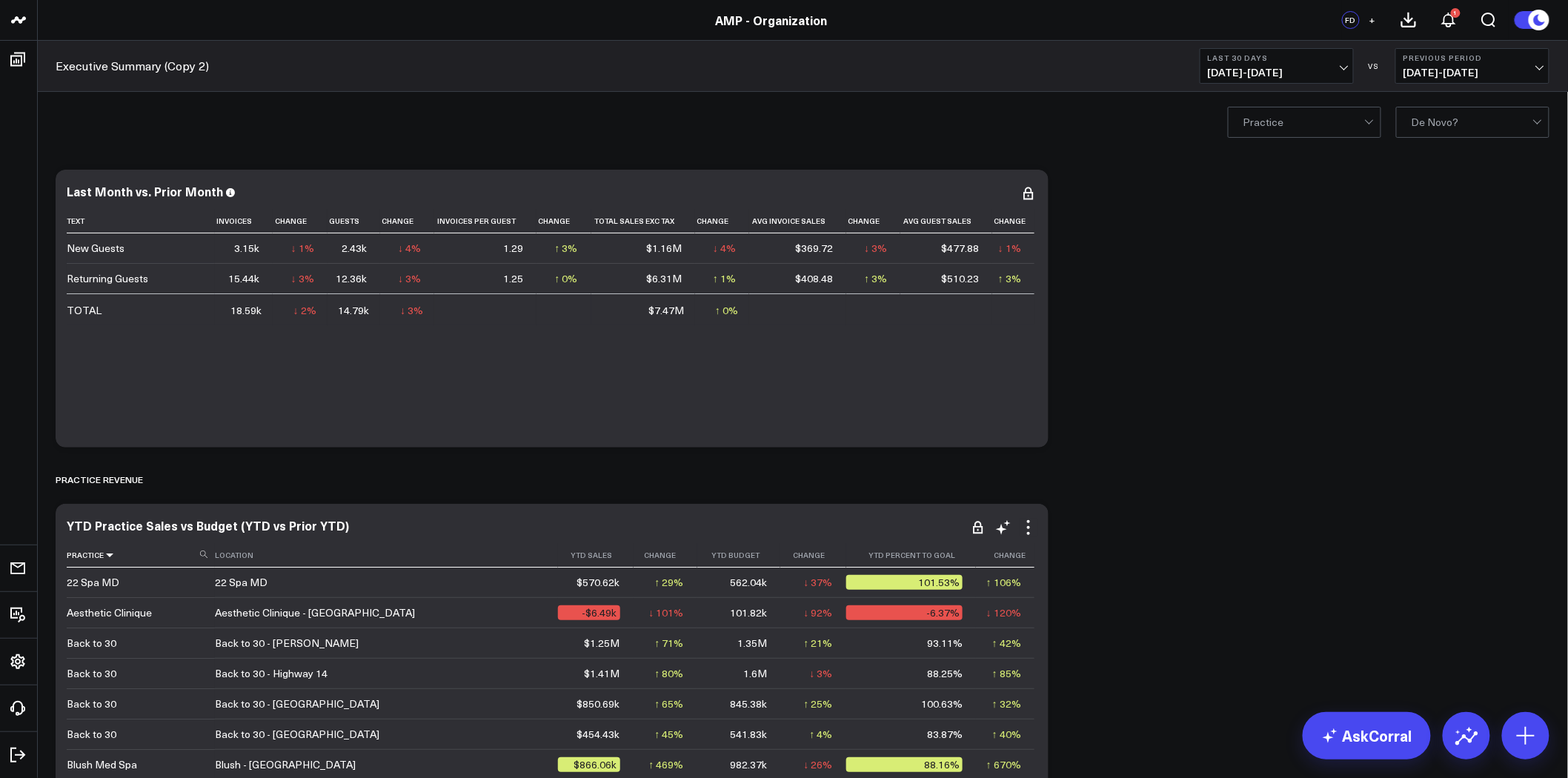
click at [107, 557] on icon at bounding box center [110, 555] width 12 height 9
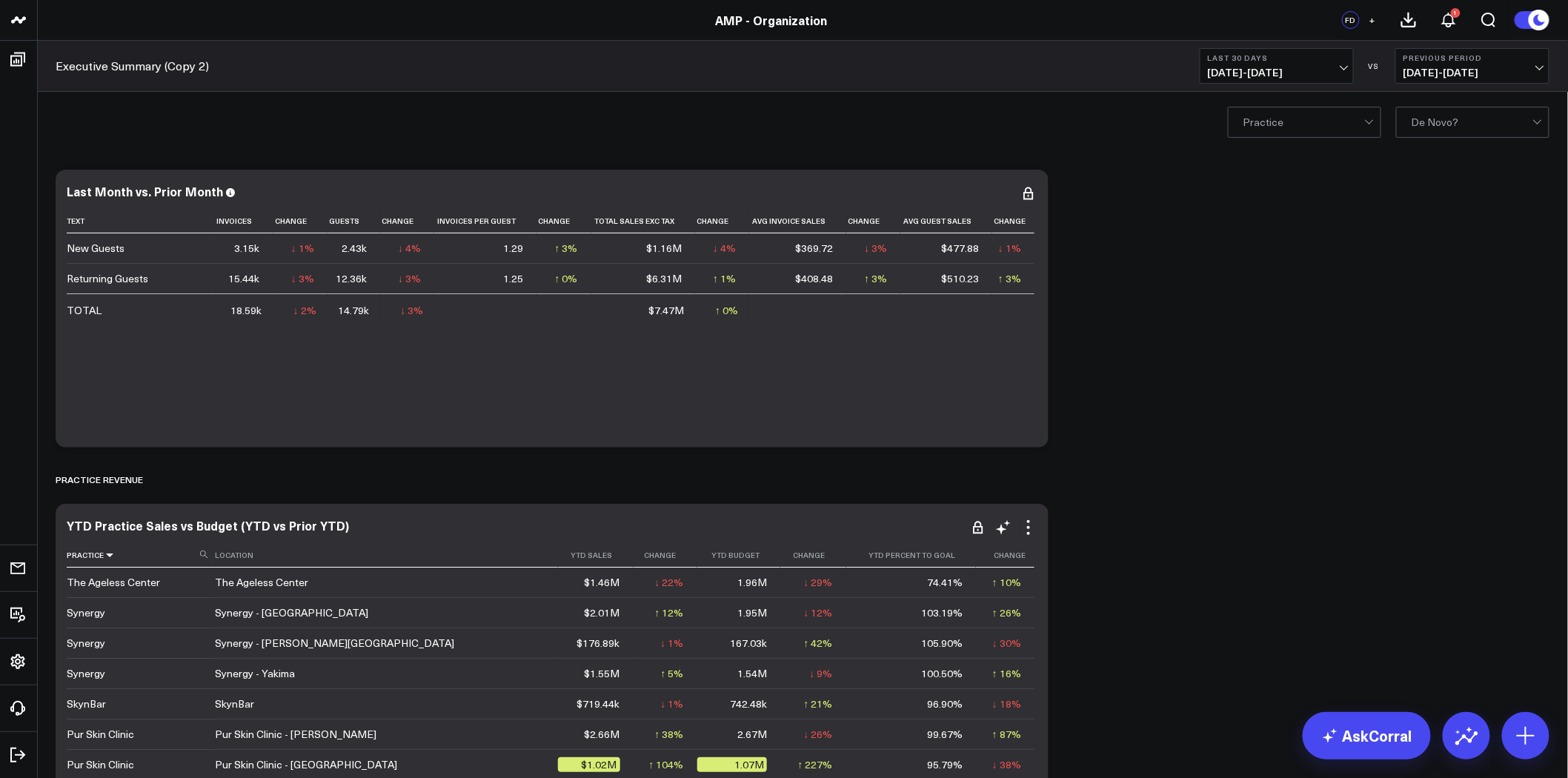
click at [107, 554] on icon at bounding box center [110, 555] width 12 height 9
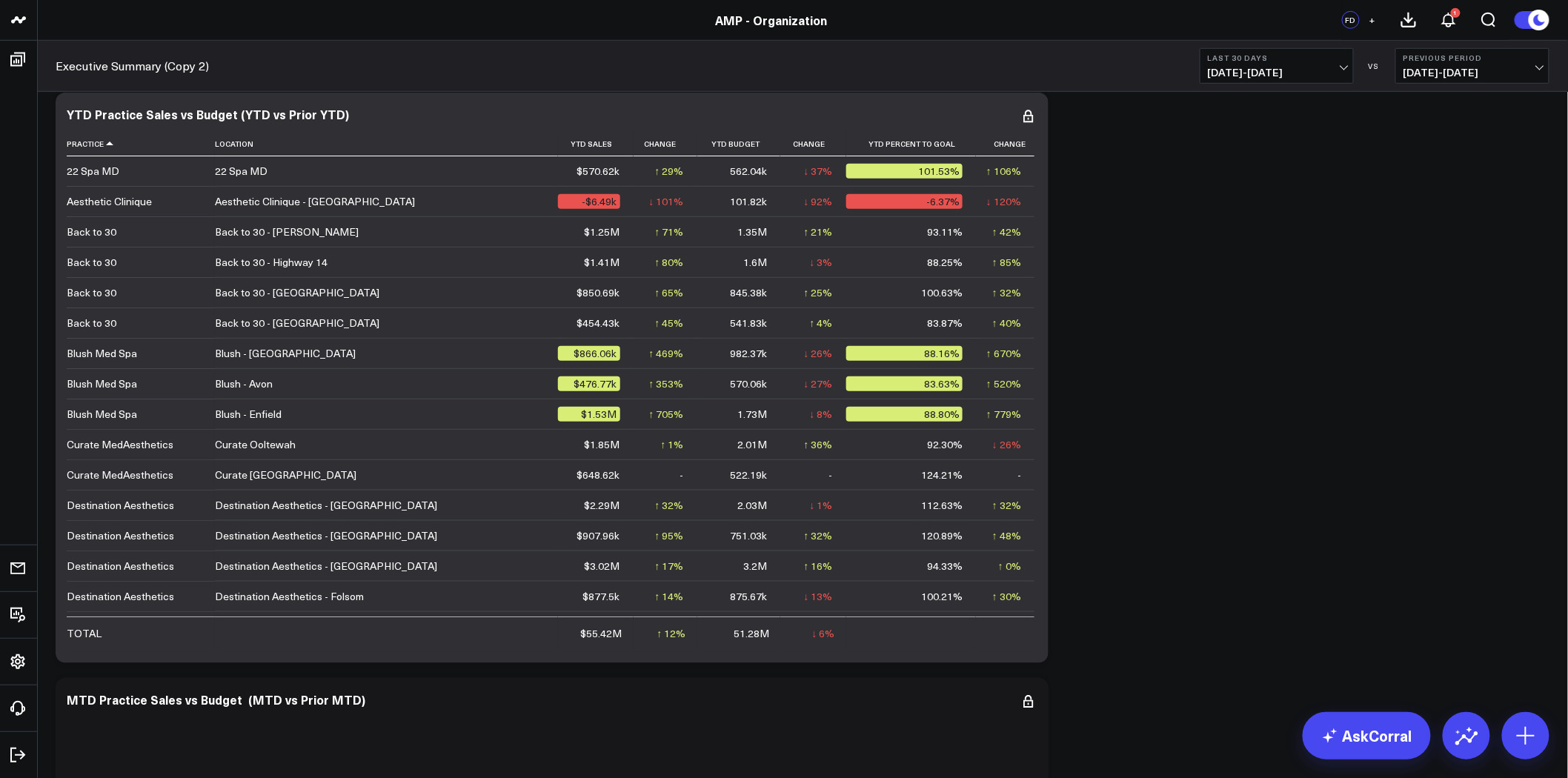
scroll to position [329, 0]
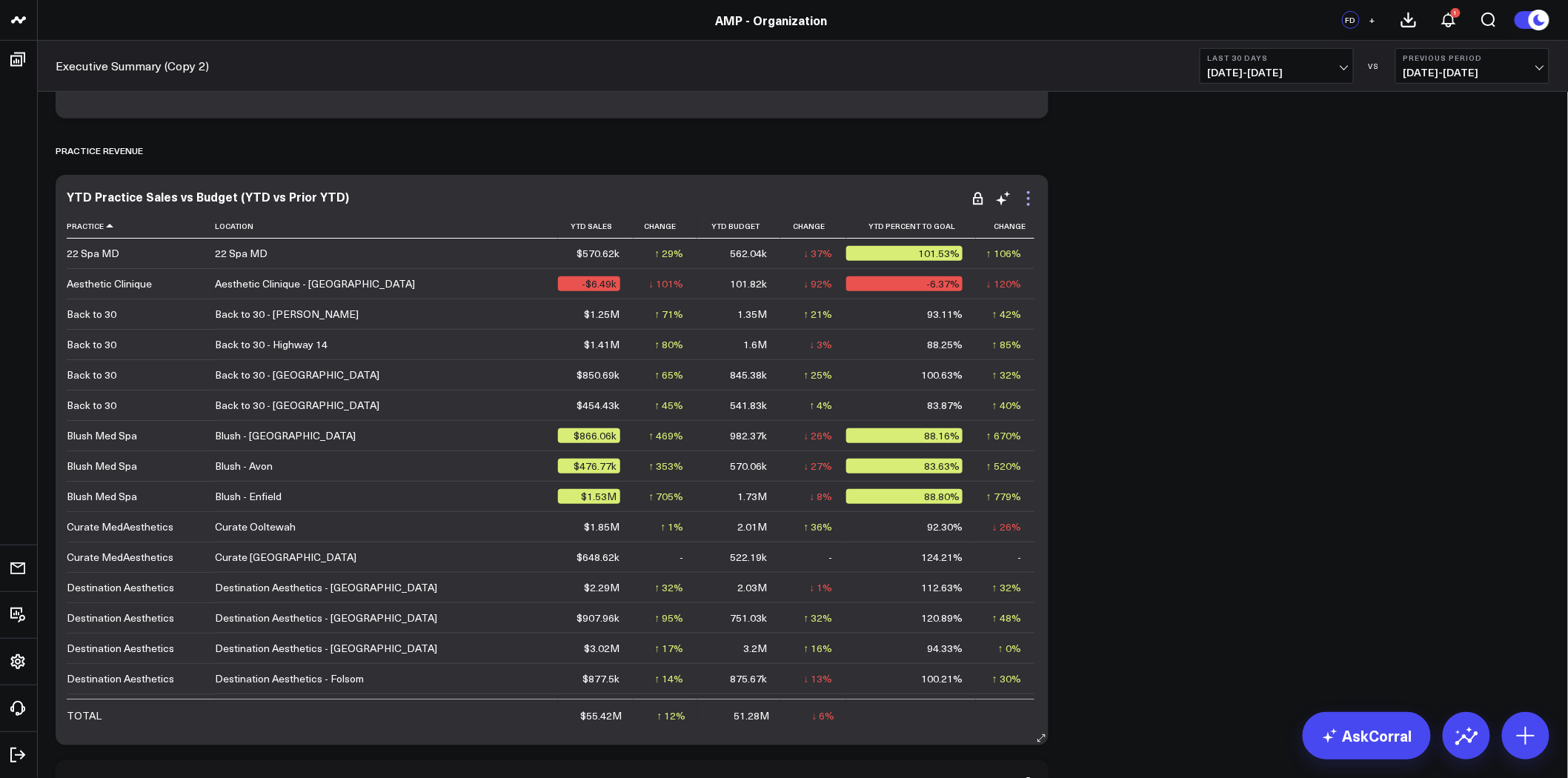
click at [1027, 203] on icon at bounding box center [1028, 204] width 3 height 3
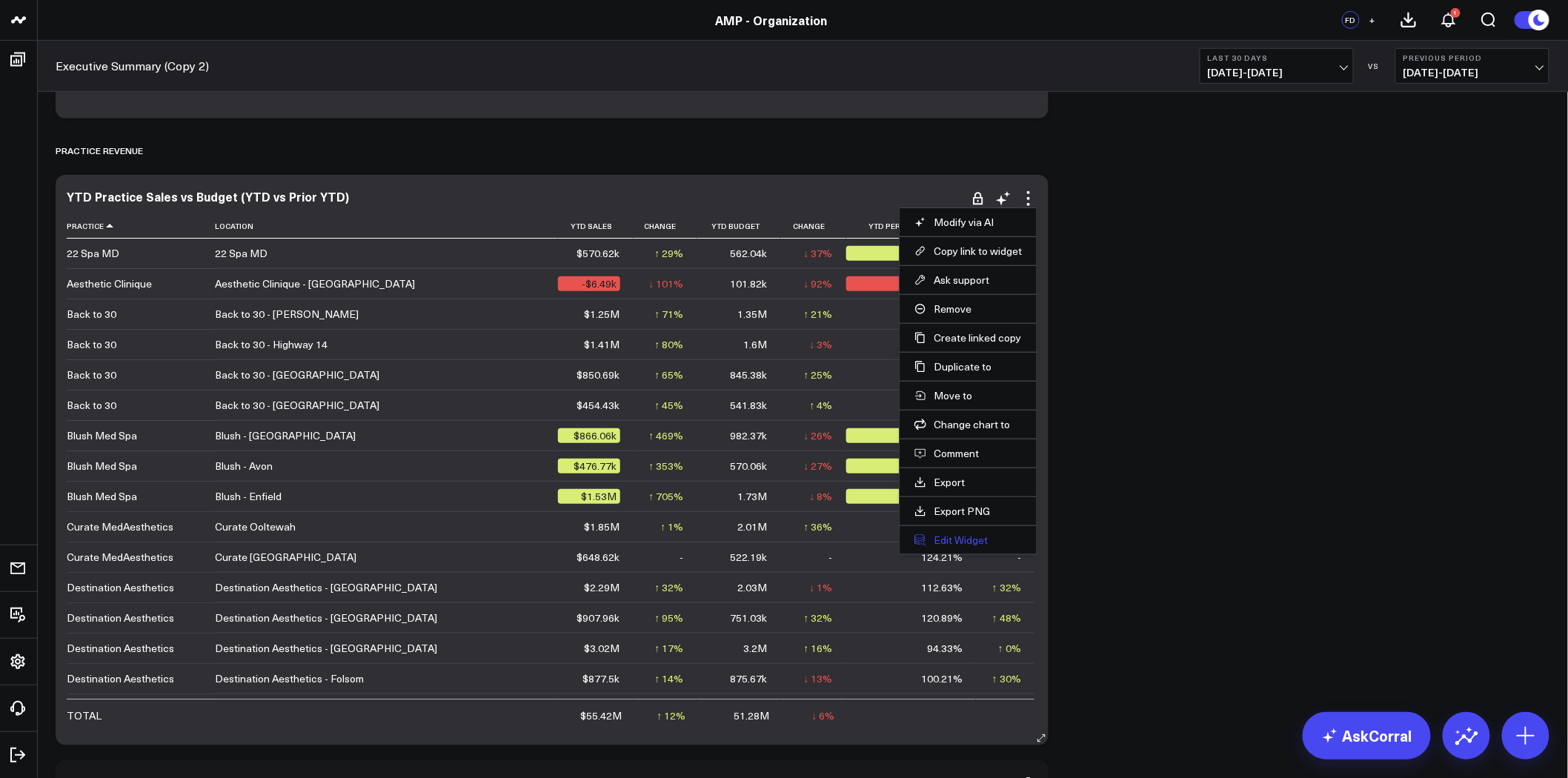
click at [968, 537] on button "Edit Widget" at bounding box center [968, 540] width 107 height 14
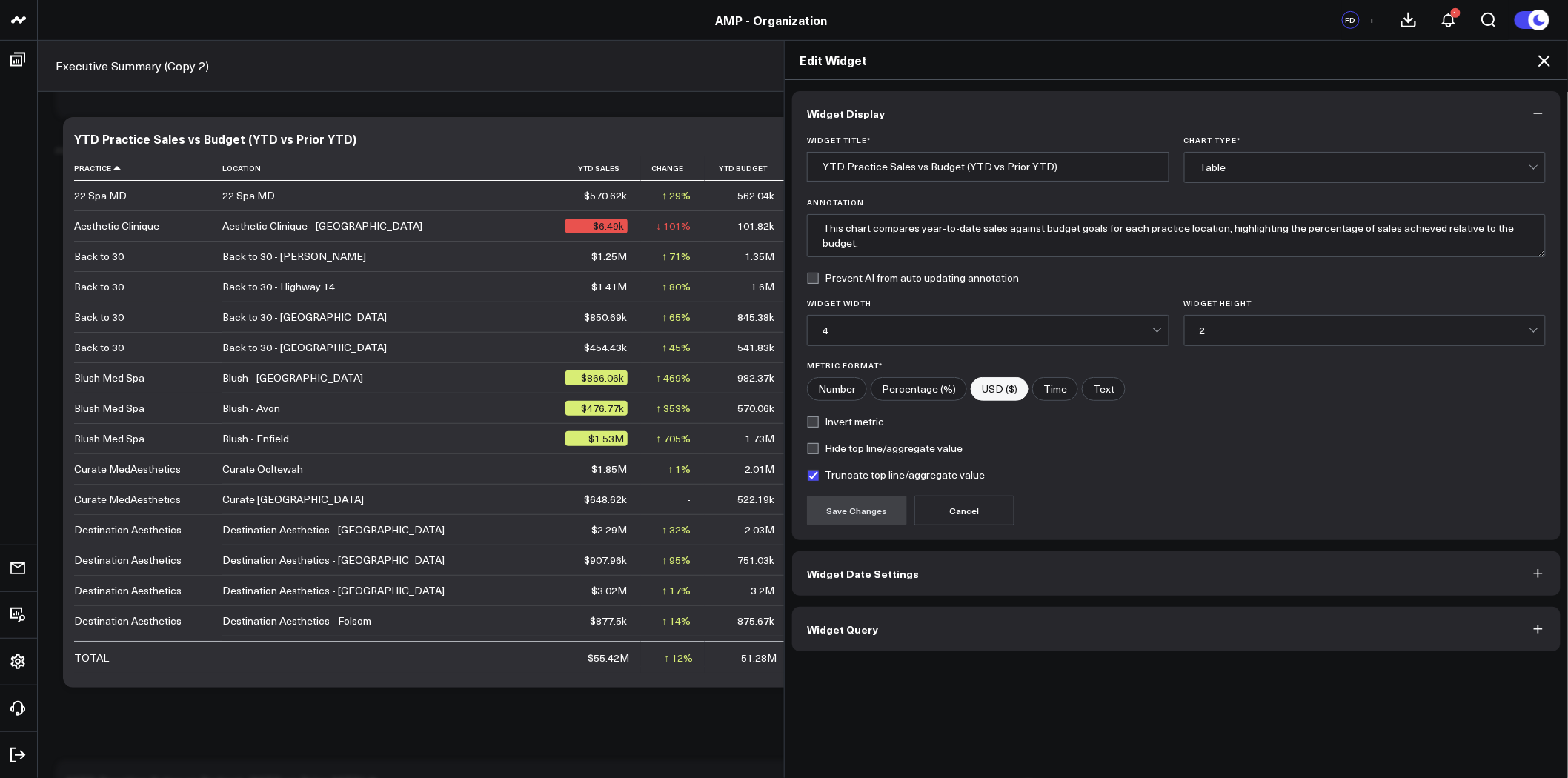
click at [984, 628] on button "Widget Query" at bounding box center [1176, 629] width 768 height 45
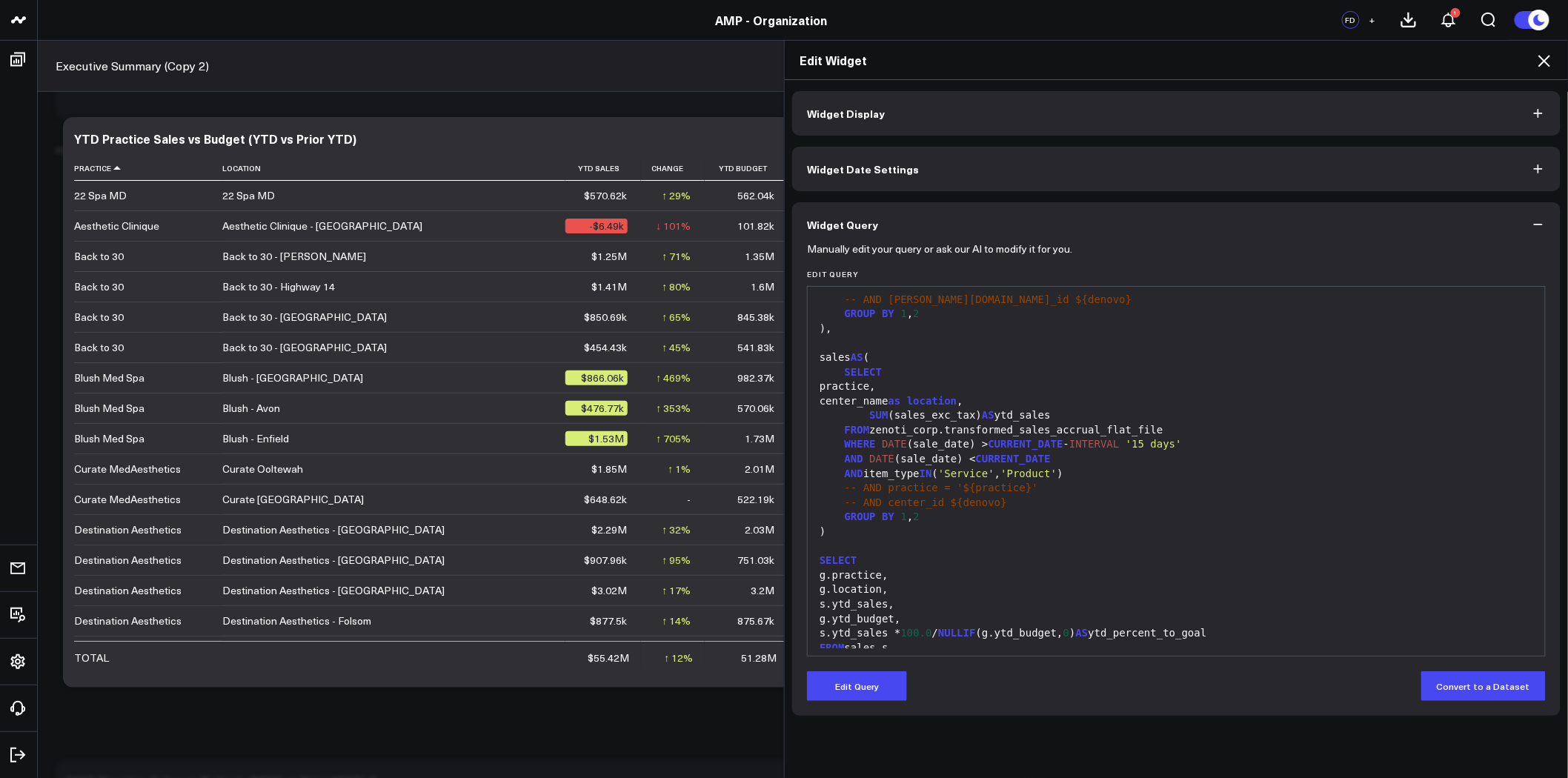
scroll to position [203, 0]
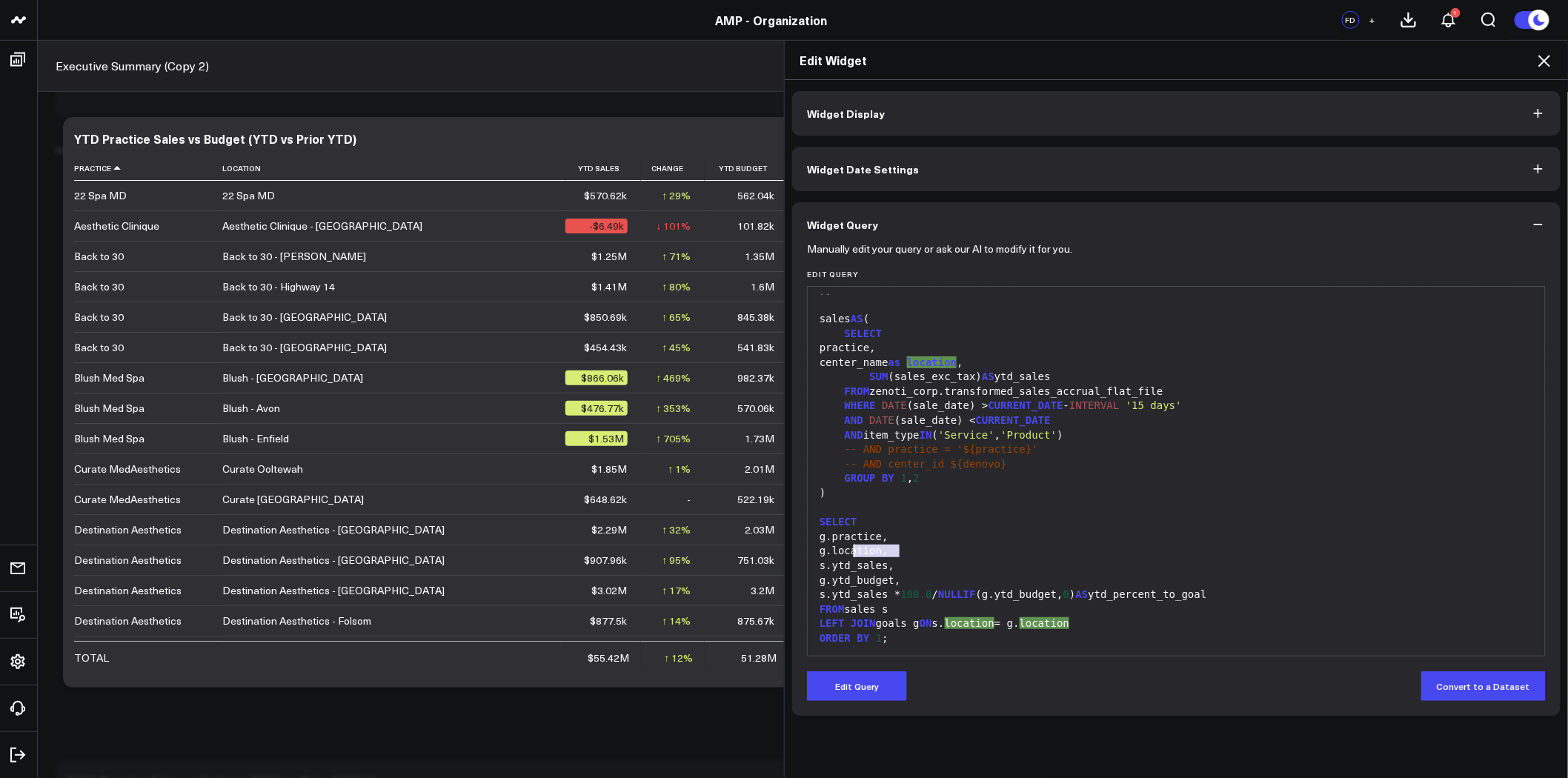
drag, startPoint x: 894, startPoint y: 554, endPoint x: 850, endPoint y: 553, distance: 44.0
click at [850, 553] on div "g.location," at bounding box center [1177, 551] width 723 height 15
click at [841, 551] on div "g.location," at bounding box center [1177, 551] width 723 height 15
click at [831, 684] on button "Edit Query" at bounding box center [857, 685] width 100 height 30
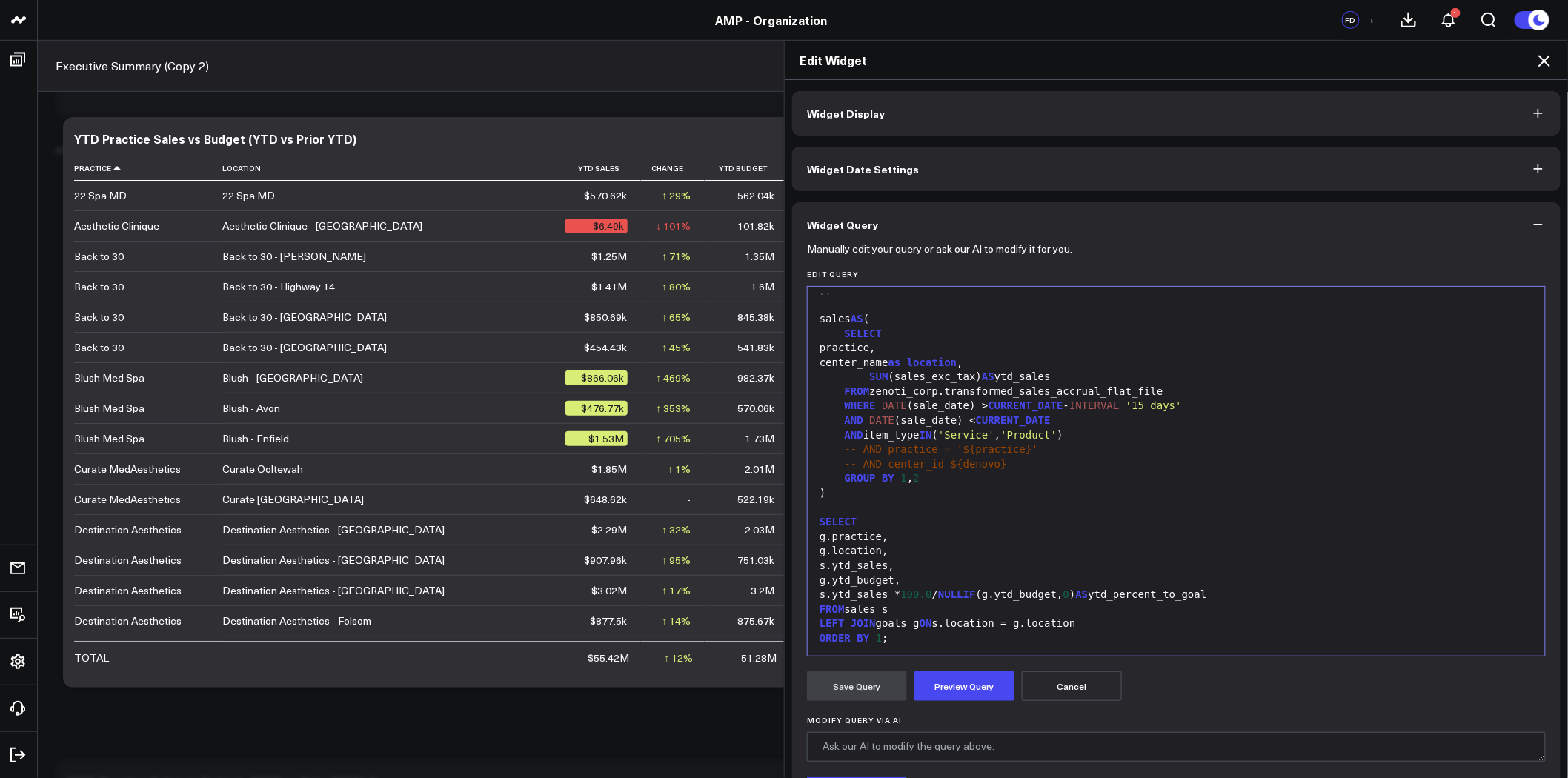
click at [844, 550] on div "g.location," at bounding box center [1177, 551] width 723 height 15
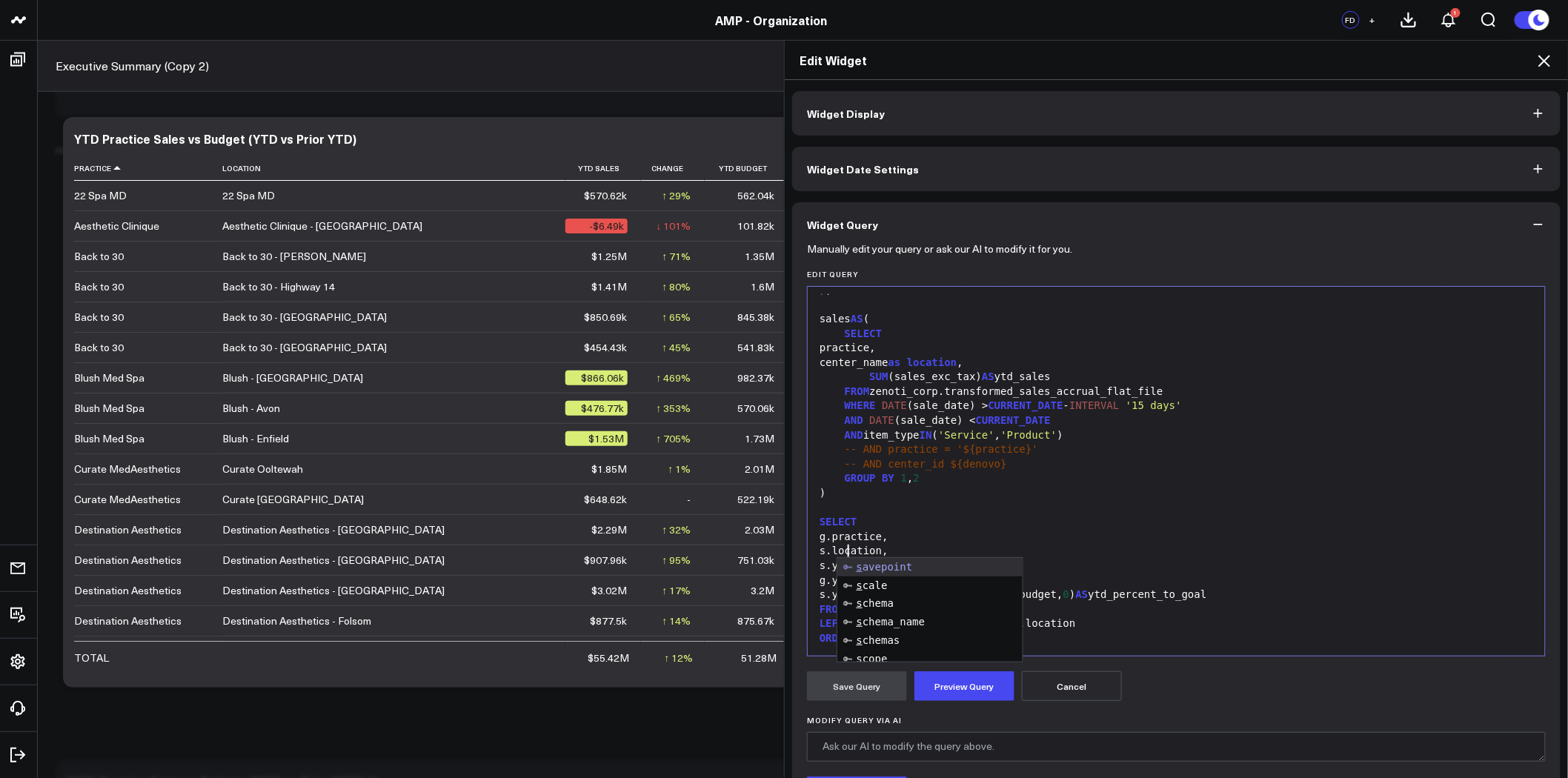
scroll to position [1491, 0]
click at [845, 536] on div "g.practice," at bounding box center [1177, 536] width 723 height 15
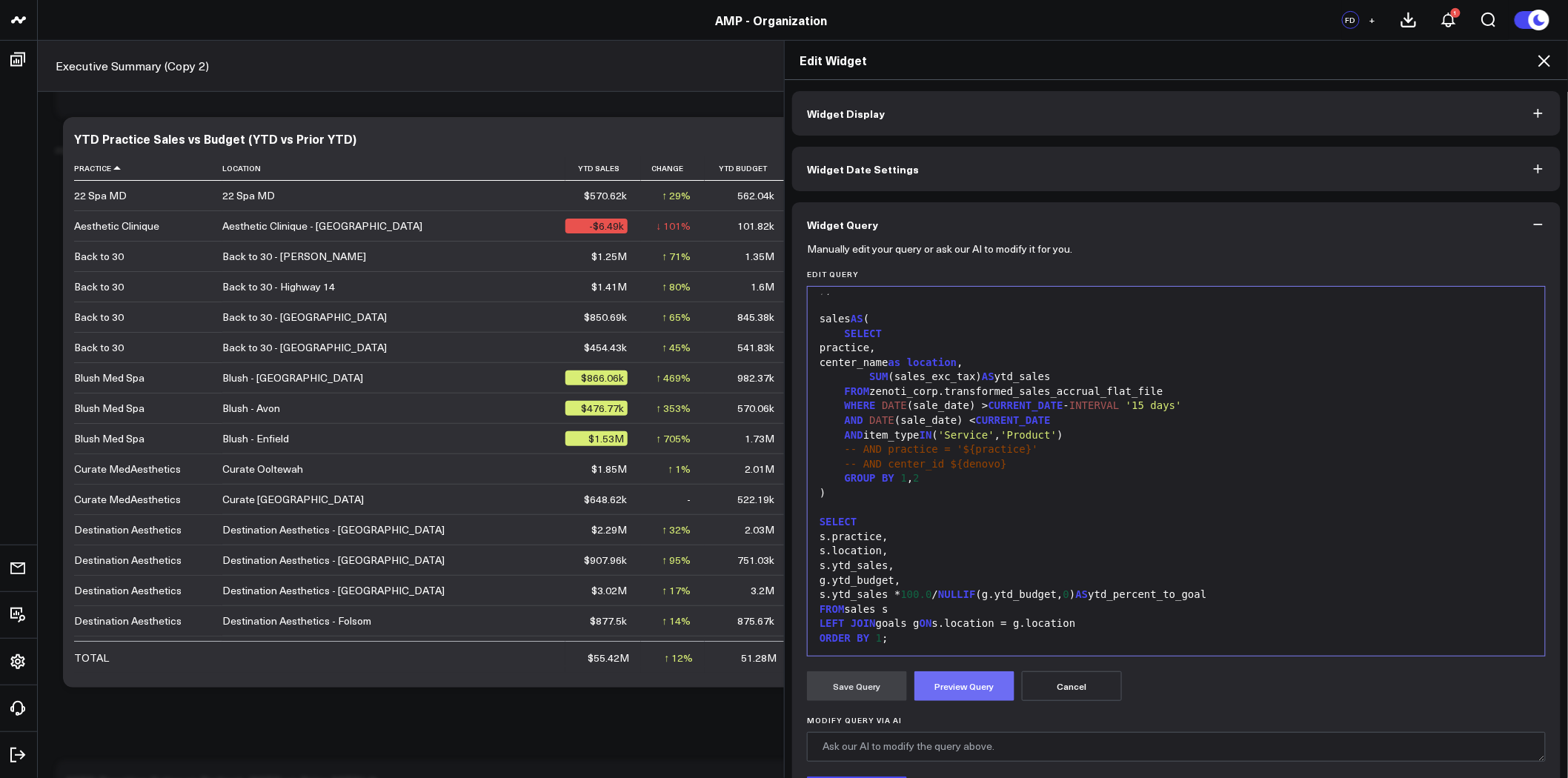
click at [966, 689] on button "Preview Query" at bounding box center [965, 685] width 100 height 30
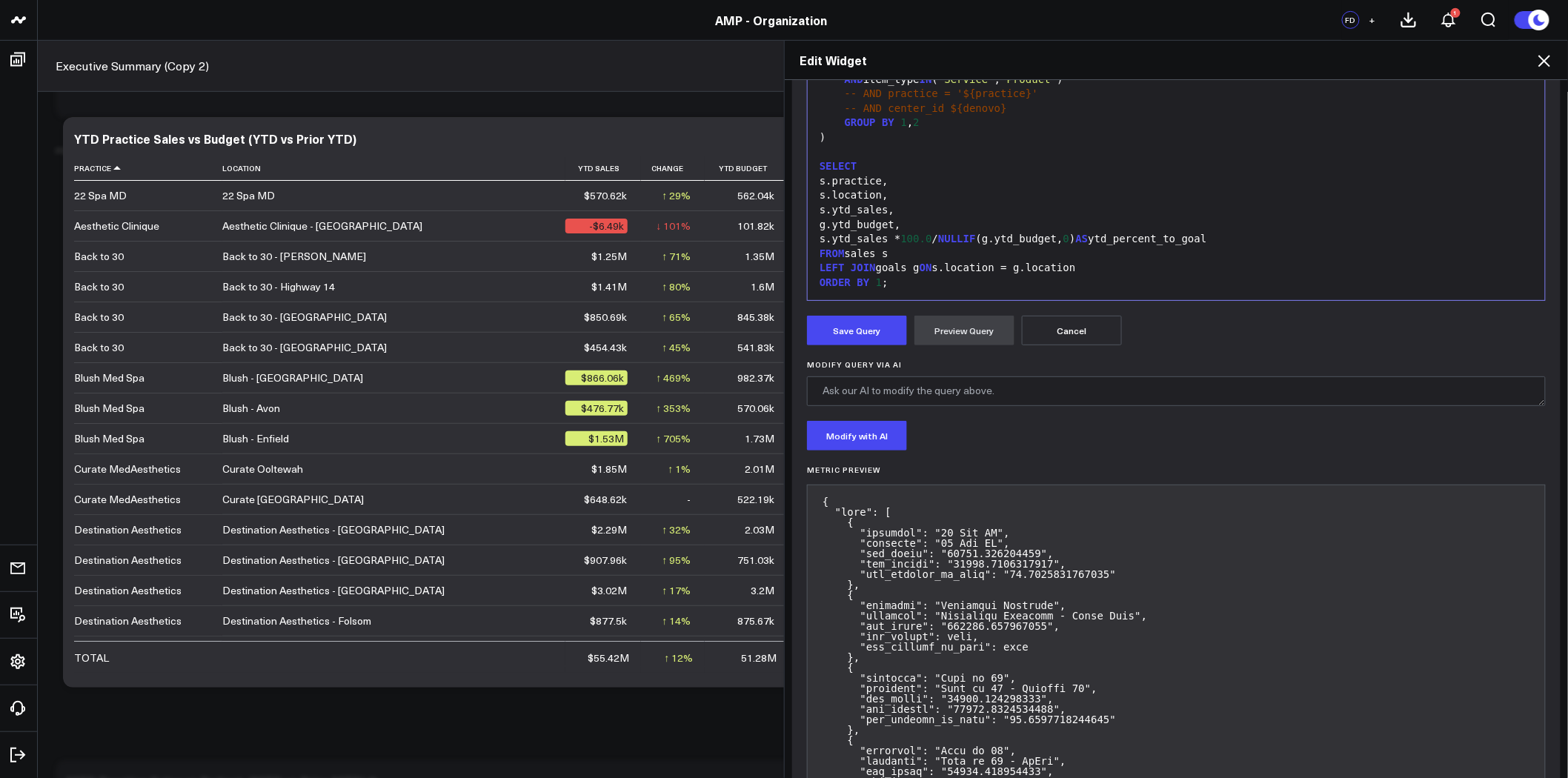
scroll to position [378, 0]
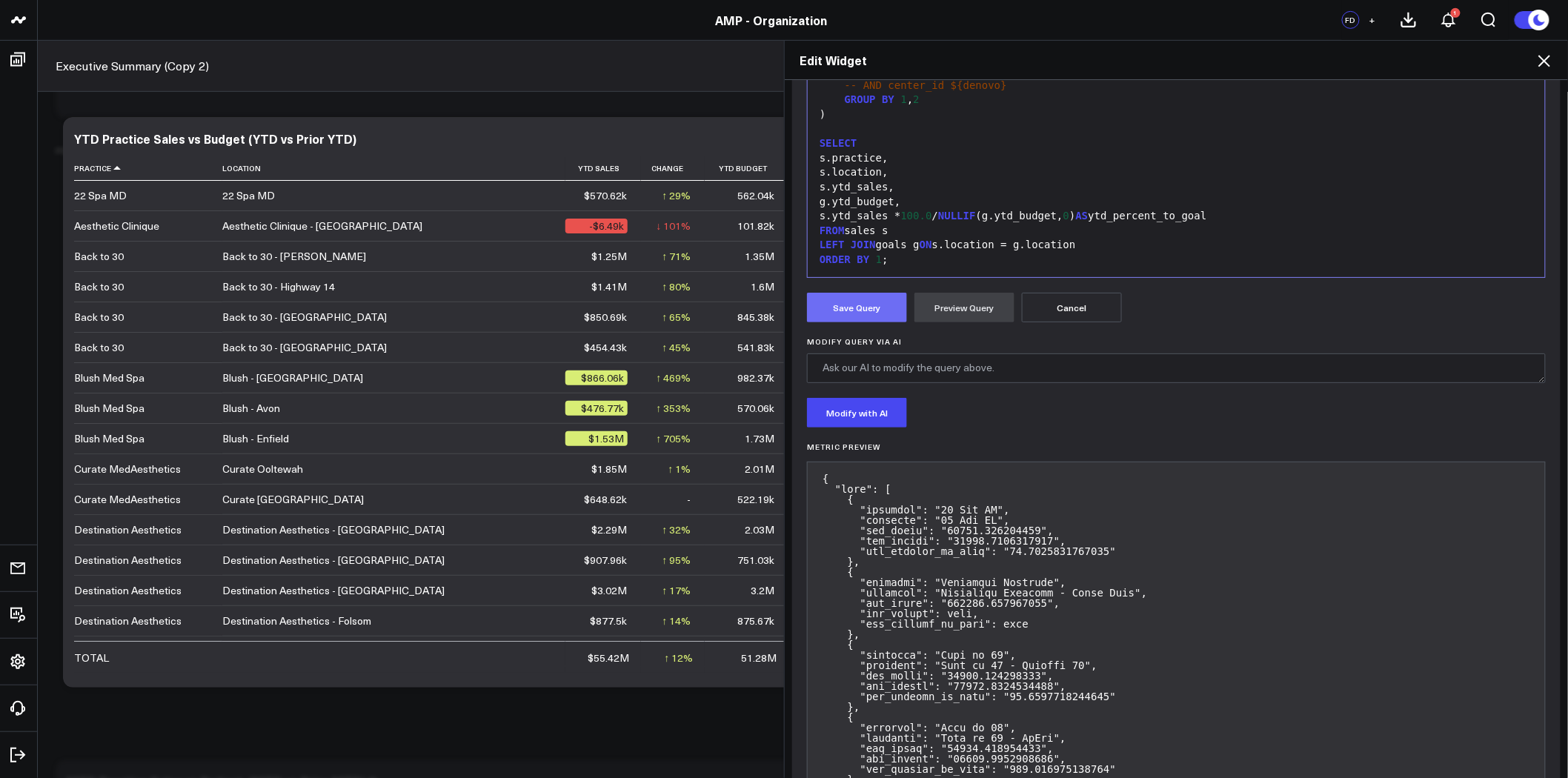
click at [868, 311] on button "Save Query" at bounding box center [857, 307] width 100 height 30
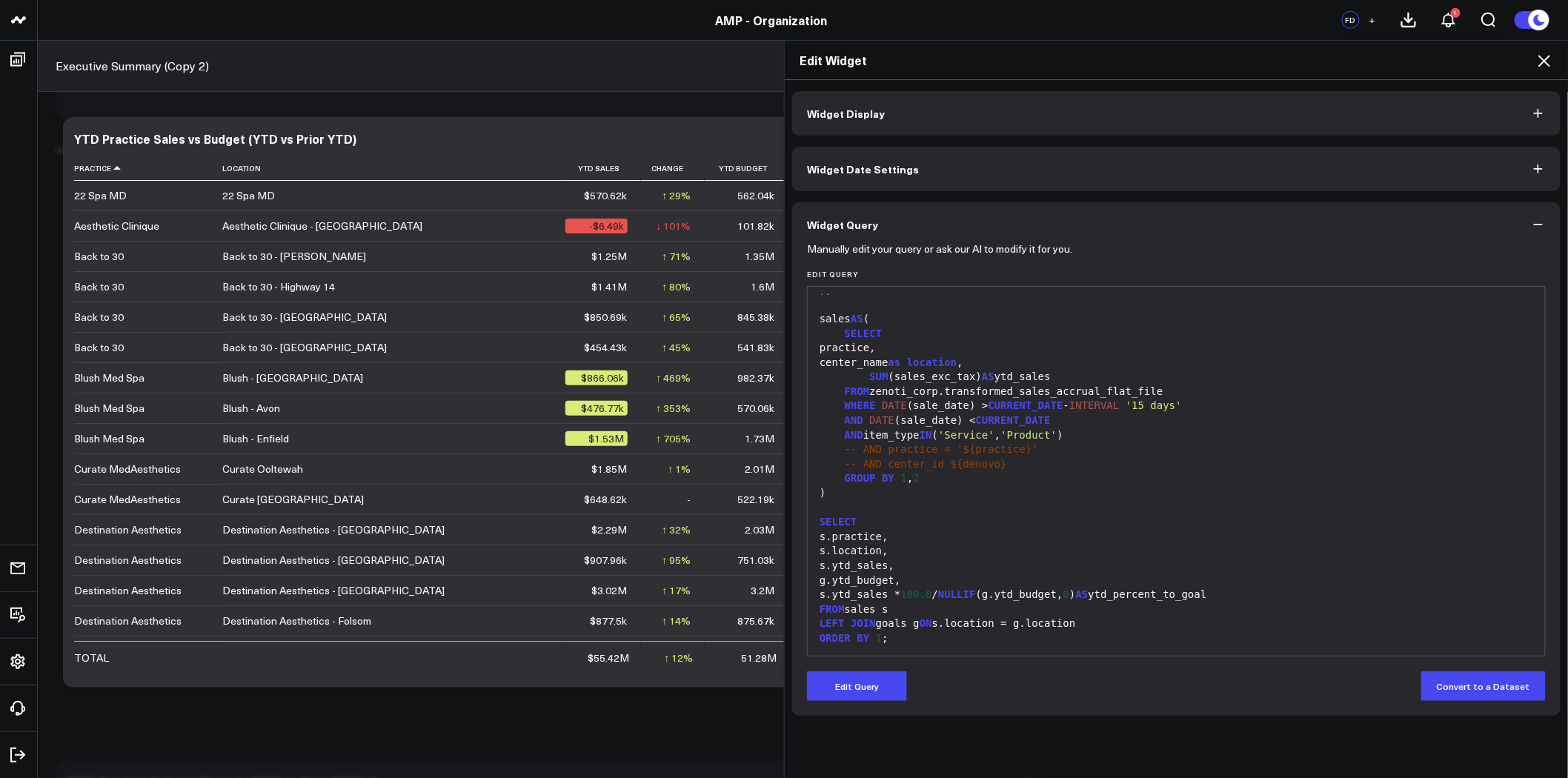
scroll to position [0, 0]
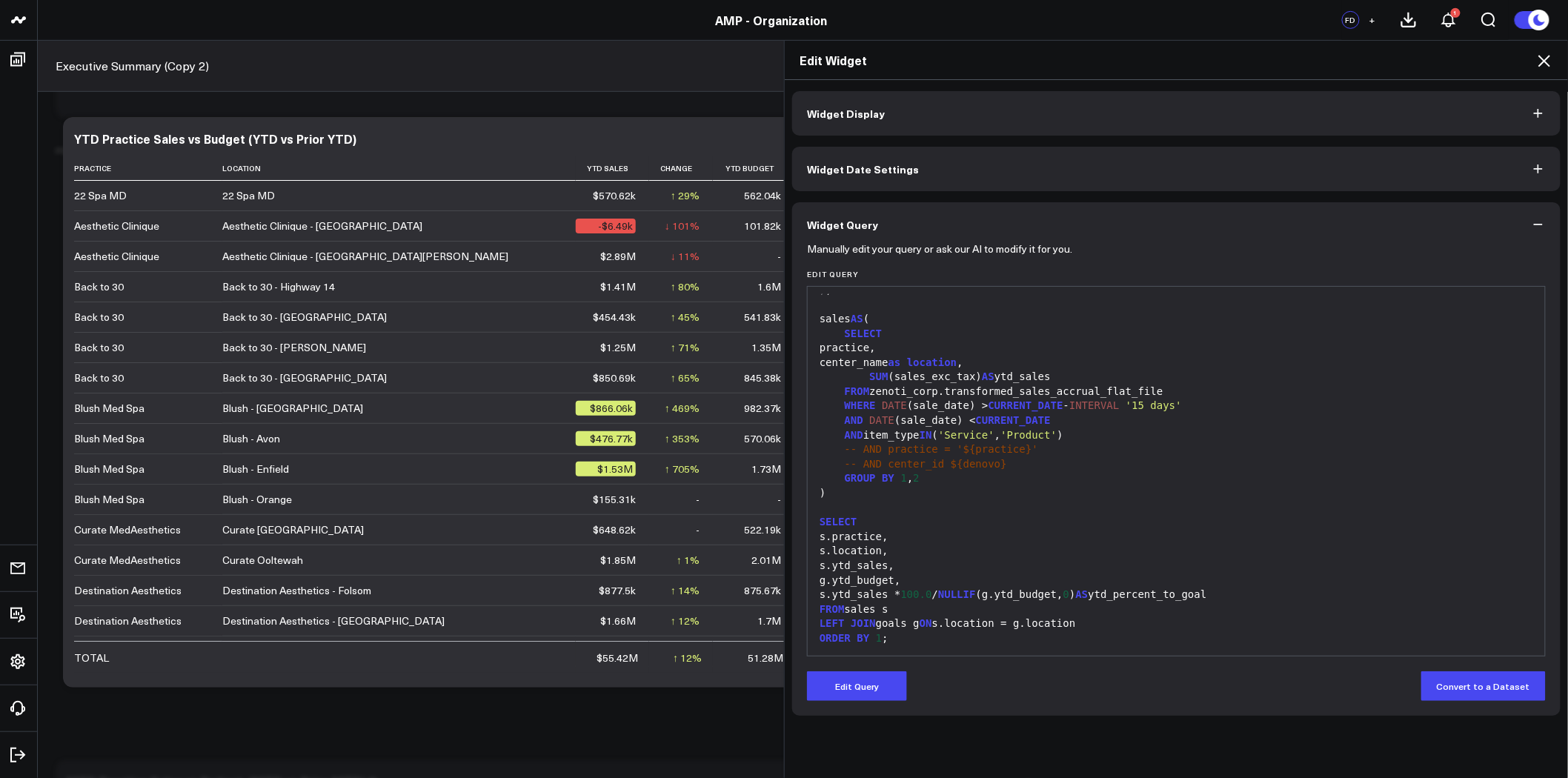
click at [1154, 390] on div "FROM zenoti_corp.transformed_sales_accrual_flat_file" at bounding box center [1177, 391] width 723 height 15
drag, startPoint x: 1150, startPoint y: 394, endPoint x: 868, endPoint y: 393, distance: 282.0
click at [868, 393] on div "FROM zenoti_corp.transformed_sales_accrual_flat_file" at bounding box center [1177, 391] width 723 height 15
copy div "zenoti_corp.transformed_sales_accrual_flat_file"
click at [1538, 57] on icon at bounding box center [1544, 60] width 18 height 18
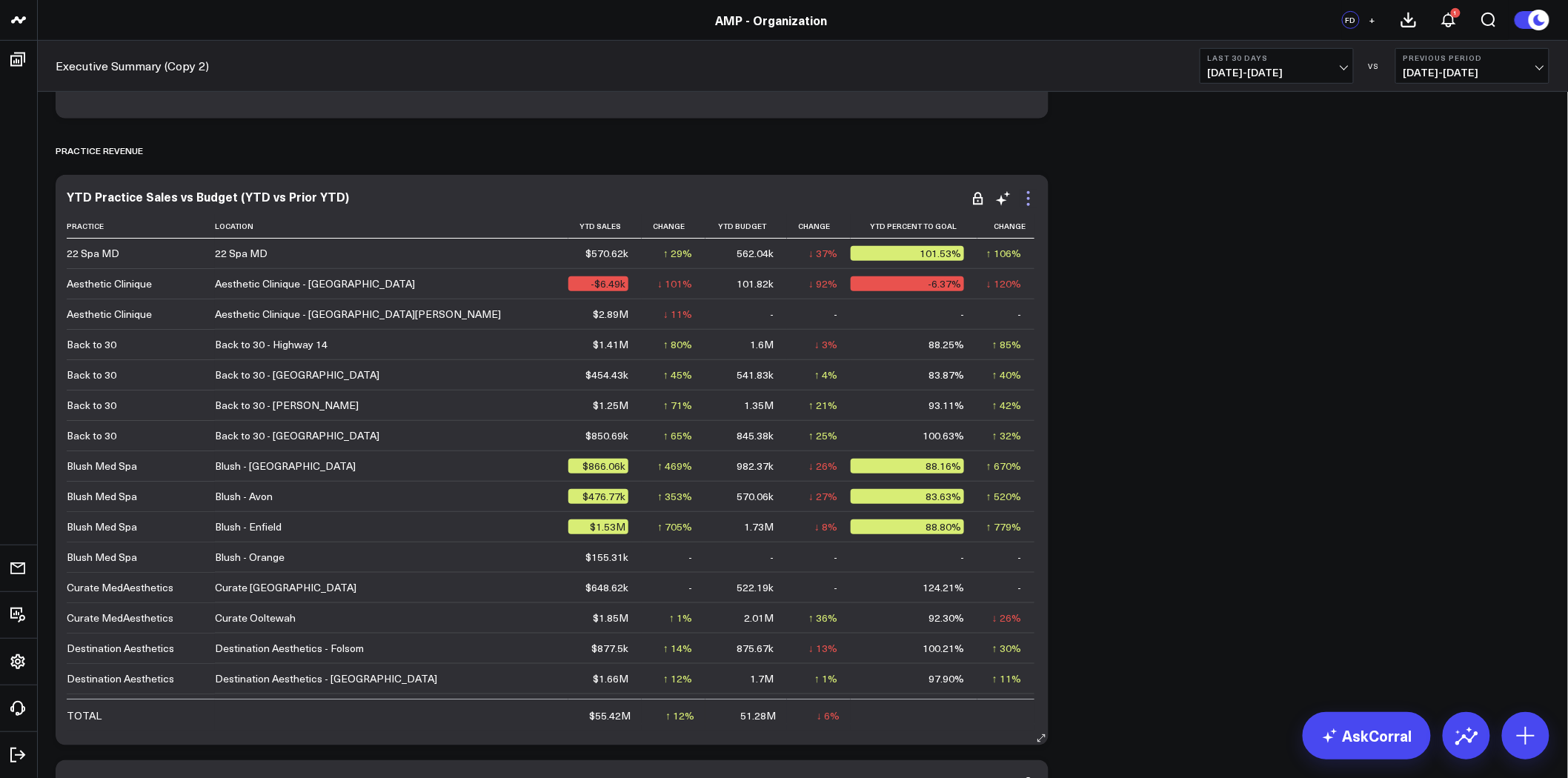
click at [1026, 198] on icon at bounding box center [1028, 198] width 18 height 18
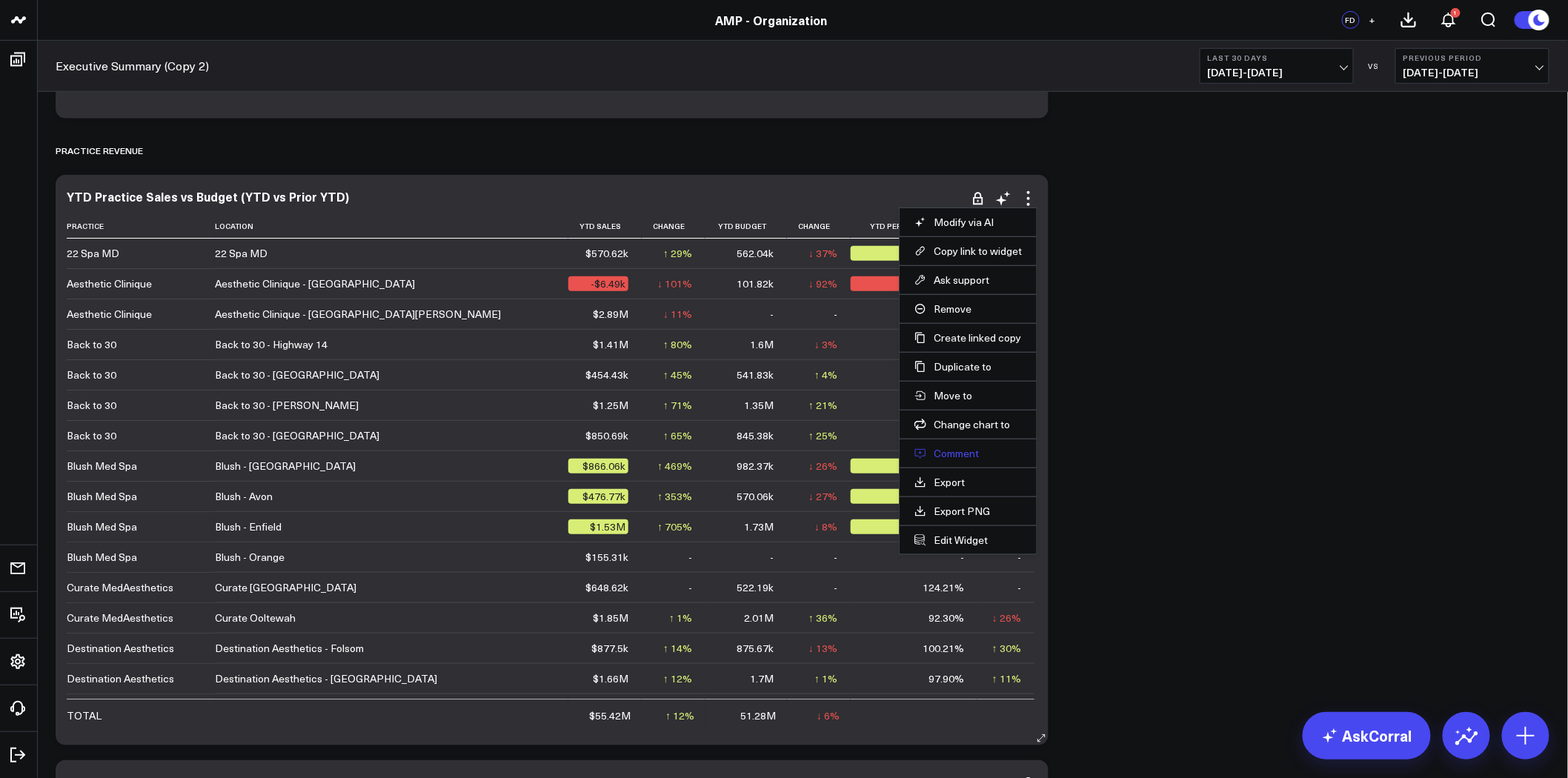
click at [952, 453] on button "Comment" at bounding box center [968, 454] width 107 height 14
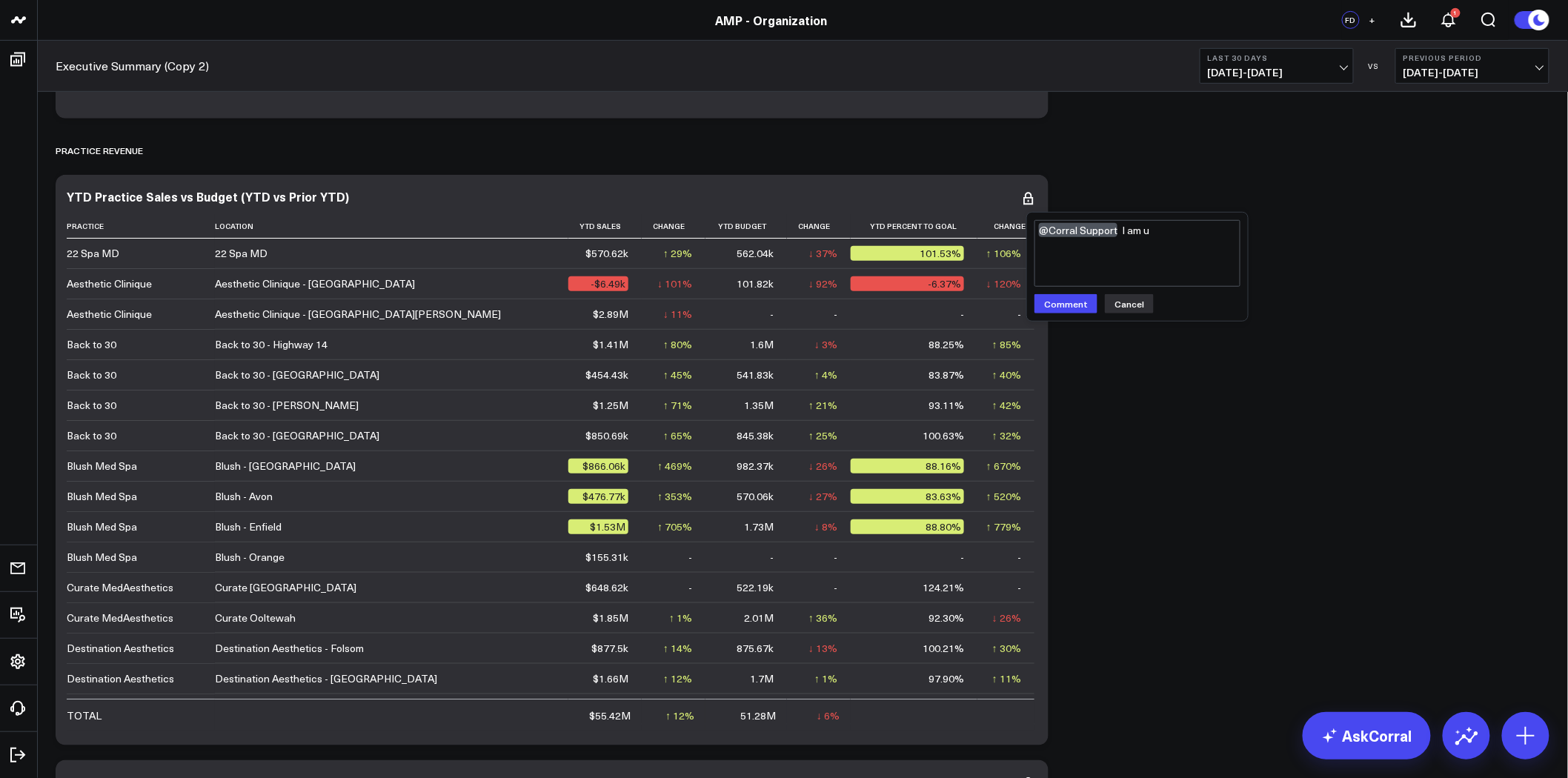
type textarea "@Corral Support I am u"
click at [1125, 312] on button "Cancel" at bounding box center [1129, 304] width 49 height 19
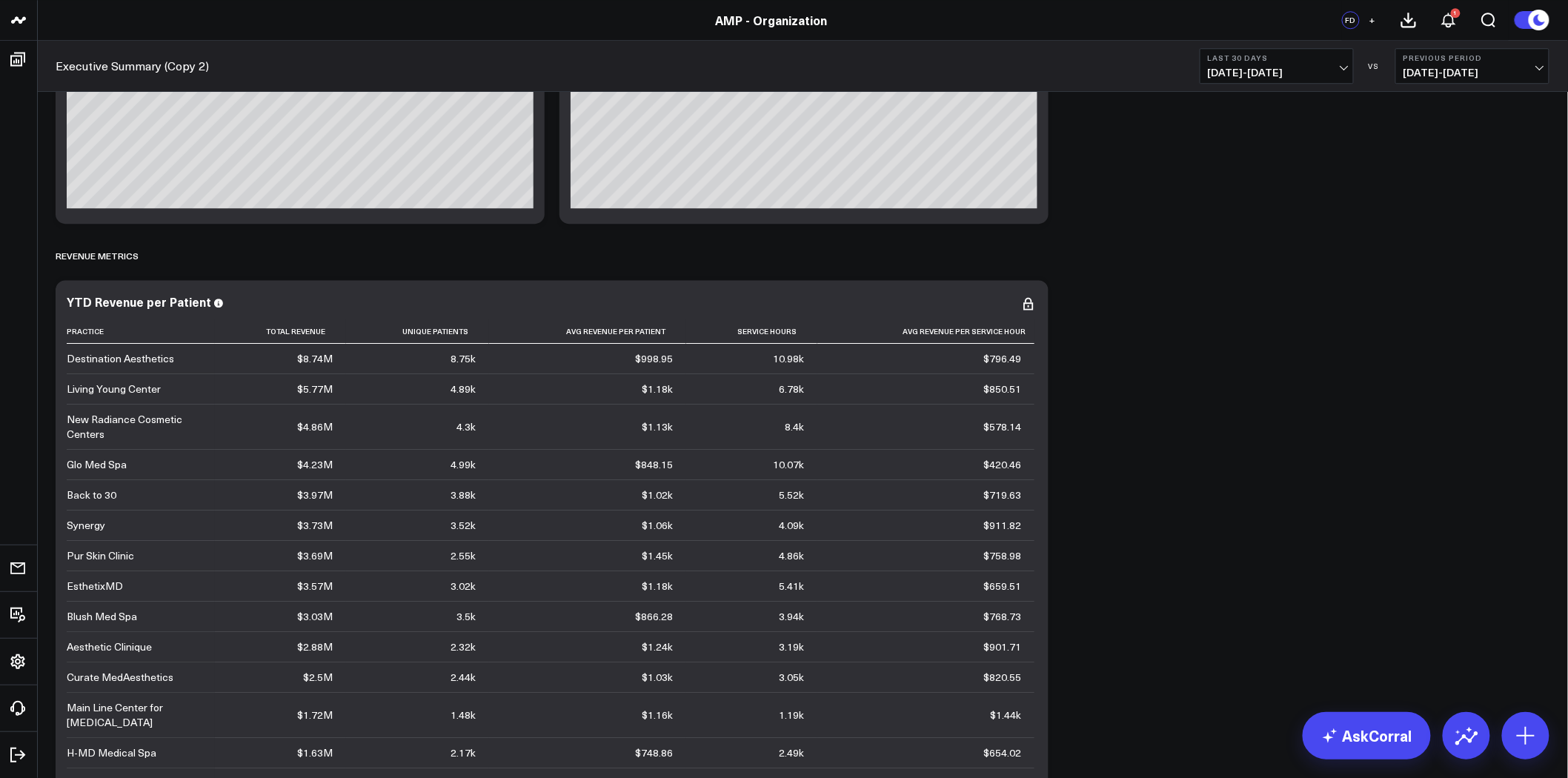
scroll to position [1810, 0]
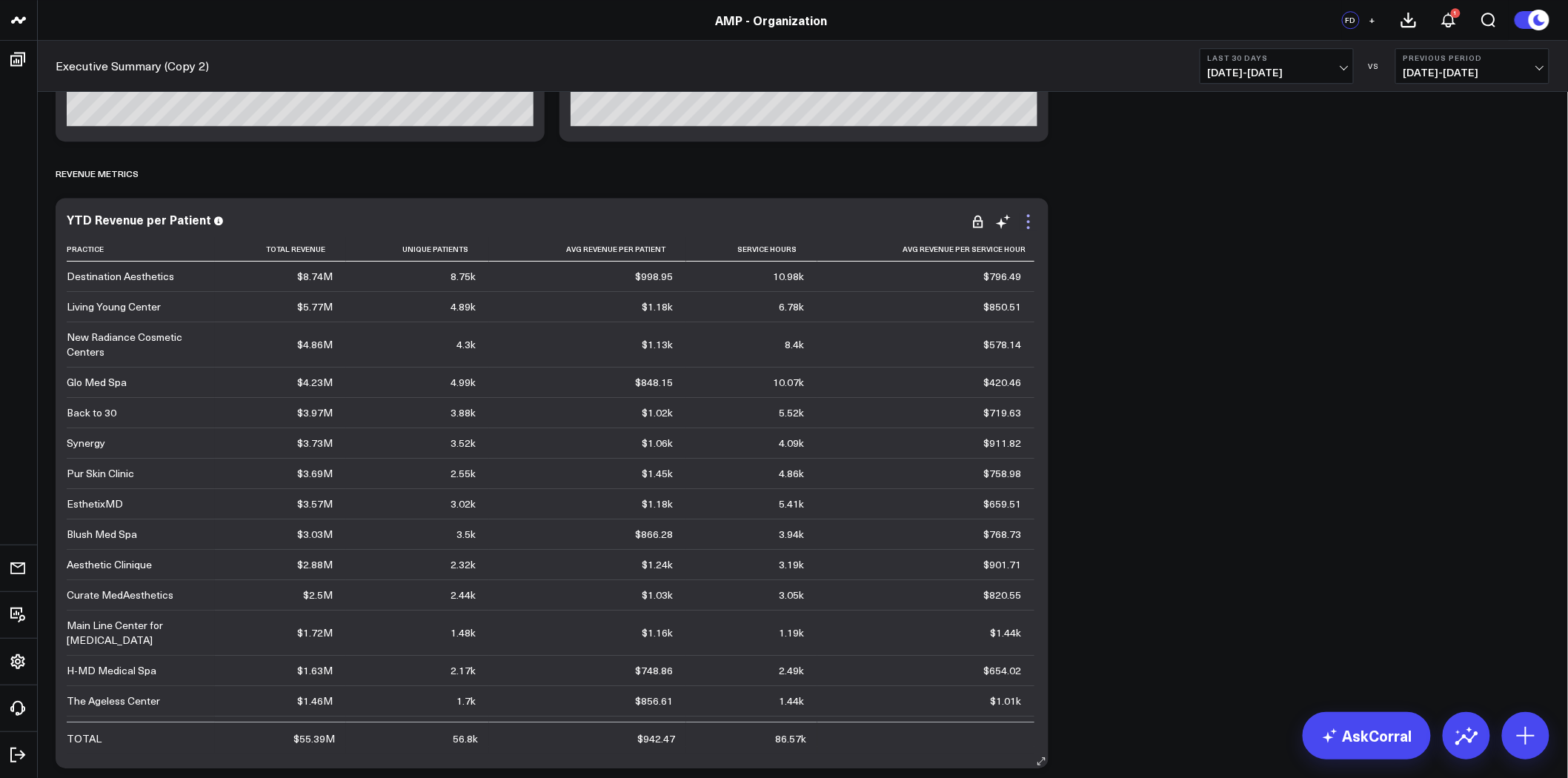
click at [1026, 226] on icon at bounding box center [1028, 221] width 18 height 18
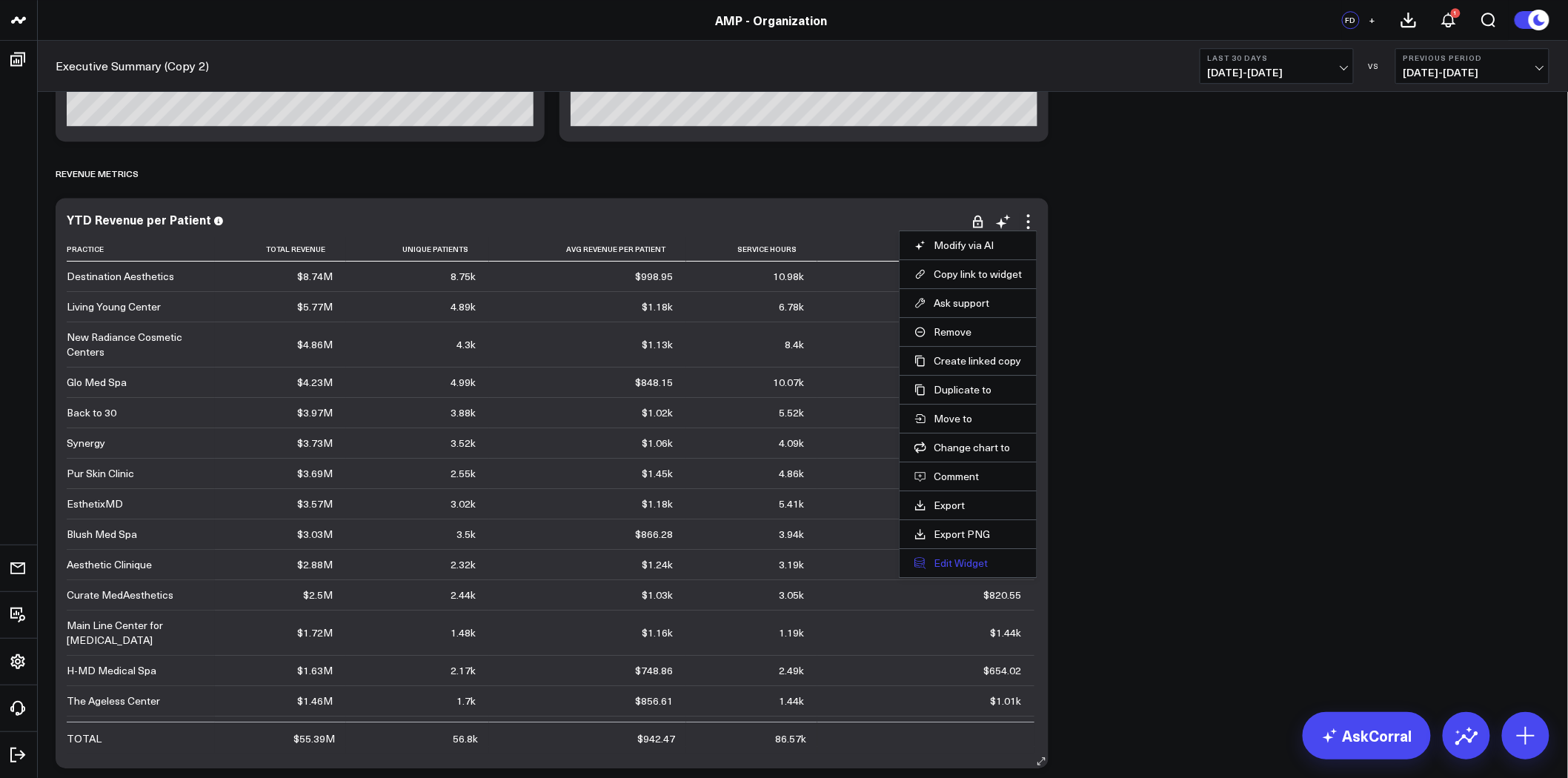
click at [978, 559] on button "Edit Widget" at bounding box center [968, 563] width 107 height 14
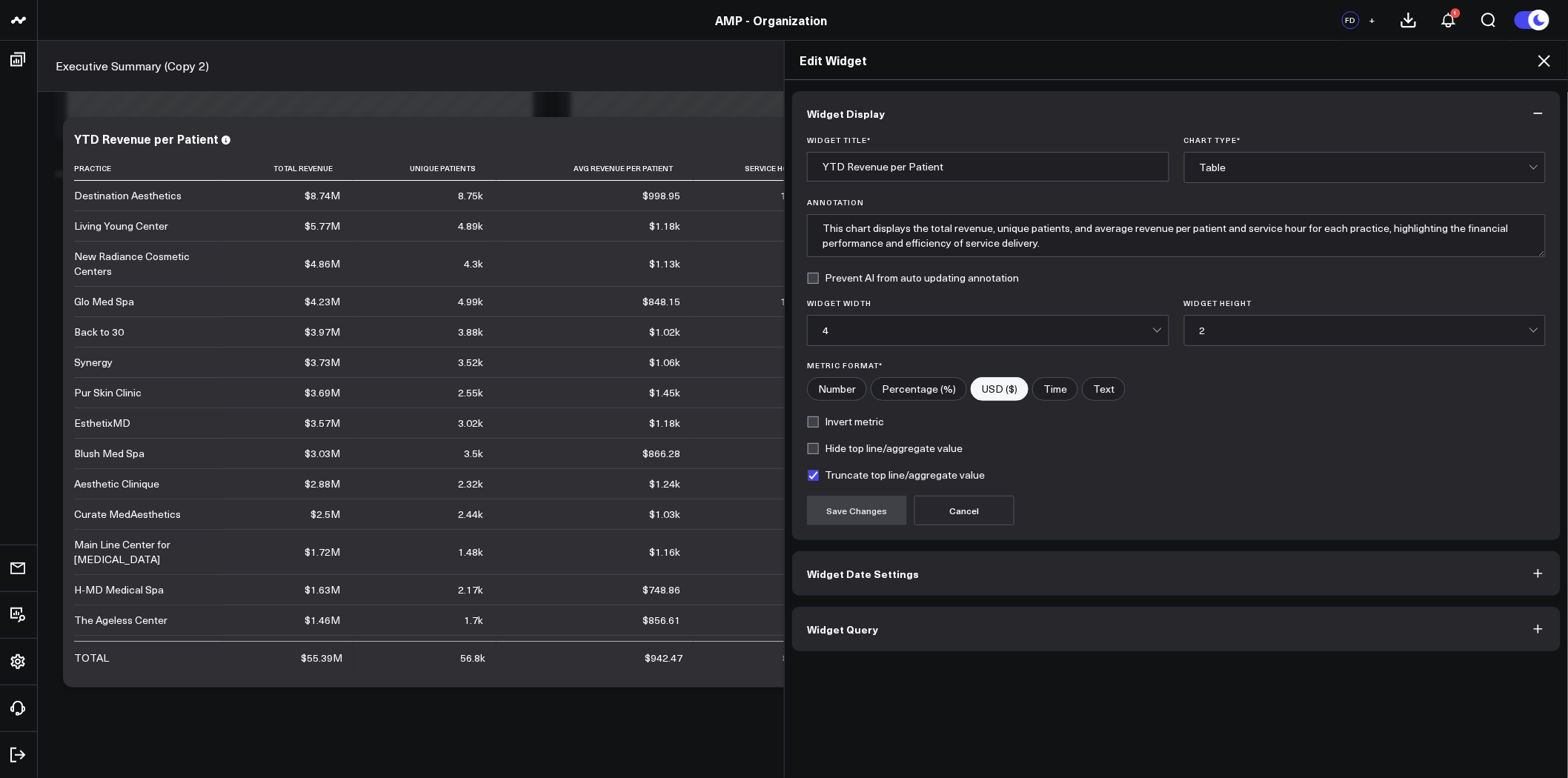
click at [977, 640] on button "Widget Query" at bounding box center [1176, 629] width 768 height 45
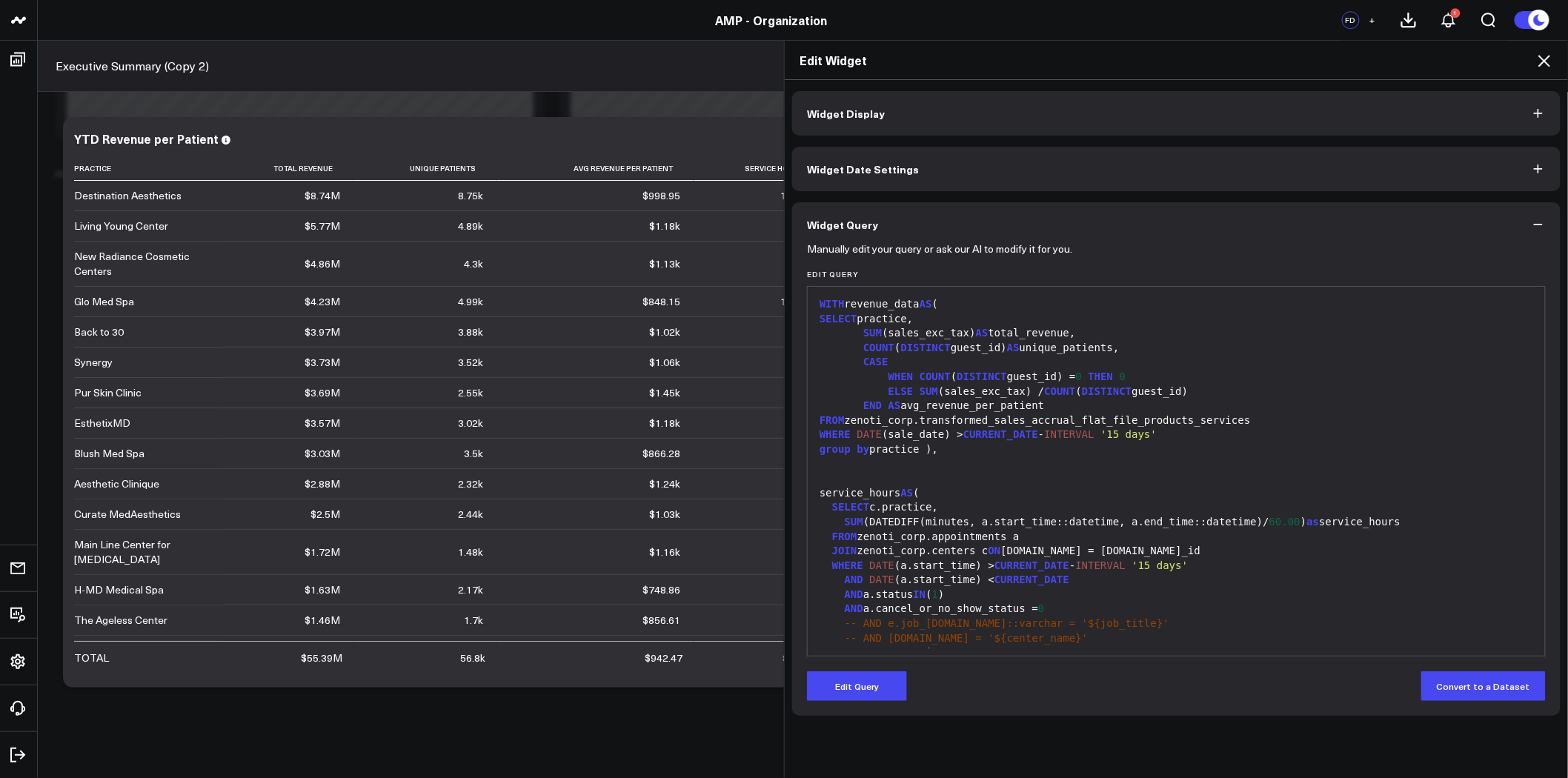
click at [1544, 59] on icon at bounding box center [1545, 61] width 12 height 12
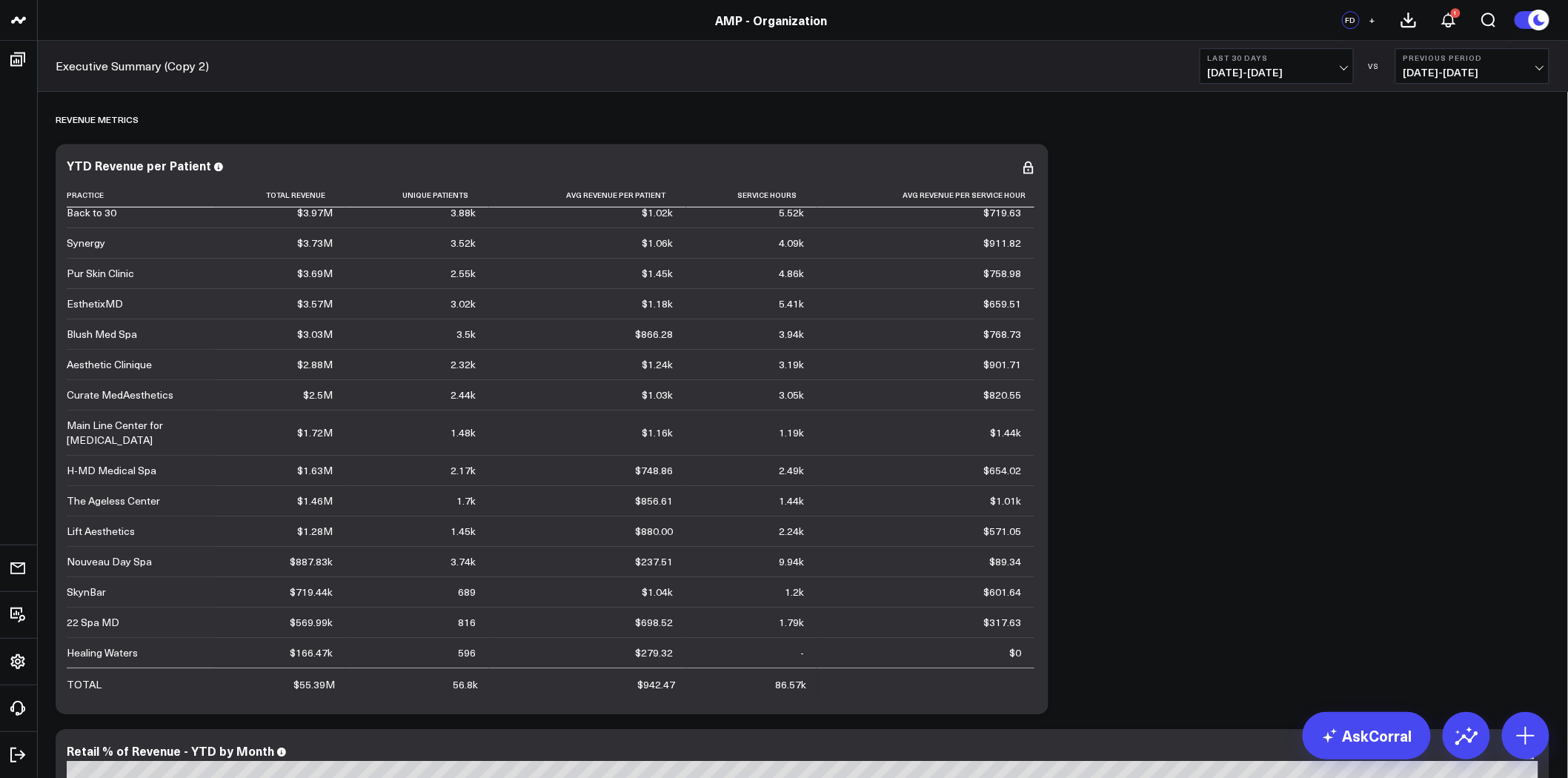
scroll to position [1892, 0]
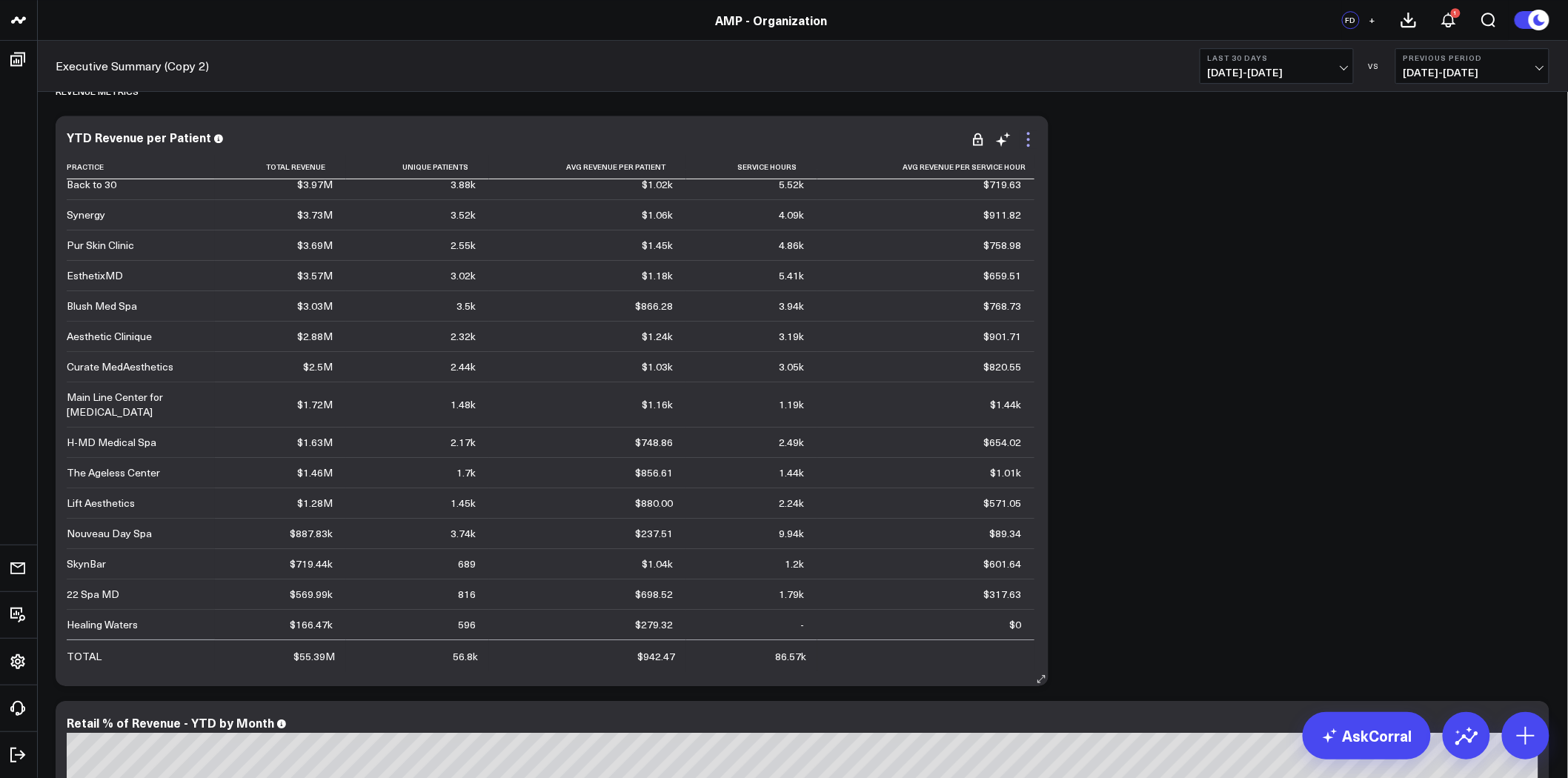
click at [1030, 142] on icon at bounding box center [1028, 139] width 18 height 18
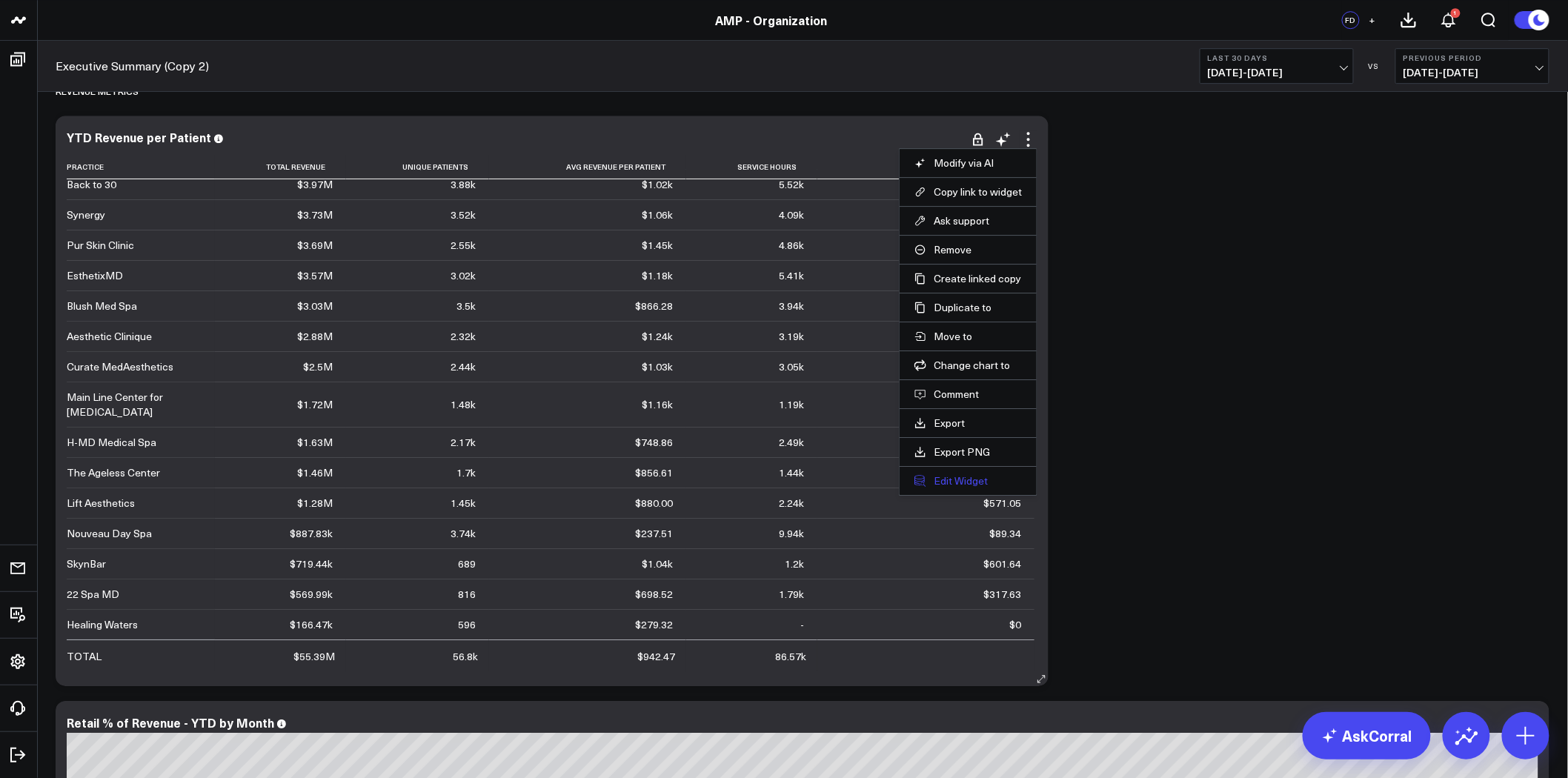
click at [986, 480] on button "Edit Widget" at bounding box center [968, 481] width 107 height 14
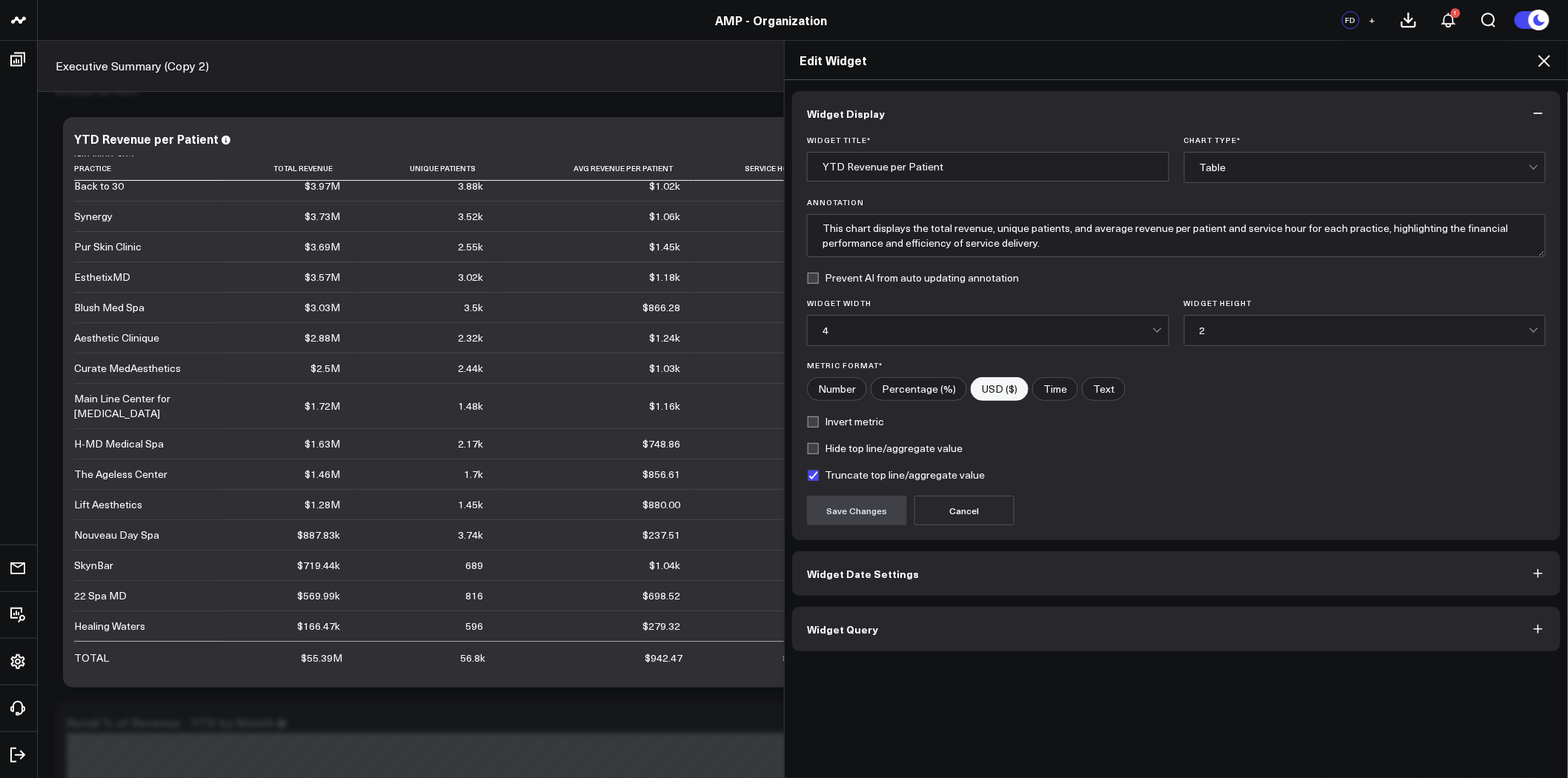
click at [910, 624] on button "Widget Query" at bounding box center [1176, 629] width 768 height 45
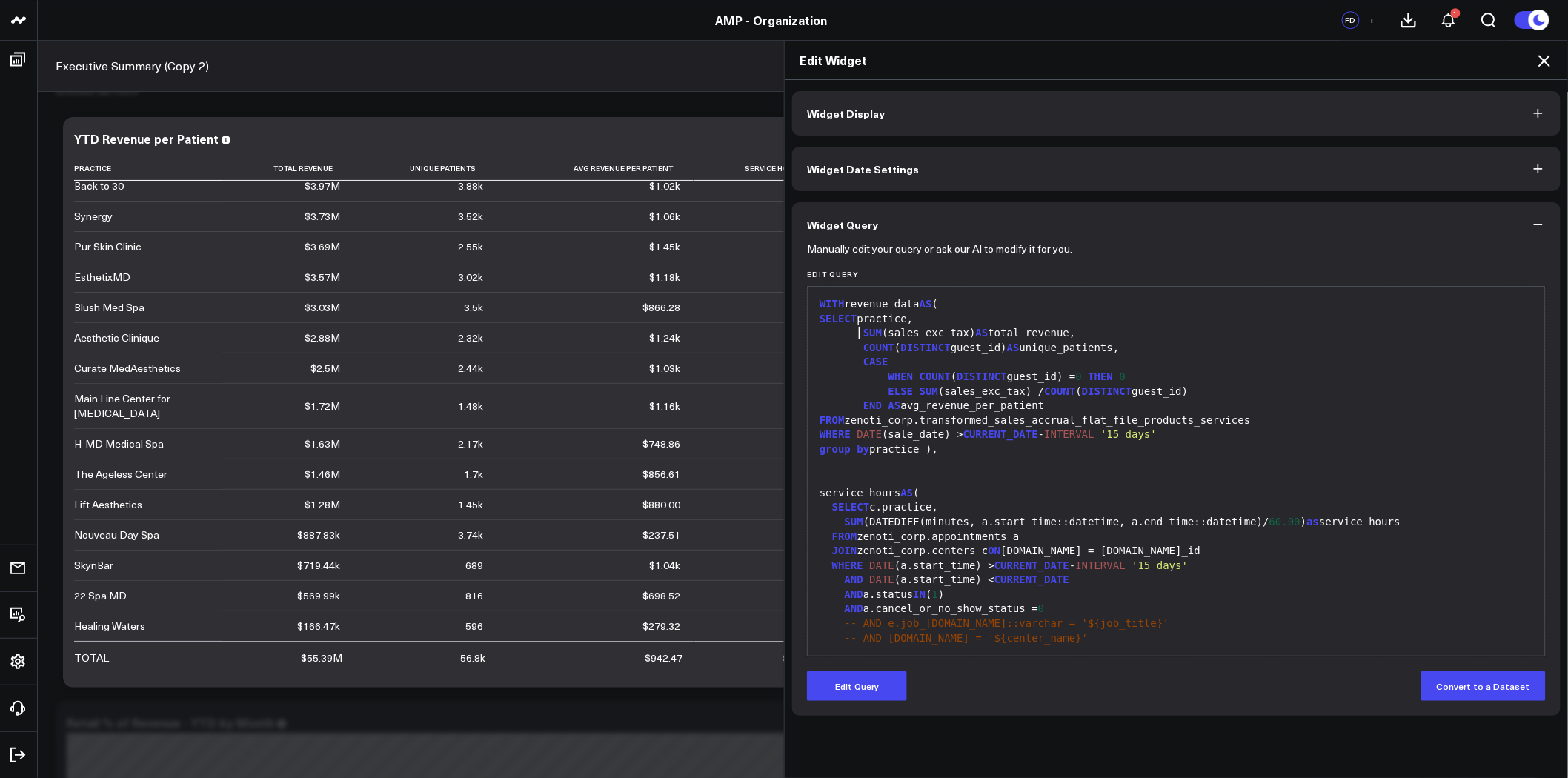
click at [863, 334] on span "SUM" at bounding box center [873, 333] width 19 height 12
click at [871, 685] on button "Edit Query" at bounding box center [857, 685] width 100 height 30
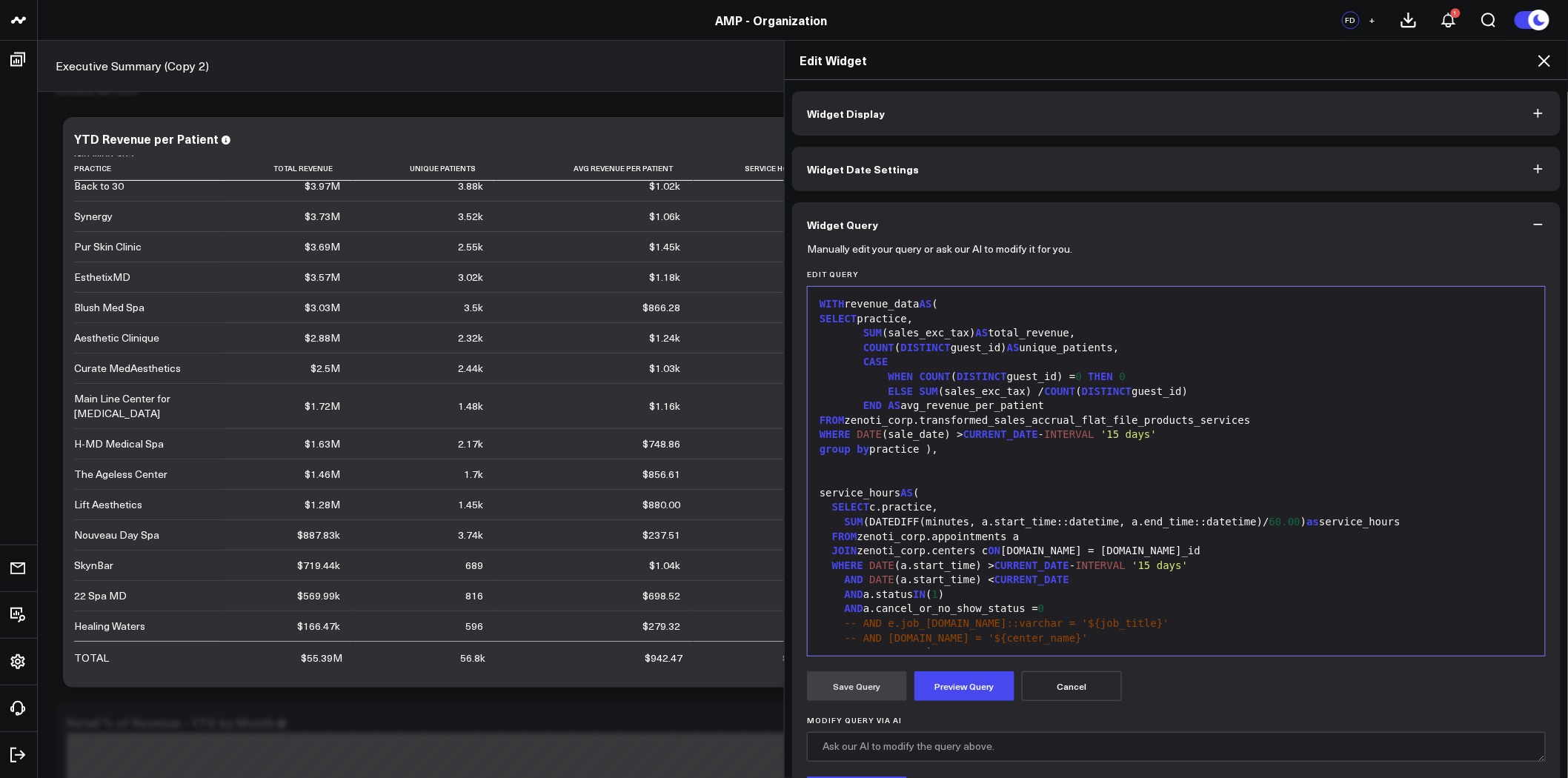
click at [863, 337] on span "SUM" at bounding box center [873, 333] width 19 height 12
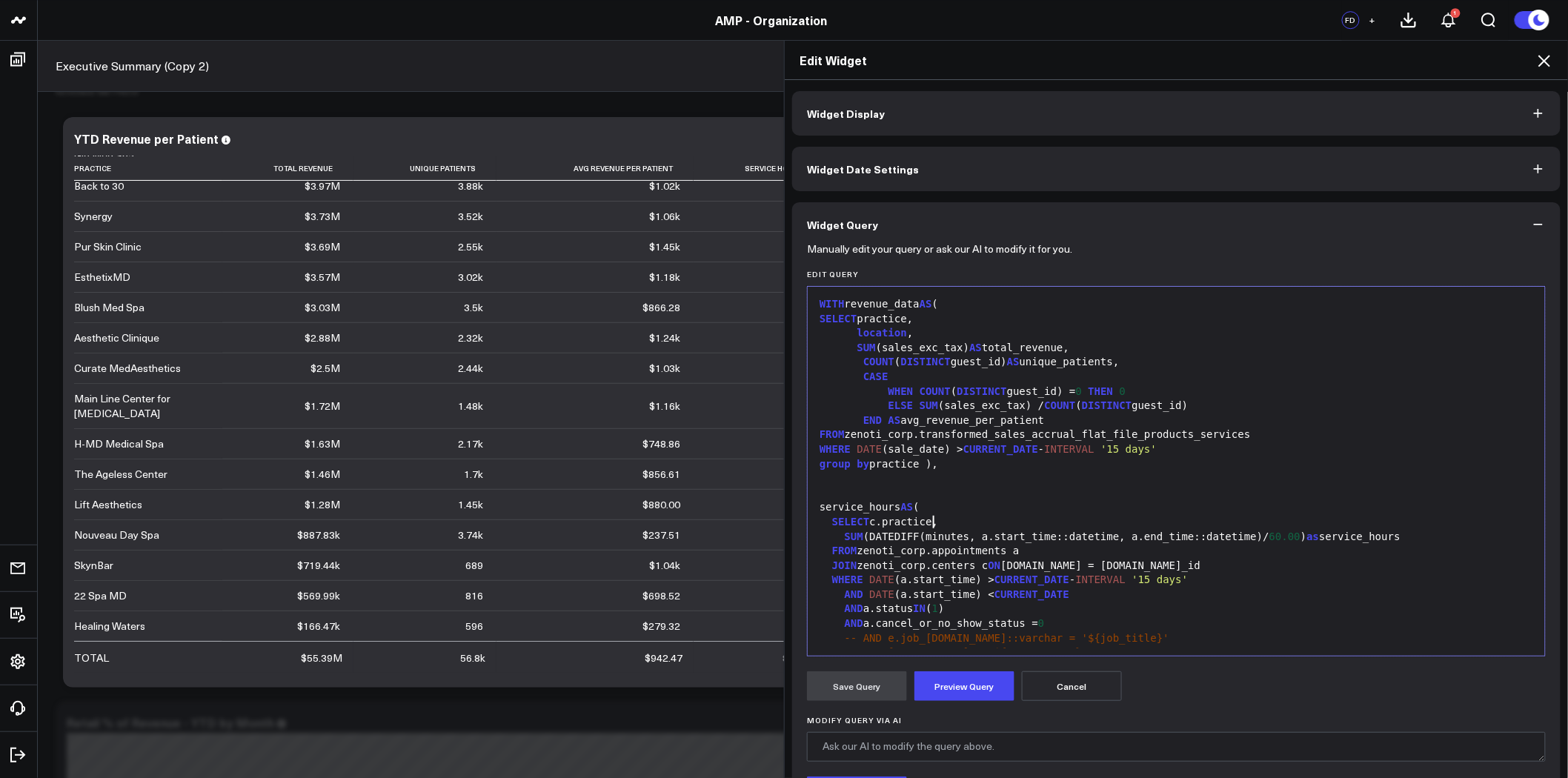
click at [935, 522] on div "SELECT c.practice," at bounding box center [1177, 522] width 723 height 15
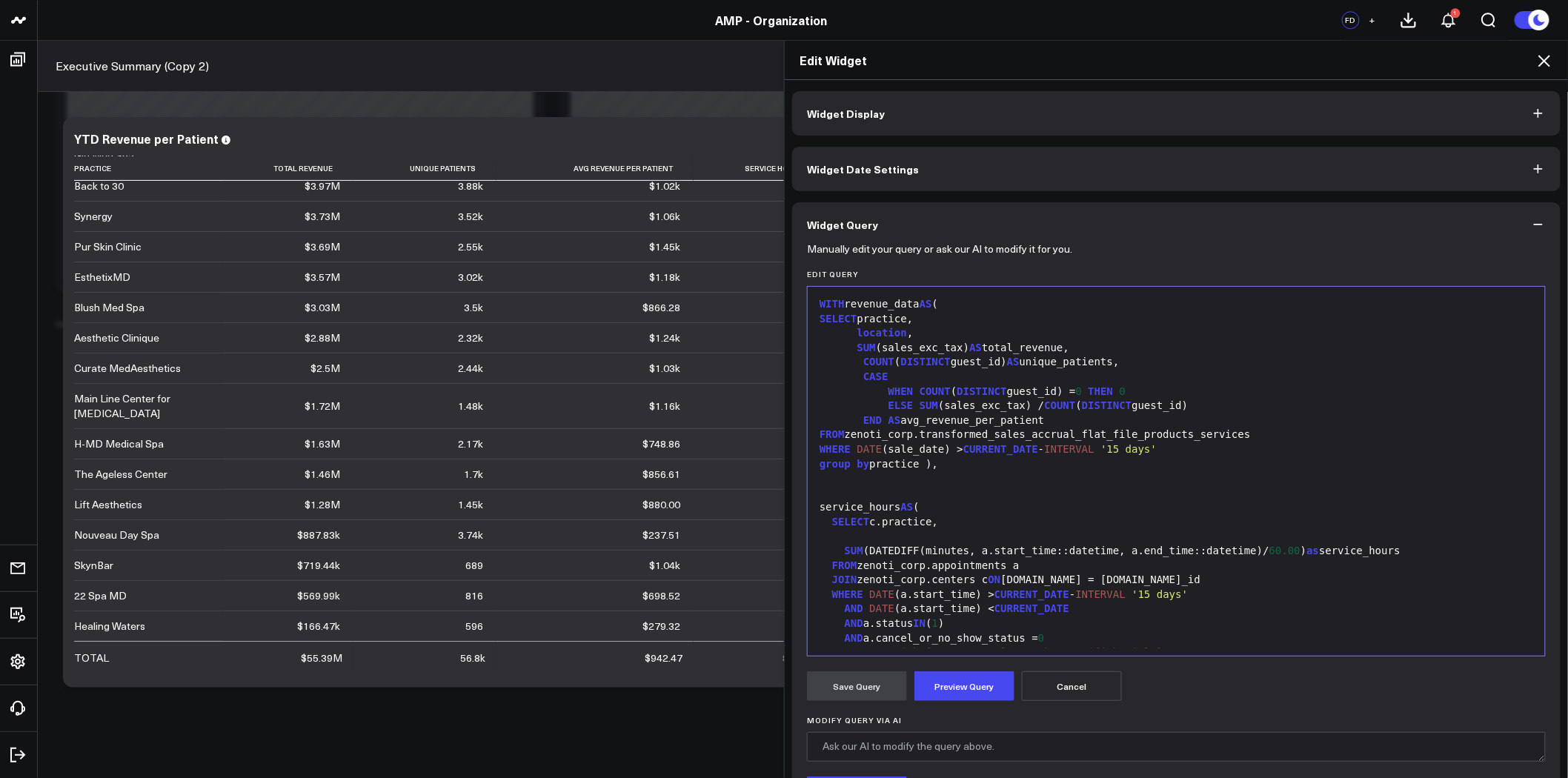
scroll to position [1646, 0]
click at [1550, 57] on icon at bounding box center [1545, 61] width 12 height 12
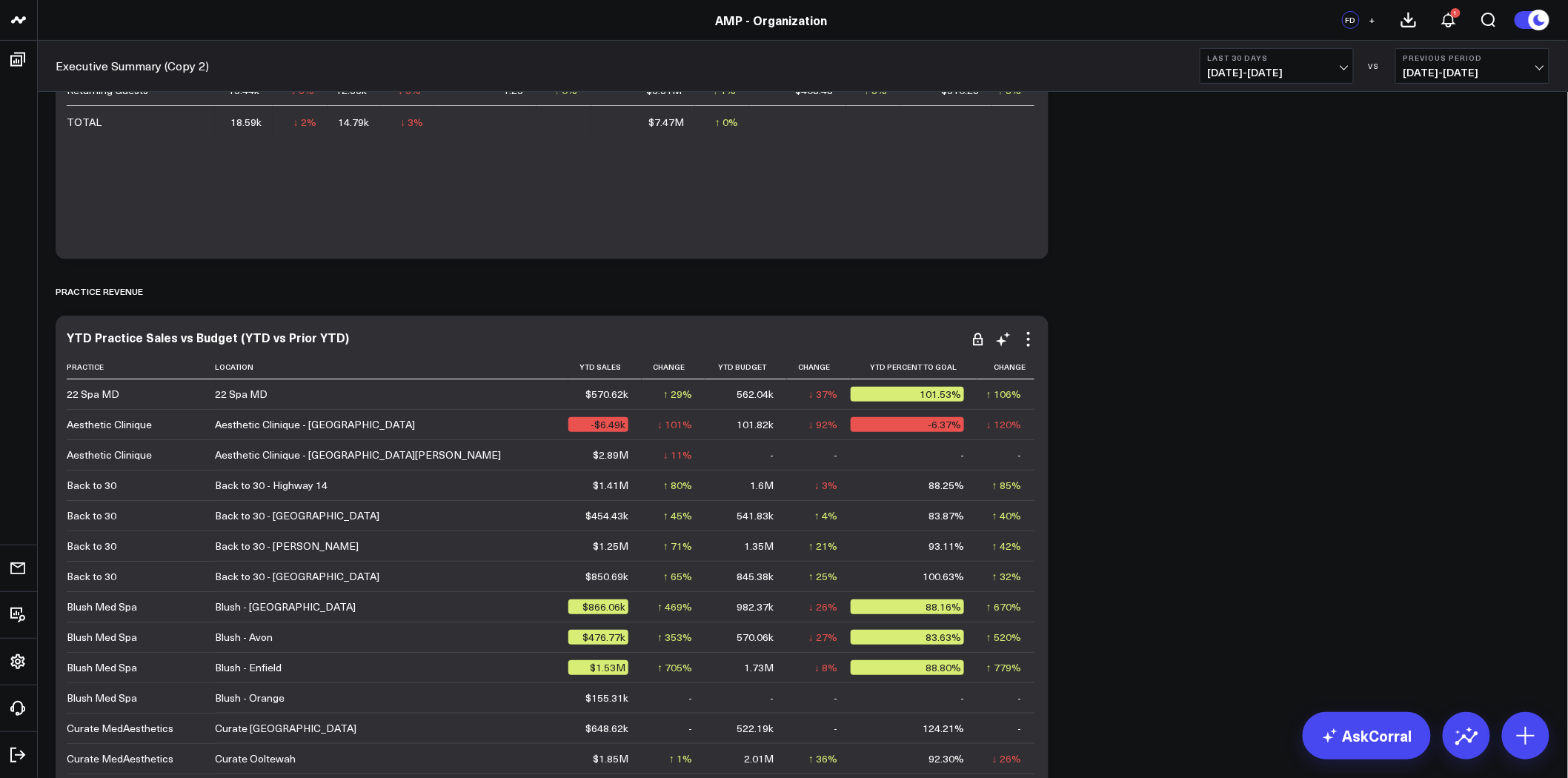
scroll to position [247, 0]
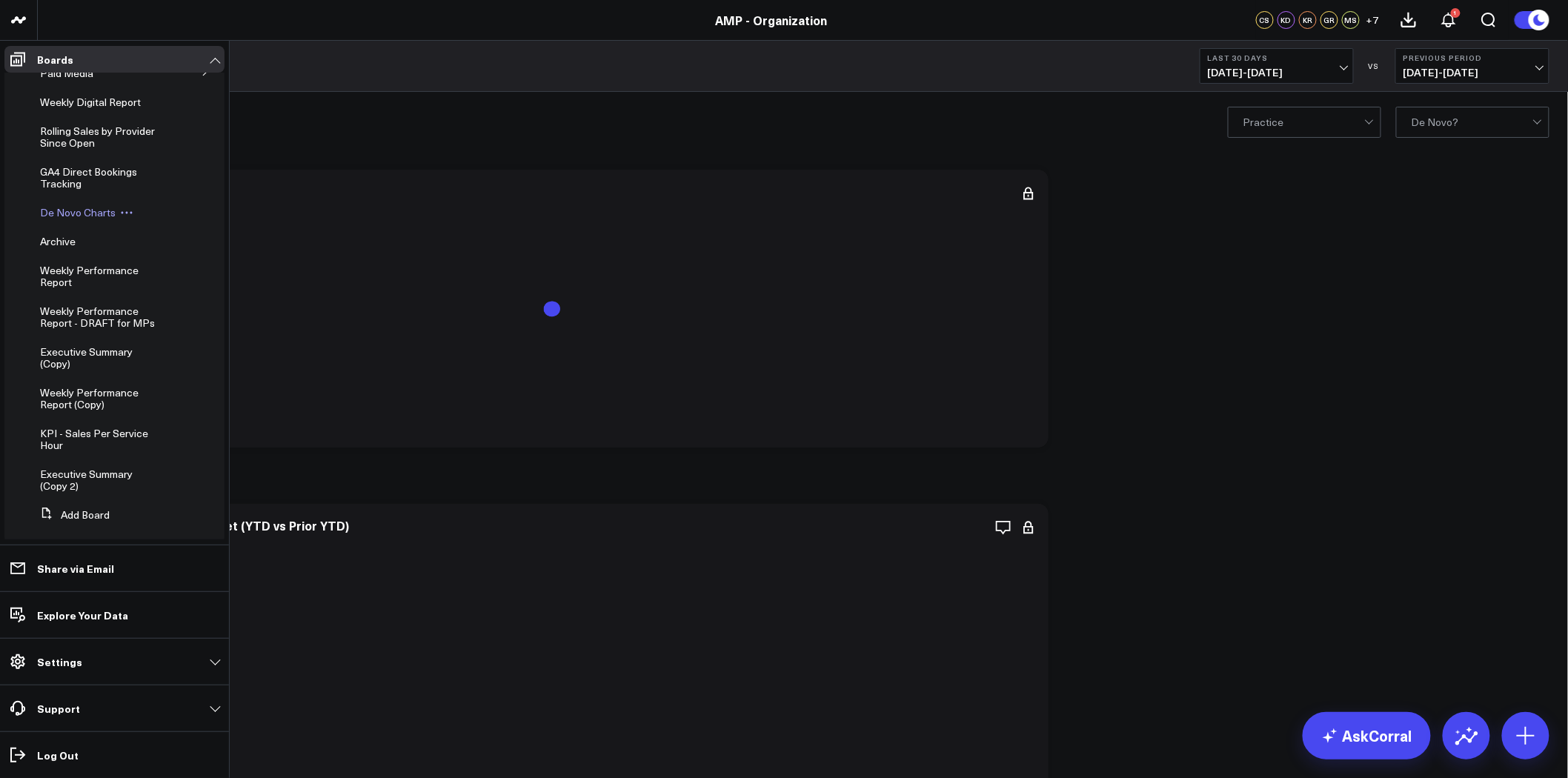
scroll to position [214, 0]
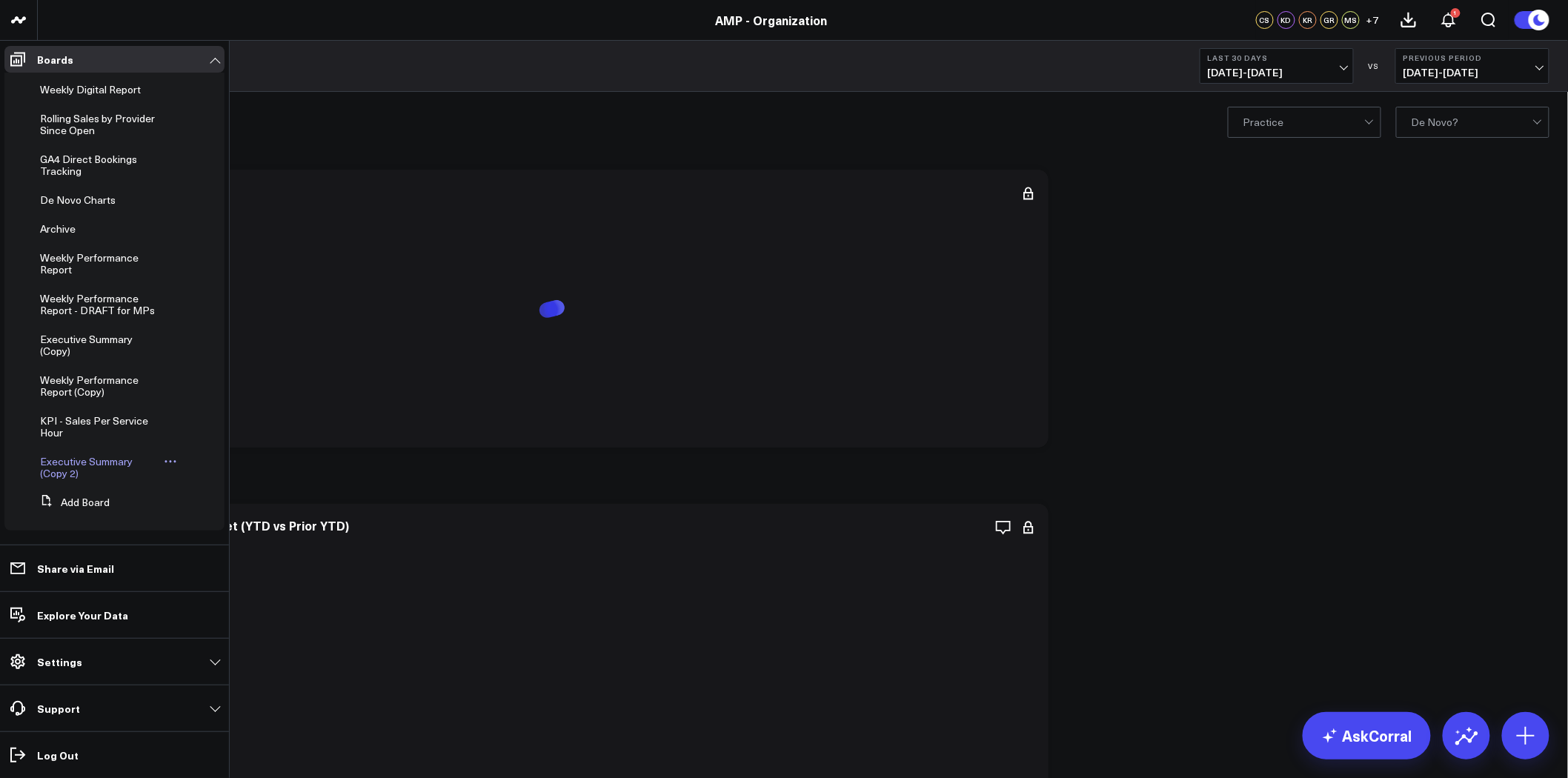
click at [106, 469] on link "Executive Summary (Copy 2)" at bounding box center [100, 467] width 120 height 24
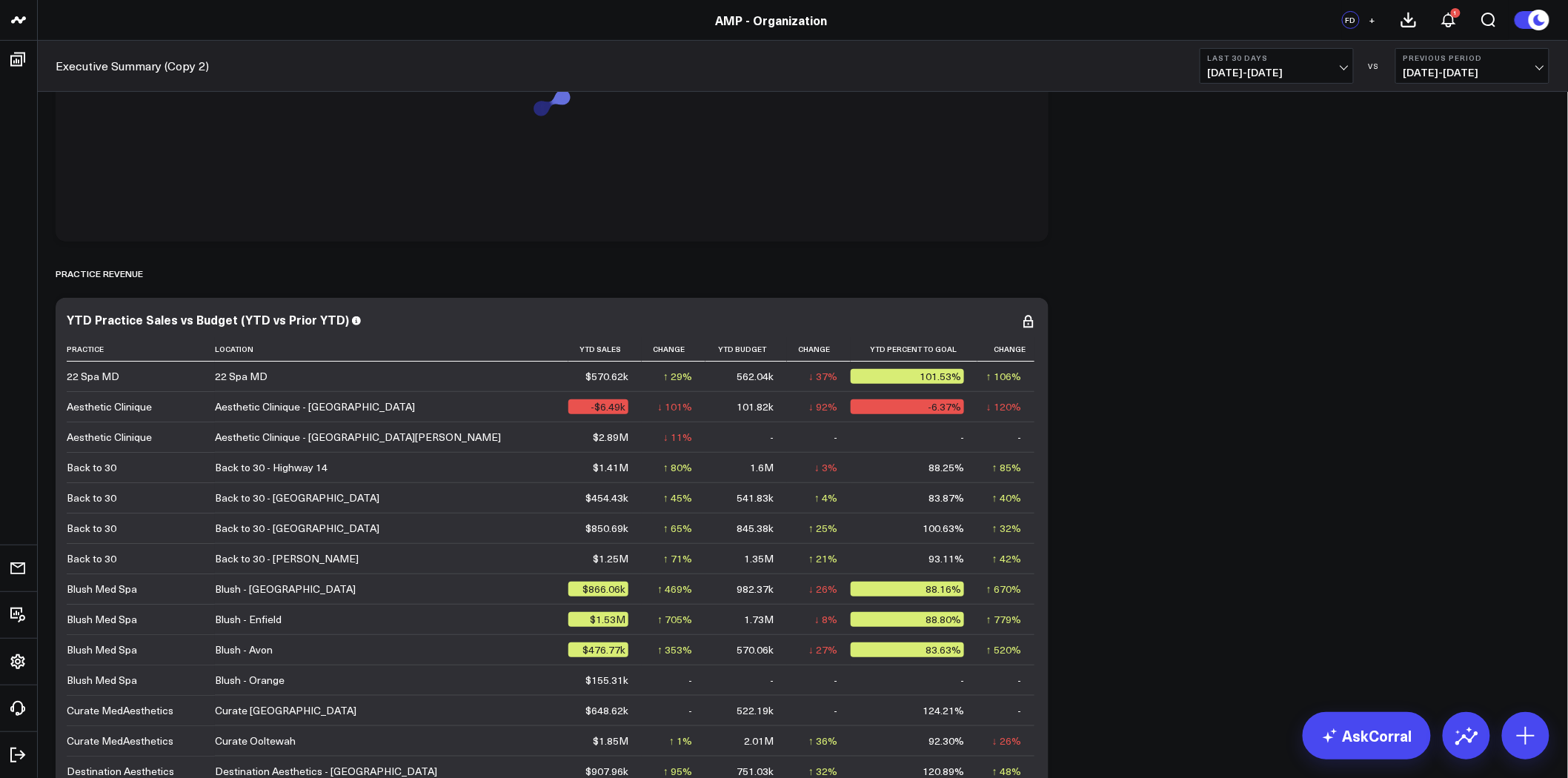
scroll to position [247, 0]
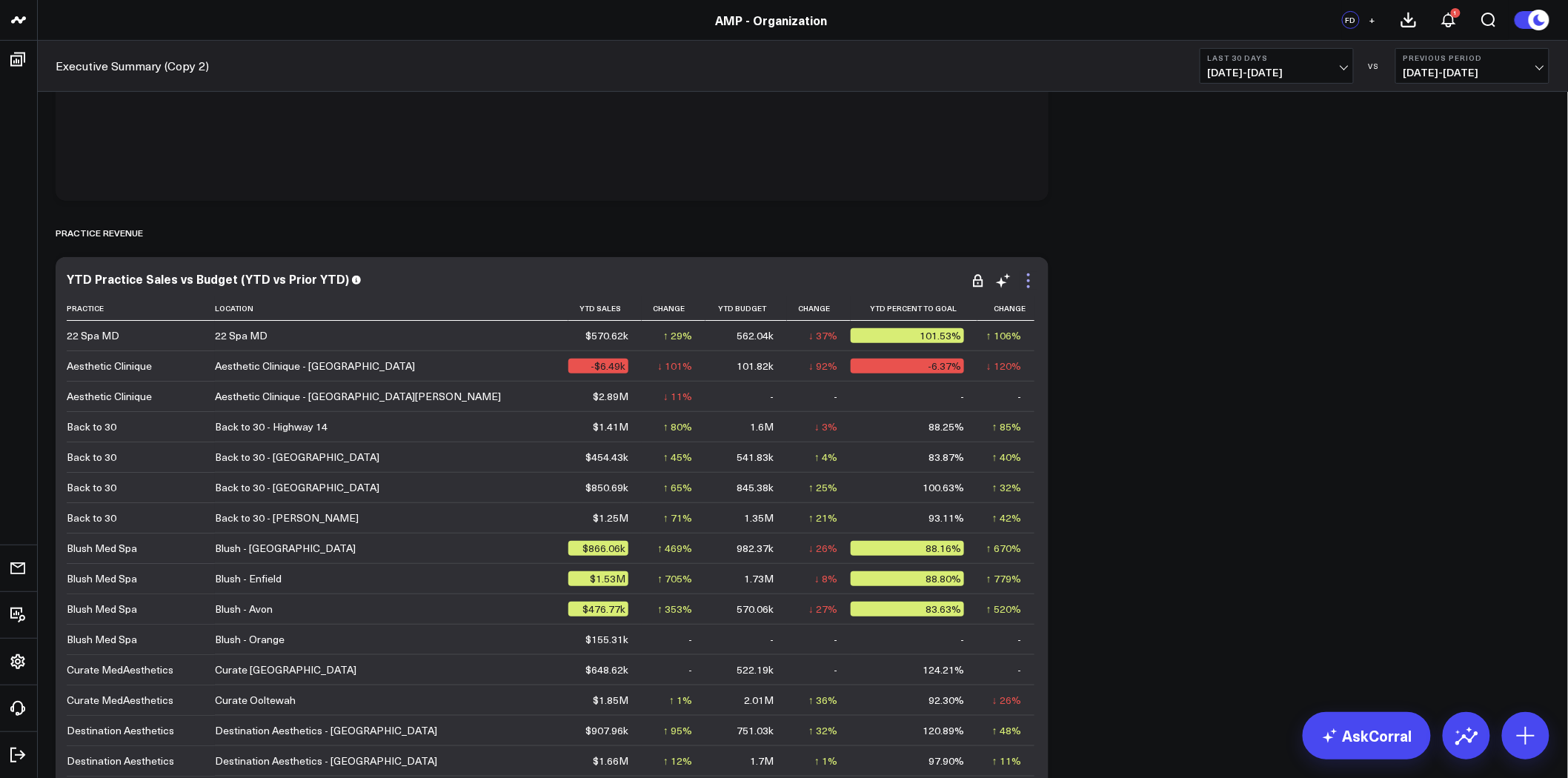
click at [1030, 280] on icon at bounding box center [1028, 280] width 18 height 18
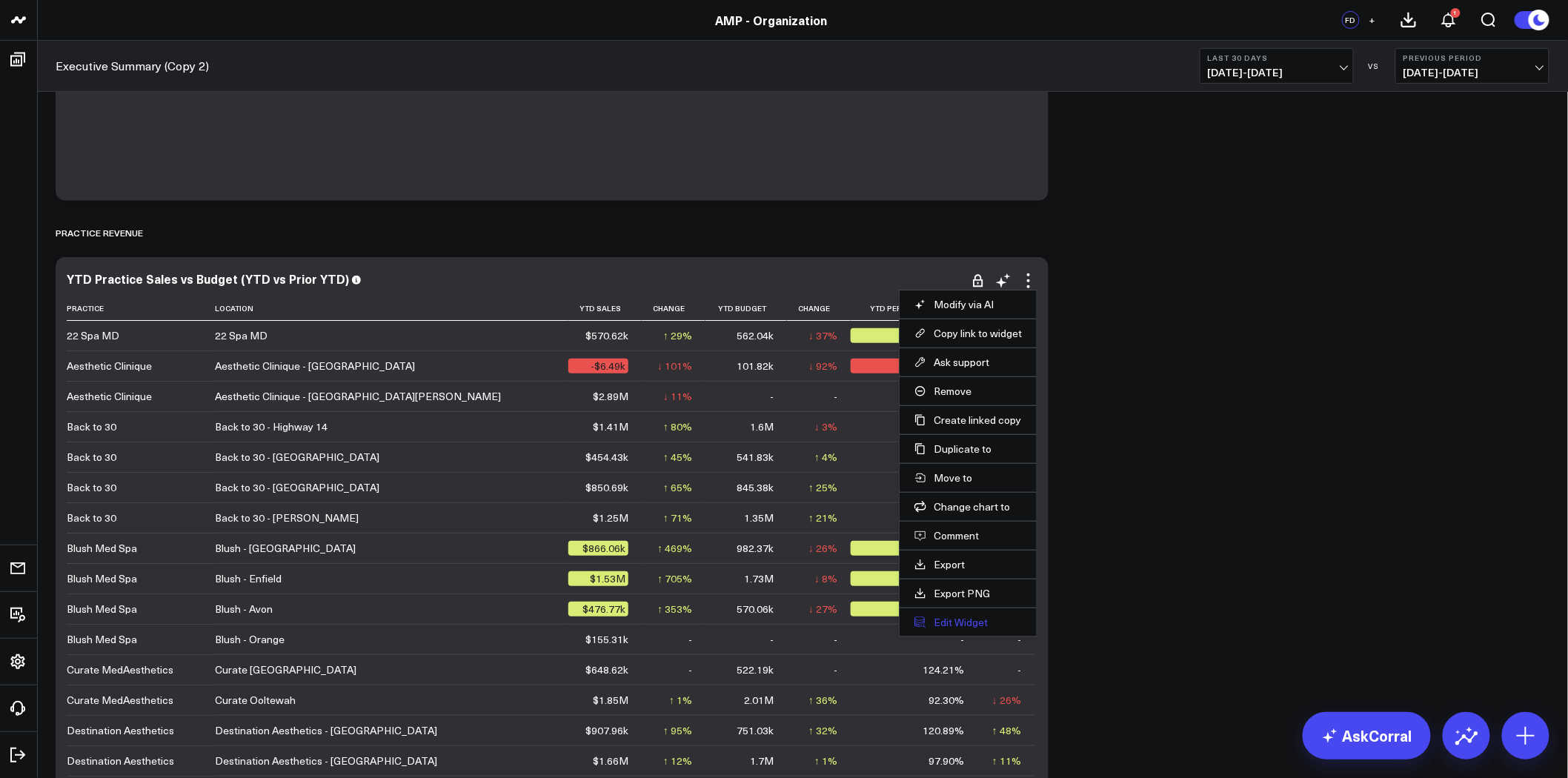
click at [968, 622] on button "Edit Widget" at bounding box center [968, 623] width 107 height 14
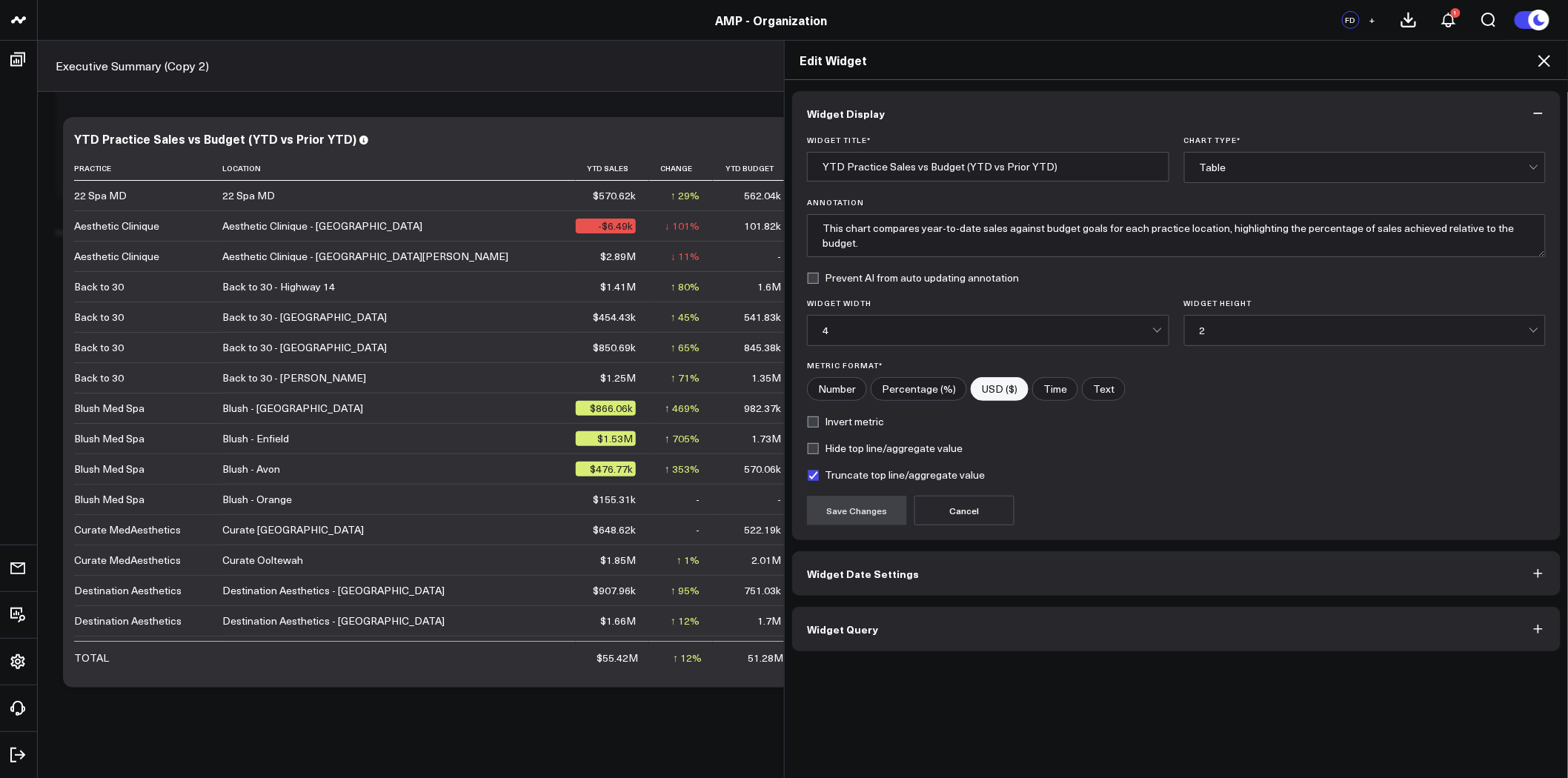
click at [1003, 622] on button "Widget Query" at bounding box center [1176, 629] width 768 height 45
